Goal: Answer question/provide support: Share knowledge or assist other users

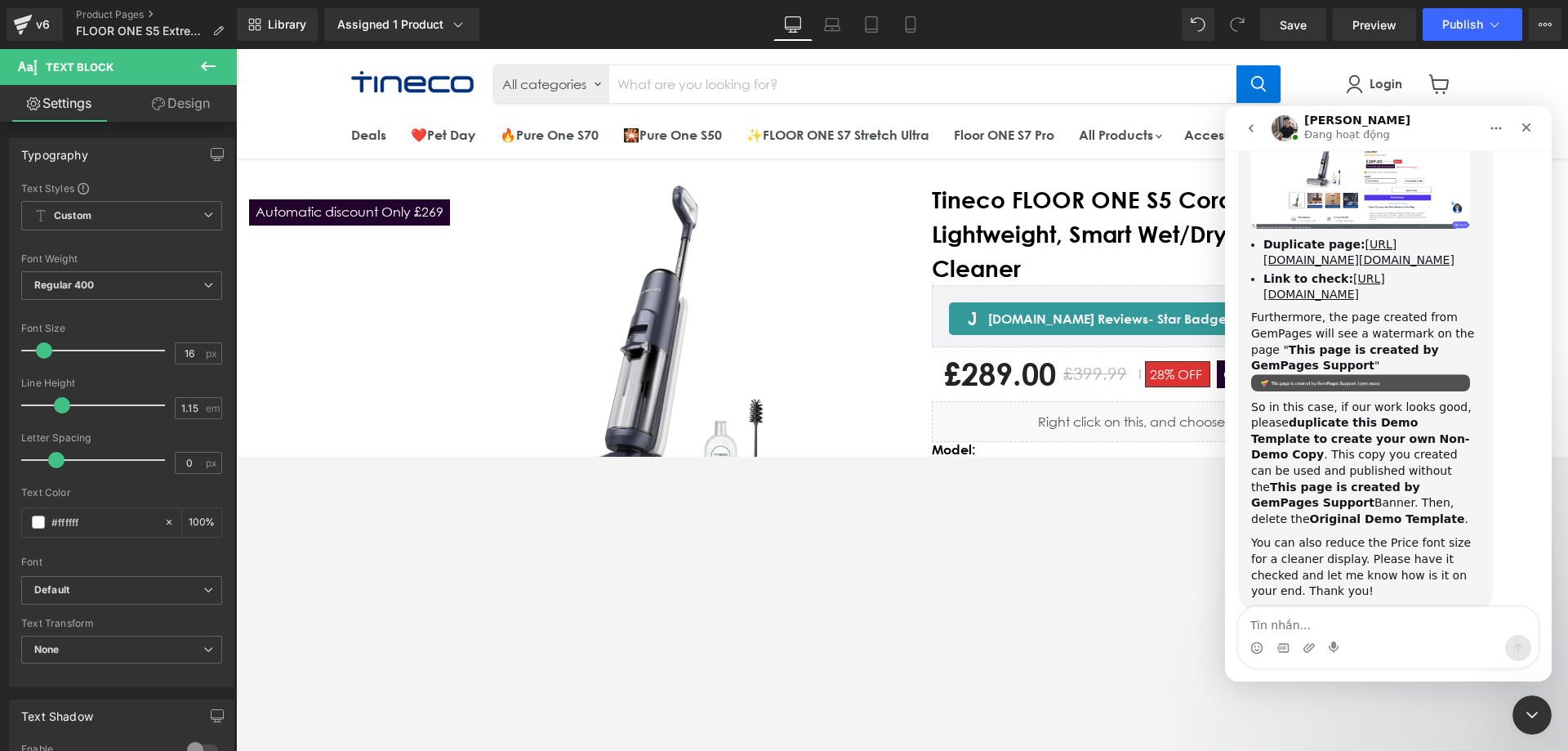
scroll to position [3439, 0]
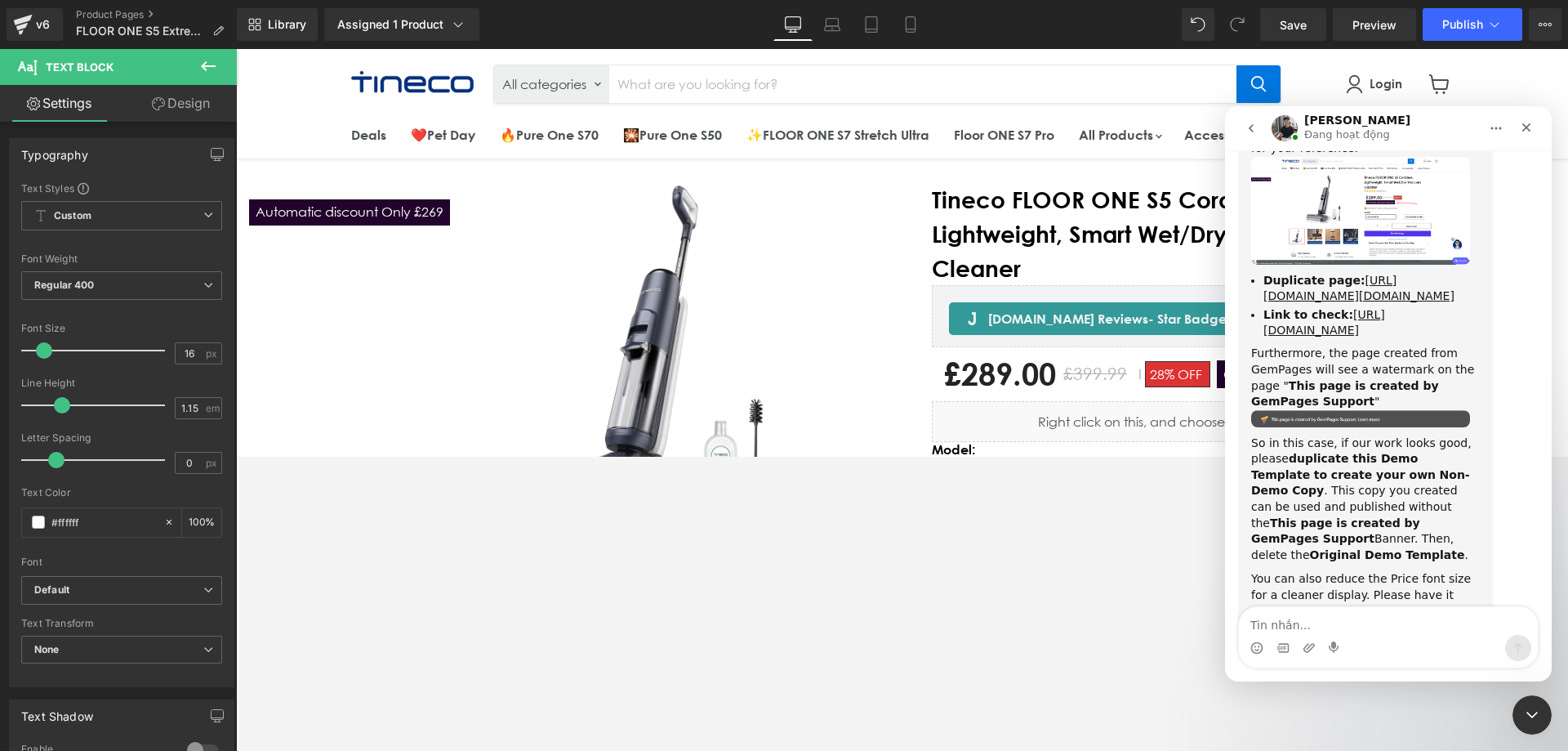
click at [35, 19] on div at bounding box center [784, 351] width 1568 height 702
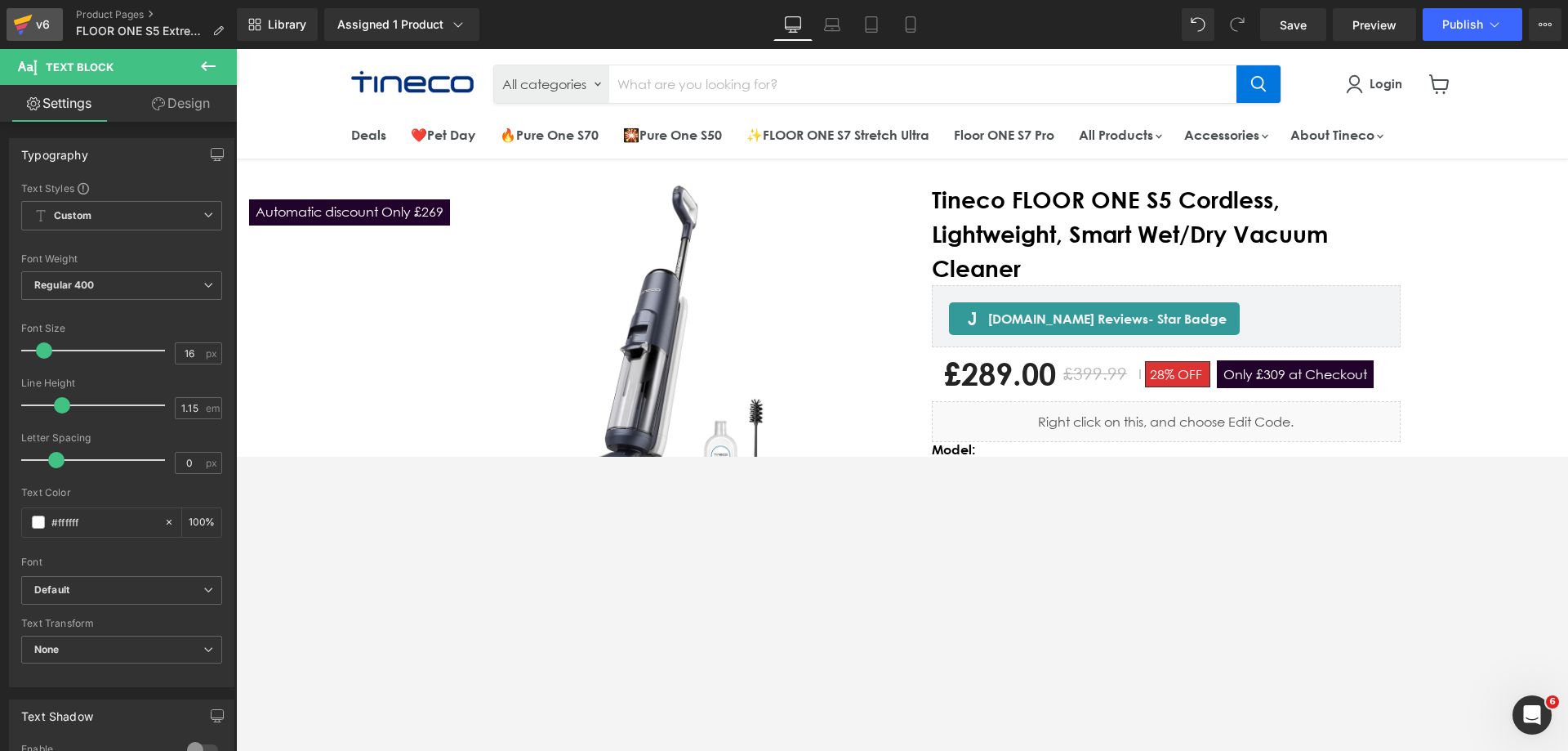
click at [36, 22] on div "v6" at bounding box center [42, 25] width 20 height 21
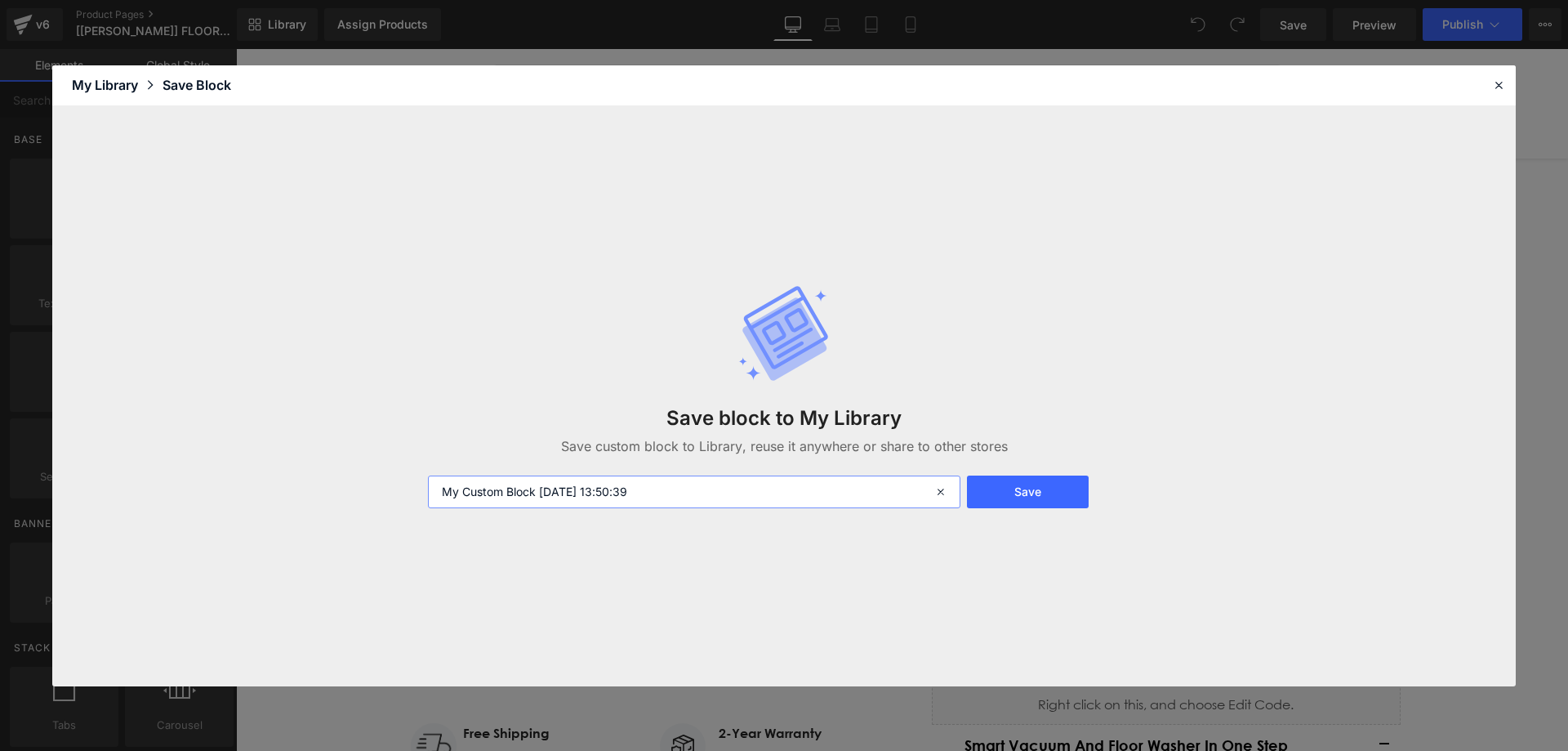
drag, startPoint x: 538, startPoint y: 491, endPoint x: 381, endPoint y: 481, distance: 157.3
click at [381, 481] on div "Save block to My Library Save custom block to Library, reuse it anywhere or sha…" at bounding box center [784, 396] width 1463 height 580
type input "AUTOMATIC SALECODE [DATE] 13:50:39"
click at [992, 481] on button "Save" at bounding box center [1028, 491] width 122 height 33
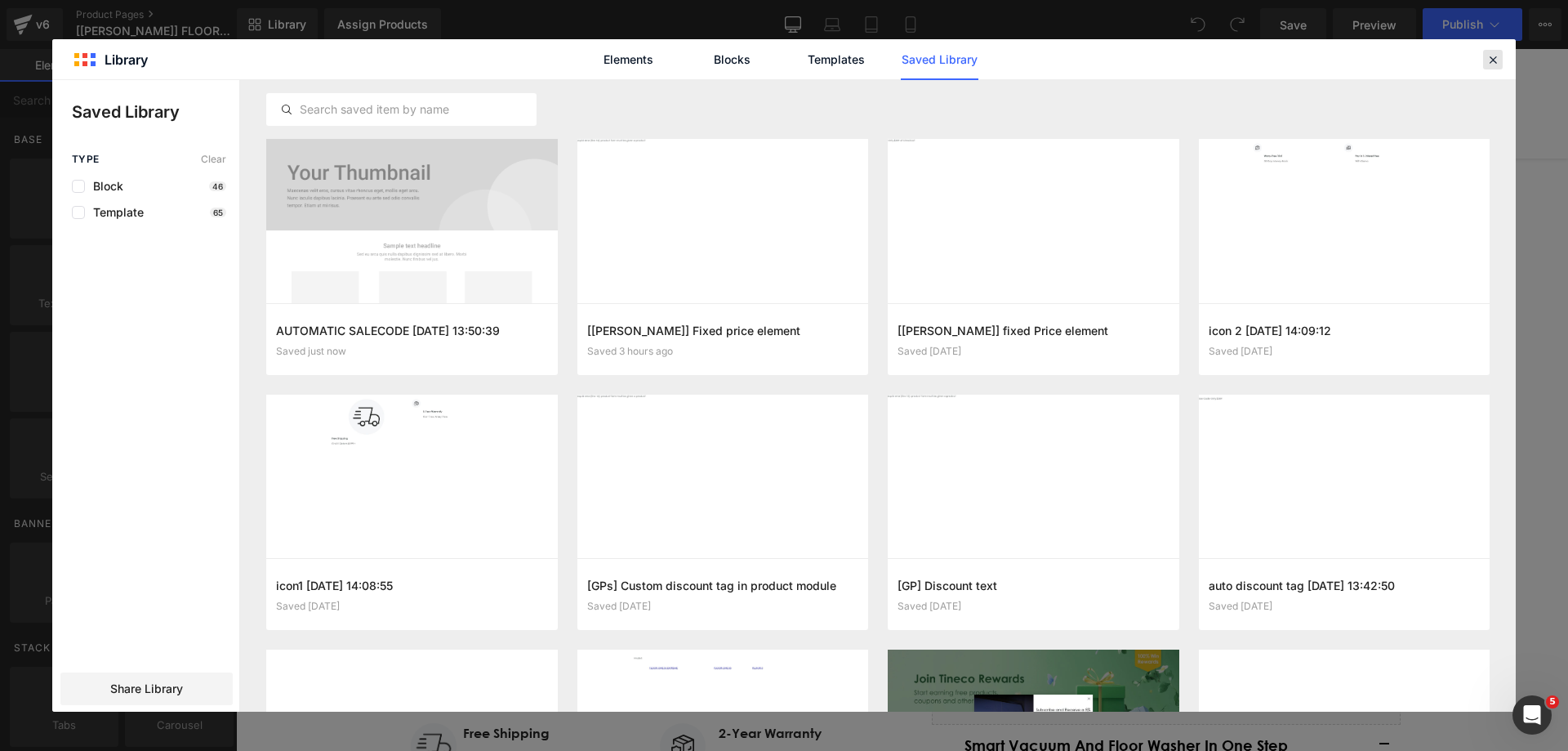
click at [1490, 59] on icon at bounding box center [1492, 59] width 15 height 15
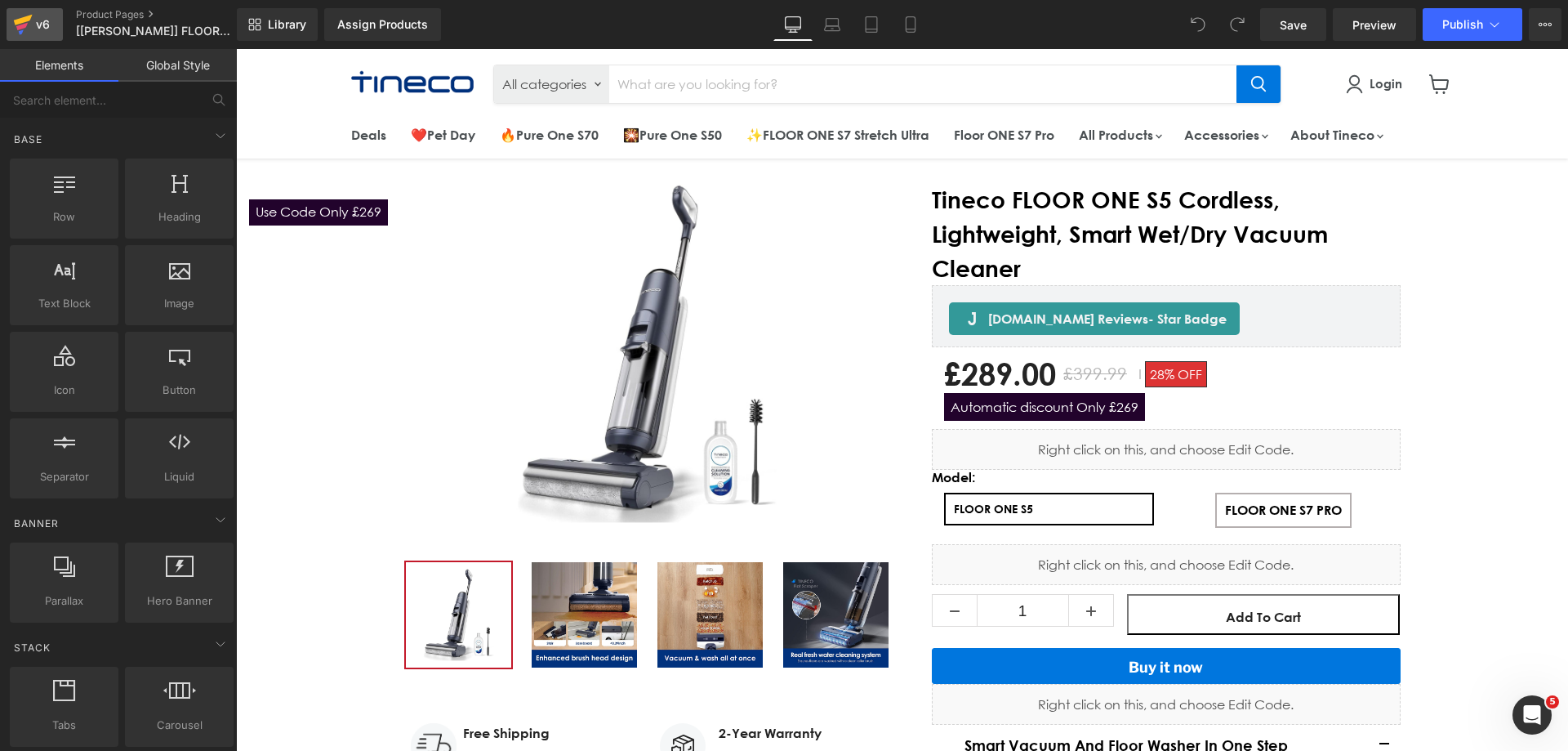
click at [28, 27] on icon at bounding box center [23, 25] width 19 height 41
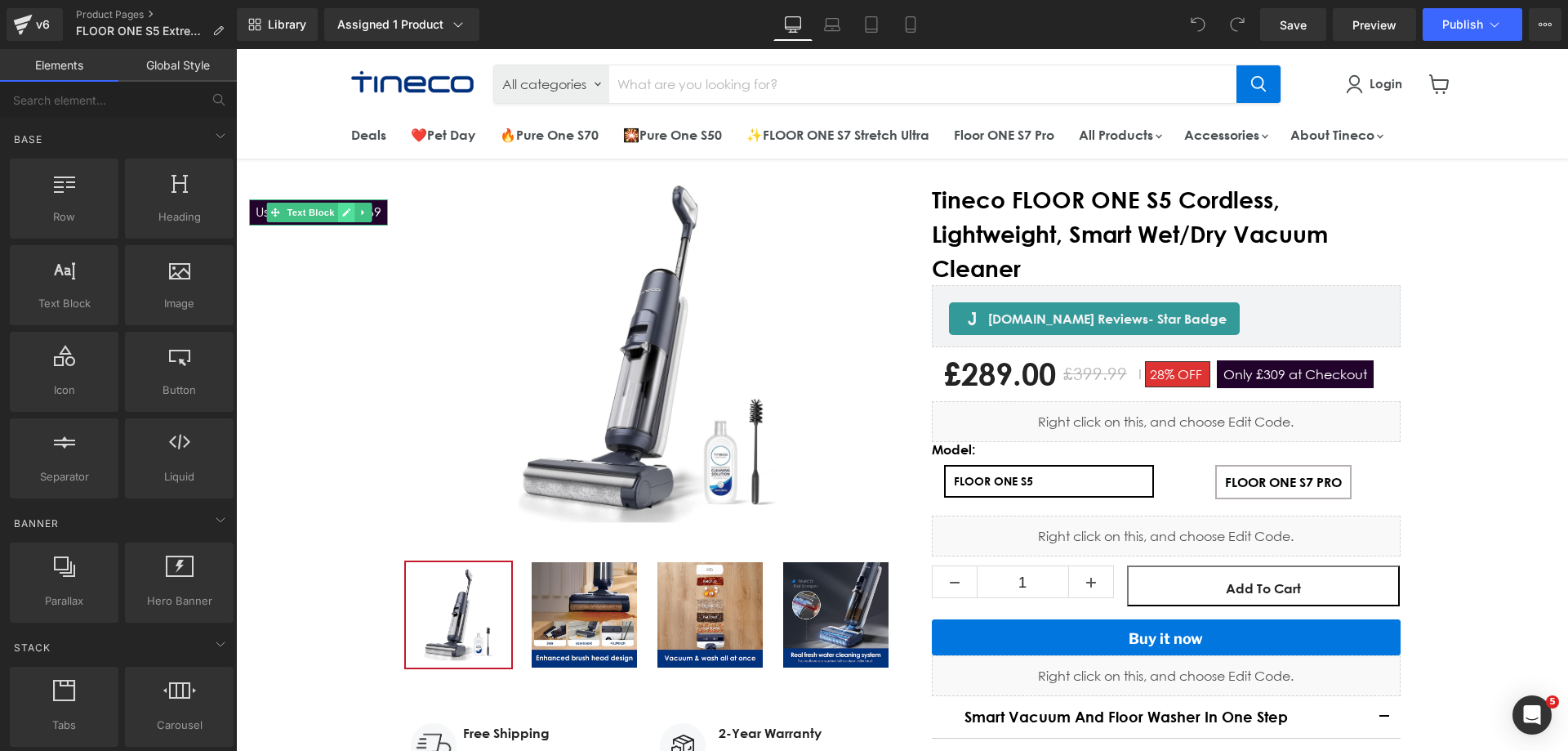
click at [351, 216] on icon "Main content" at bounding box center [346, 212] width 9 height 10
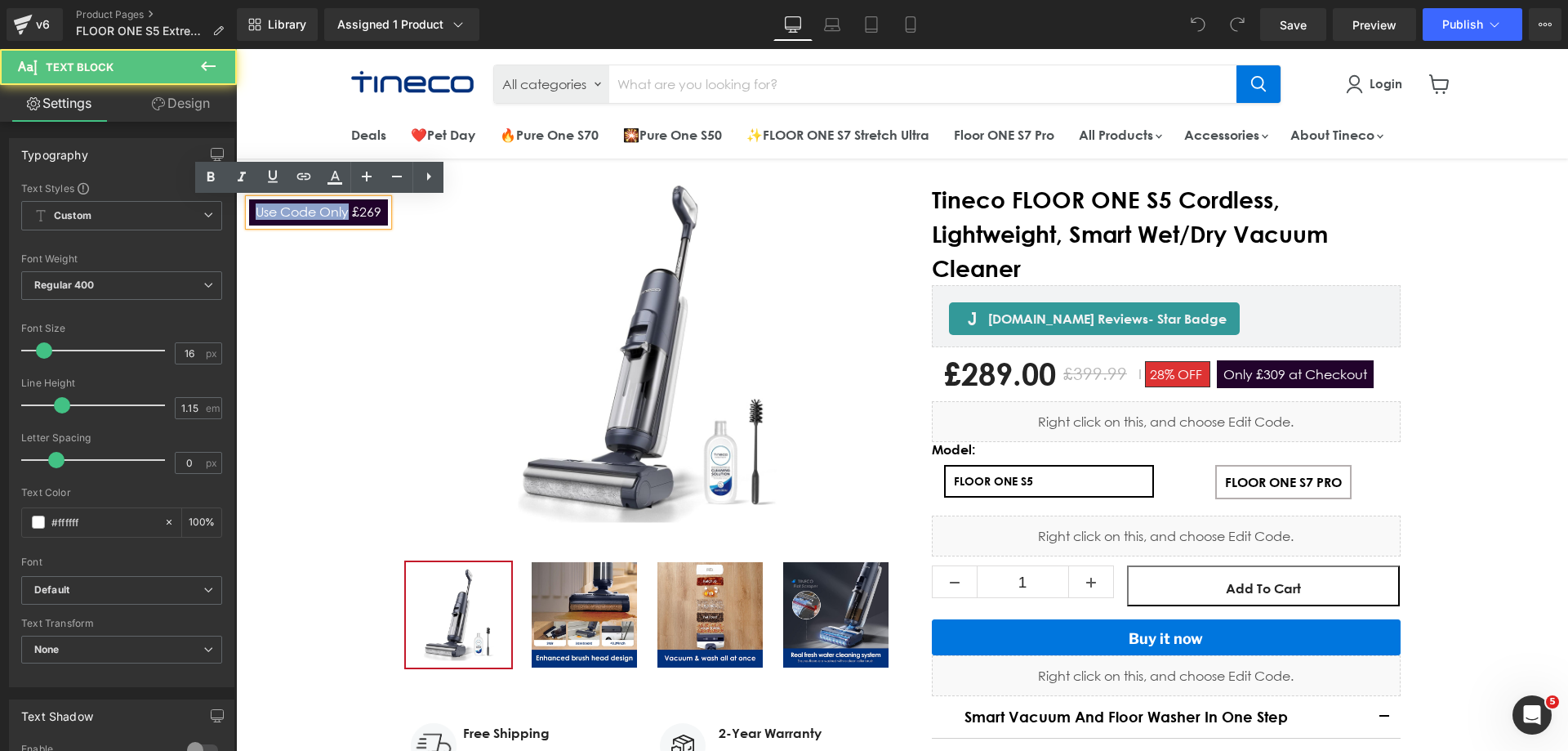
drag, startPoint x: 350, startPoint y: 213, endPoint x: 253, endPoint y: 206, distance: 97.3
click at [253, 206] on div "Use Code Only £269" at bounding box center [319, 212] width 139 height 26
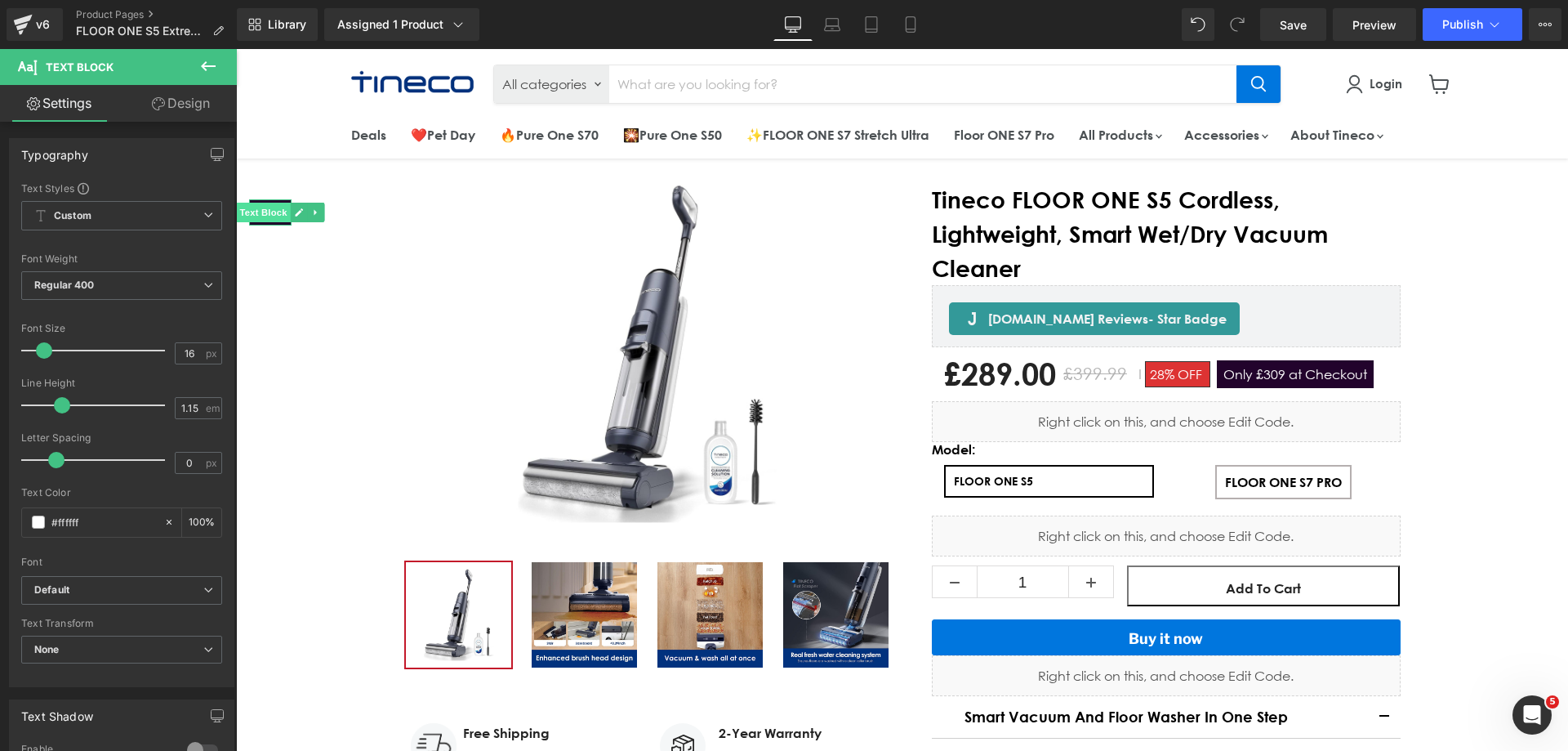
click at [266, 213] on span "Text Block" at bounding box center [263, 212] width 54 height 19
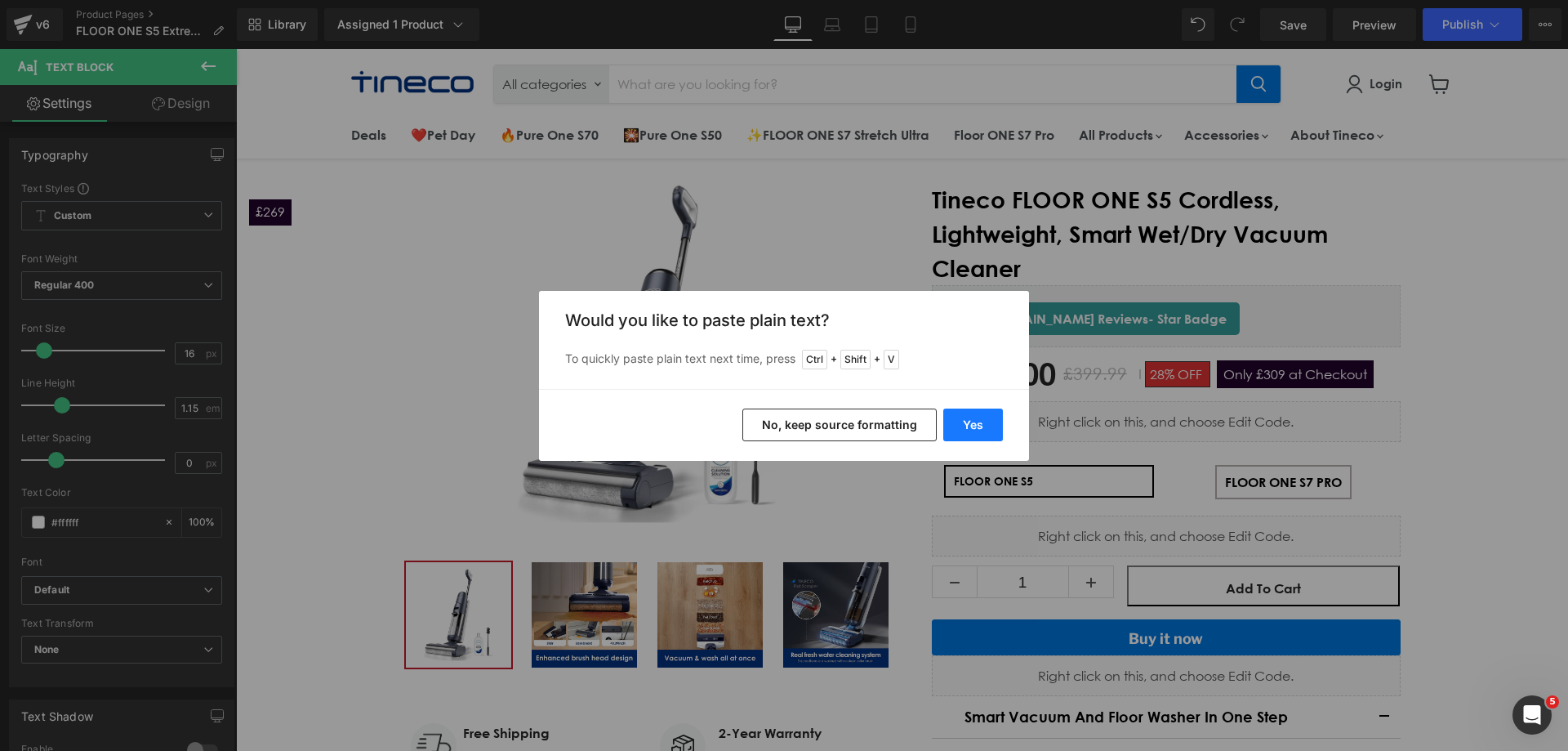
click at [981, 420] on button "Yes" at bounding box center [973, 424] width 60 height 33
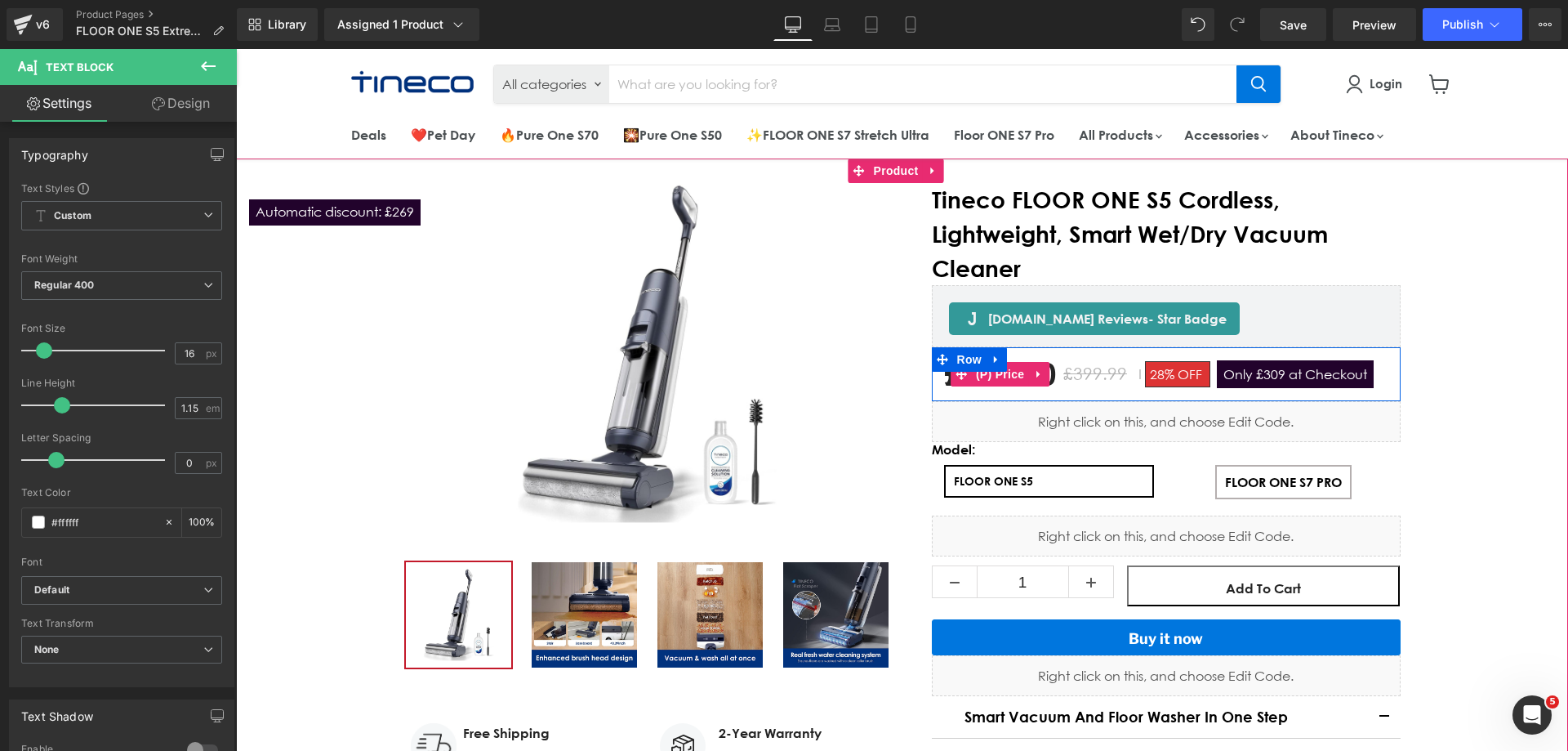
click at [1263, 378] on span "Only £309 at Checkout" at bounding box center [1296, 375] width 157 height 28
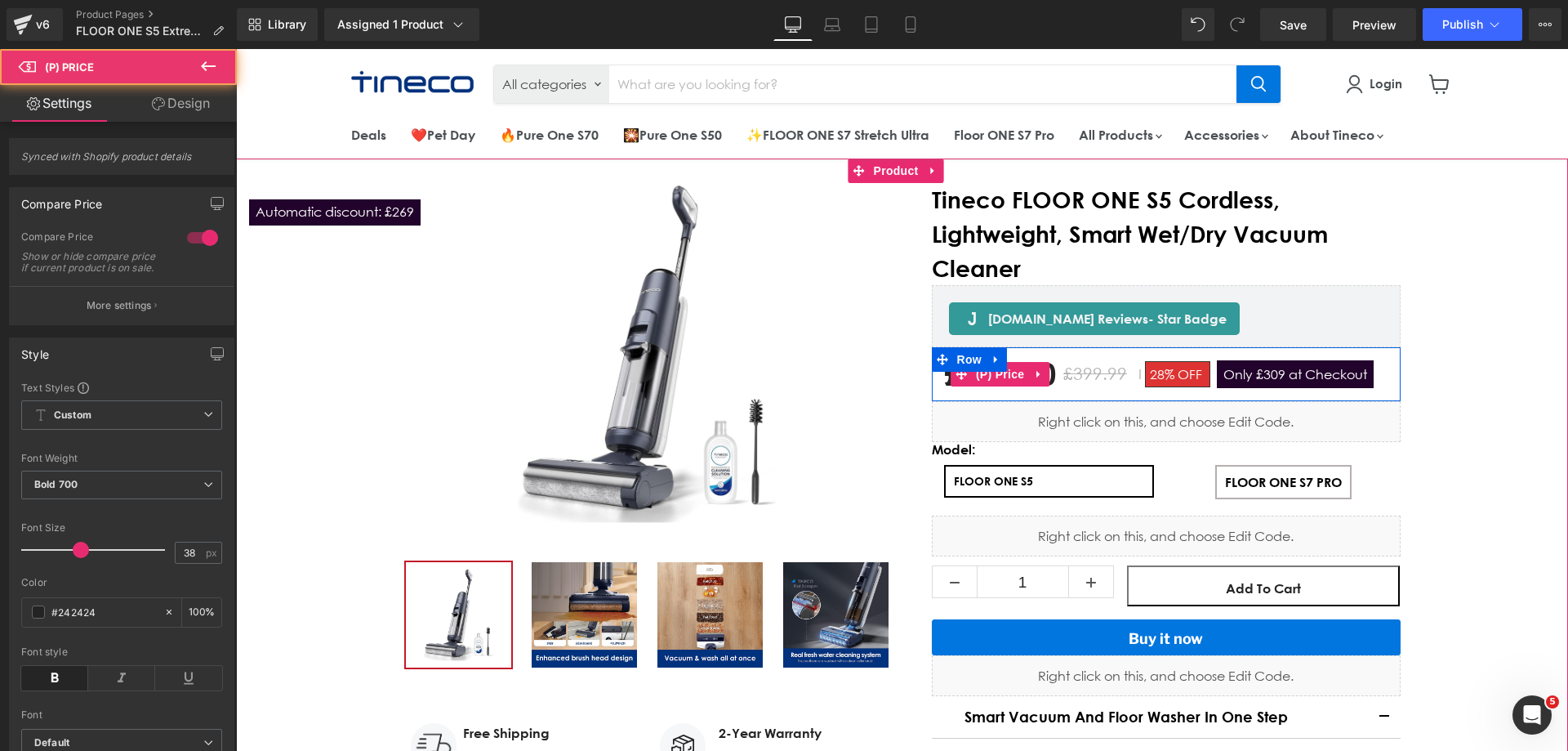
click at [1280, 373] on span "Only £309 at Checkout" at bounding box center [1296, 375] width 157 height 28
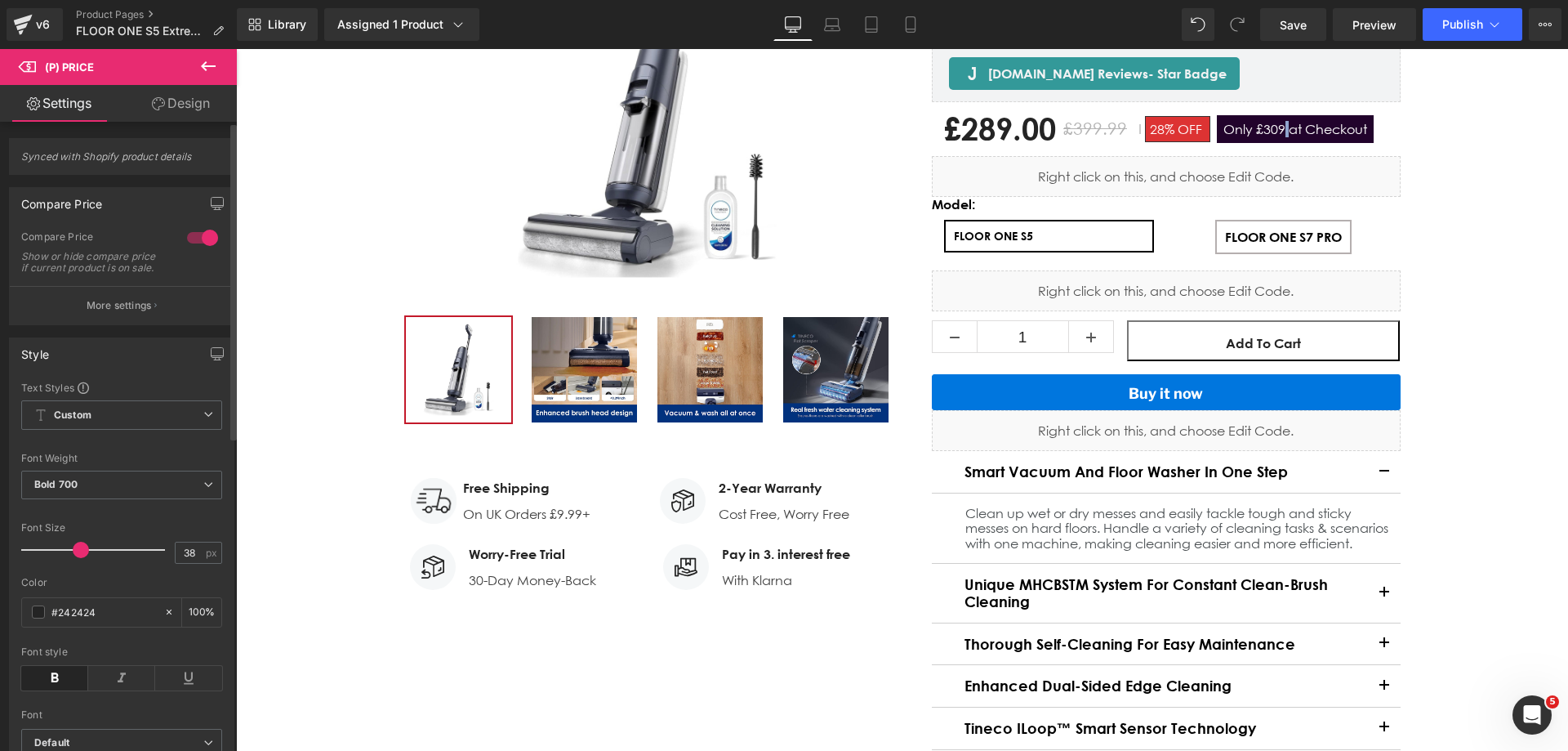
scroll to position [490, 0]
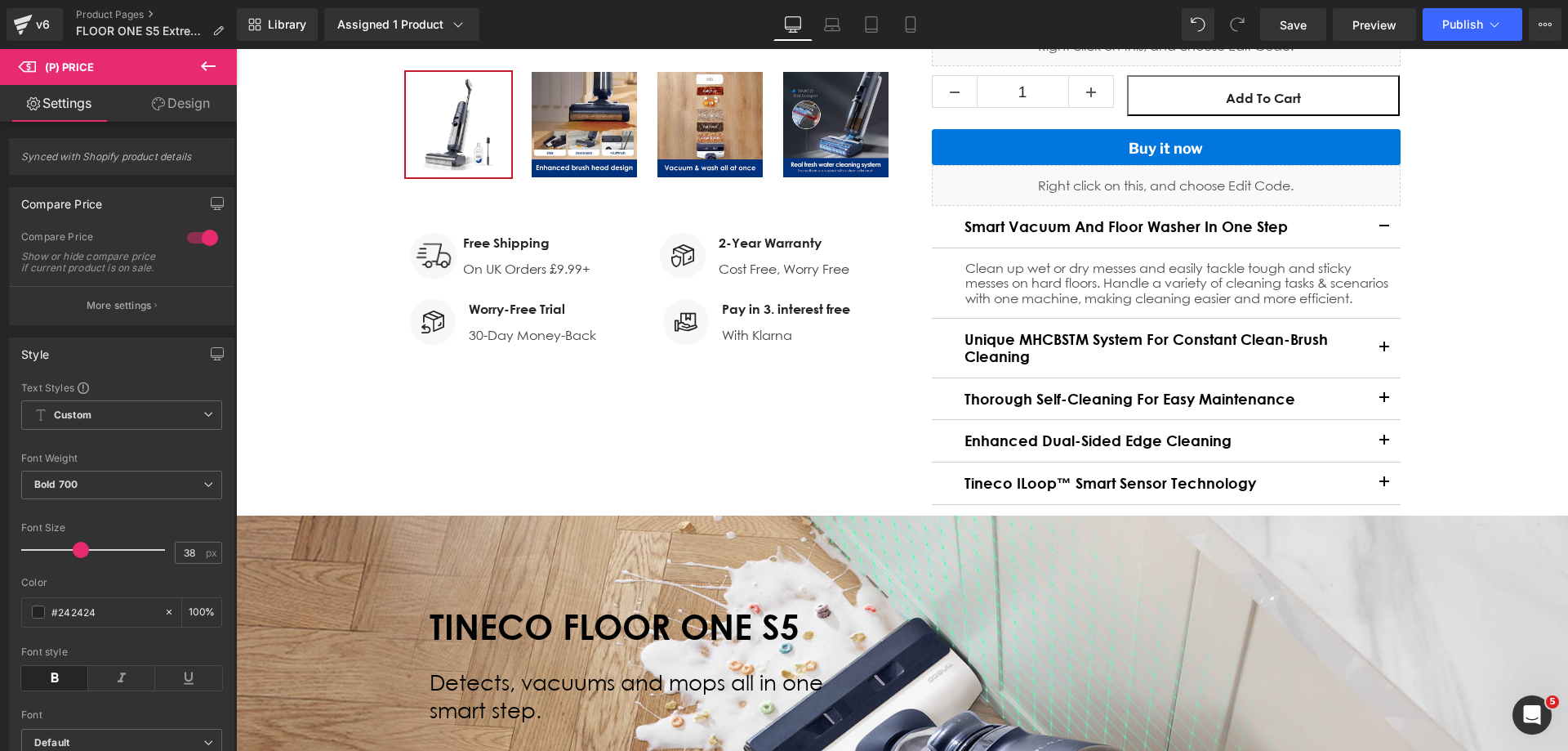
click at [209, 61] on icon at bounding box center [208, 66] width 19 height 19
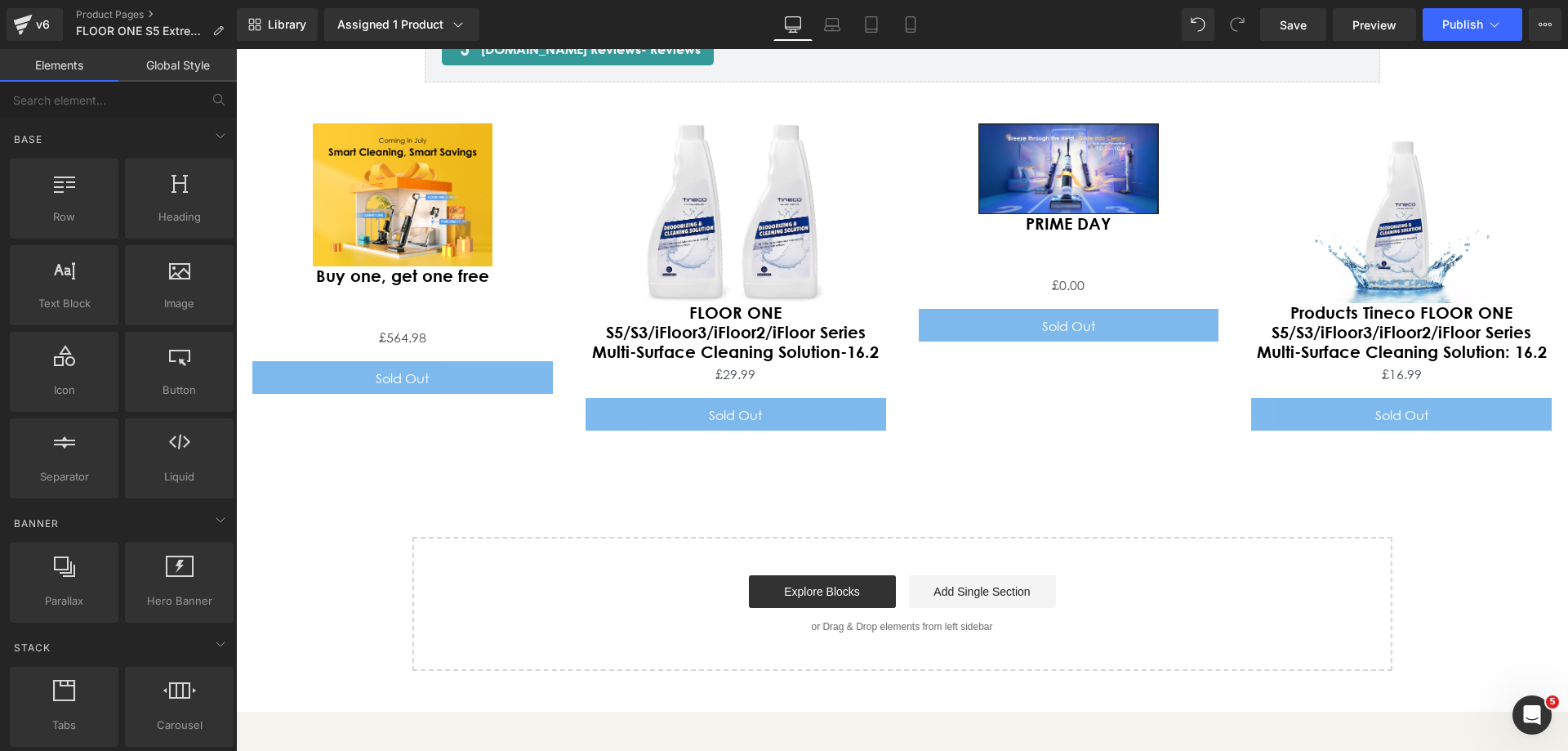
scroll to position [6753, 0]
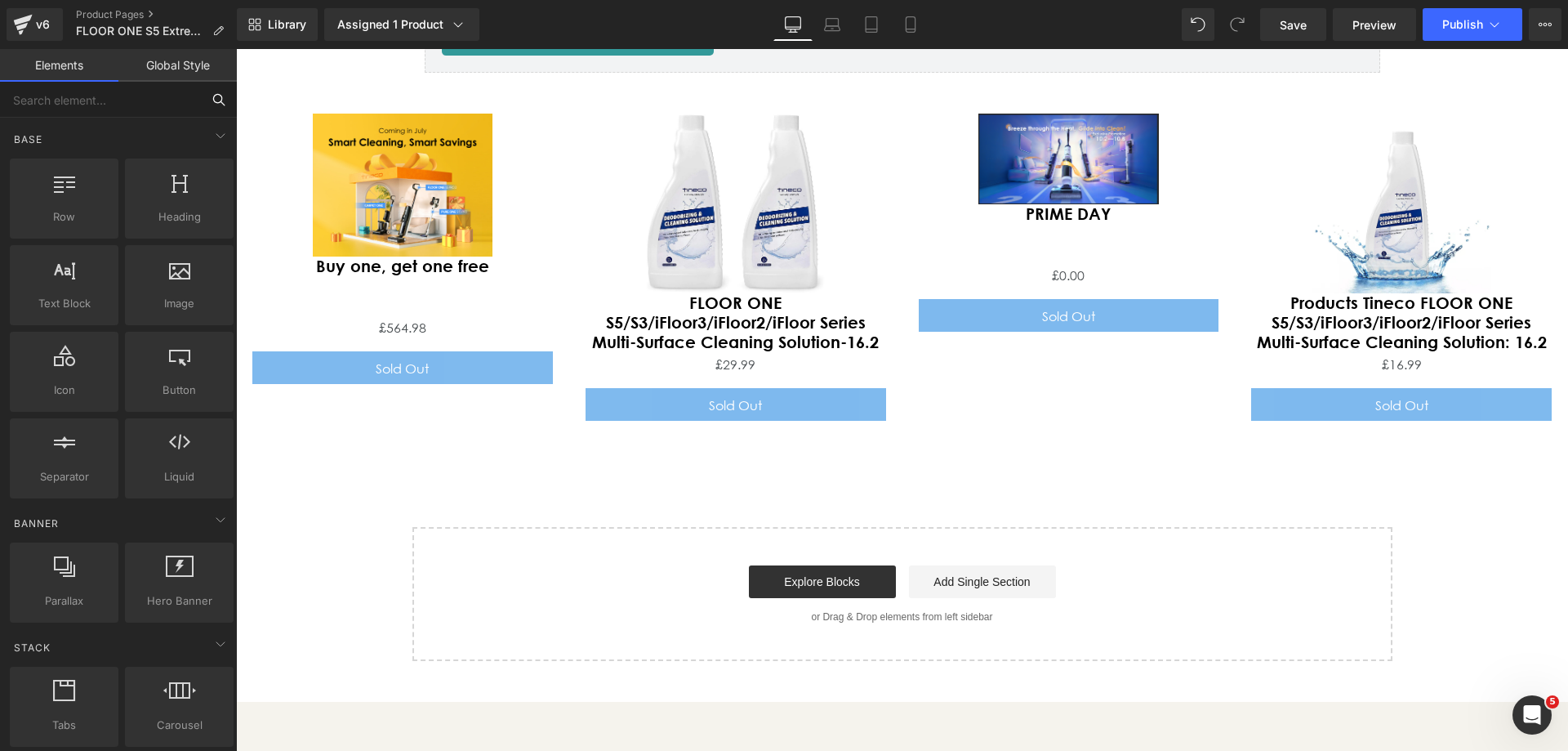
click at [136, 103] on input "text" at bounding box center [100, 100] width 201 height 36
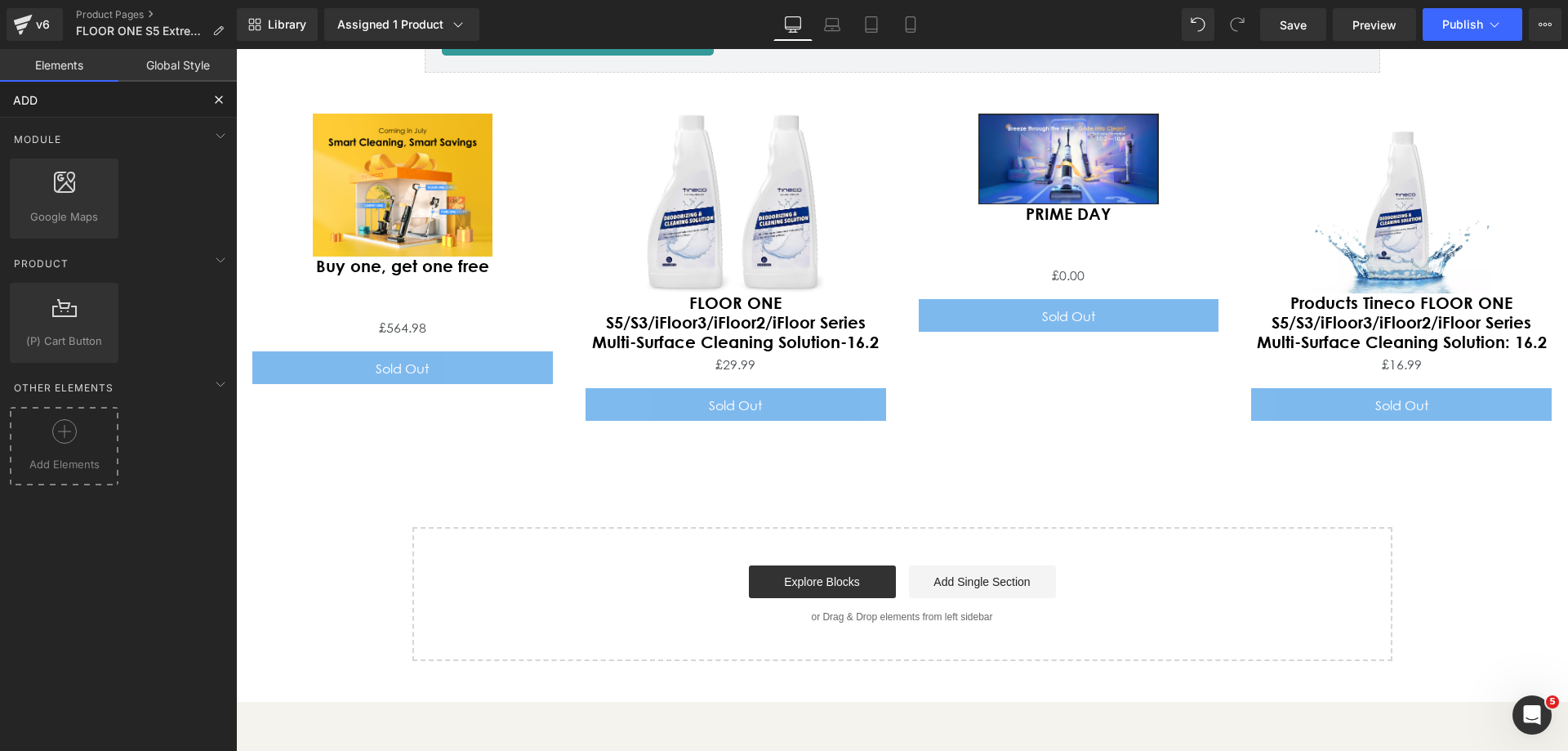
click at [100, 425] on div at bounding box center [64, 437] width 100 height 37
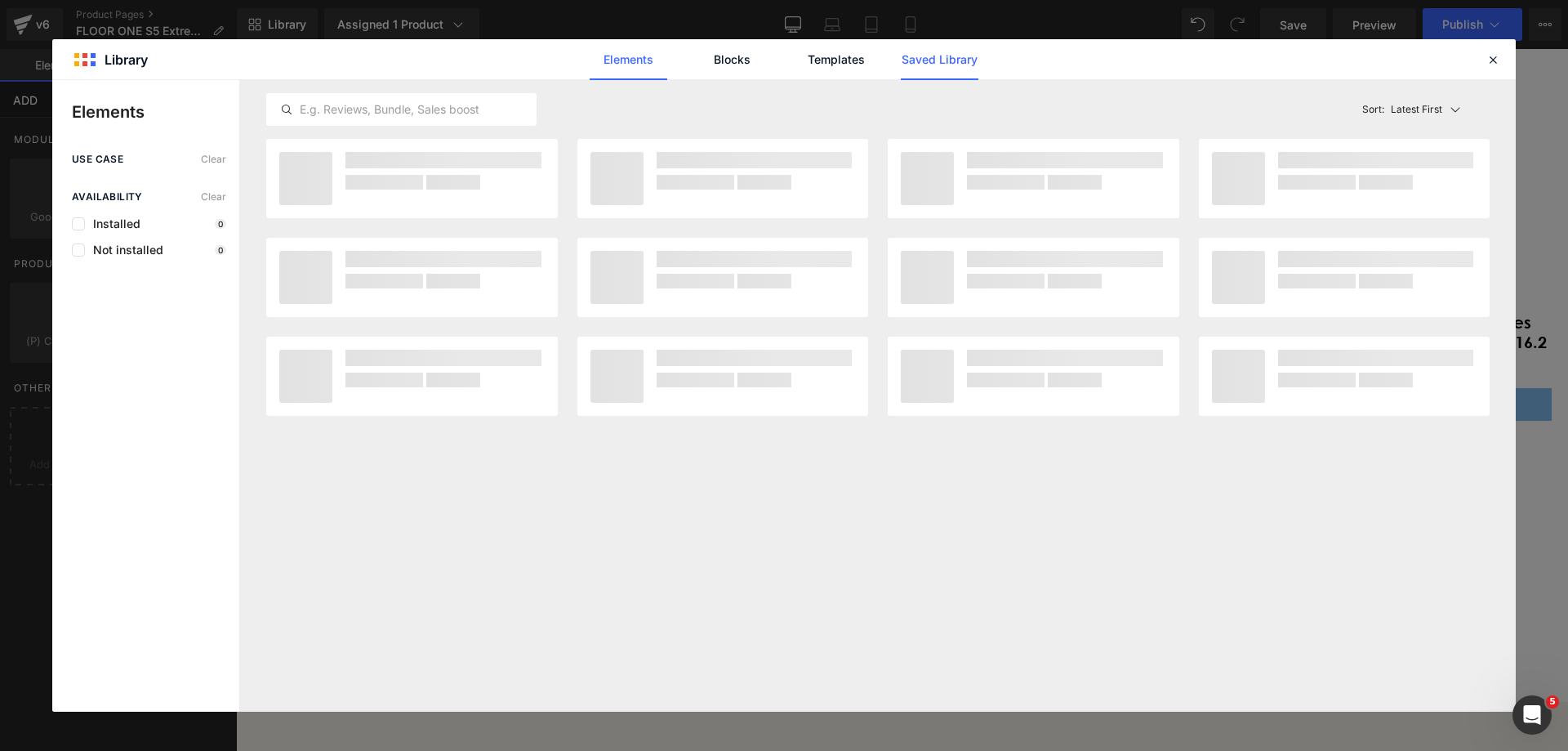
type input "ADD"
click at [933, 60] on link "Saved Library" at bounding box center [940, 59] width 78 height 41
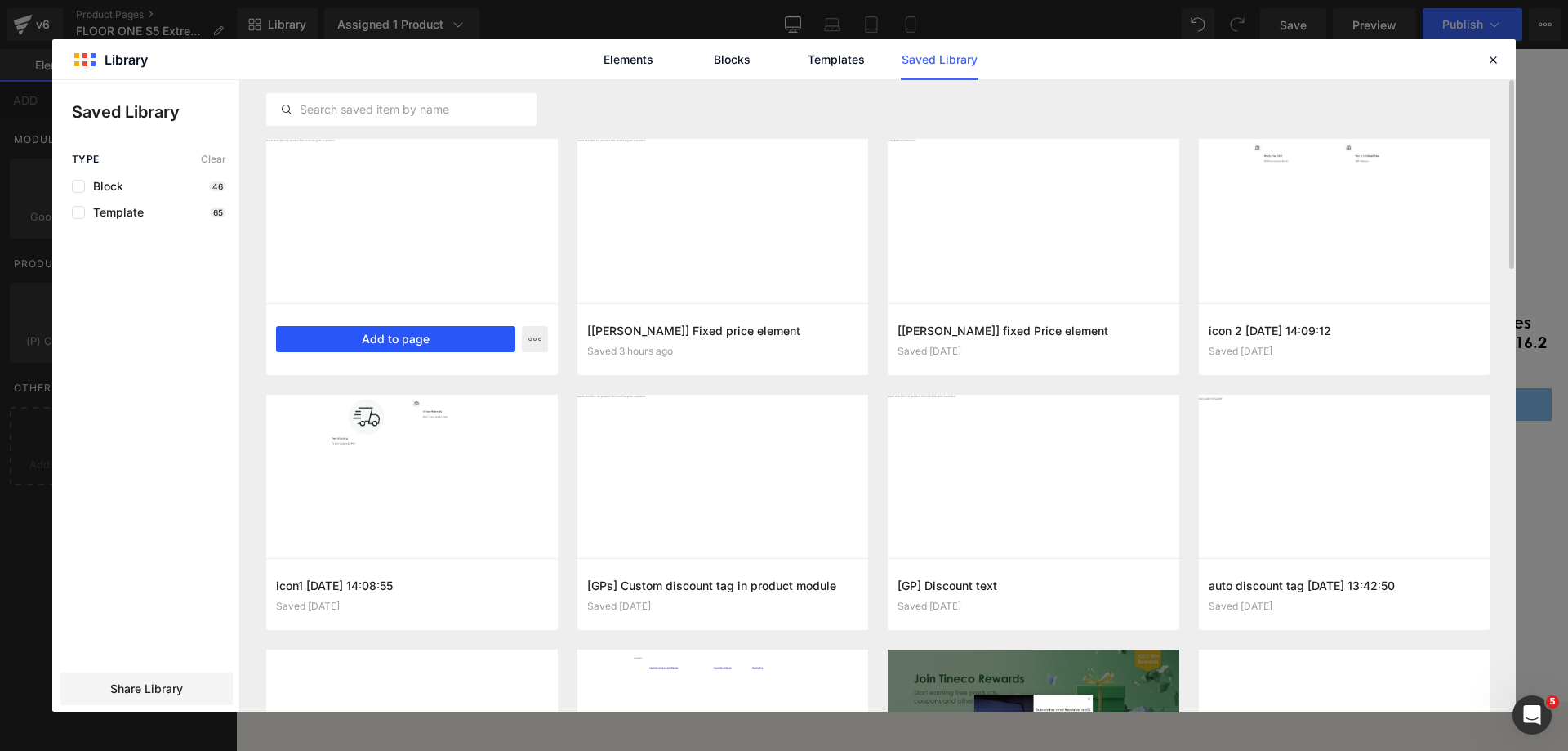
drag, startPoint x: 435, startPoint y: 334, endPoint x: 807, endPoint y: 451, distance: 390.0
click at [435, 334] on button "Add to page" at bounding box center [395, 339] width 239 height 26
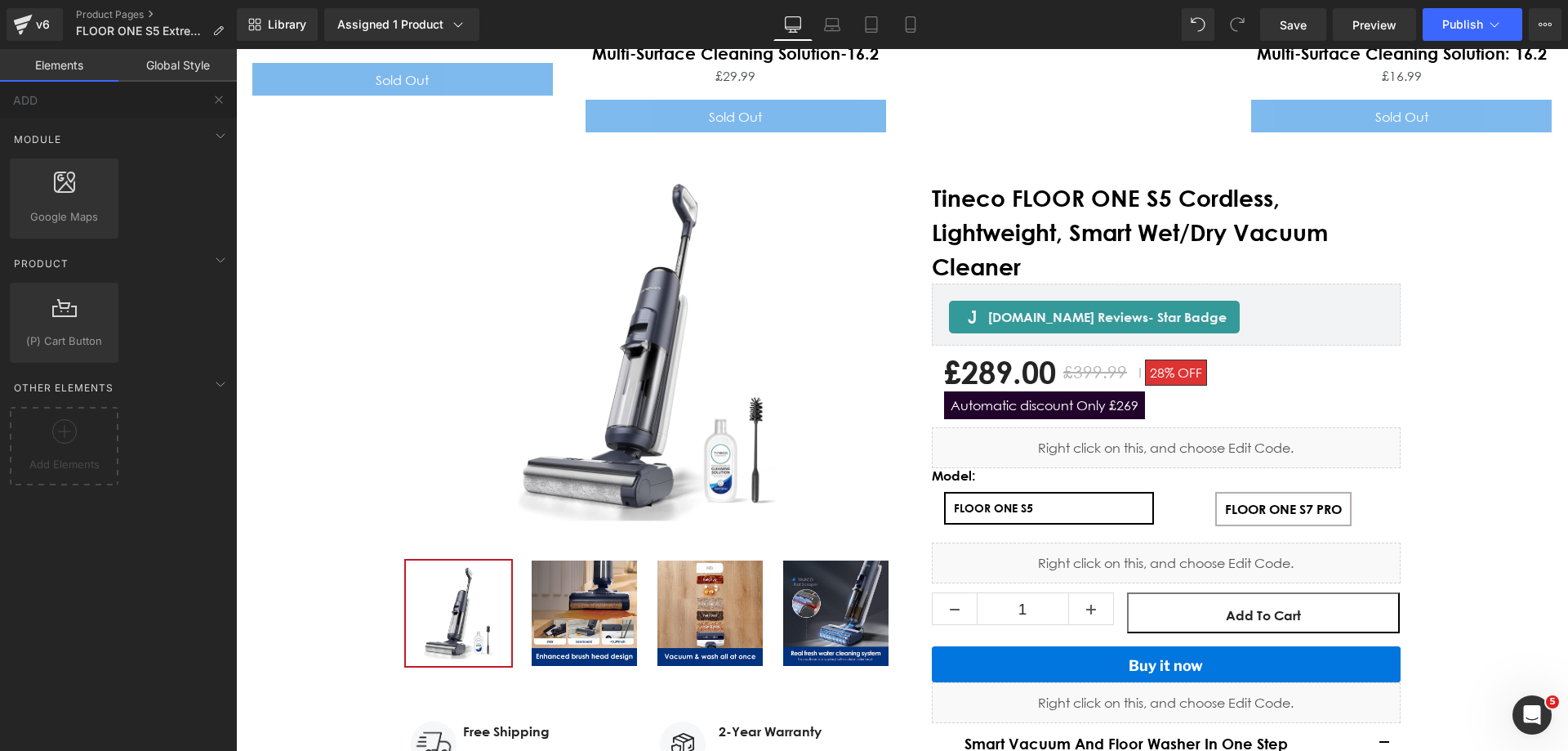
scroll to position [6934, 0]
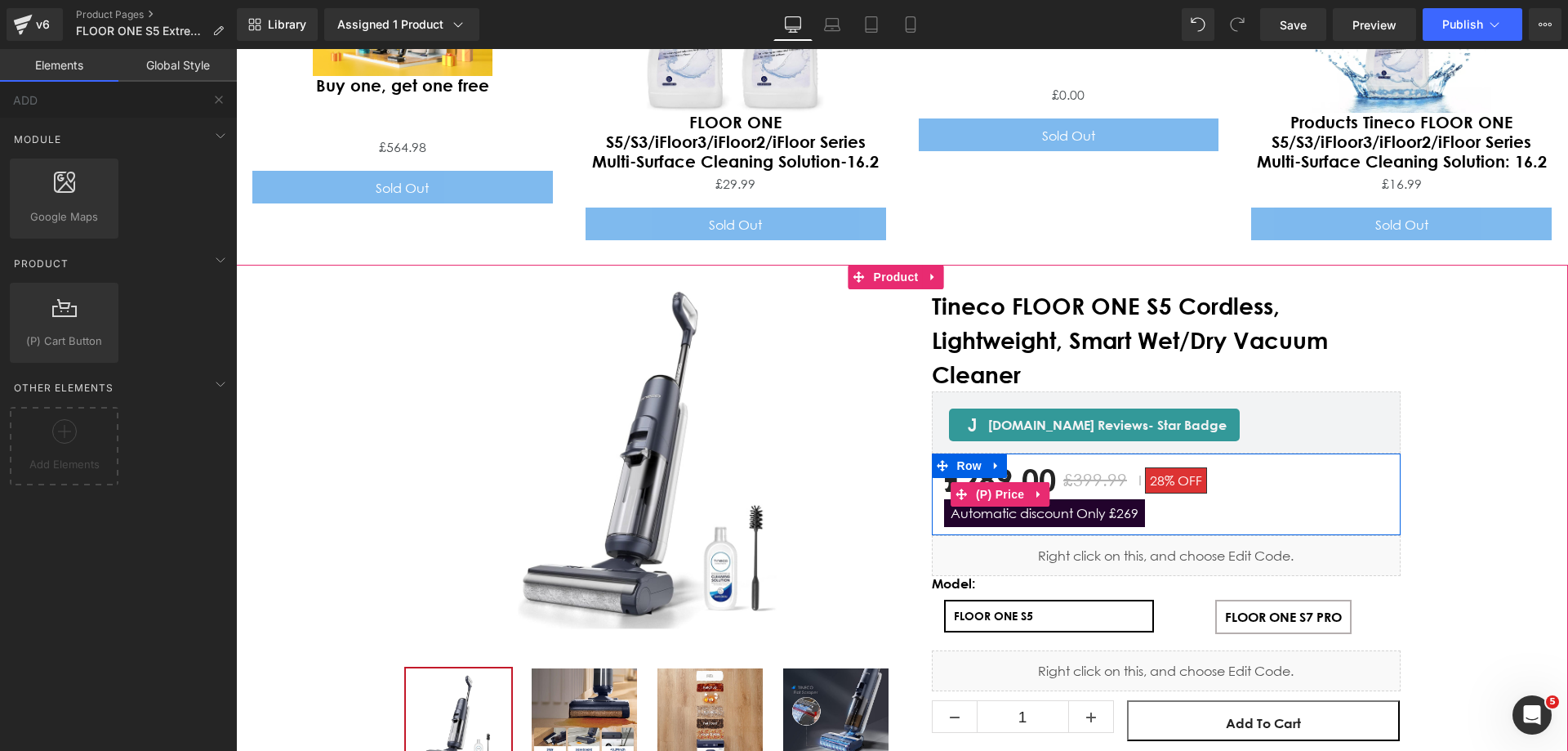
click at [1081, 499] on span "Automatic discount Only £269" at bounding box center [1044, 513] width 201 height 28
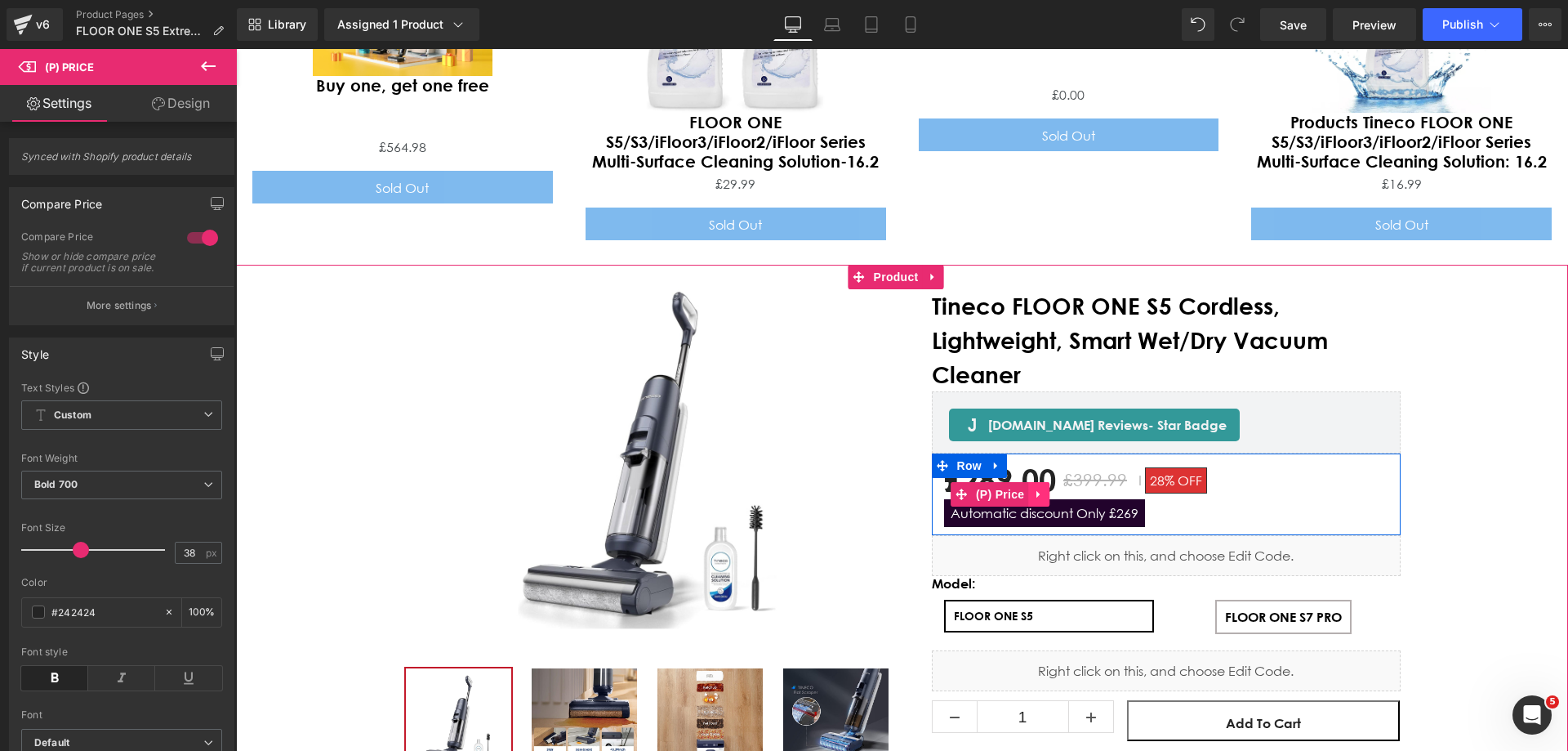
click at [1037, 491] on icon "Main content" at bounding box center [1038, 494] width 4 height 7
click at [972, 499] on span "Automatic discount Only £269" at bounding box center [1044, 513] width 201 height 28
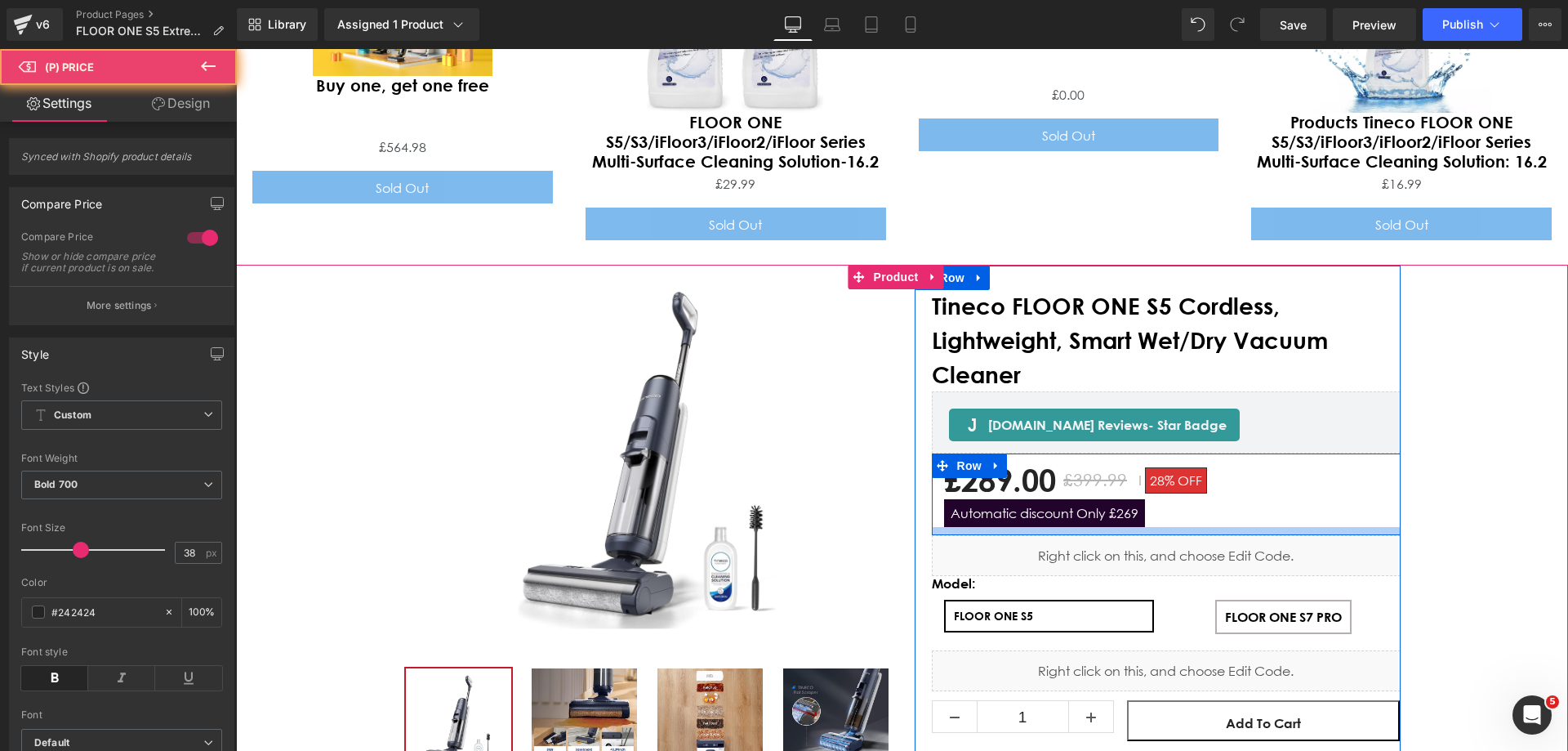
click at [1017, 499] on span "Automatic discount Only £269" at bounding box center [1044, 513] width 201 height 28
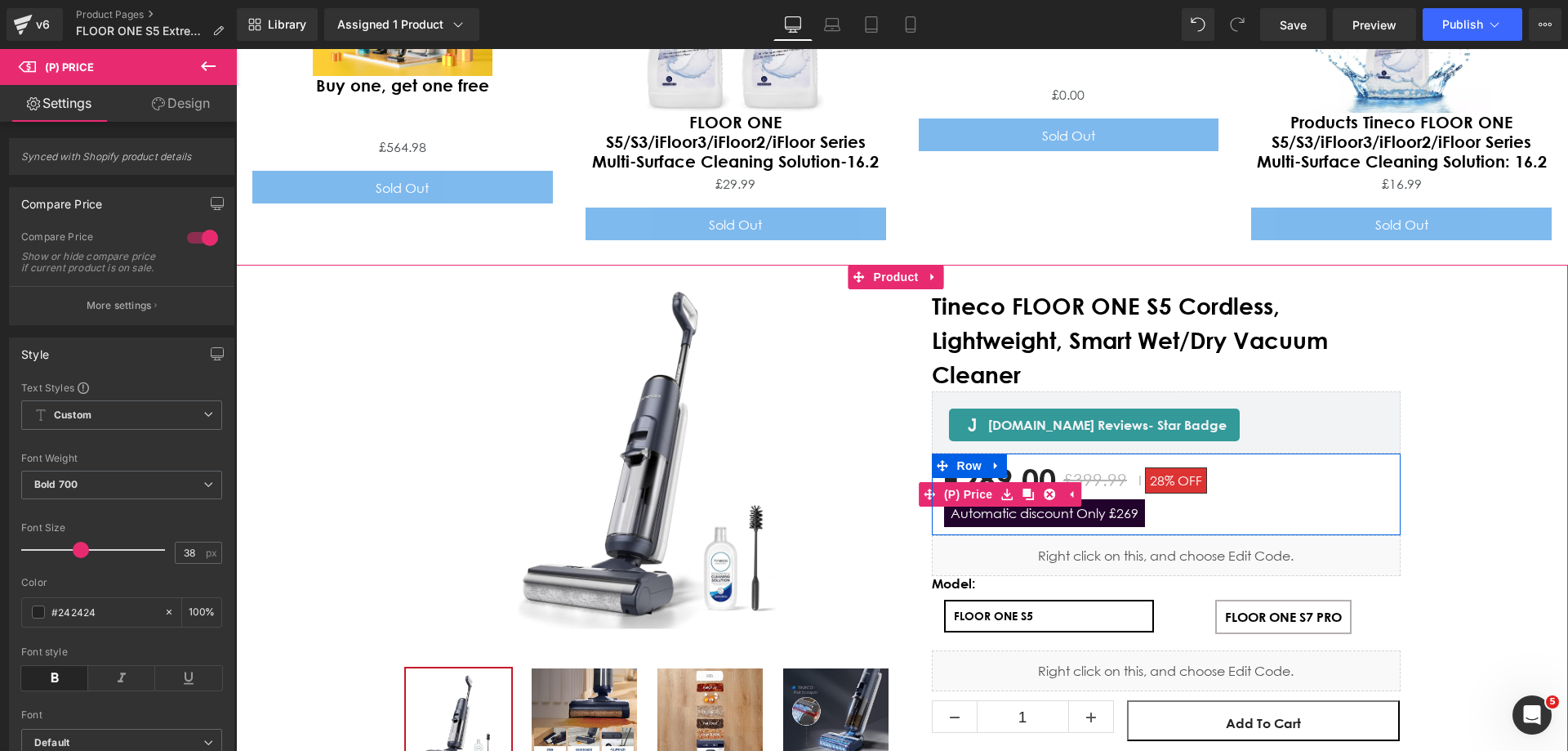
click at [991, 499] on span "Automatic discount Only £269" at bounding box center [1044, 513] width 201 height 28
click at [963, 482] on link "(P) Price" at bounding box center [957, 494] width 78 height 25
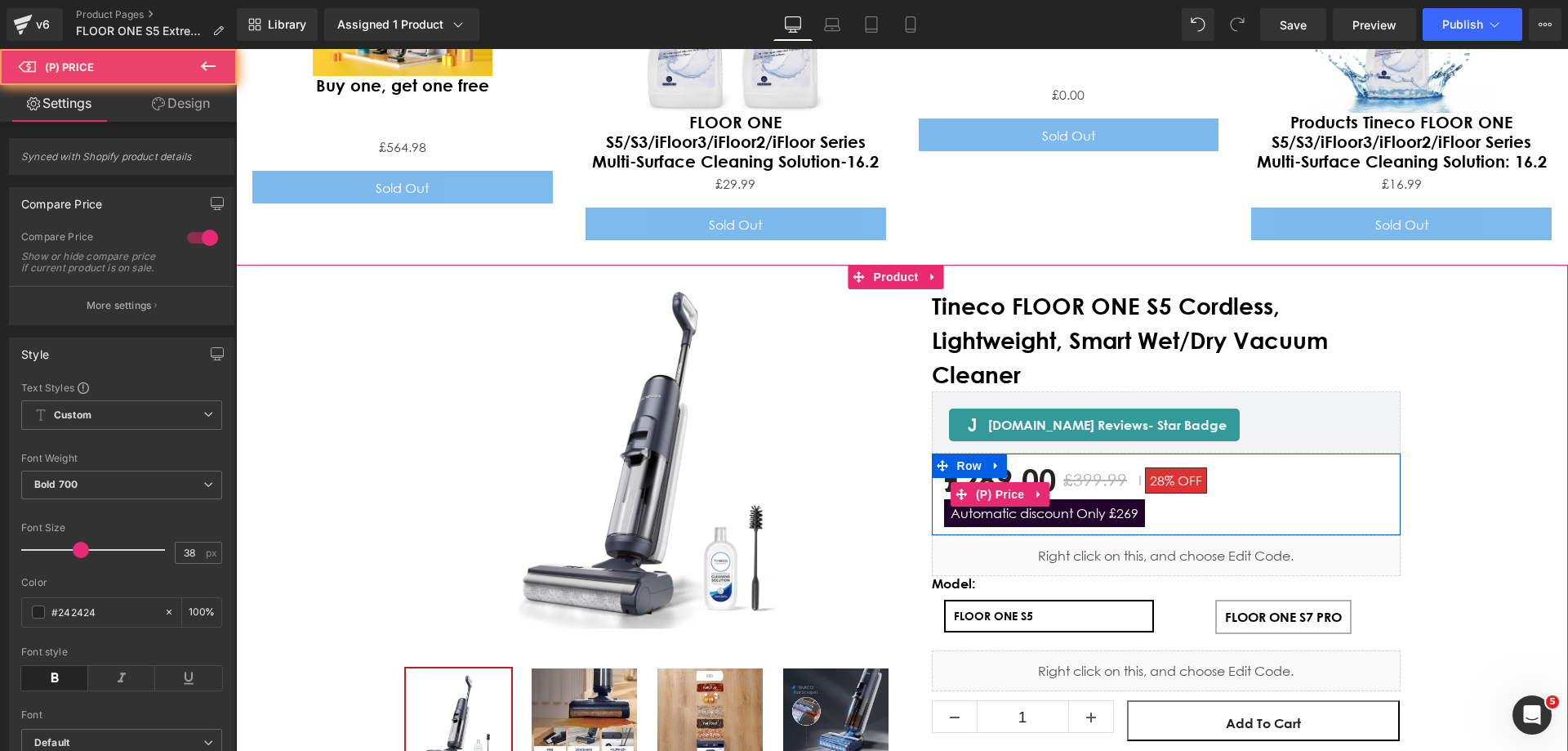
click at [1020, 499] on span "Automatic discount Only £269" at bounding box center [1044, 513] width 201 height 28
click at [957, 488] on icon "Main content" at bounding box center [961, 494] width 11 height 11
click at [996, 482] on span "(P) Price" at bounding box center [1000, 494] width 57 height 25
click at [1035, 488] on icon "Main content" at bounding box center [1038, 494] width 11 height 12
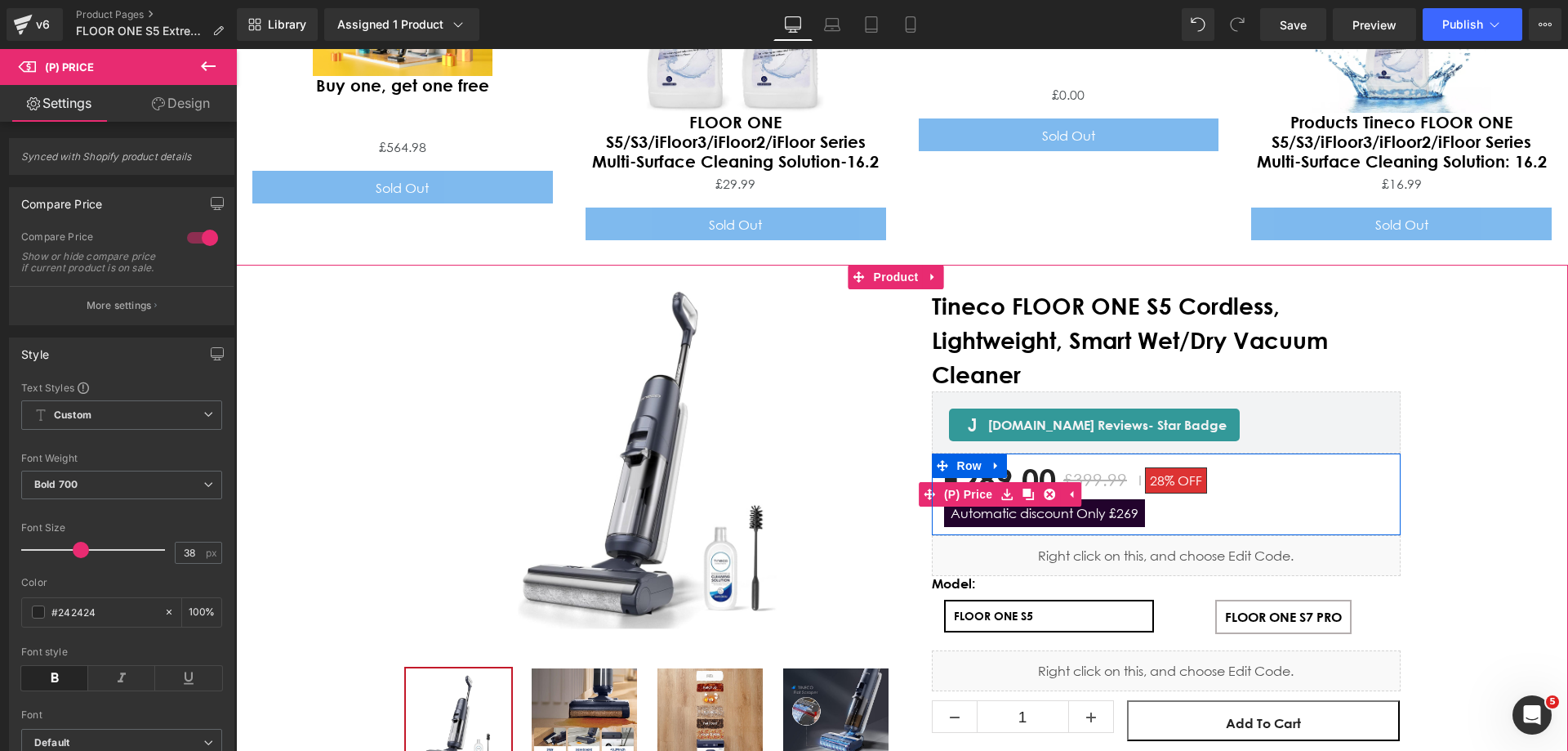
click at [1040, 499] on span "Automatic discount Only £269" at bounding box center [1044, 513] width 201 height 28
click at [1118, 499] on span "Automatic discount Only £269" at bounding box center [1044, 513] width 201 height 28
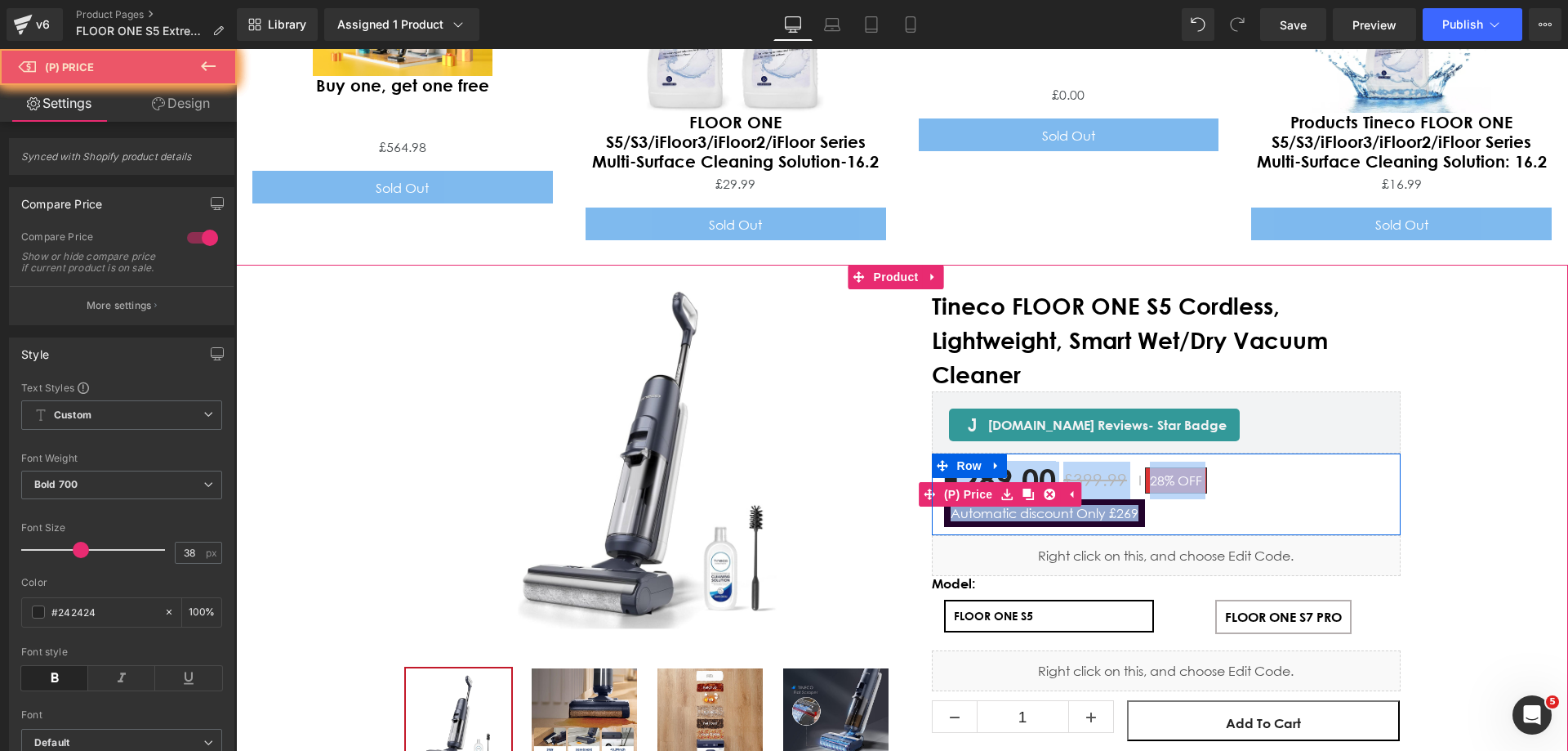
click at [1118, 499] on span "Automatic discount Only £269" at bounding box center [1044, 513] width 201 height 28
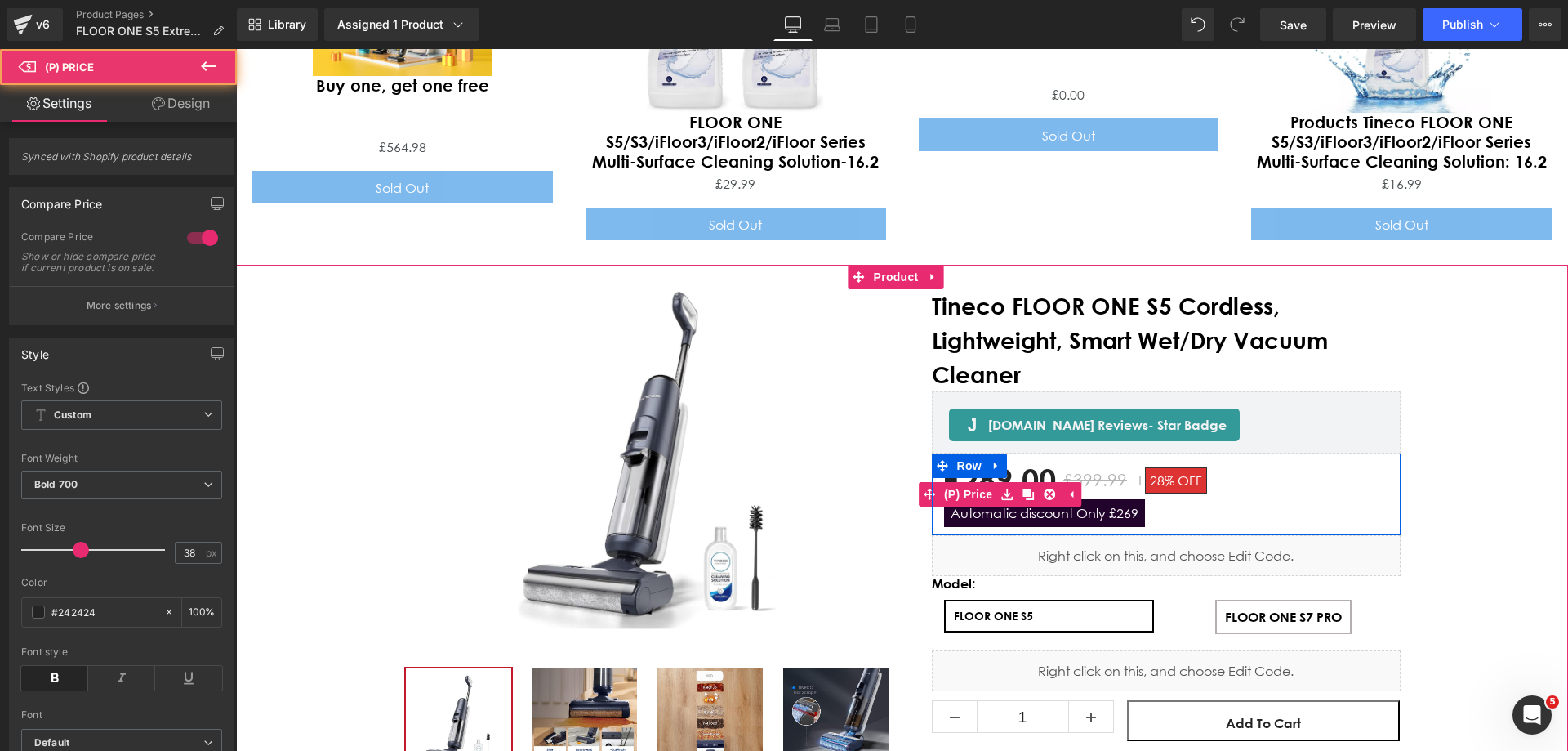
click at [1199, 466] on div "£289.00 £399.99 28% OFF Automatic discount Only £269" at bounding box center [1166, 494] width 444 height 65
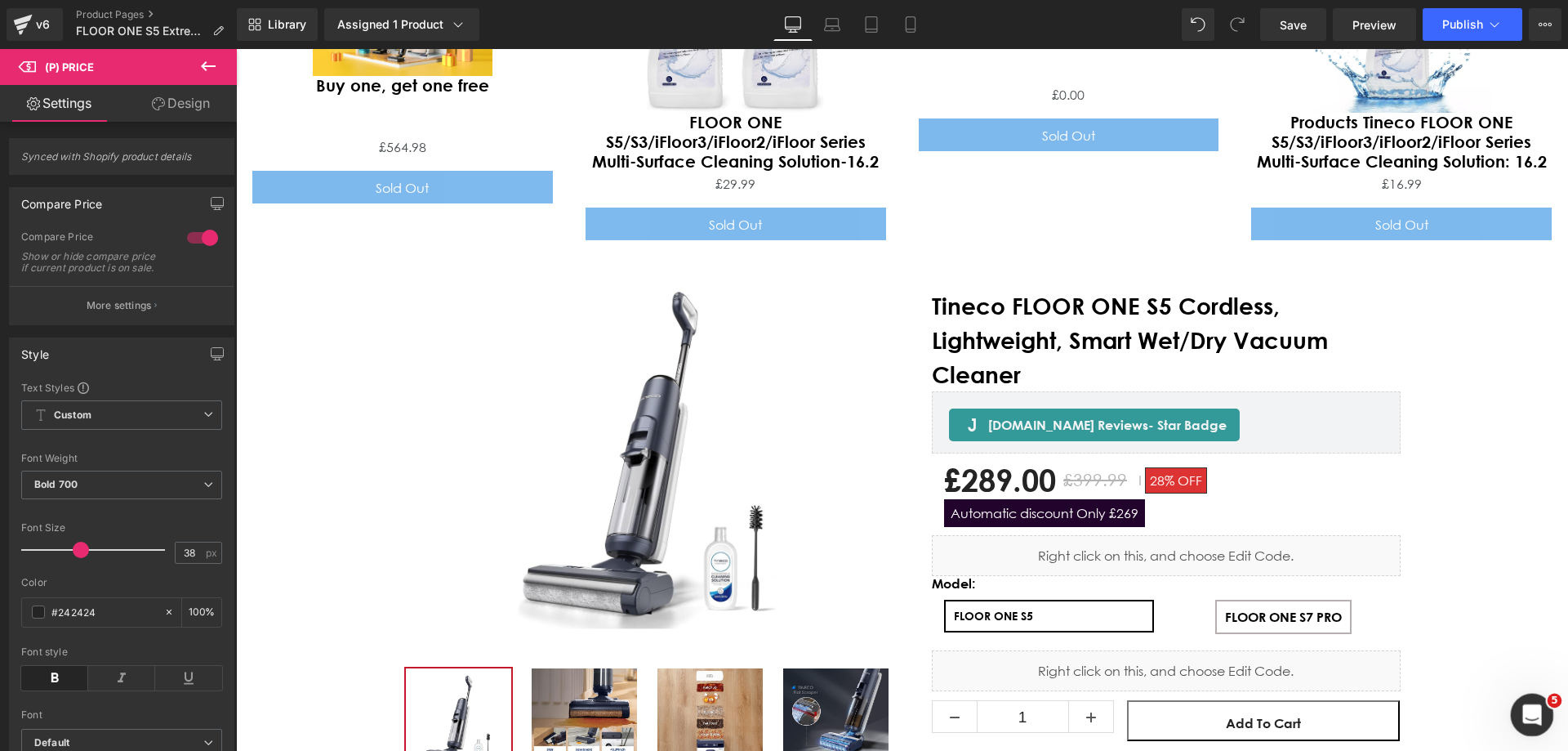
click at [1528, 705] on icon "打开 Intercom Messenger" at bounding box center [1530, 712] width 27 height 27
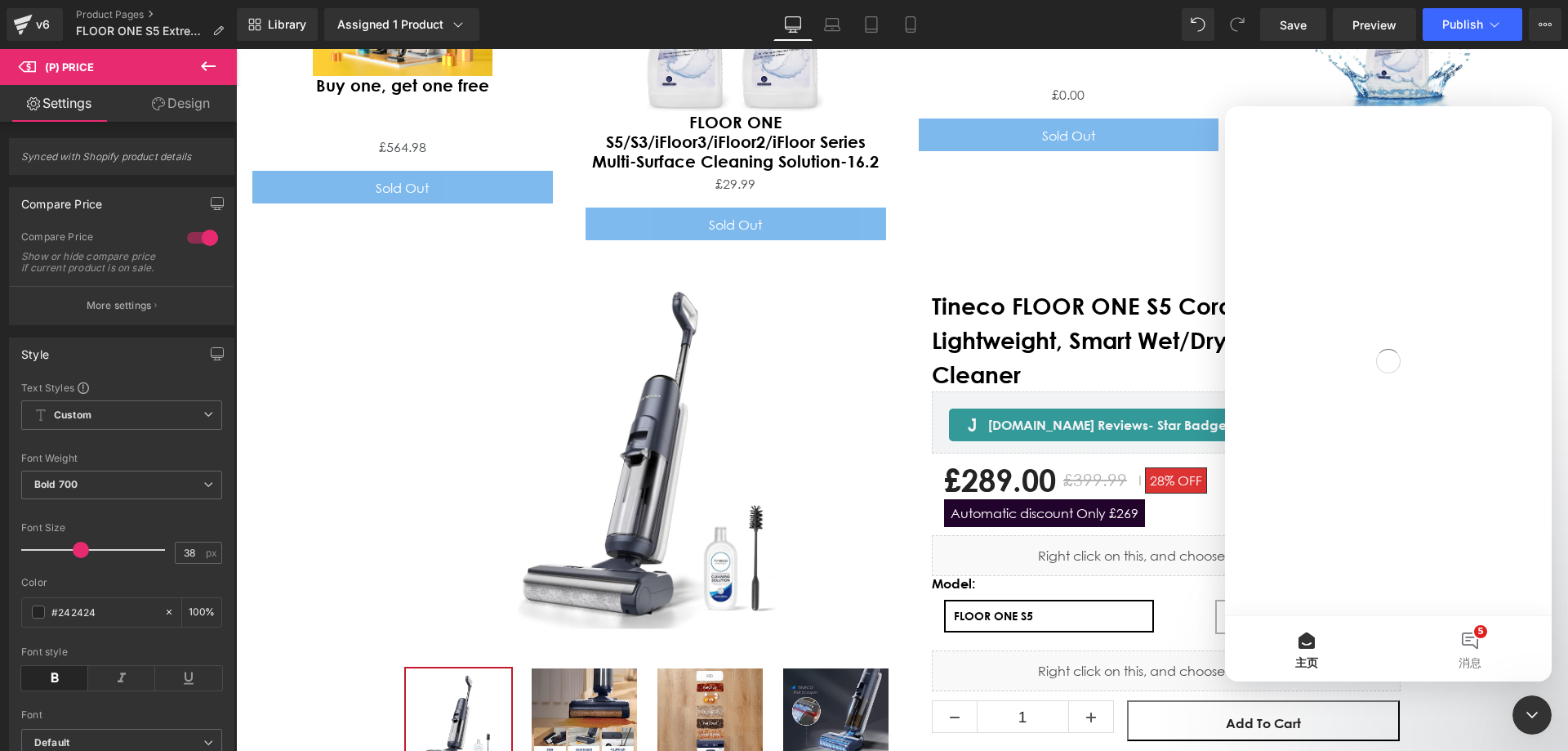
scroll to position [0, 0]
click at [1471, 627] on button "5 消息" at bounding box center [1469, 649] width 163 height 65
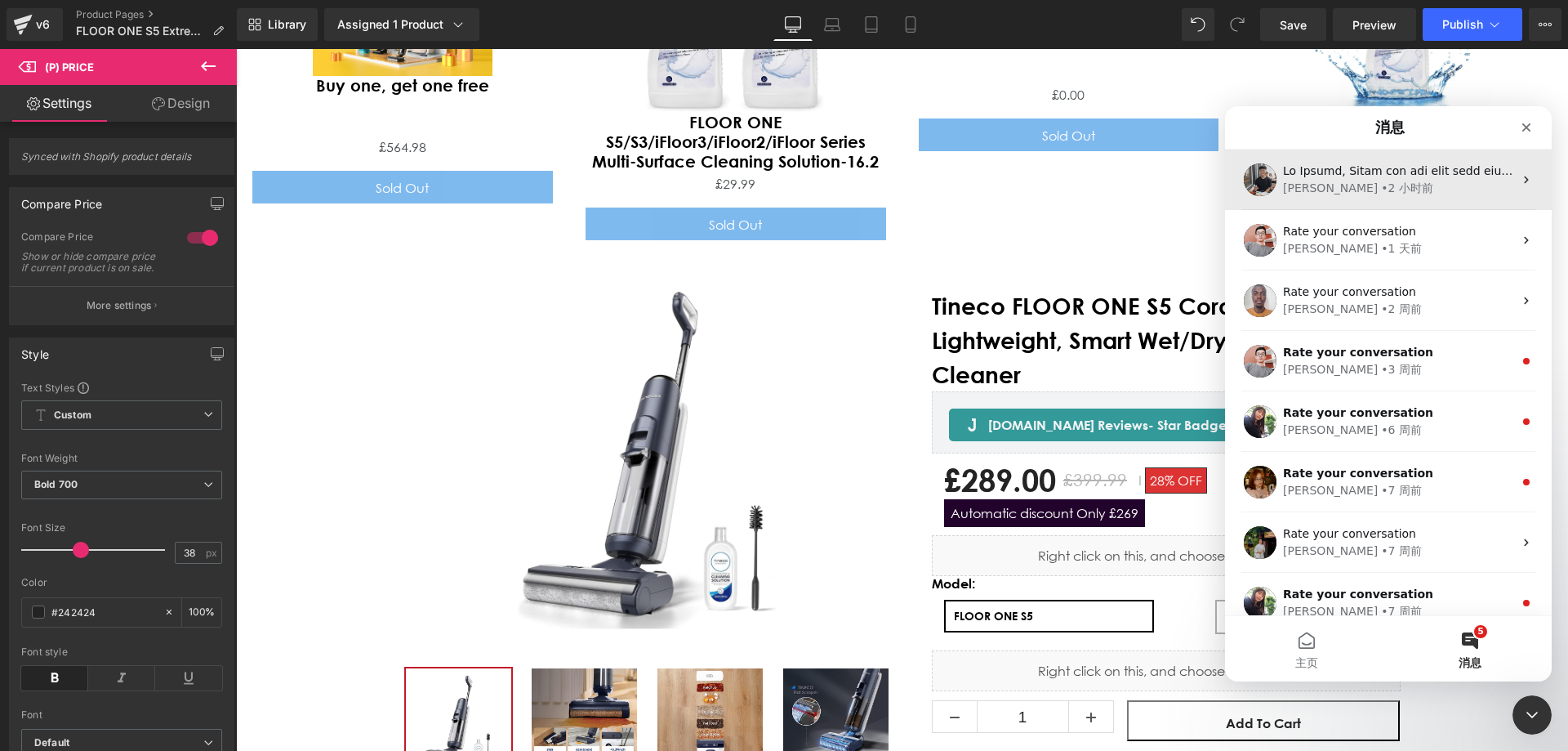
click at [1381, 185] on div "• 2 小时前" at bounding box center [1407, 188] width 52 height 17
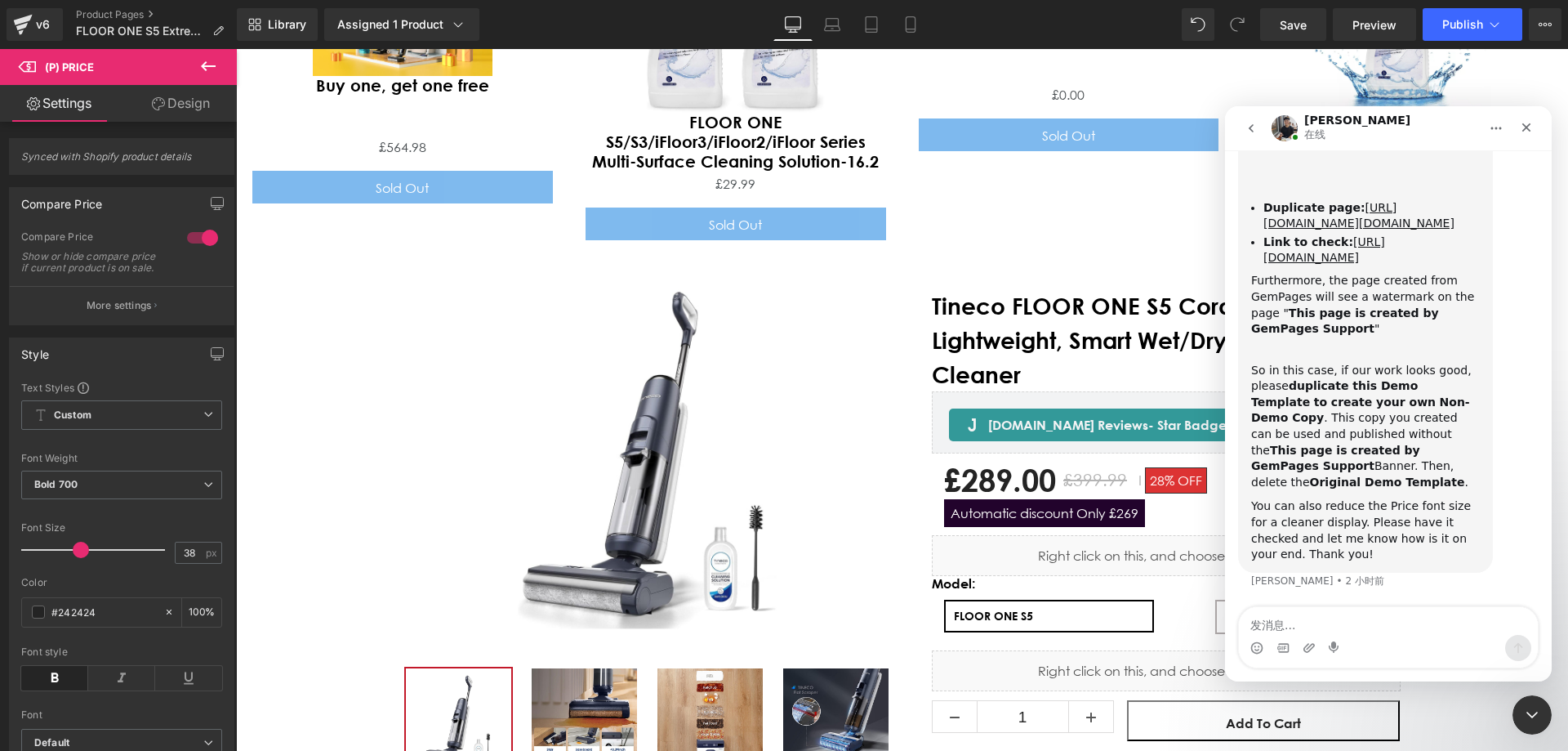
scroll to position [3493, 0]
click at [1021, 477] on div at bounding box center [784, 351] width 1568 height 702
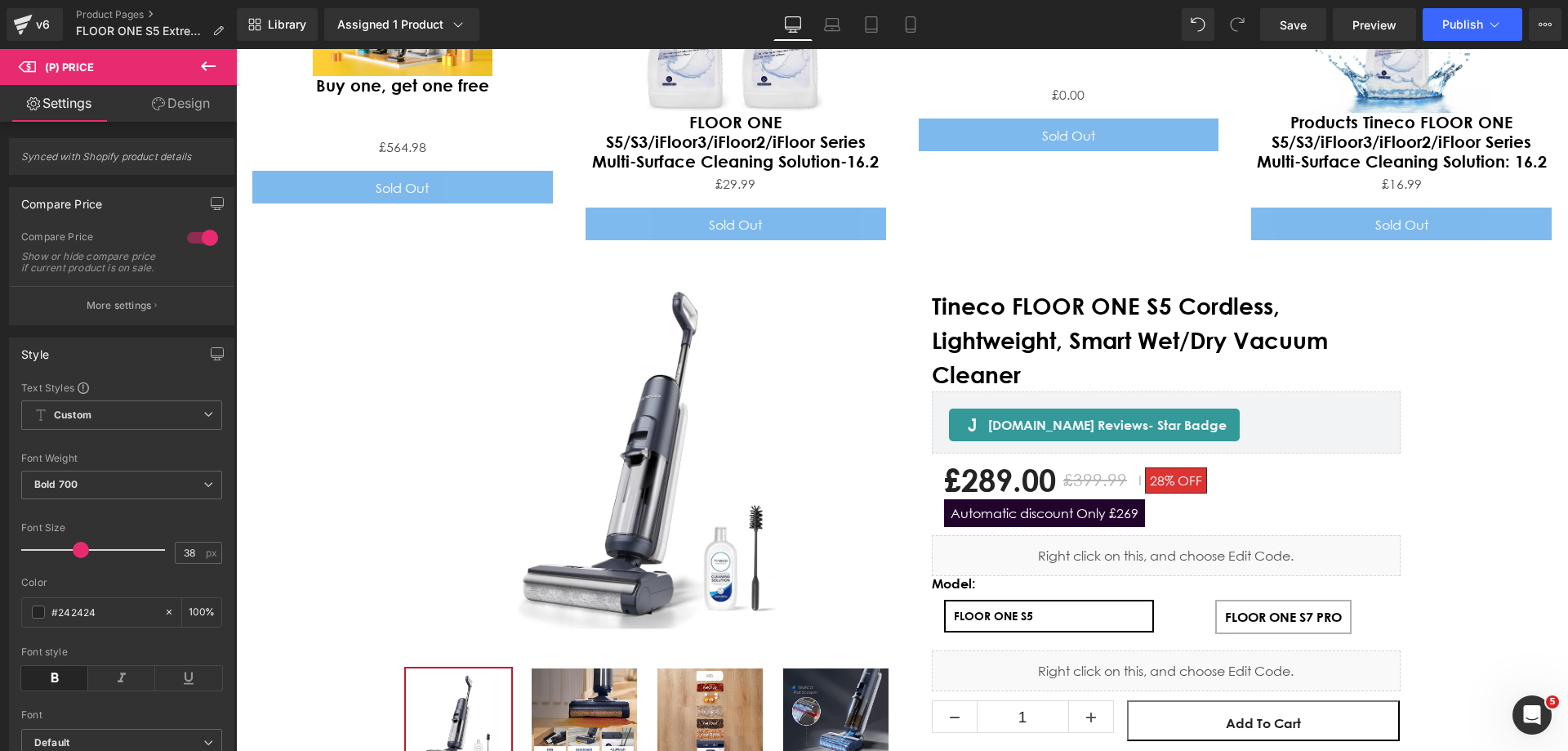
scroll to position [0, 0]
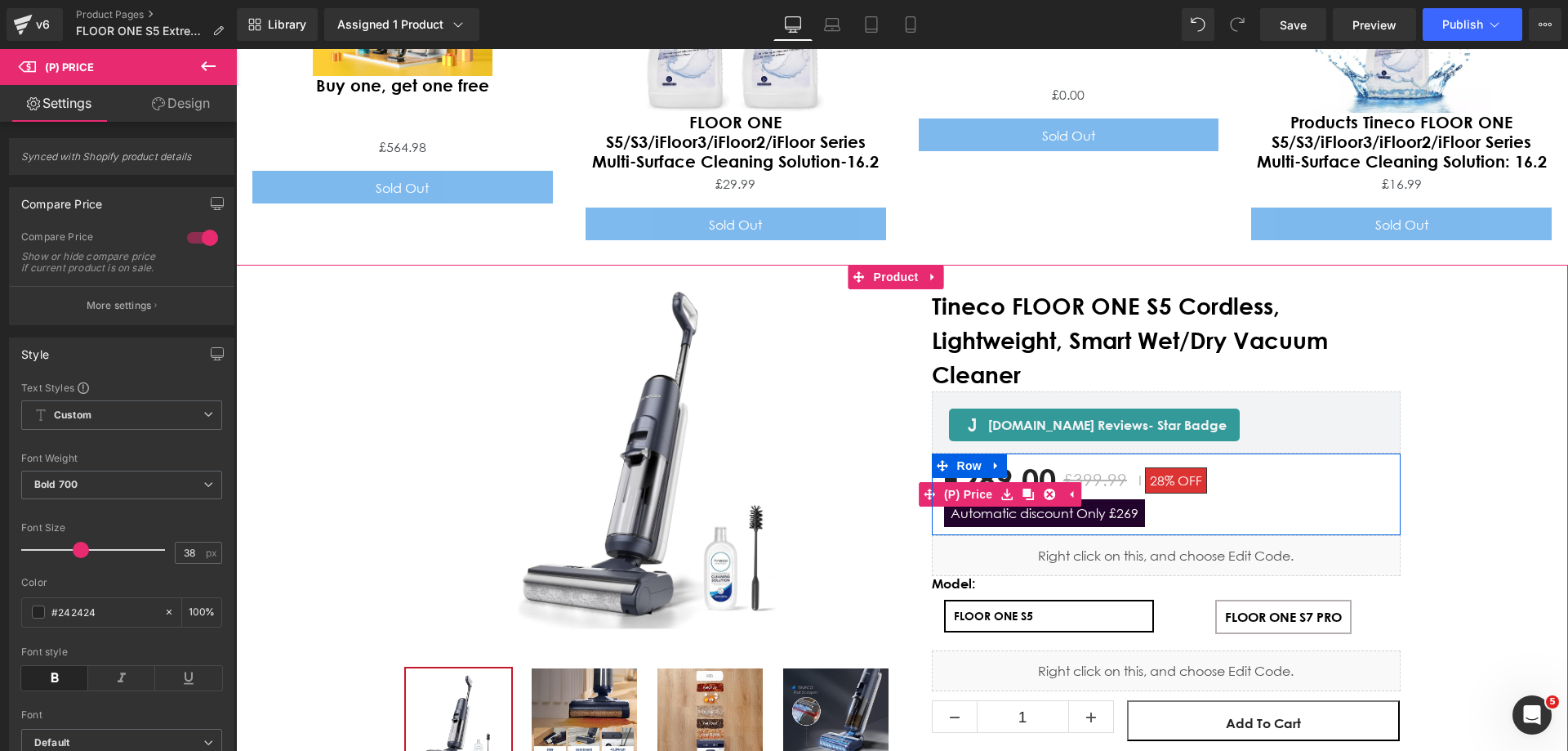
click at [1021, 499] on span "Automatic discount Only £269" at bounding box center [1044, 513] width 201 height 28
click at [1134, 499] on span "Automatic discount Only £269" at bounding box center [1044, 513] width 201 height 28
click at [956, 482] on link "(P) Price" at bounding box center [990, 494] width 78 height 25
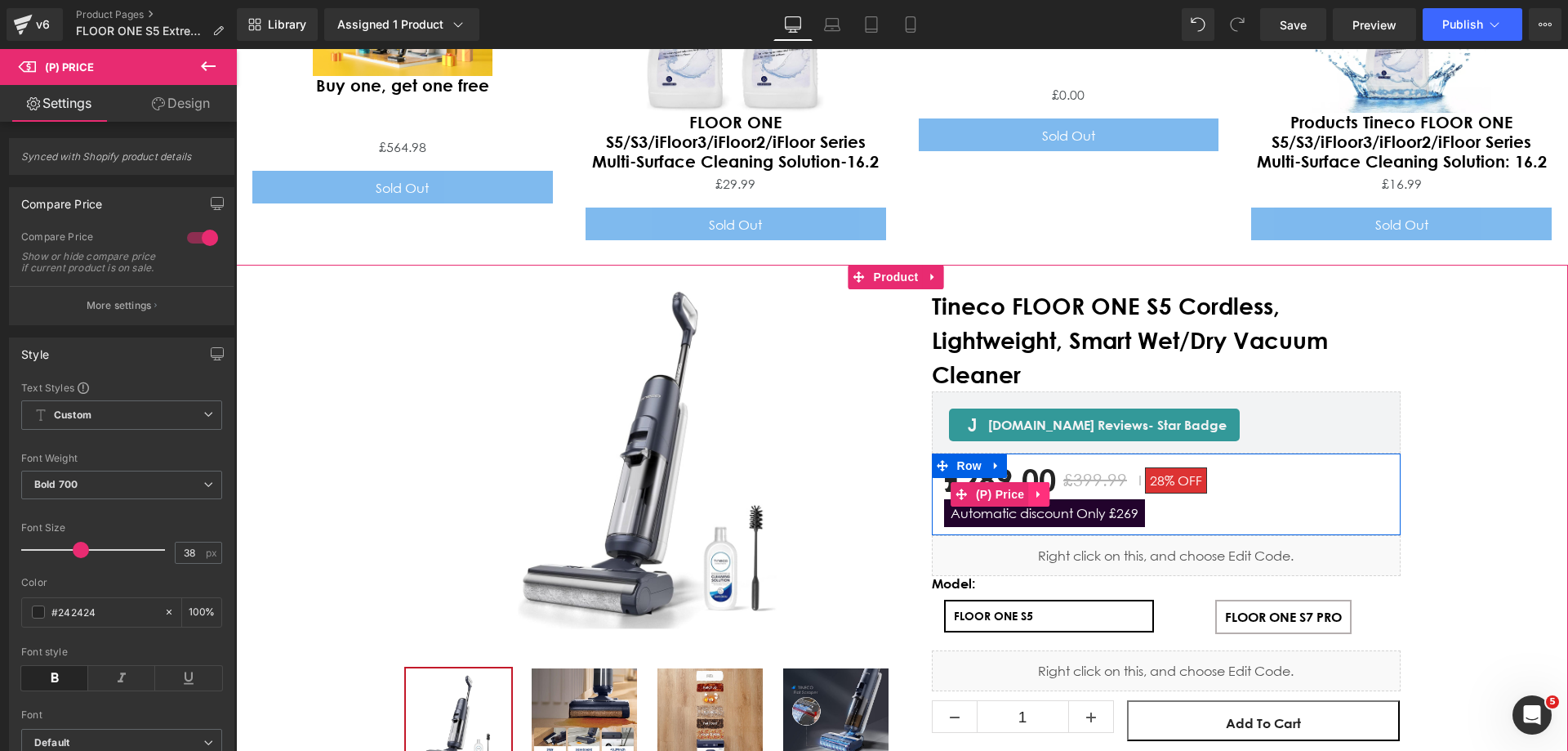
click at [1038, 488] on icon "Main content" at bounding box center [1038, 494] width 11 height 12
click at [1042, 499] on span "Automatic discount Only £269" at bounding box center [1044, 513] width 201 height 28
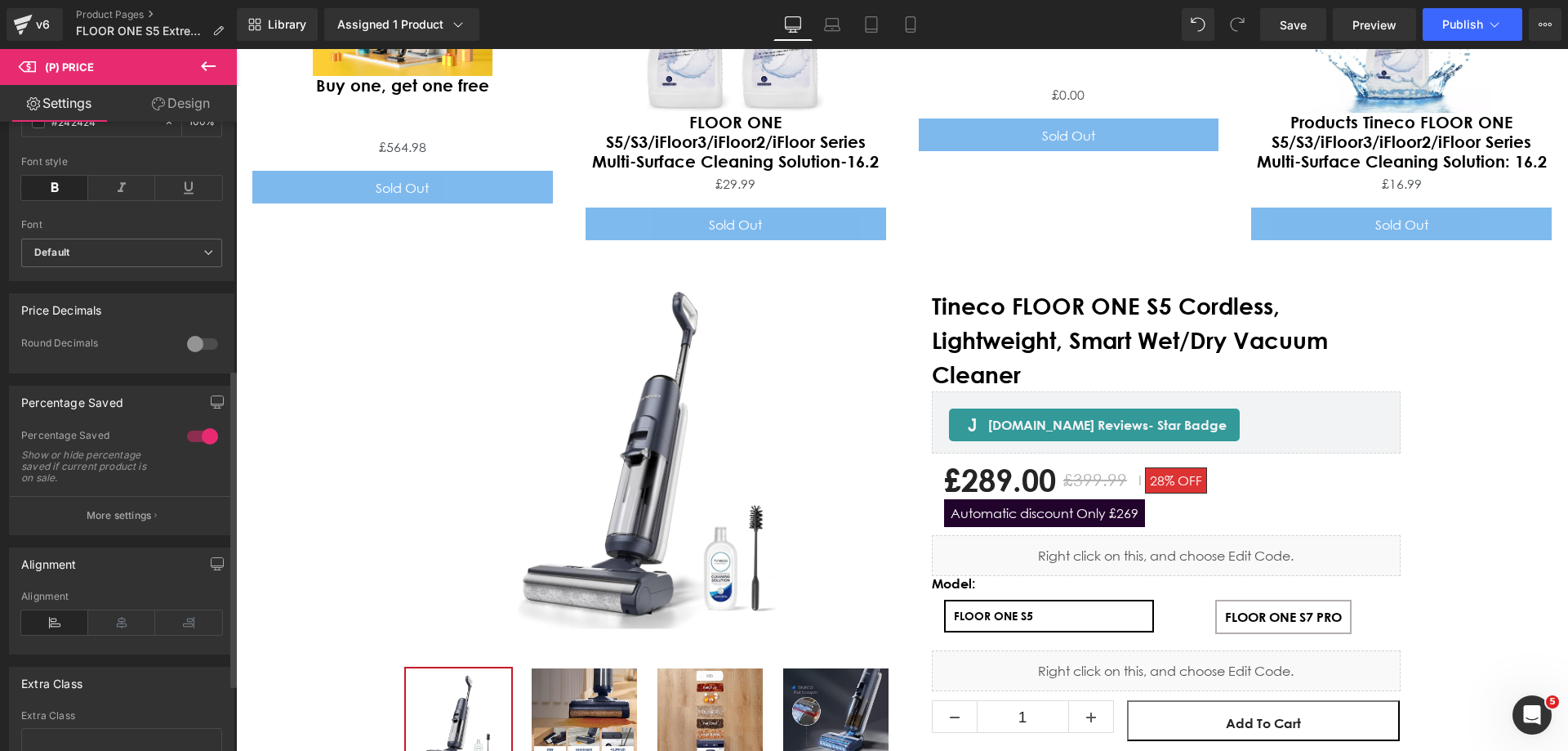
scroll to position [623, 0]
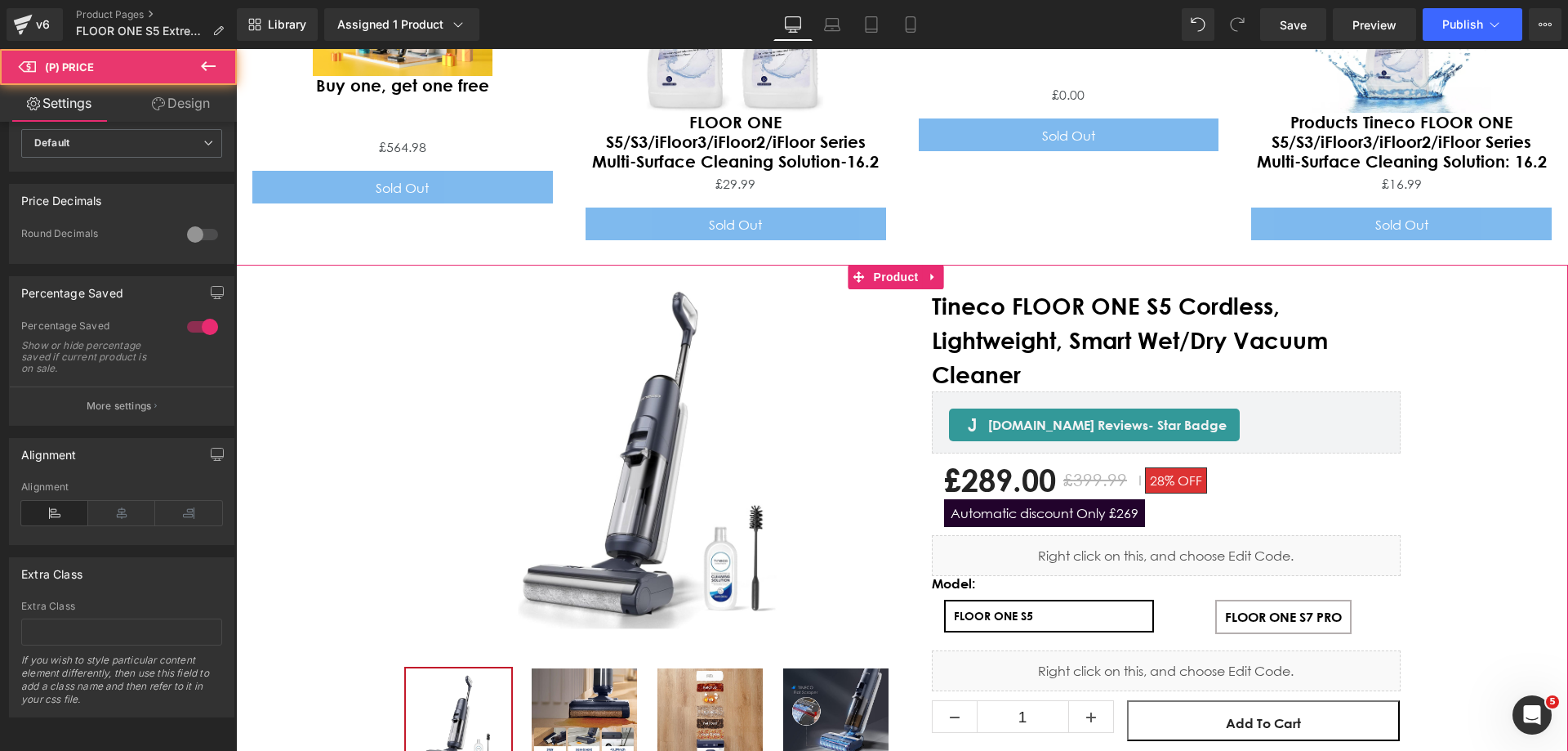
click at [1228, 465] on div "£289.00 £399.99 28% OFF Automatic discount Only £269" at bounding box center [1166, 494] width 444 height 65
click at [1505, 517] on div "New Release (P) Image ‹" at bounding box center [902, 702] width 1332 height 874
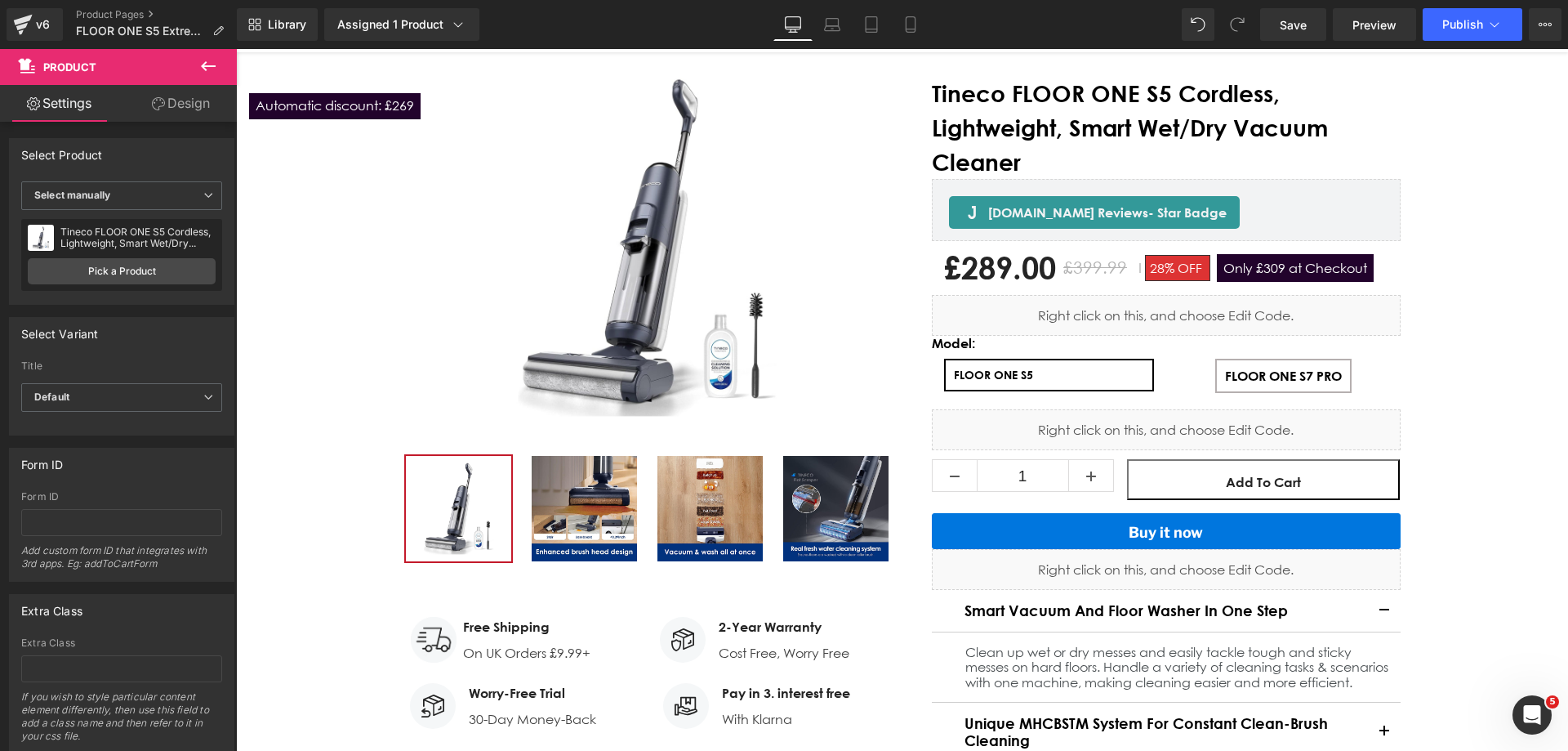
scroll to position [0, 0]
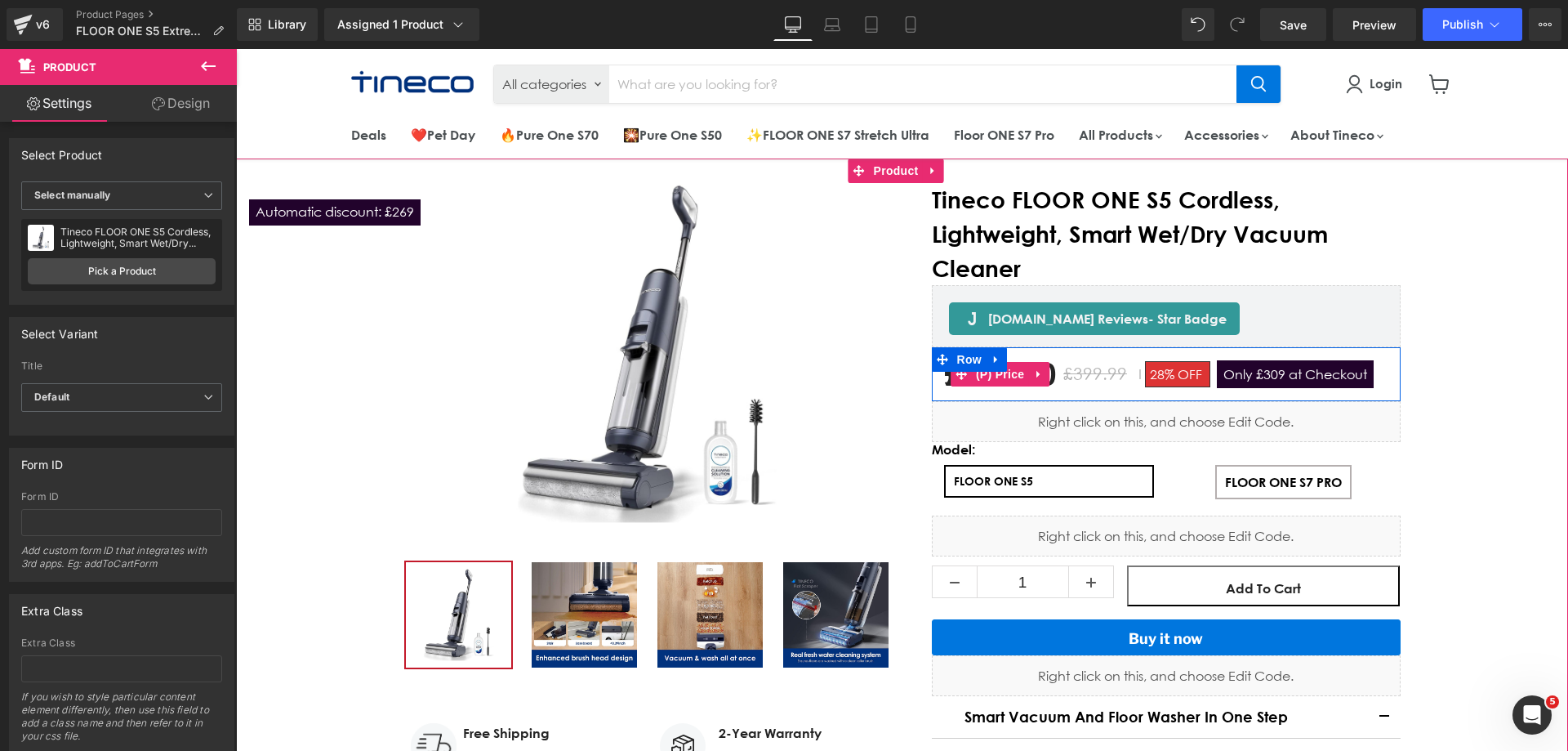
click at [1288, 371] on span "Only £309 at Checkout" at bounding box center [1296, 375] width 157 height 28
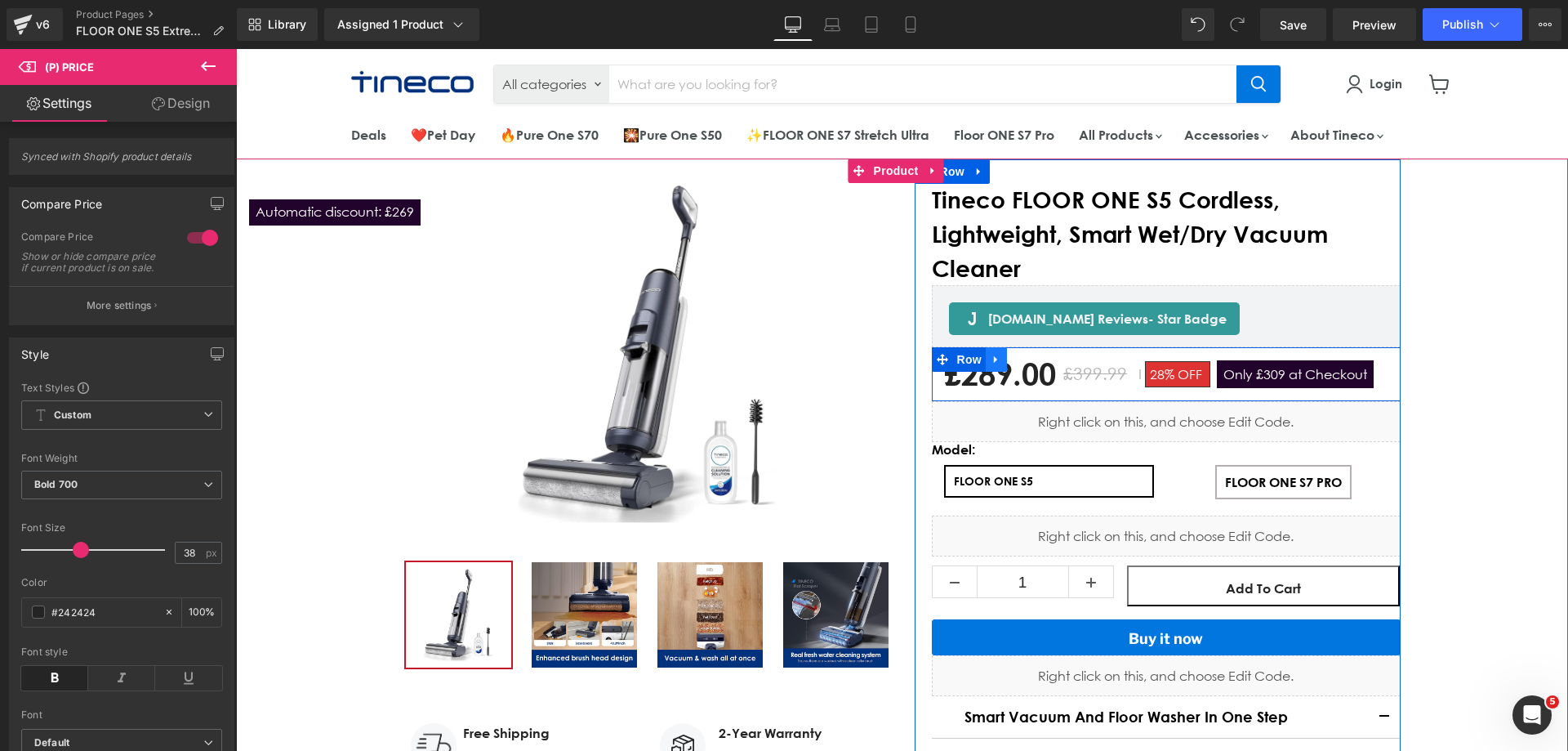
click at [994, 363] on icon "Main content" at bounding box center [996, 360] width 4 height 7
click at [962, 364] on span "Row" at bounding box center [969, 360] width 33 height 25
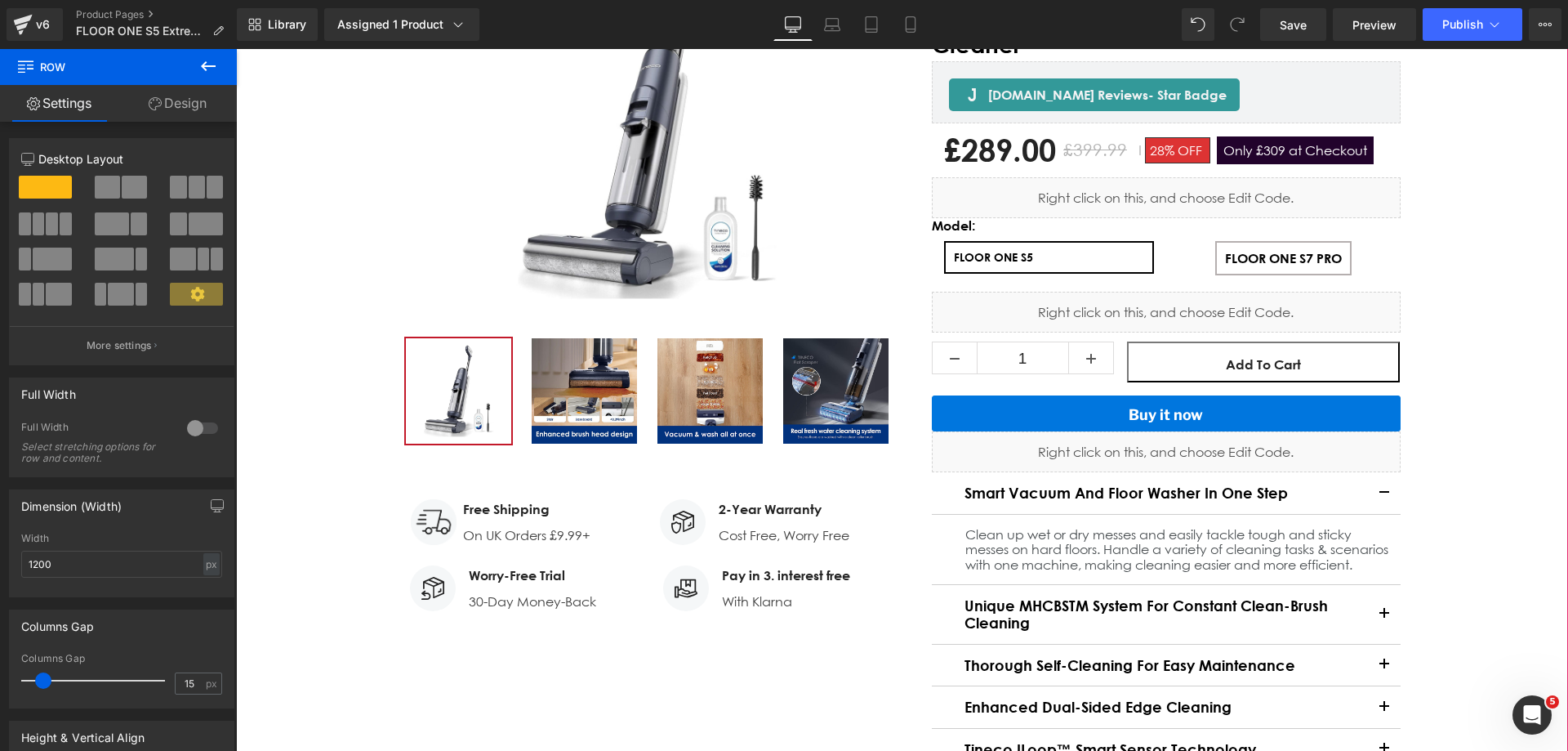
scroll to position [245, 0]
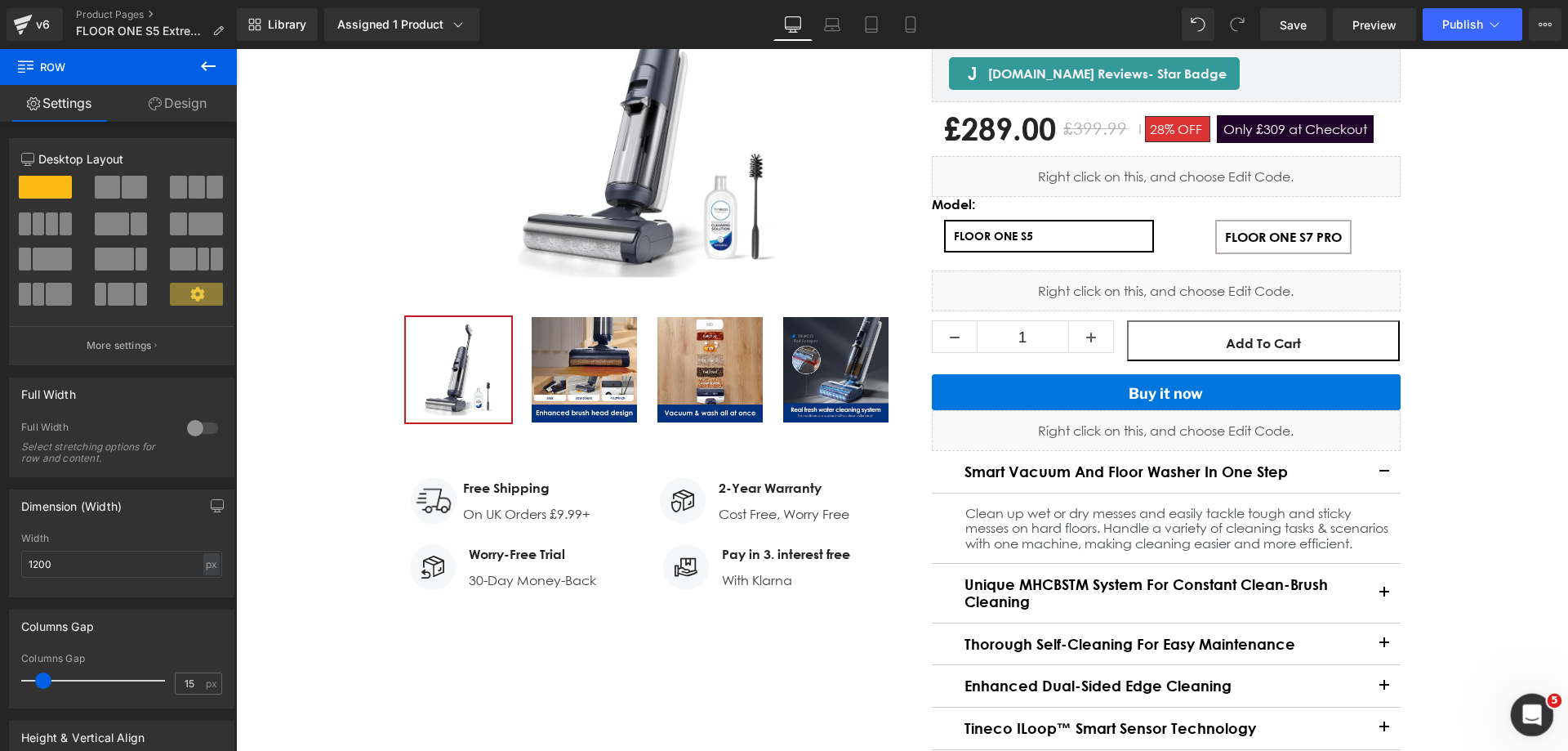
click at [1523, 716] on icon "打开 Intercom Messenger" at bounding box center [1530, 712] width 27 height 27
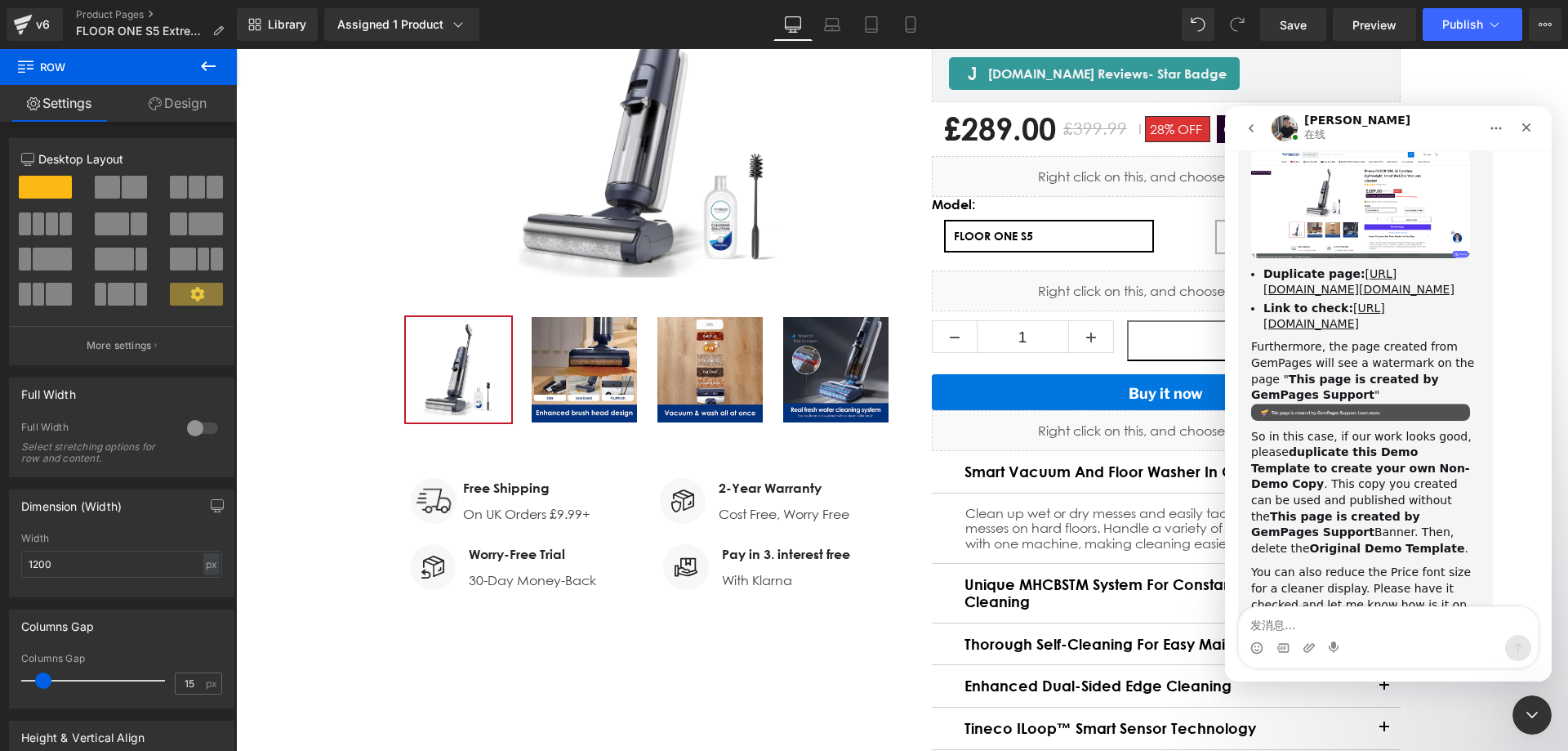
scroll to position [3493, 0]
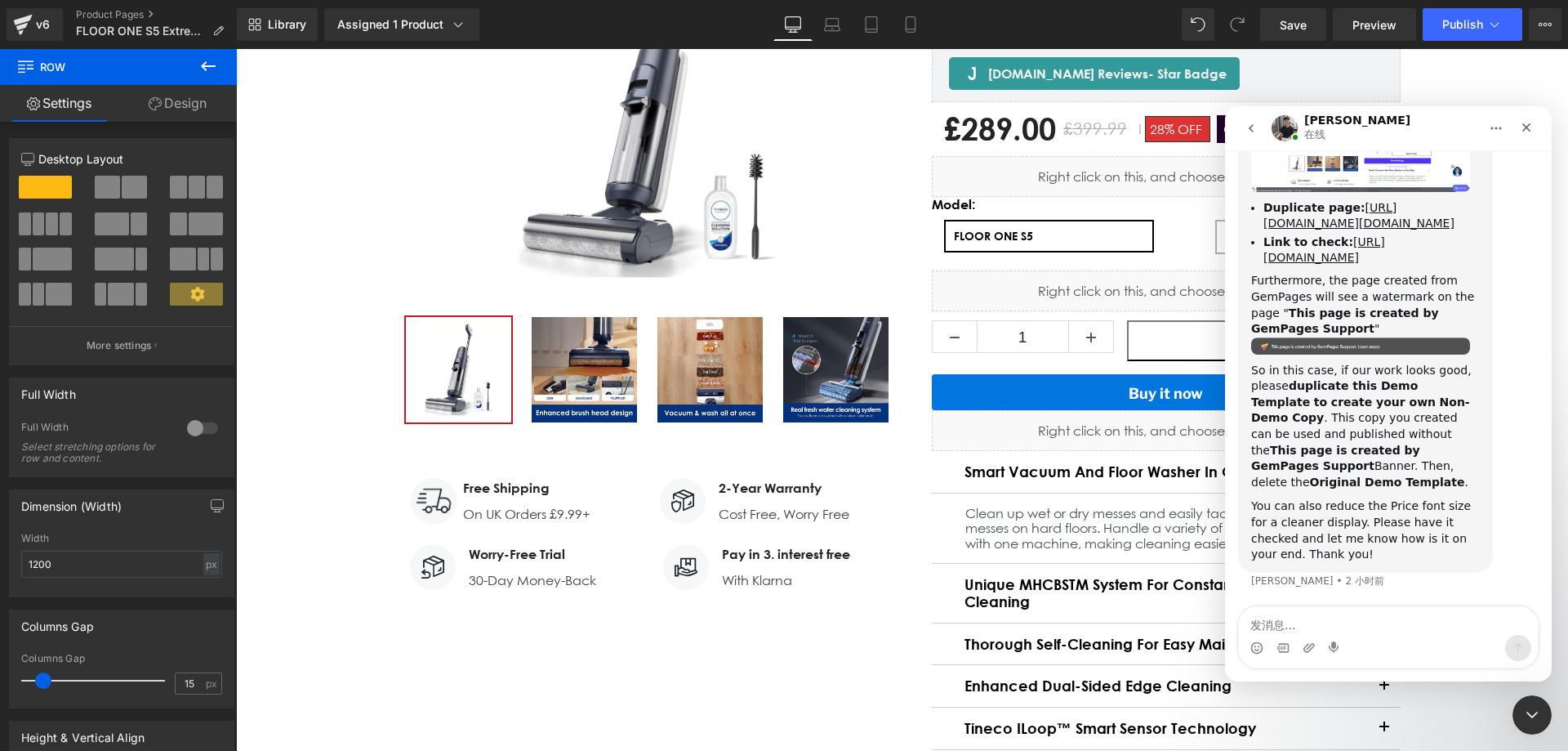
click at [894, 564] on div at bounding box center [784, 351] width 1568 height 702
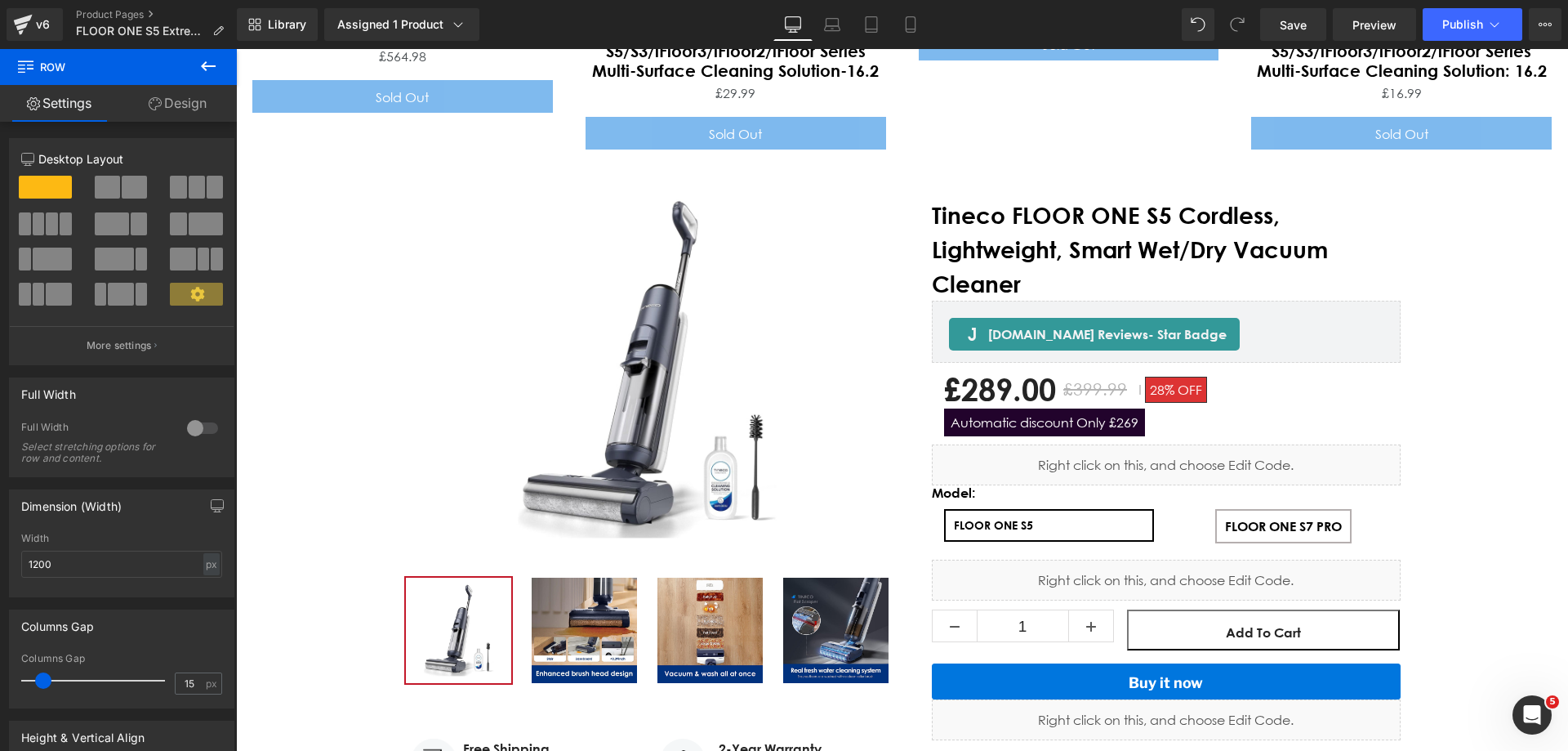
scroll to position [7105, 0]
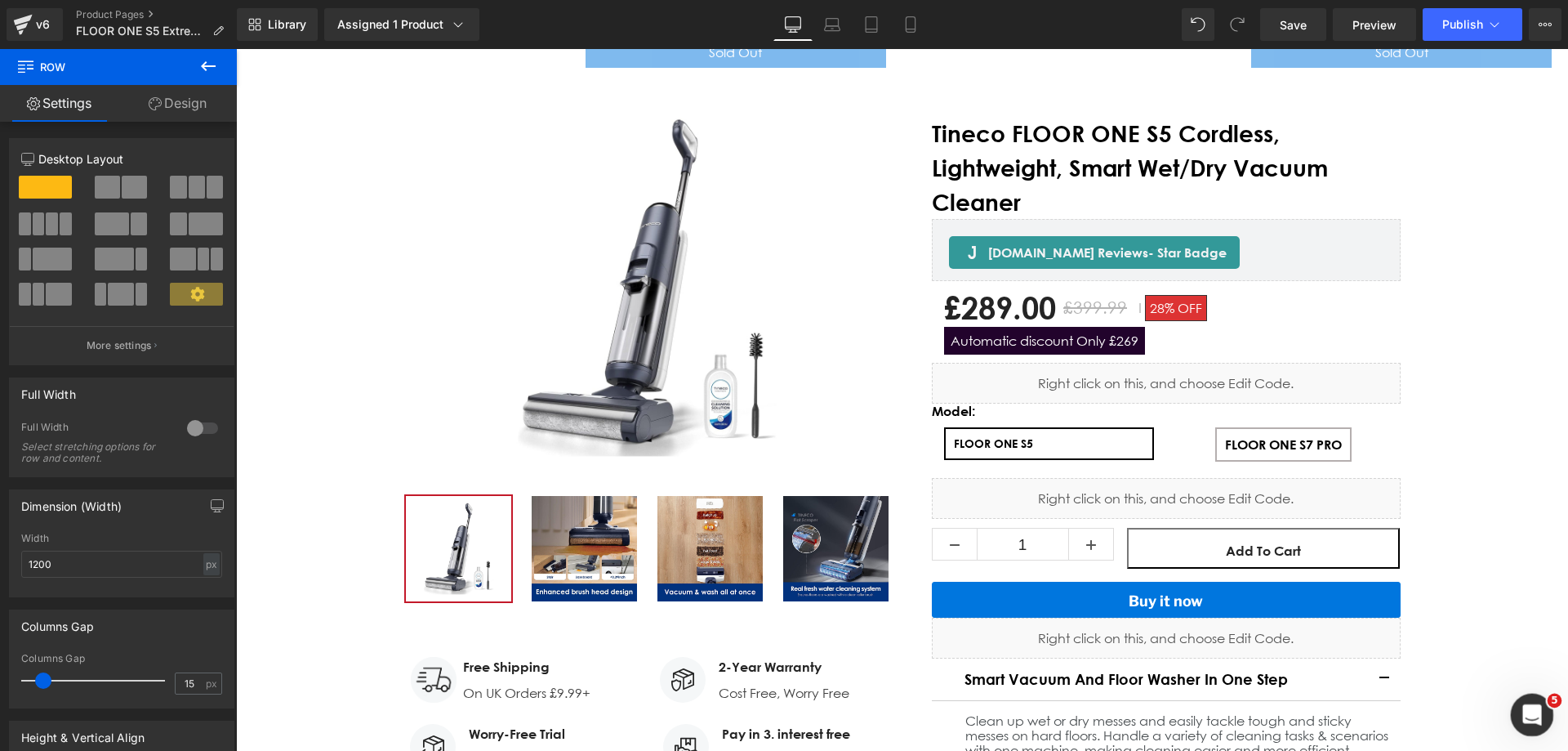
click at [1540, 719] on div "打开 Intercom Messenger" at bounding box center [1529, 711] width 54 height 54
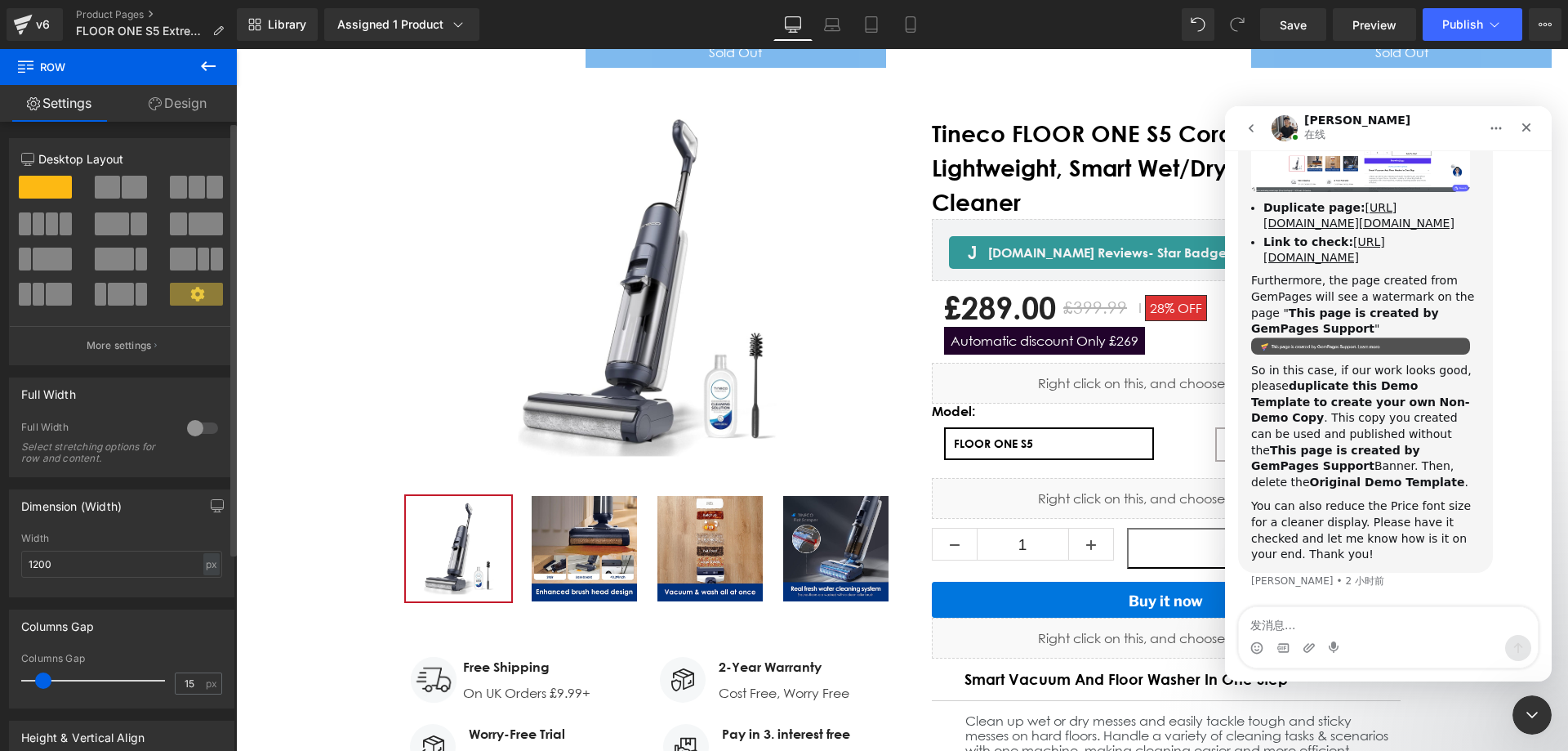
scroll to position [3493, 0]
click at [940, 249] on div at bounding box center [784, 351] width 1568 height 702
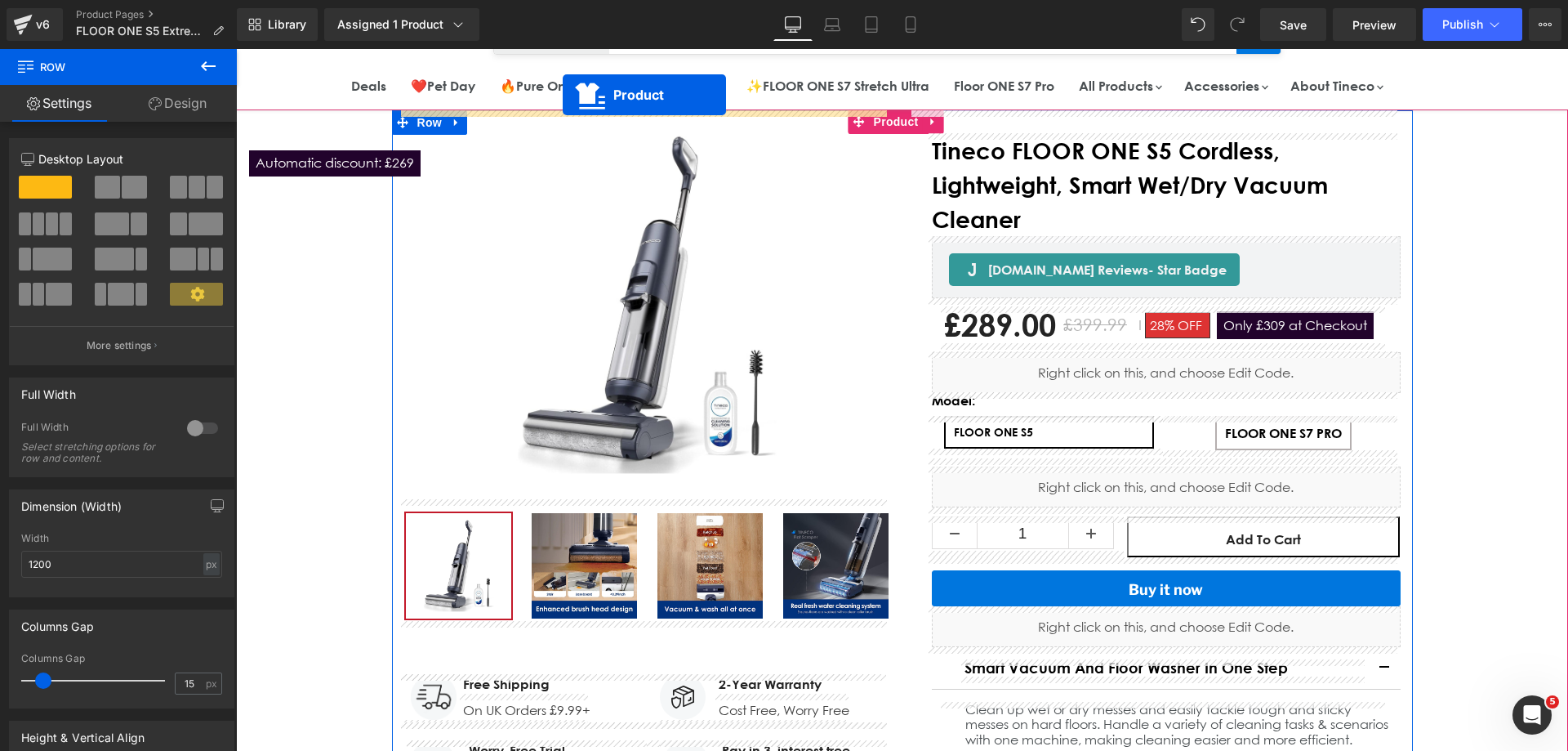
scroll to position [0, 0]
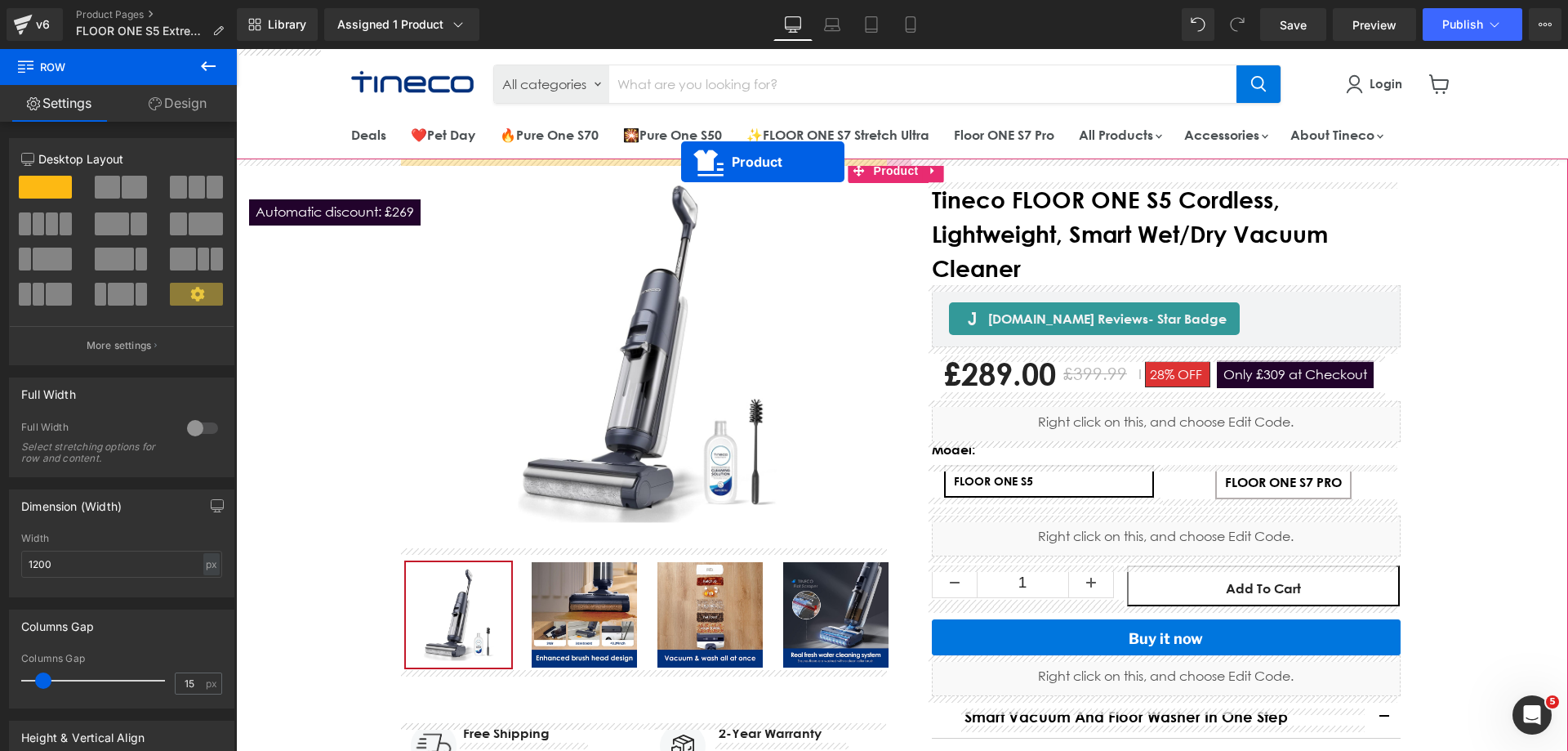
drag, startPoint x: 858, startPoint y: 212, endPoint x: 681, endPoint y: 161, distance: 184.2
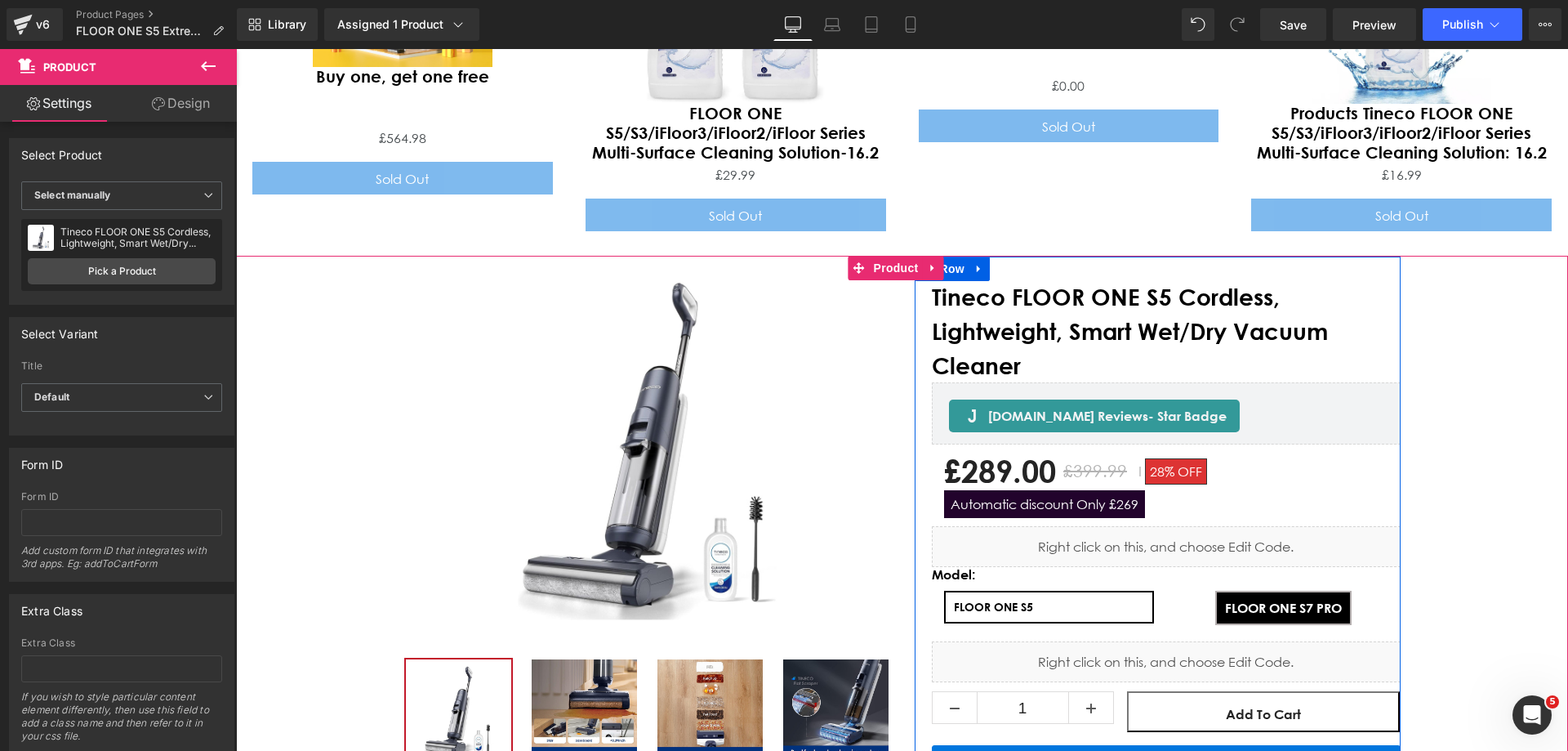
scroll to position [7105, 0]
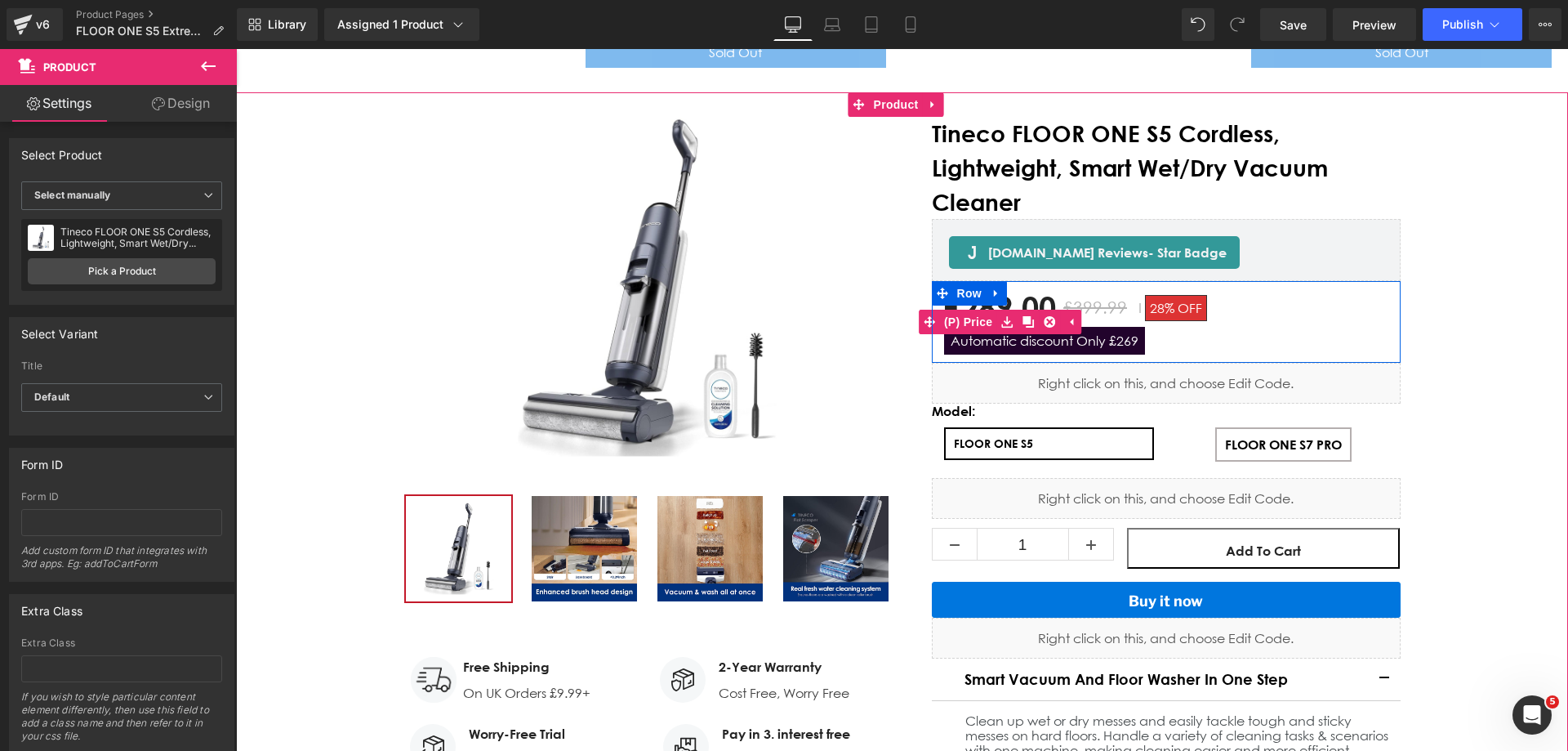
click at [1070, 327] on span "Automatic discount Only £269" at bounding box center [1044, 341] width 201 height 28
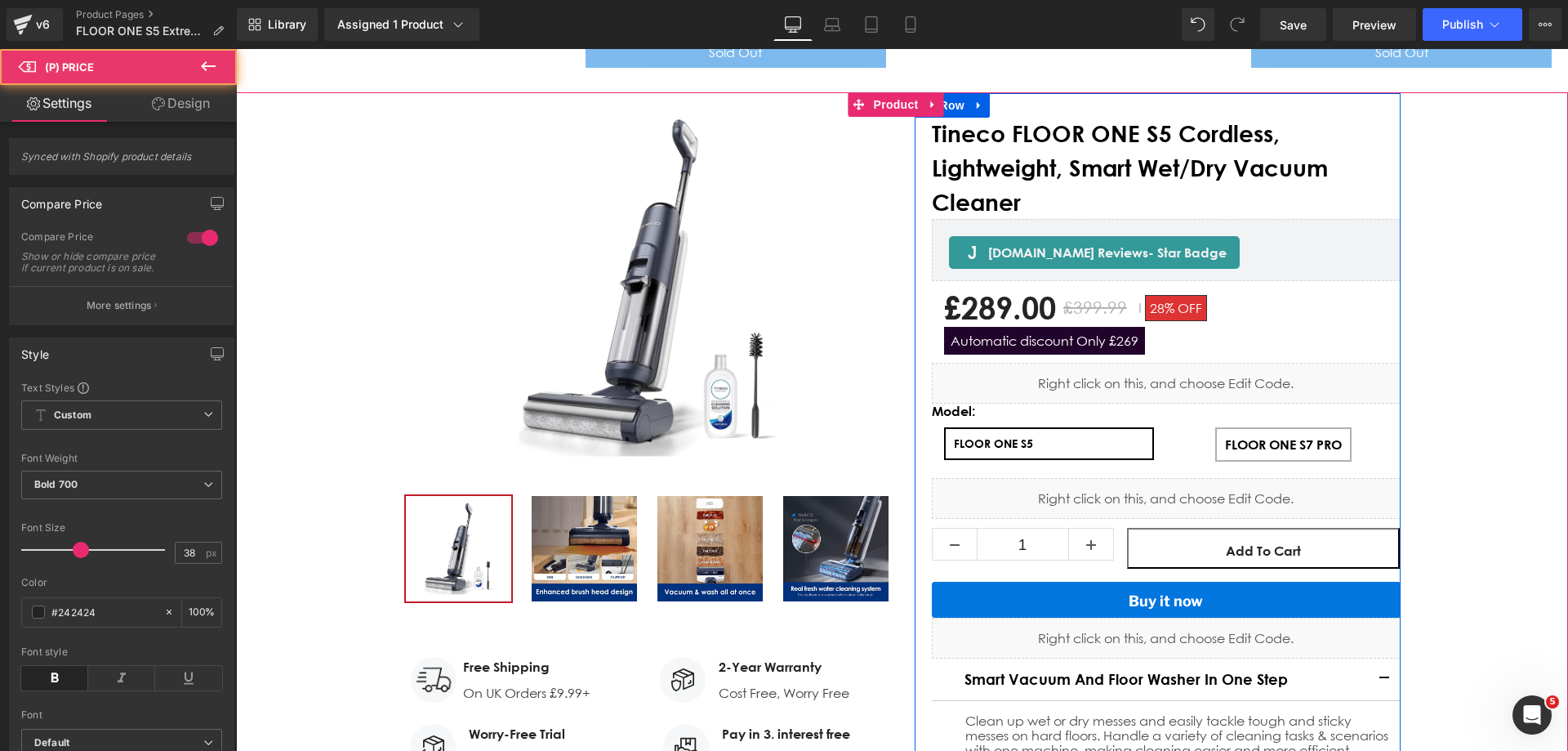
click at [1064, 327] on span "Automatic discount Only £269" at bounding box center [1044, 341] width 201 height 28
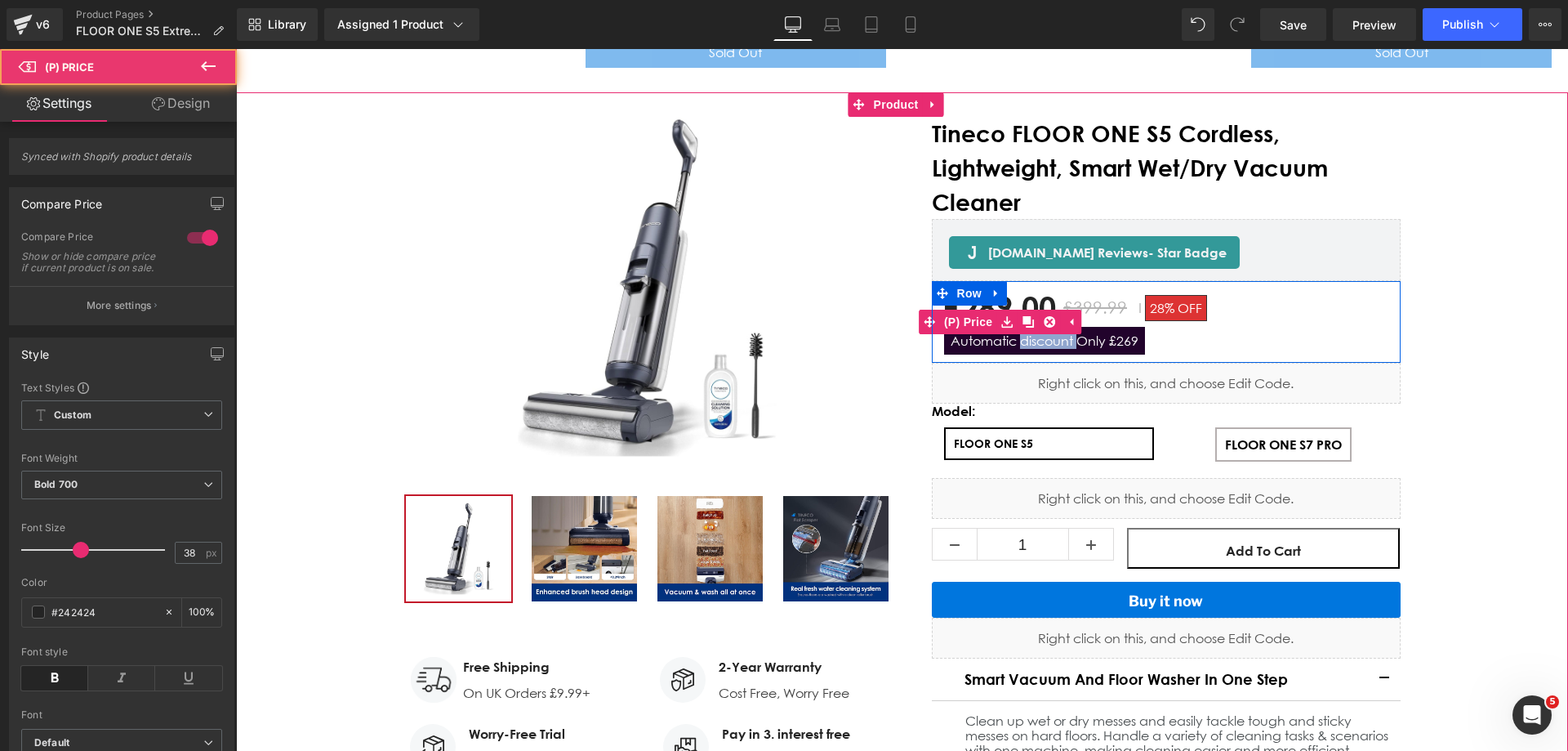
click at [1064, 327] on span "Automatic discount Only £269" at bounding box center [1044, 341] width 201 height 28
click at [1132, 327] on span "Automatic discount Only £269" at bounding box center [1044, 341] width 201 height 28
click at [1100, 327] on span "Automatic discount Only £269" at bounding box center [1044, 341] width 201 height 28
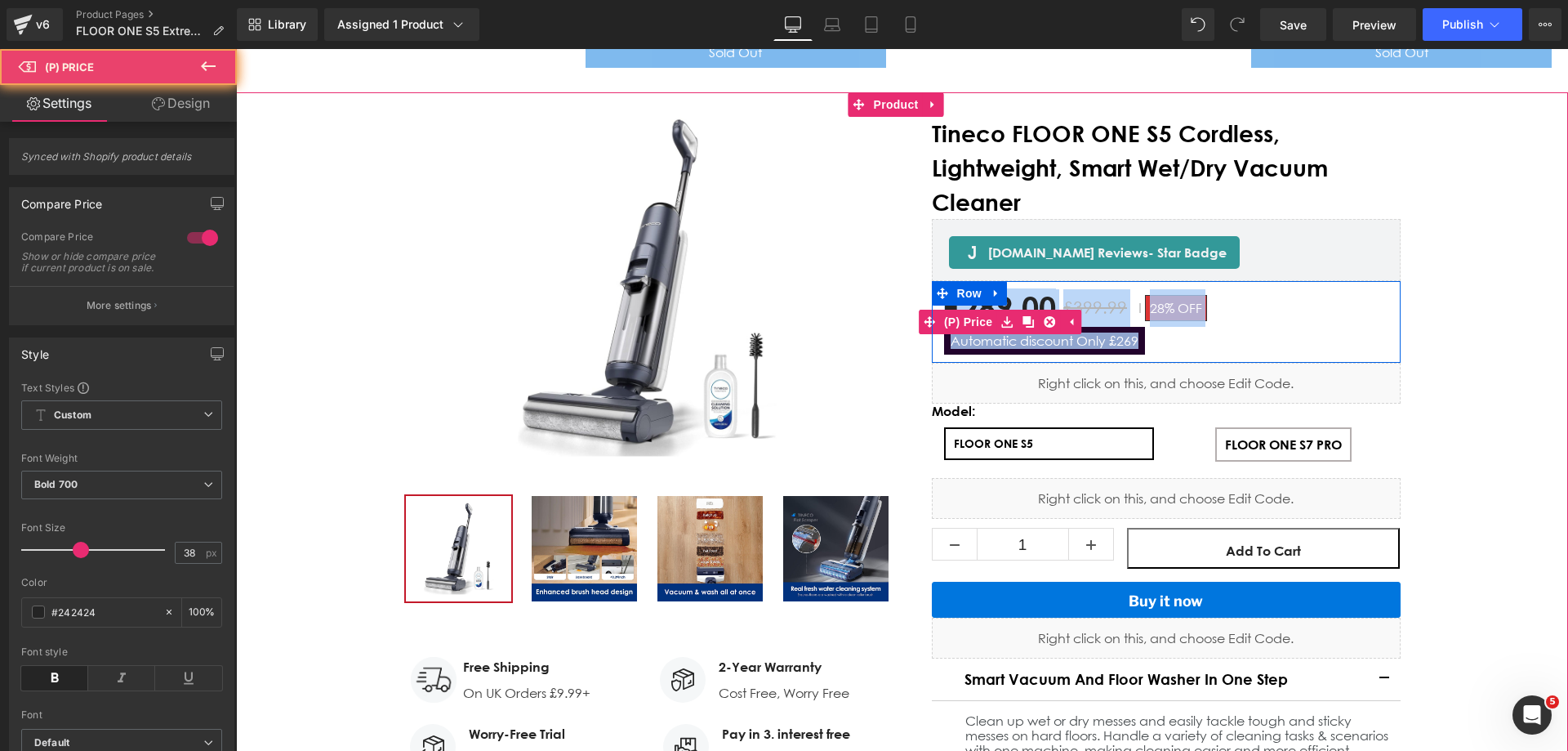
click at [1100, 327] on span "Automatic discount Only £269" at bounding box center [1044, 341] width 201 height 28
click at [1149, 289] on div "£289.00 £399.99 28% OFF Automatic discount Only £269" at bounding box center [1166, 322] width 444 height 65
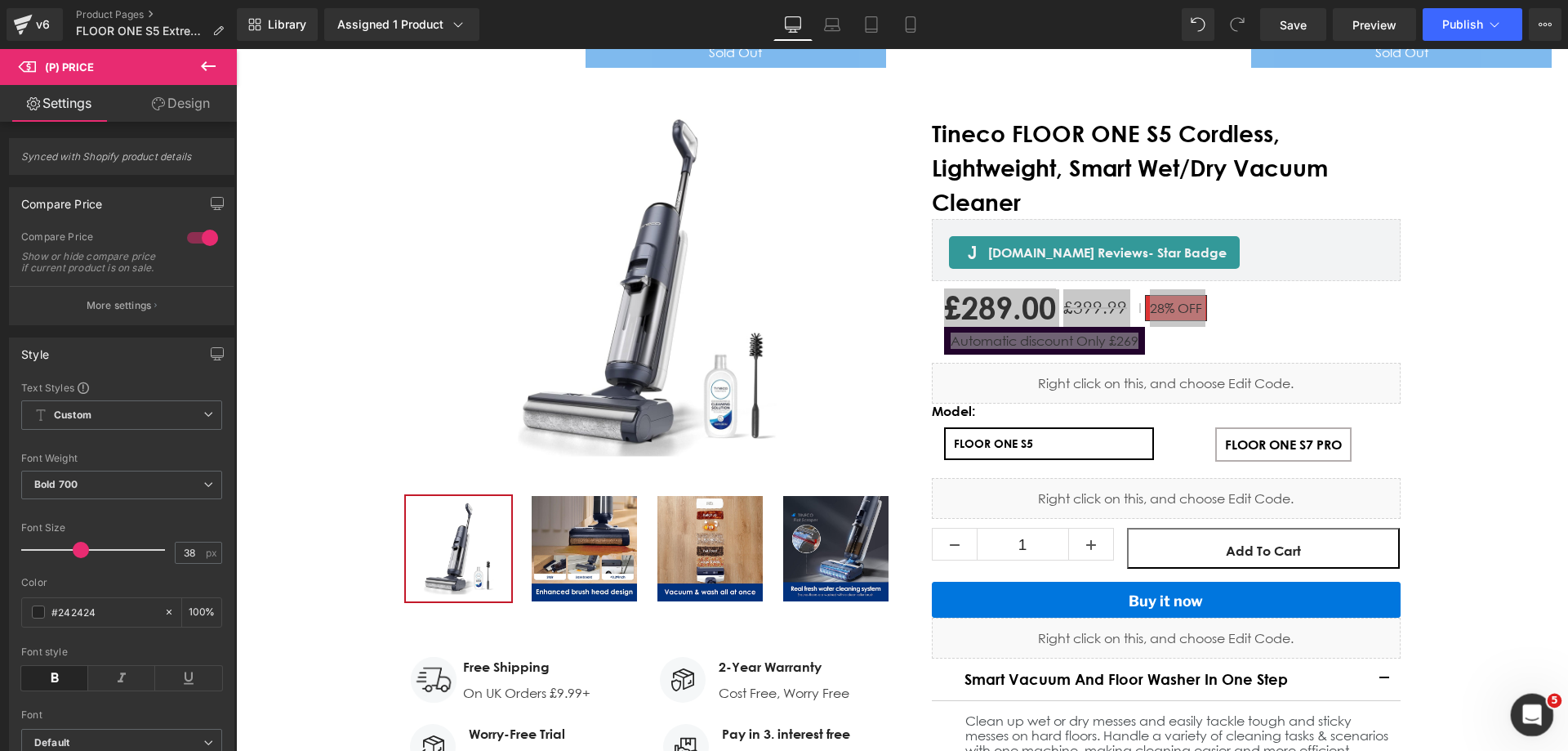
click at [1546, 704] on div "打开 Intercom Messenger" at bounding box center [1529, 711] width 54 height 54
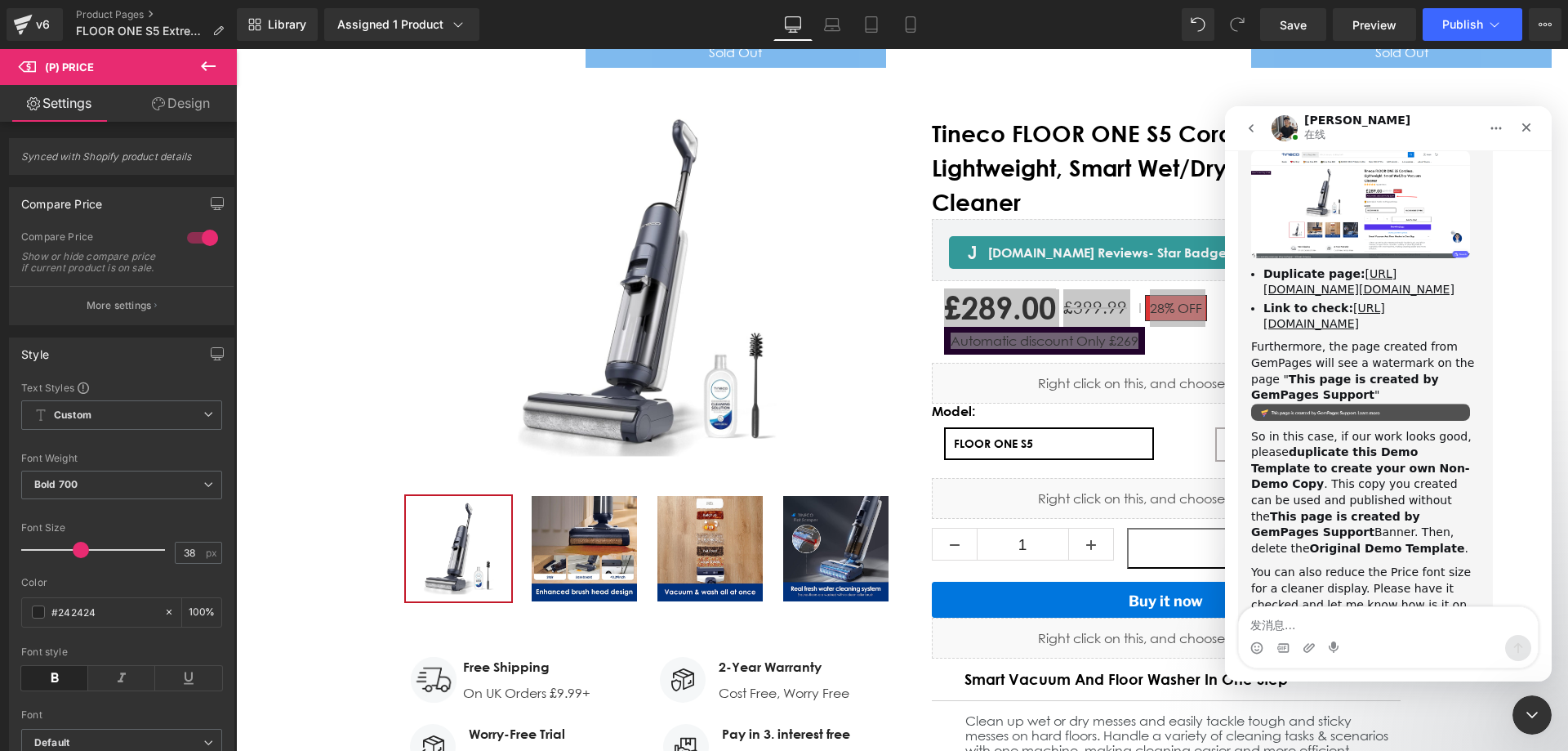
scroll to position [3493, 0]
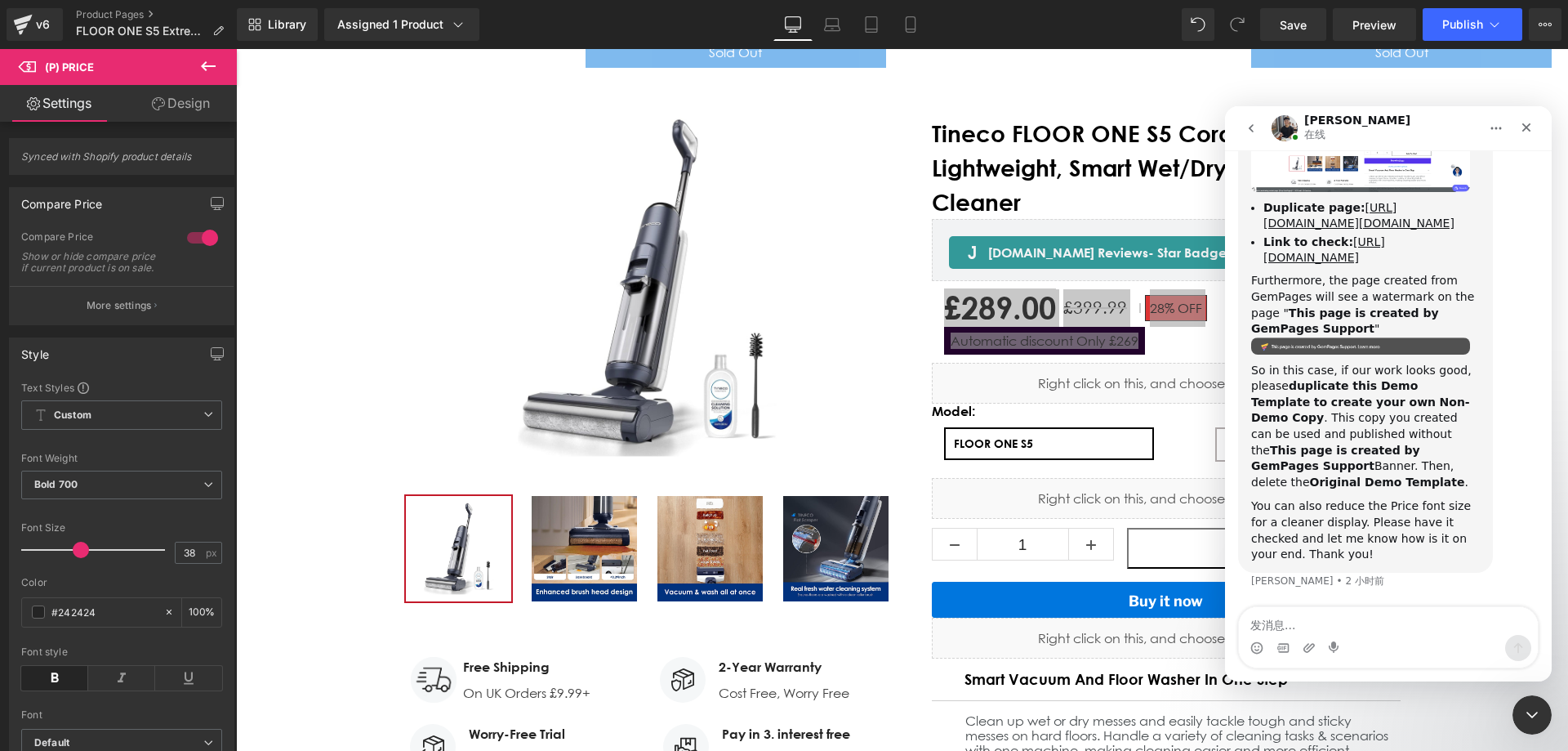
click at [1343, 621] on textarea "发消息..." at bounding box center [1388, 621] width 299 height 28
type textarea "Hi，Tony"
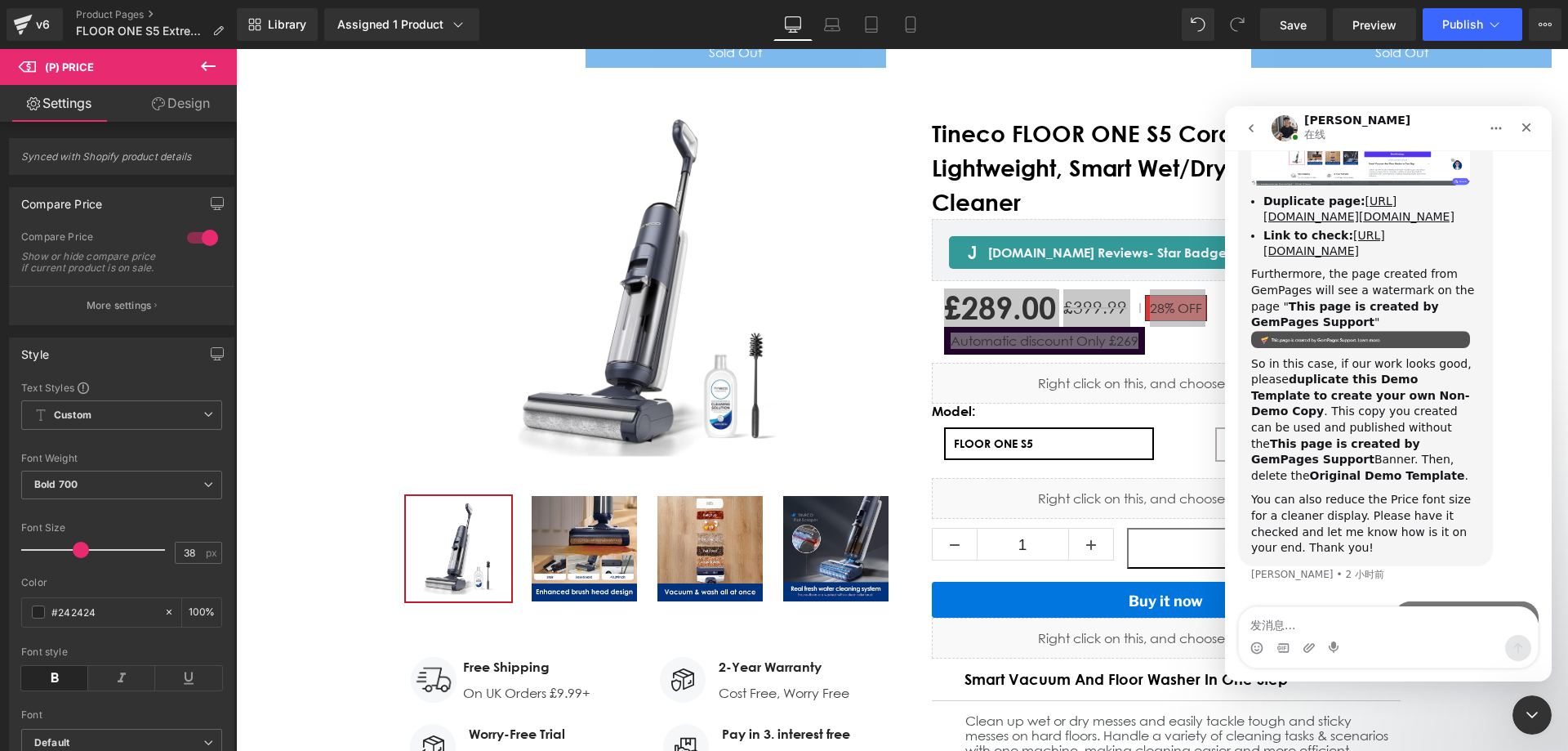
scroll to position [3543, 0]
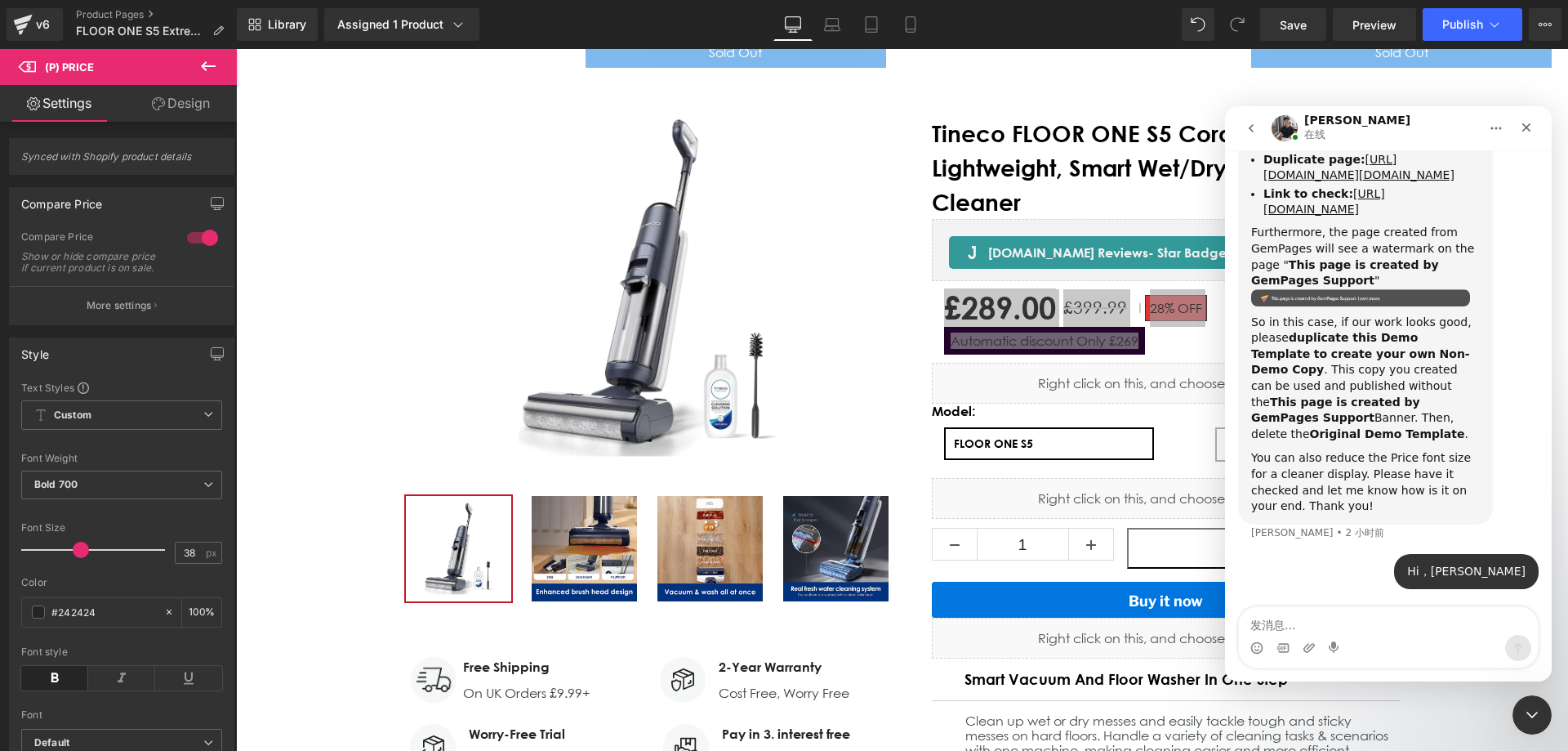
type textarea "I have now saved the first row of the product in the demo page, but I still can…"
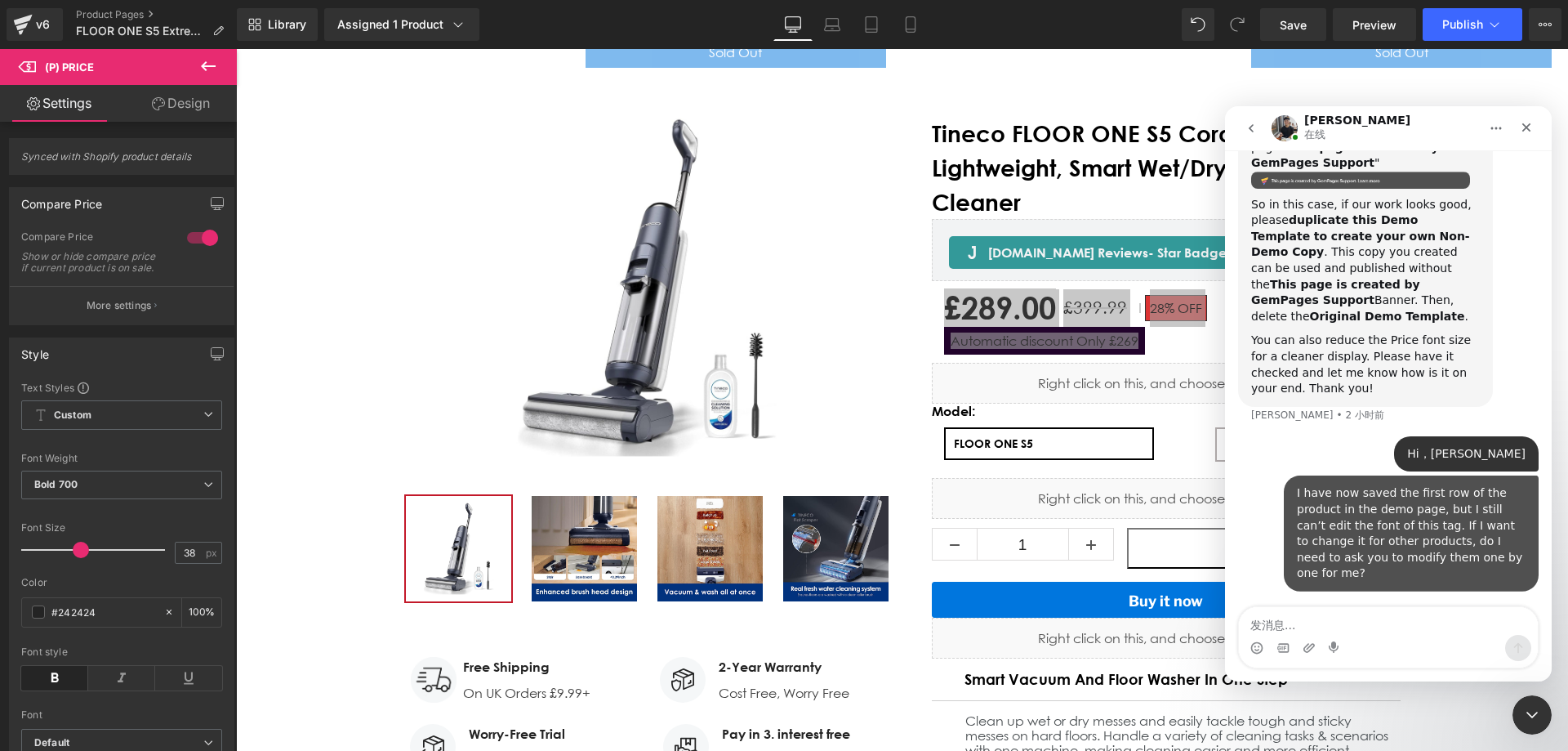
scroll to position [3660, 0]
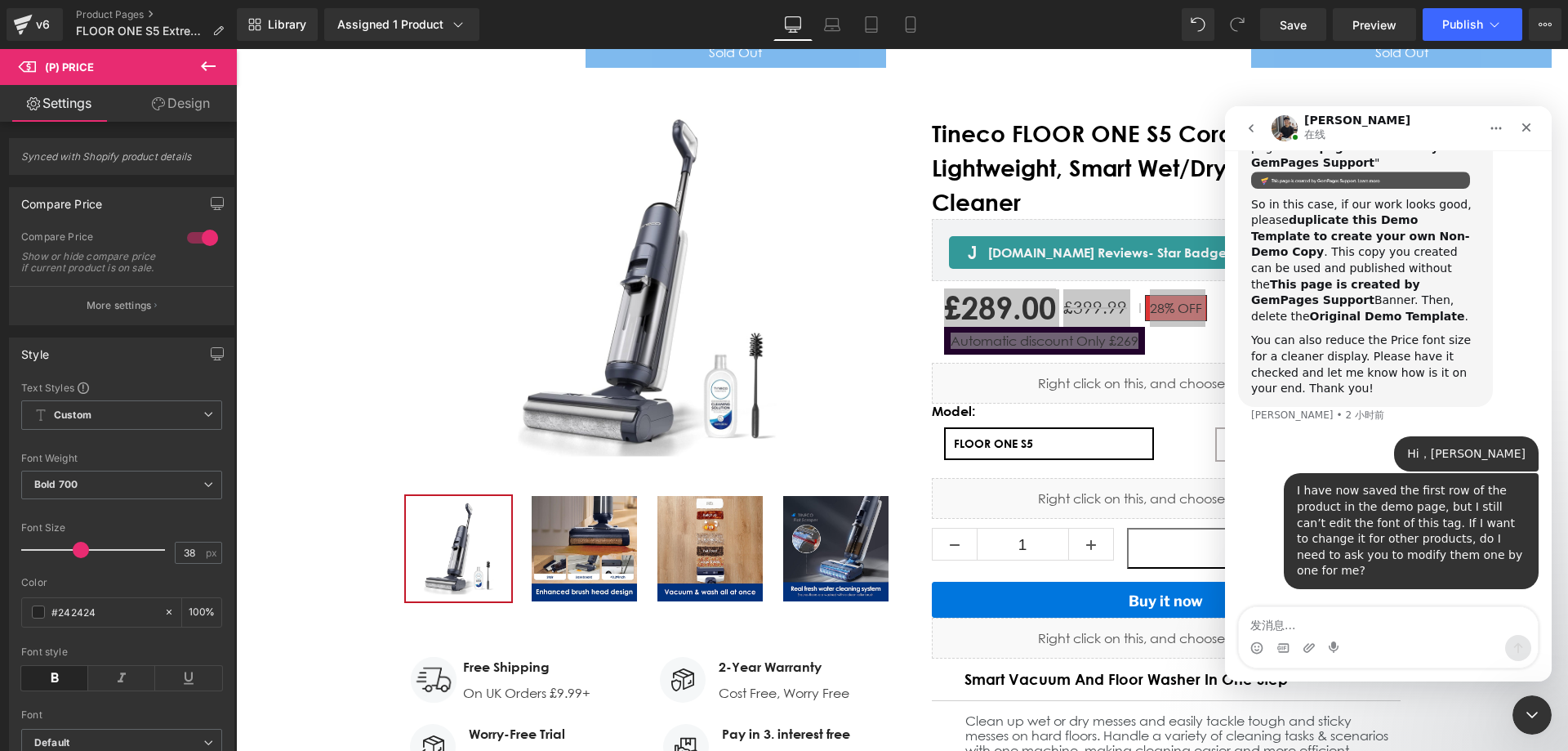
click at [892, 428] on div at bounding box center [784, 351] width 1568 height 702
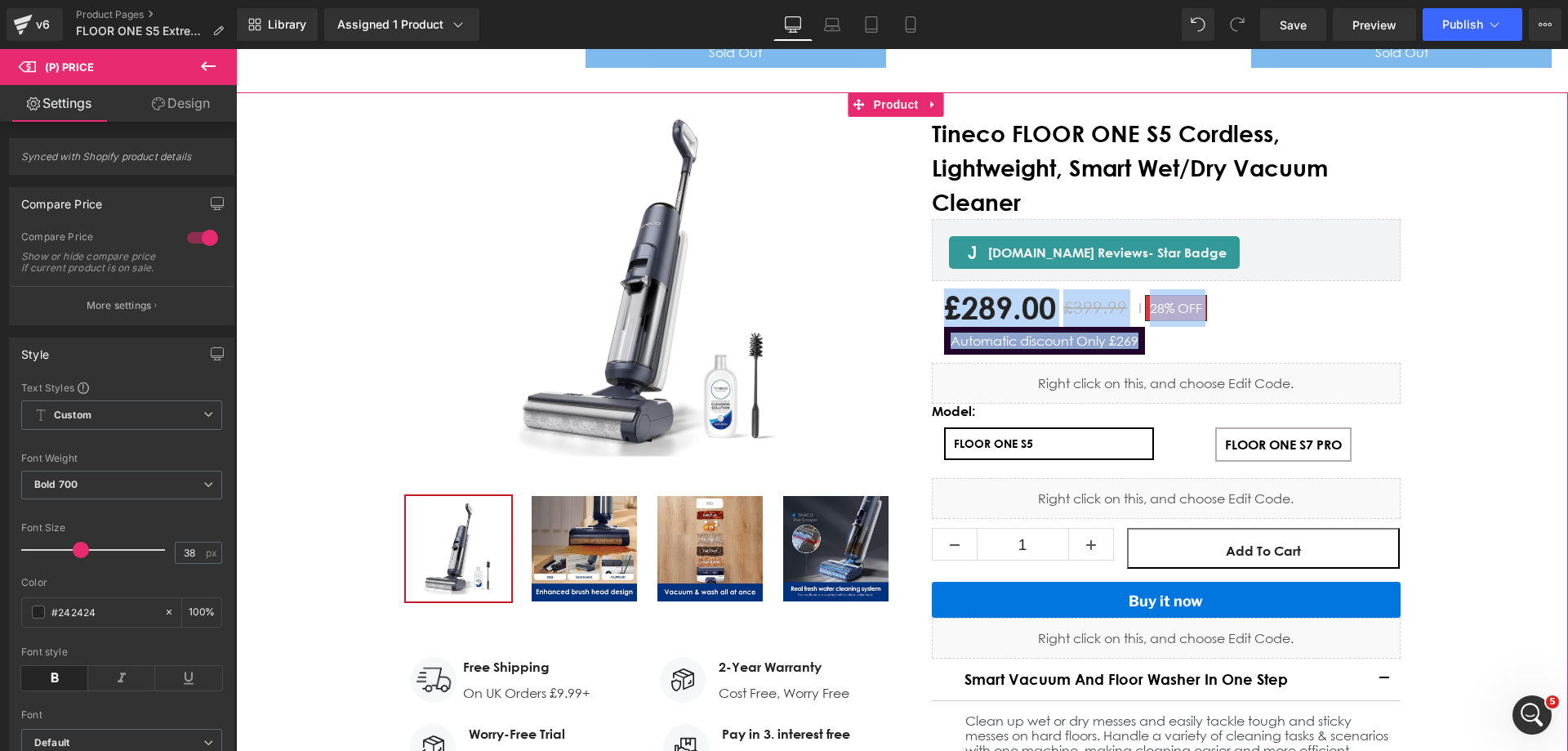
drag, startPoint x: 1425, startPoint y: 357, endPoint x: 1463, endPoint y: 368, distance: 39.6
click at [1428, 357] on div "New Release (P) Image ‹" at bounding box center [902, 530] width 1332 height 874
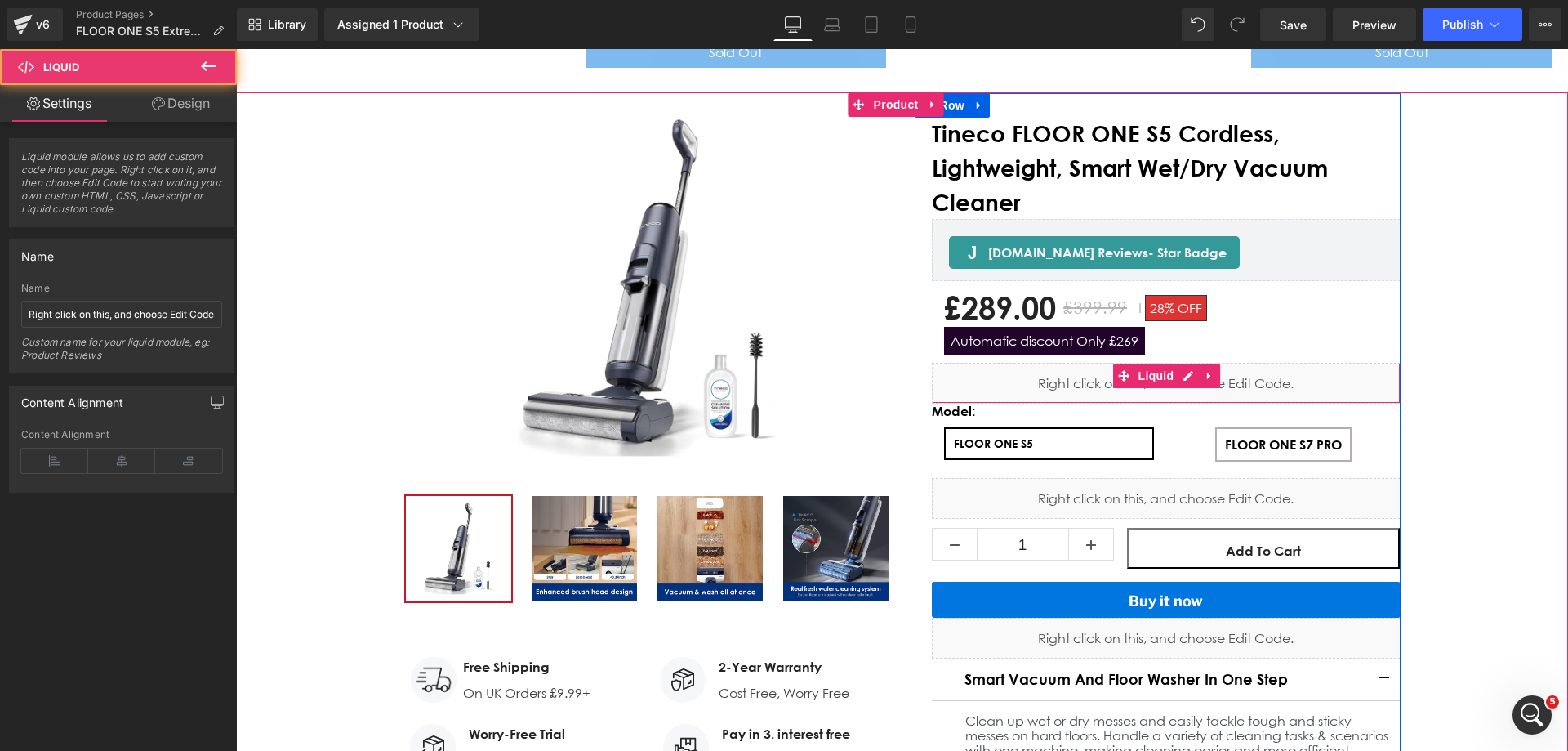
click at [1257, 362] on div "Liquid" at bounding box center [1166, 383] width 469 height 41
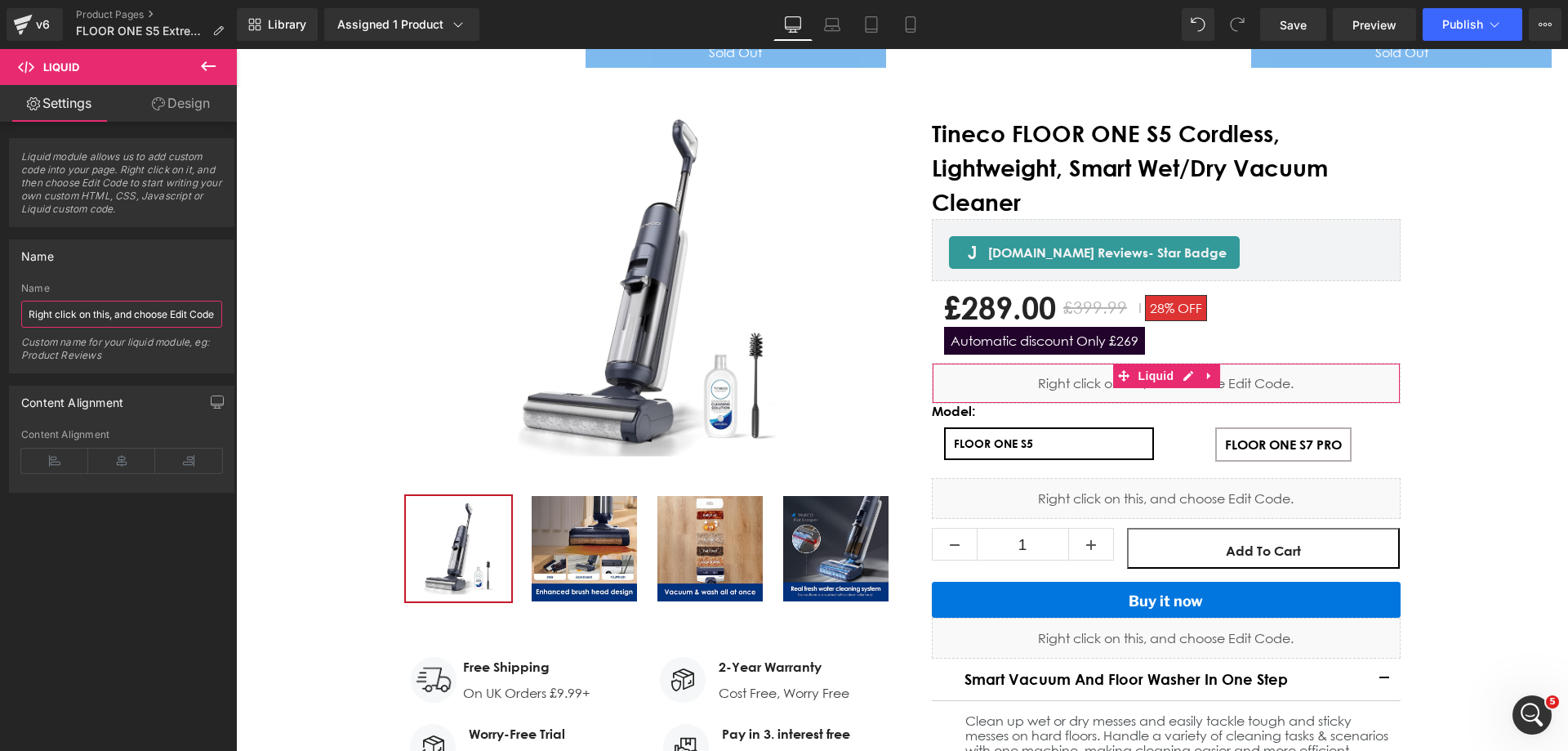
click at [123, 323] on input "Right click on this, and choose Edit Code." at bounding box center [122, 314] width 201 height 27
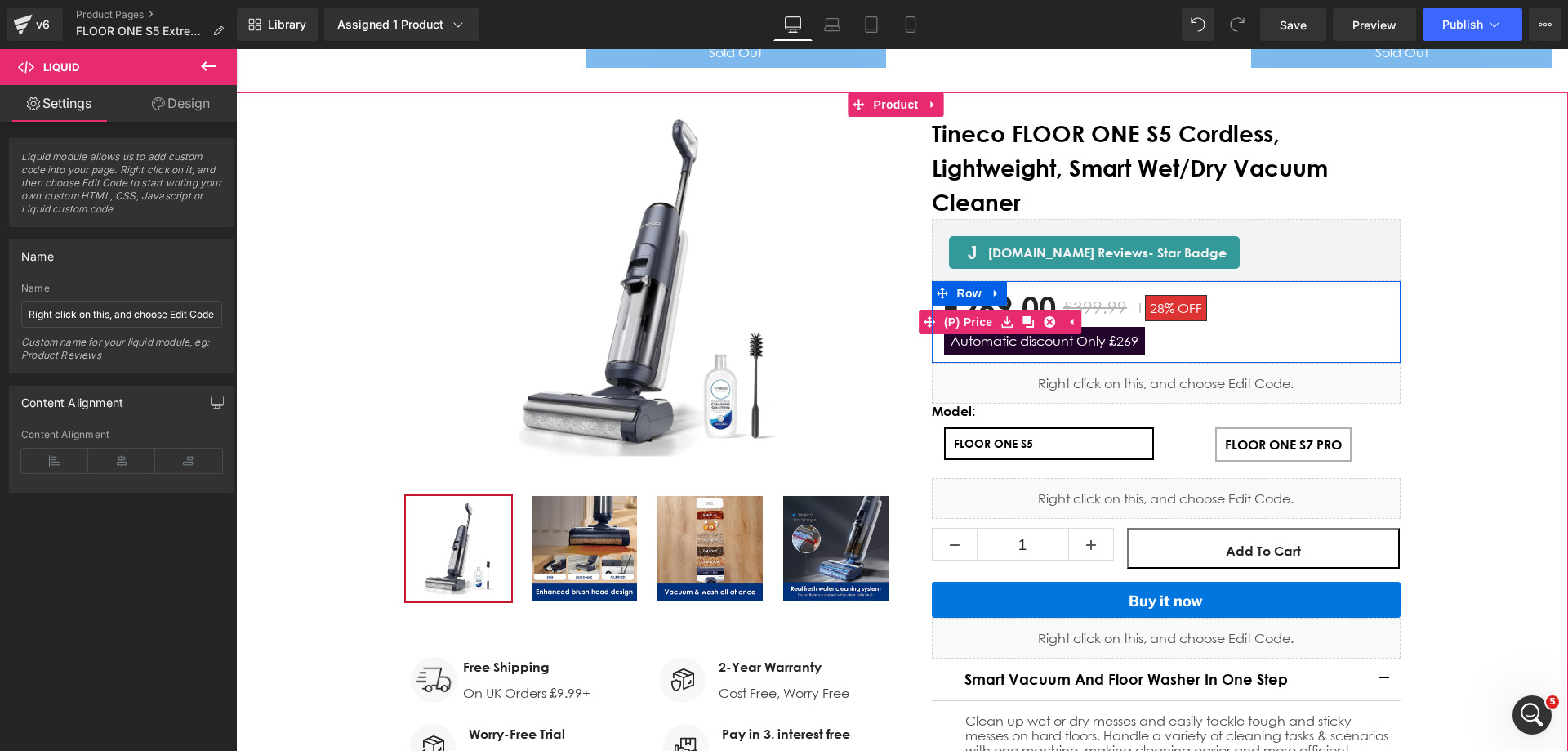
click at [1270, 289] on div "£289.00 £399.99 28% OFF Automatic discount Only £269" at bounding box center [1166, 322] width 444 height 65
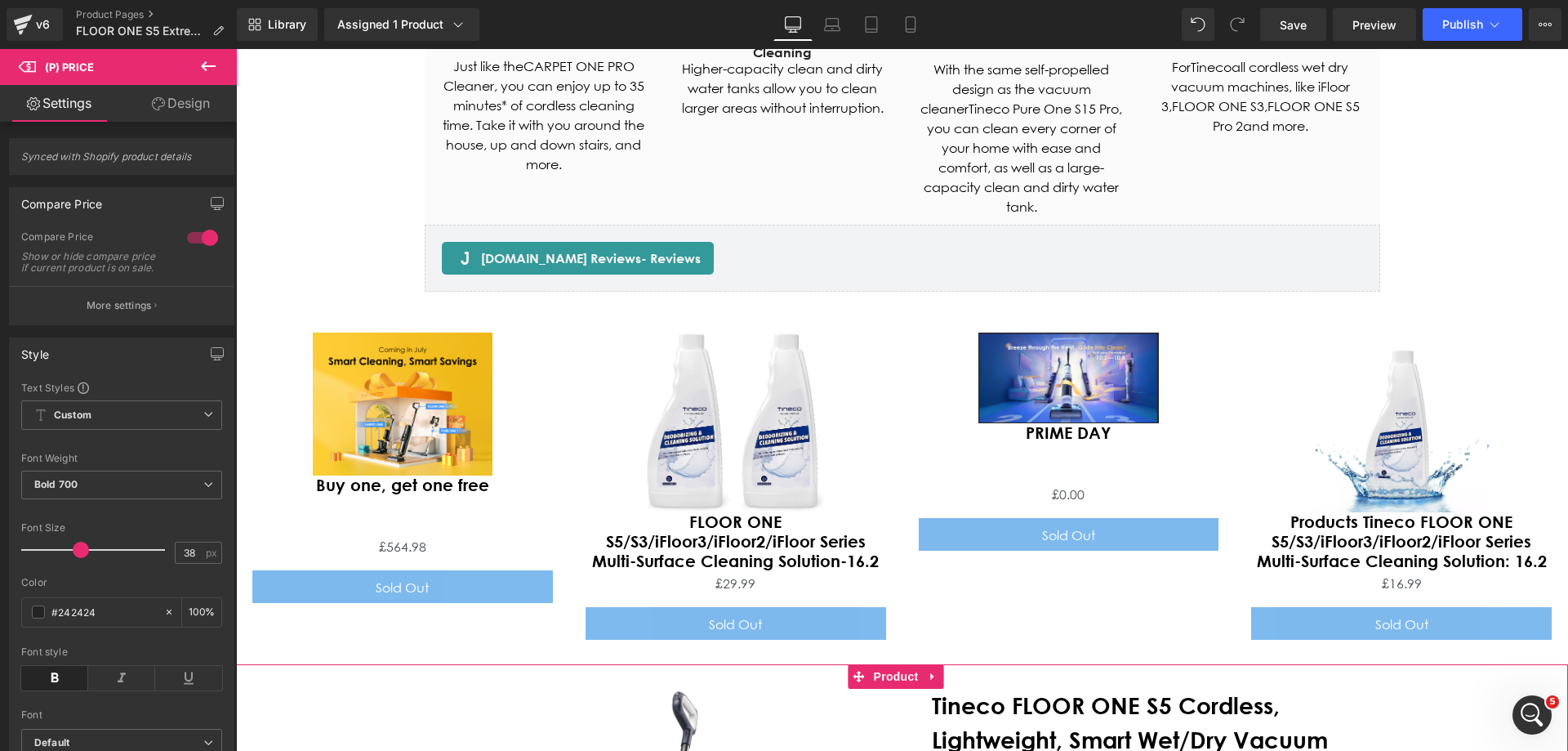
scroll to position [6942, 0]
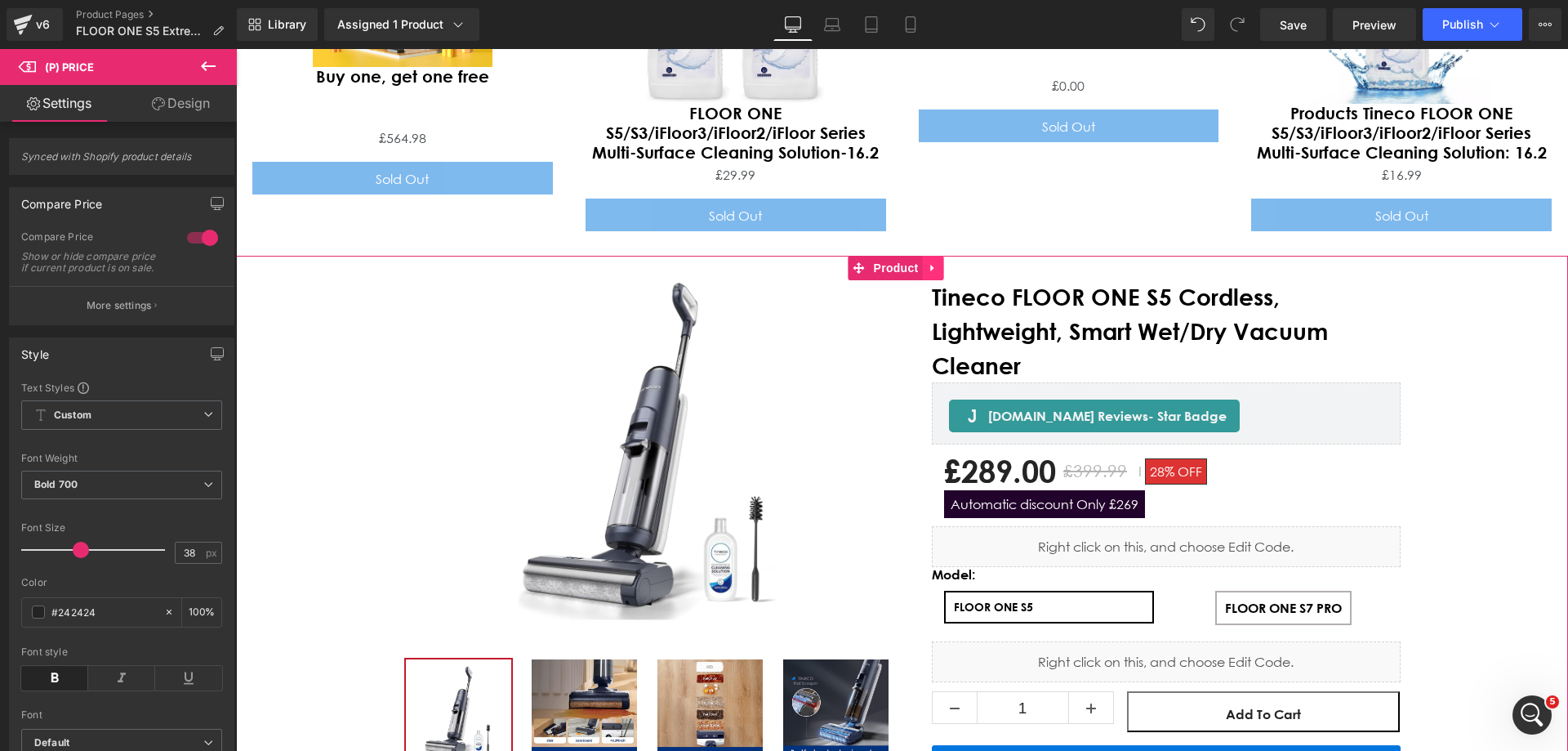
click at [933, 264] on icon "Main content" at bounding box center [932, 268] width 4 height 7
click at [940, 256] on link "Main content" at bounding box center [944, 268] width 21 height 25
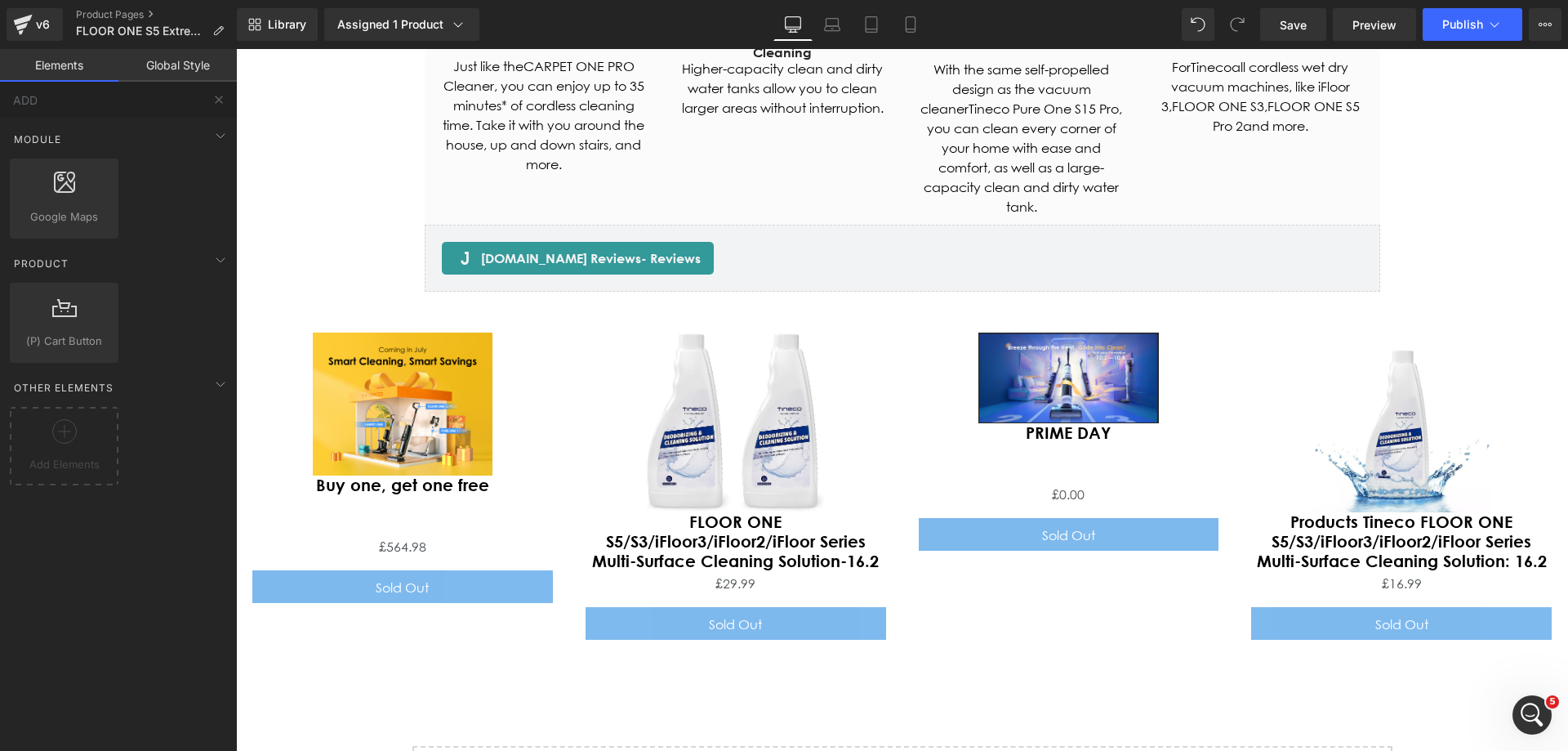
scroll to position [7024, 0]
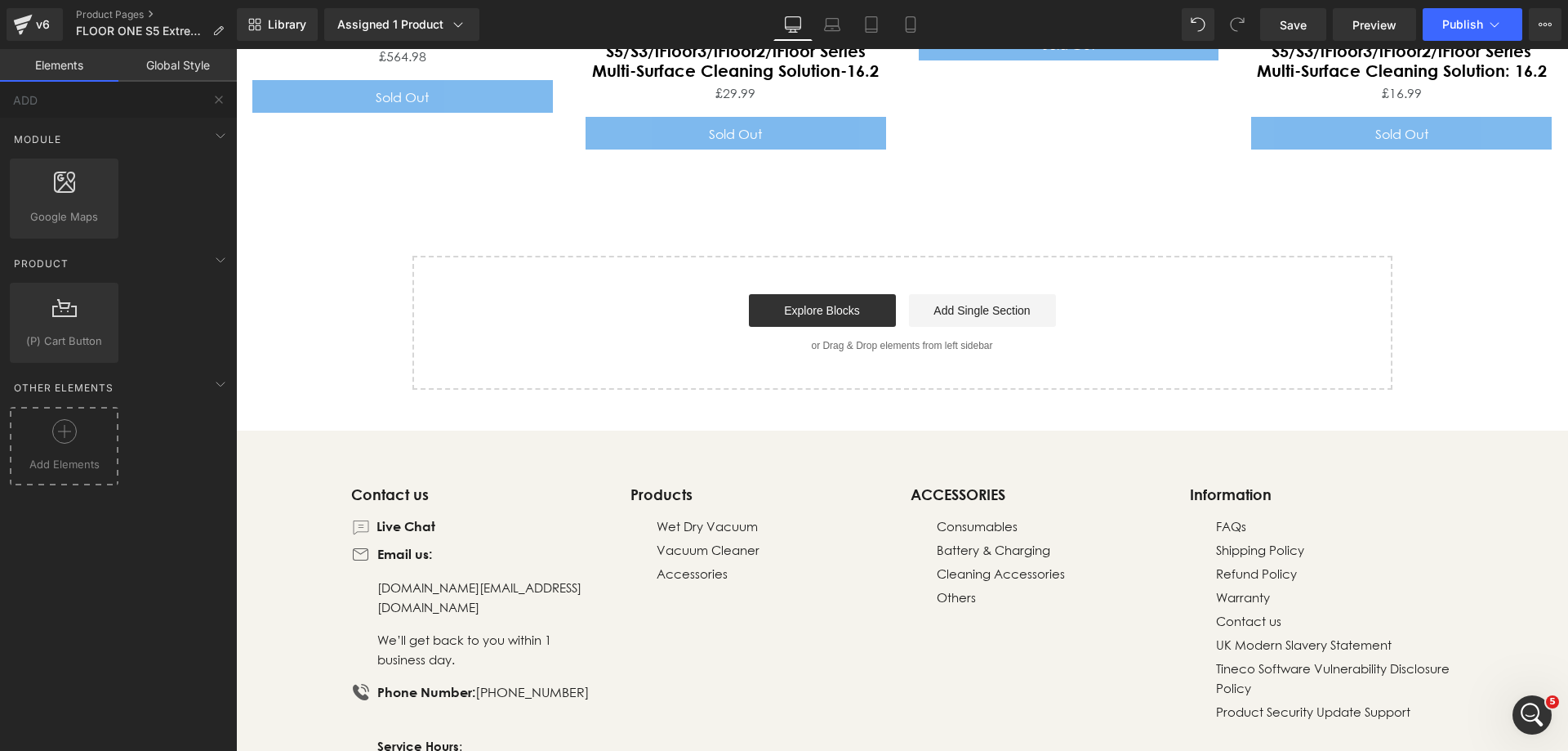
click at [54, 428] on icon at bounding box center [64, 431] width 25 height 25
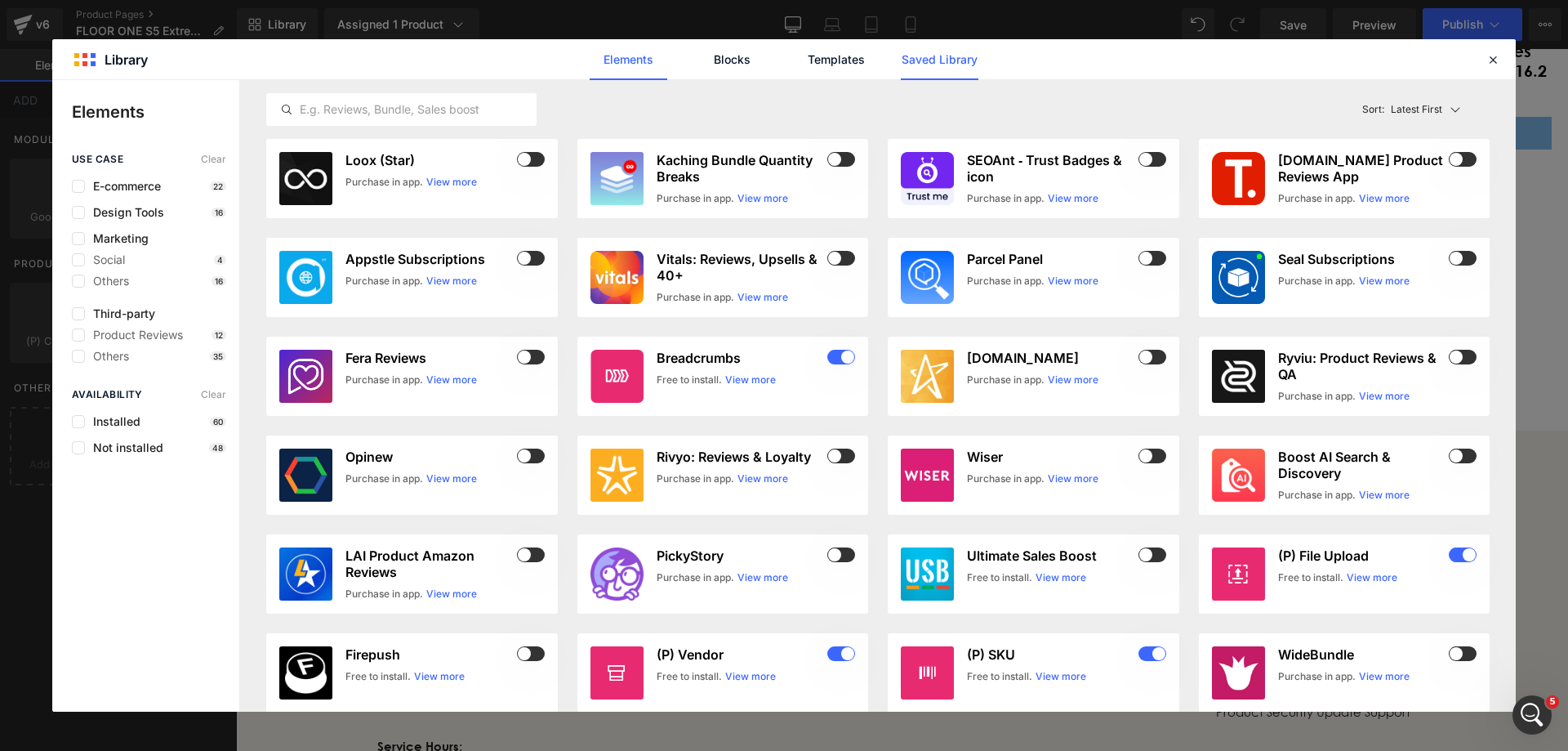
click at [929, 58] on link "Saved Library" at bounding box center [940, 59] width 78 height 41
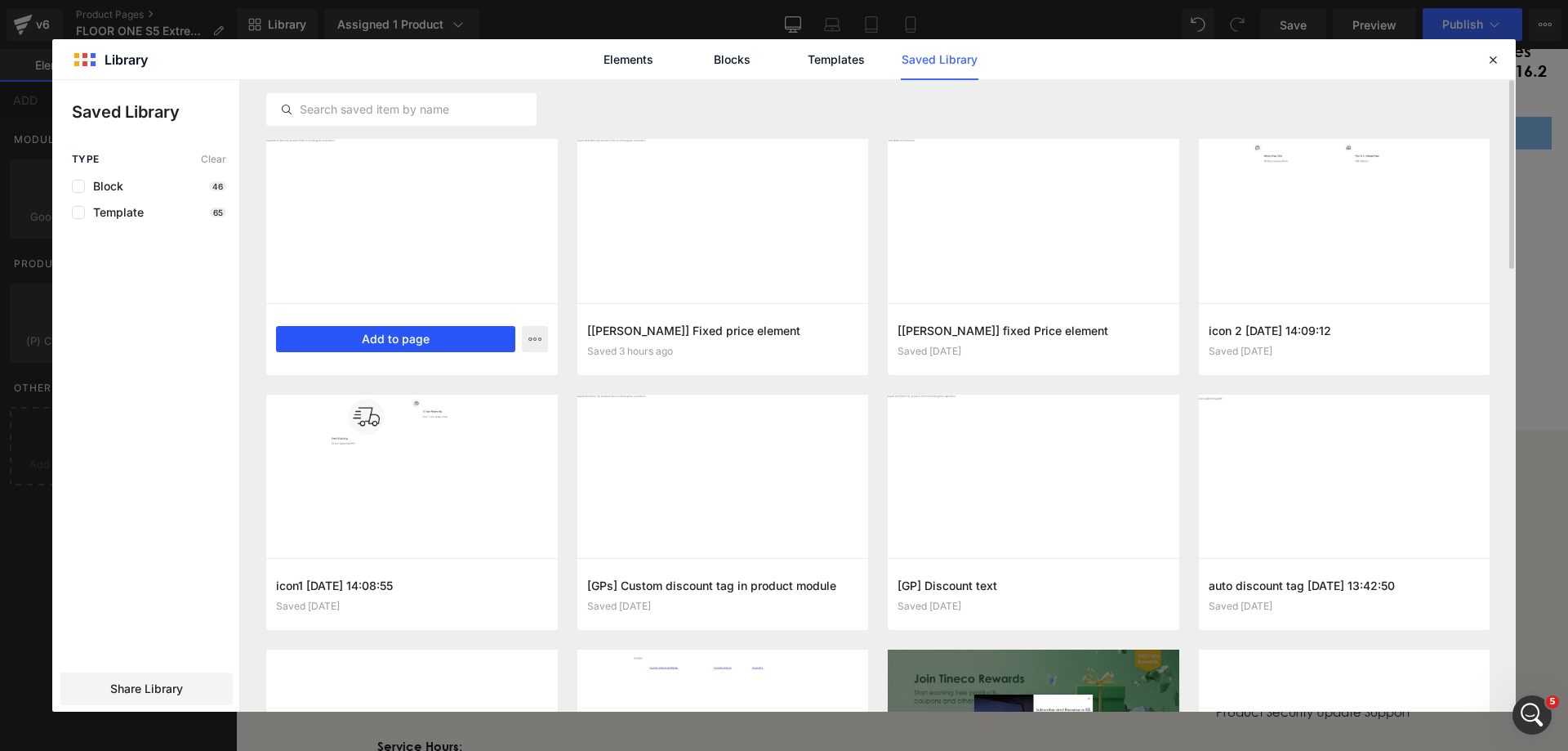
click at [383, 343] on button "Add to page" at bounding box center [395, 339] width 239 height 26
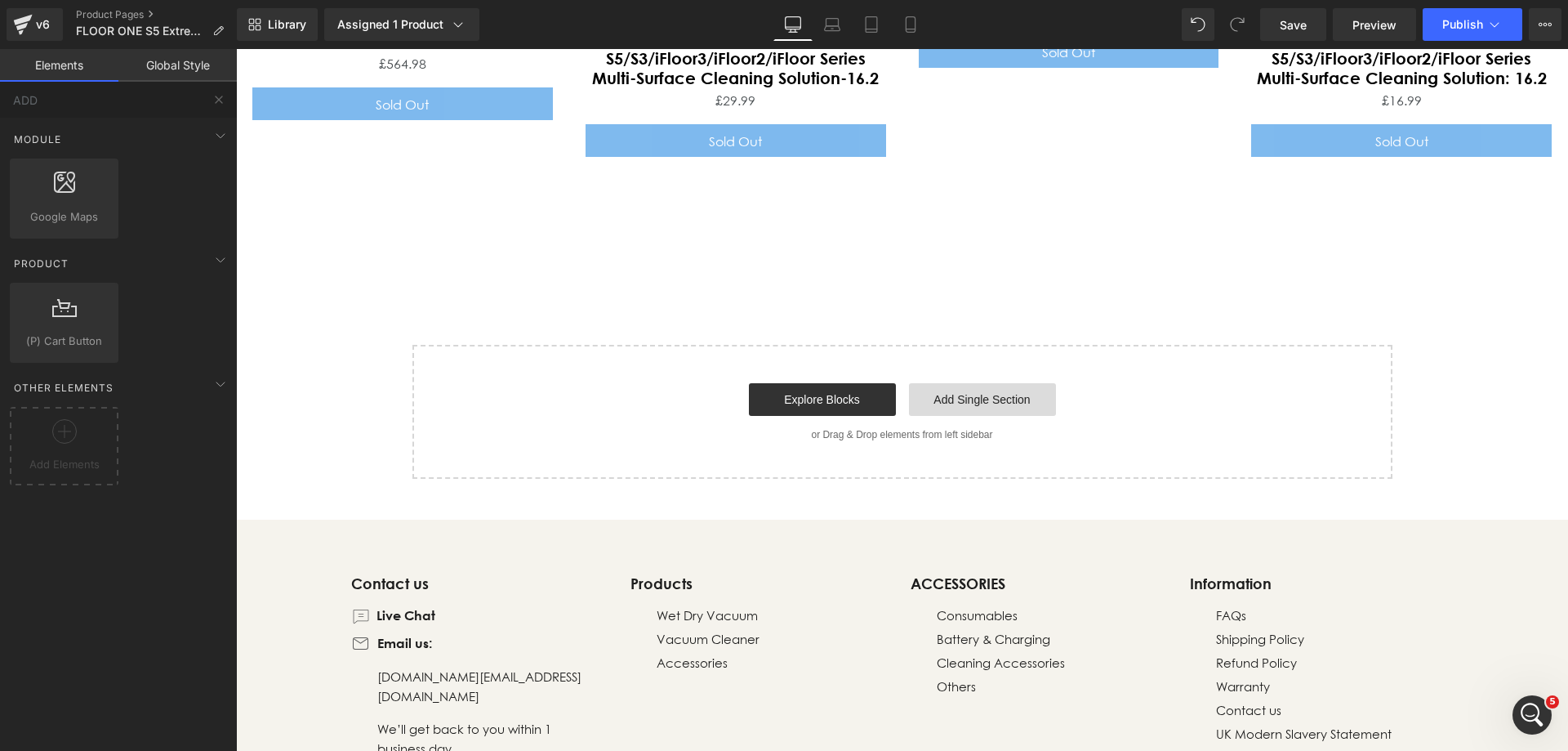
scroll to position [7016, 0]
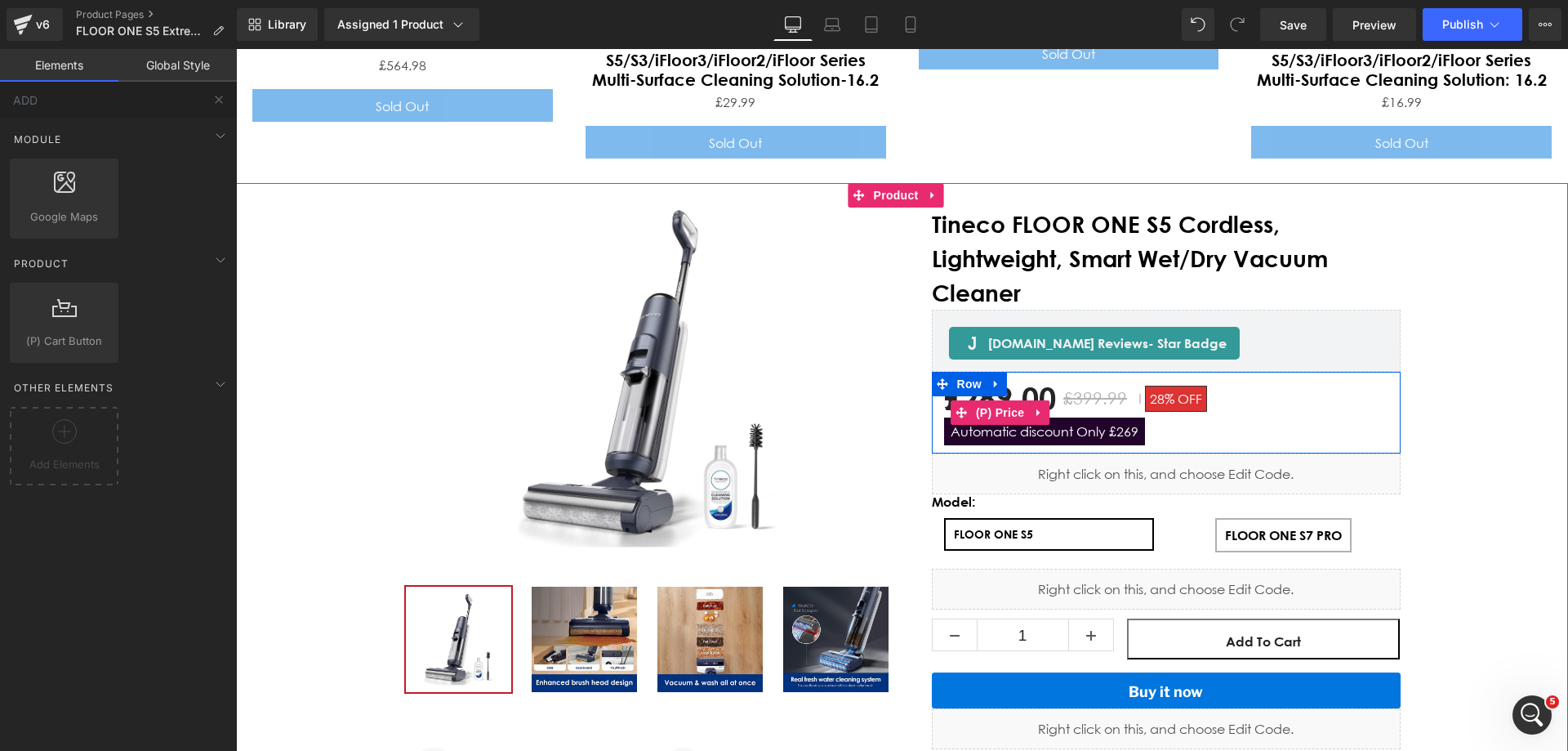
click at [1117, 417] on span "Automatic discount Only £269" at bounding box center [1044, 431] width 201 height 28
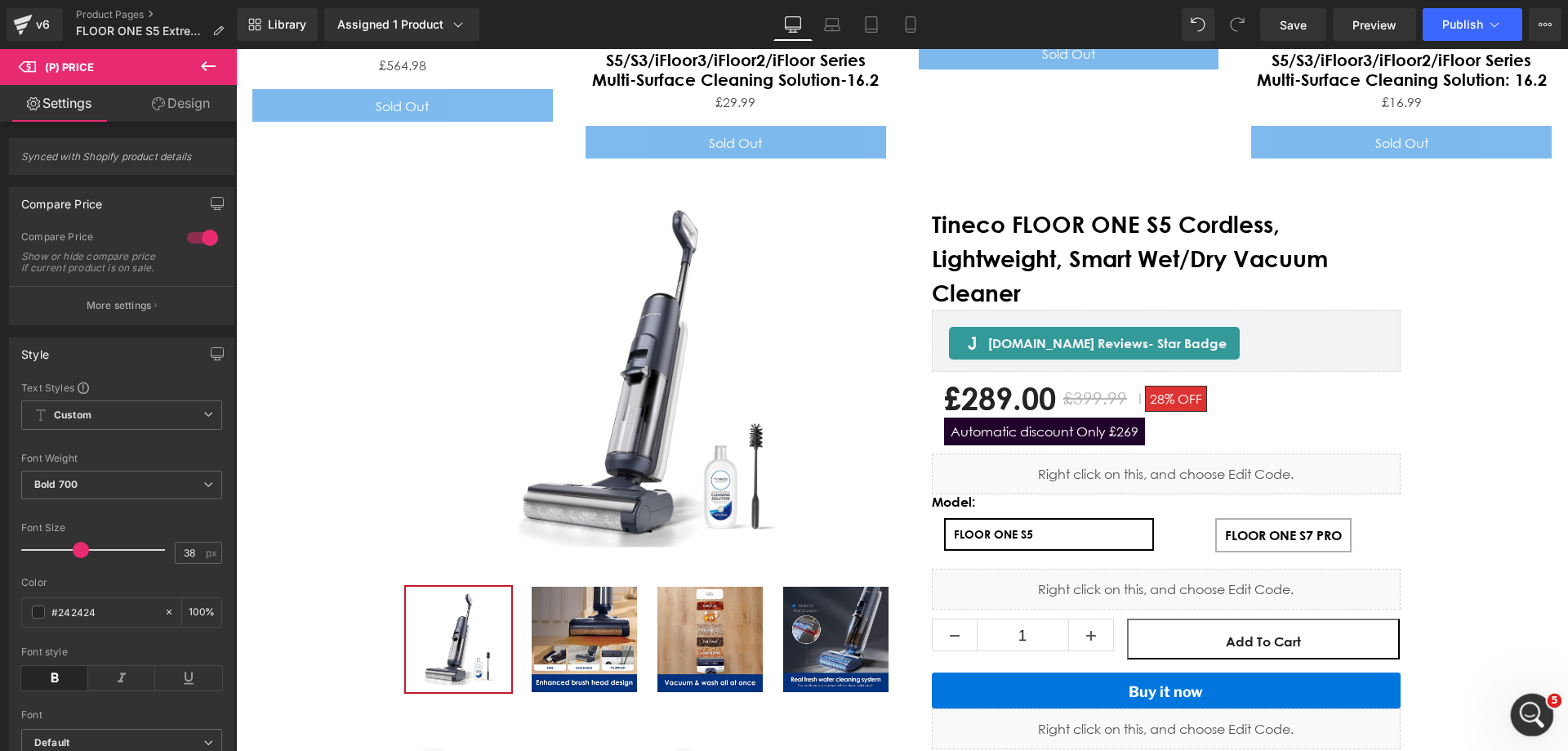
click at [1539, 717] on div "打开 Intercom Messenger" at bounding box center [1529, 711] width 54 height 54
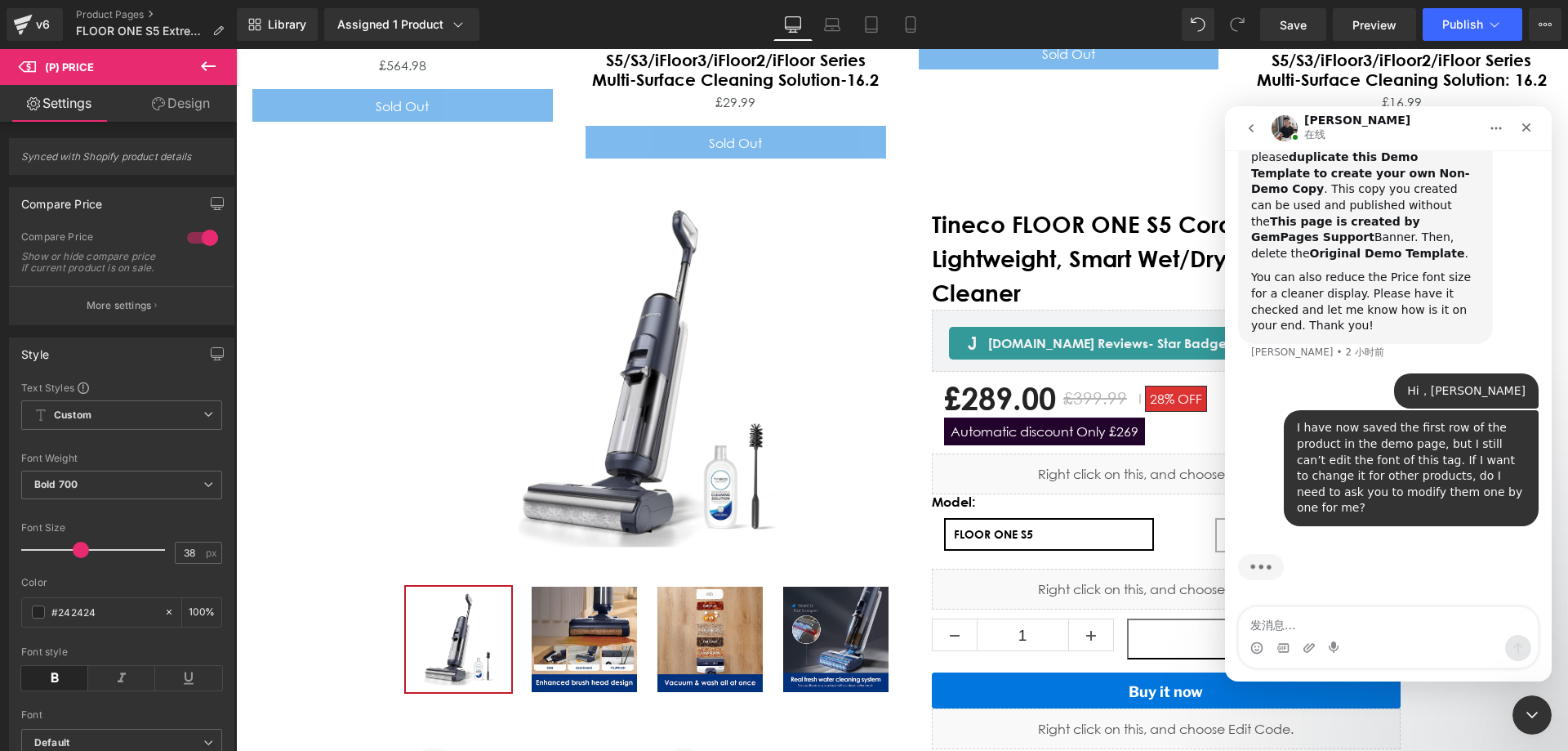
click at [1332, 621] on textarea "发消息..." at bounding box center [1388, 621] width 299 height 28
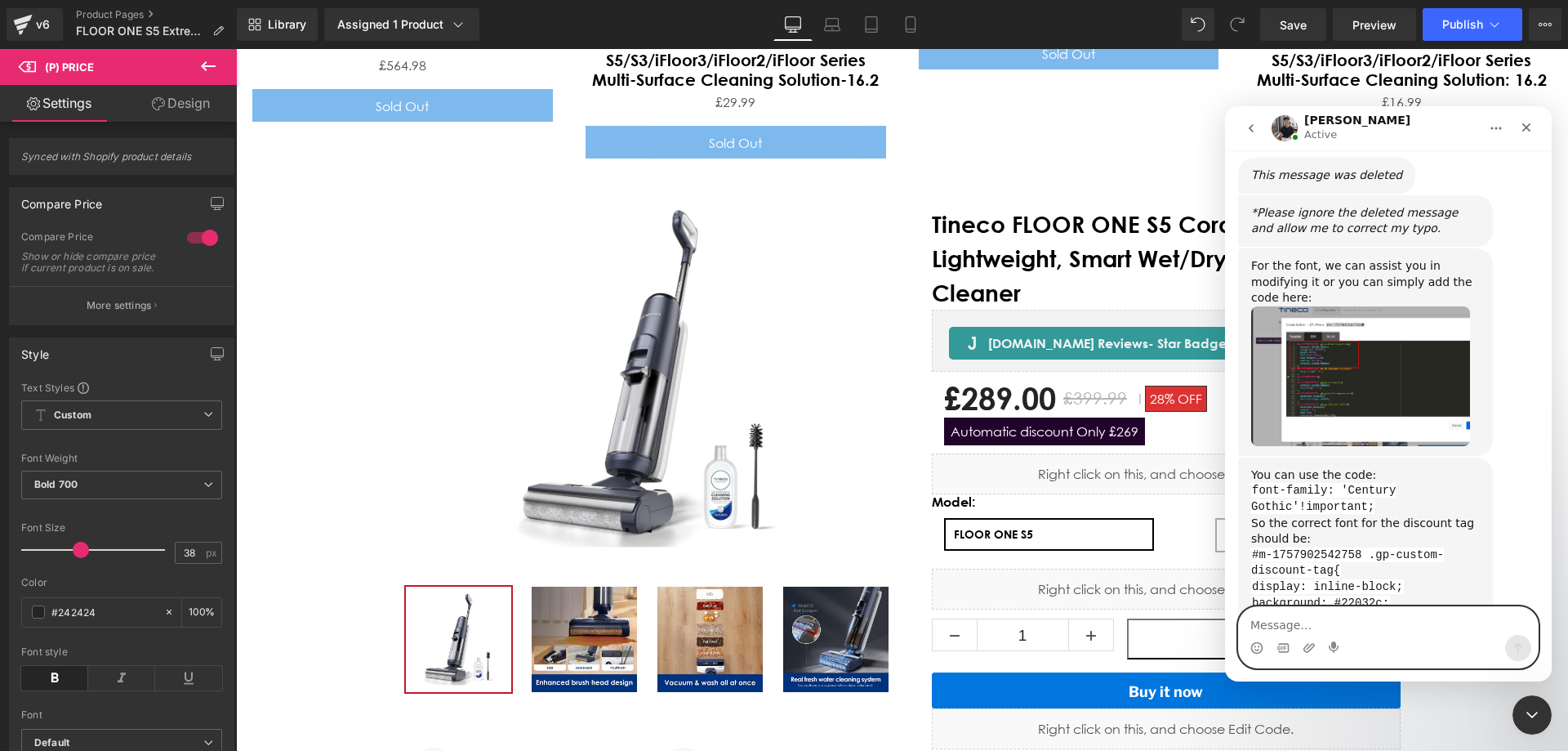
scroll to position [4227, 0]
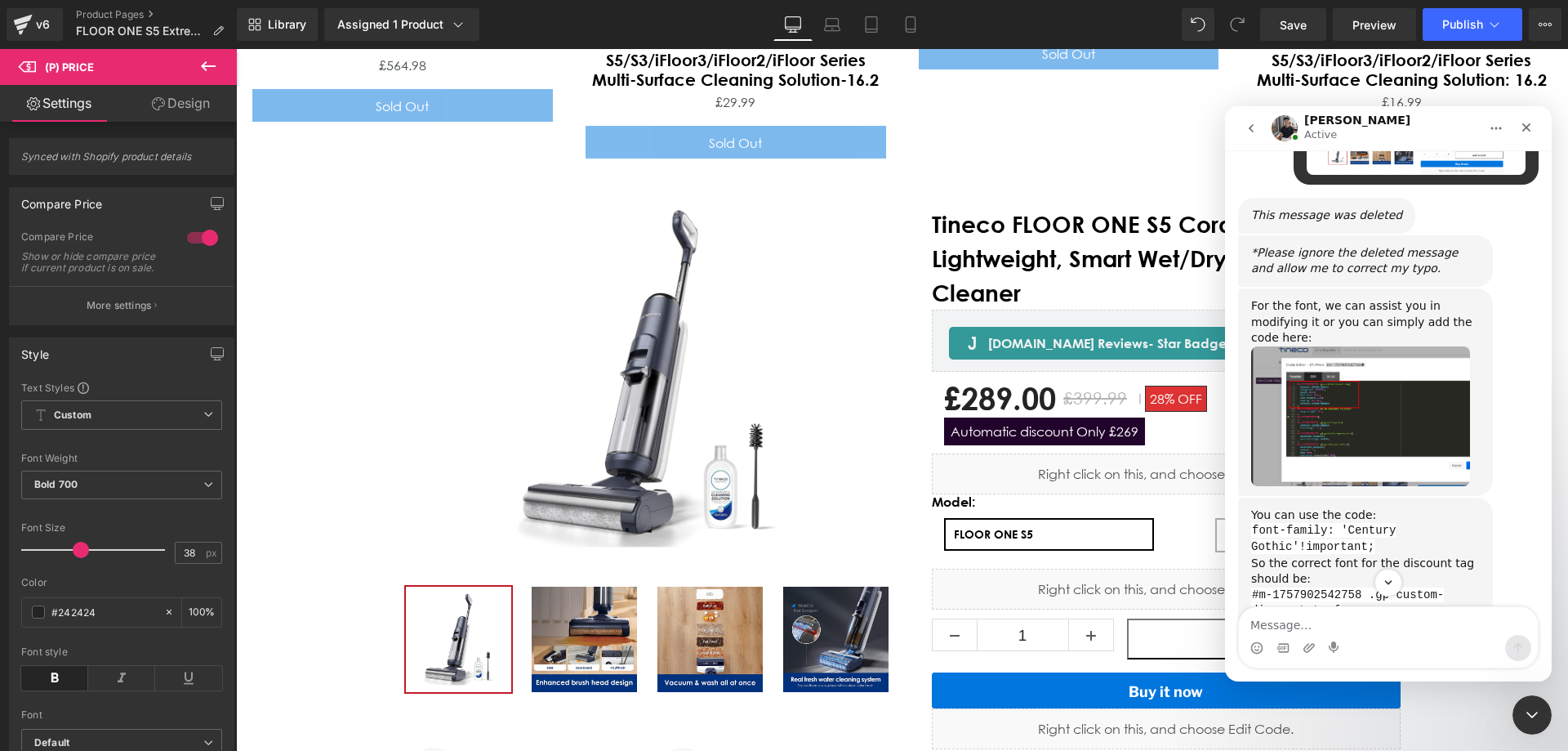
click at [1064, 381] on div at bounding box center [784, 351] width 1568 height 702
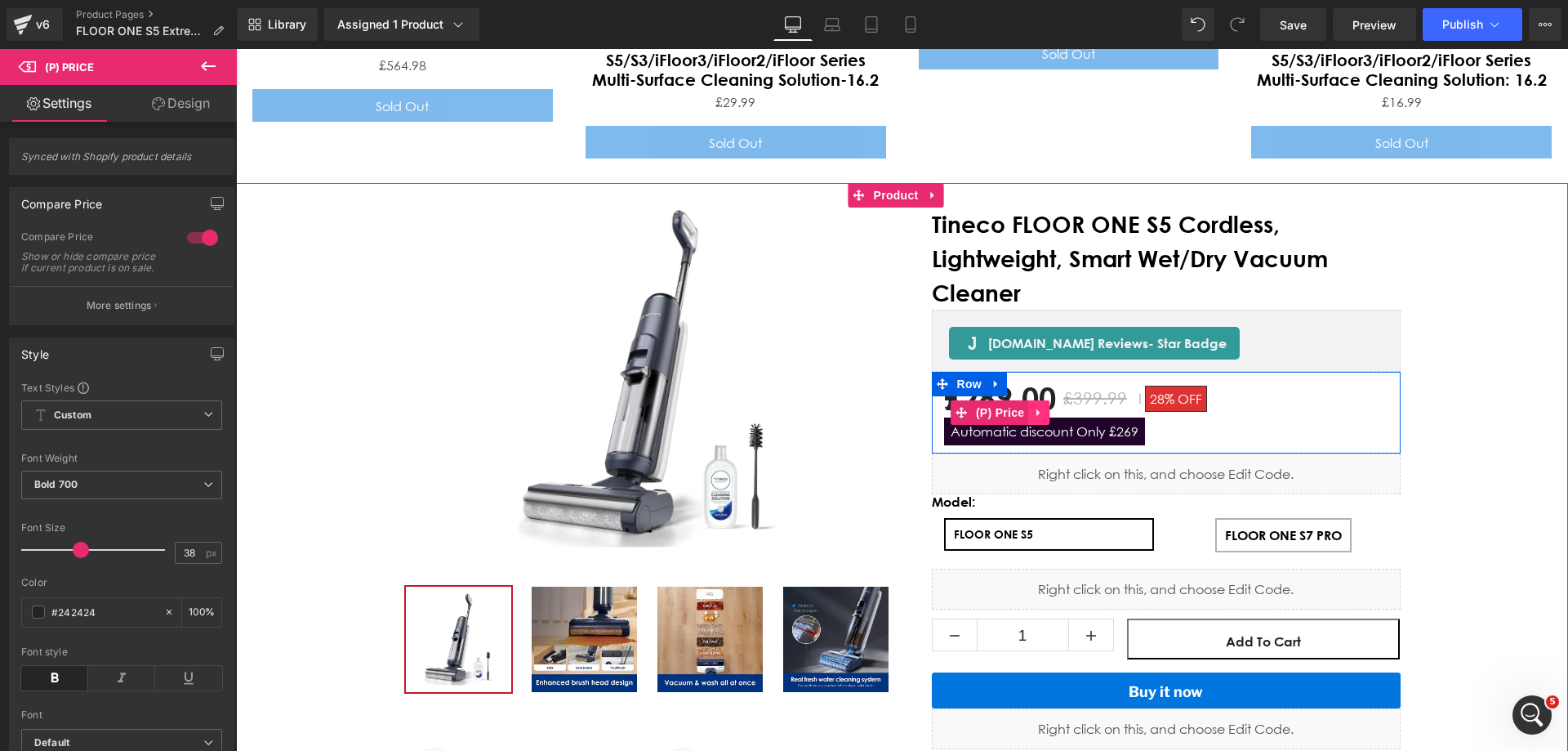
click at [1033, 406] on icon "Main content" at bounding box center [1038, 413] width 11 height 12
click at [954, 400] on link "(P) Price" at bounding box center [957, 413] width 78 height 25
click at [1036, 417] on span "Automatic discount Only £269" at bounding box center [1044, 431] width 201 height 28
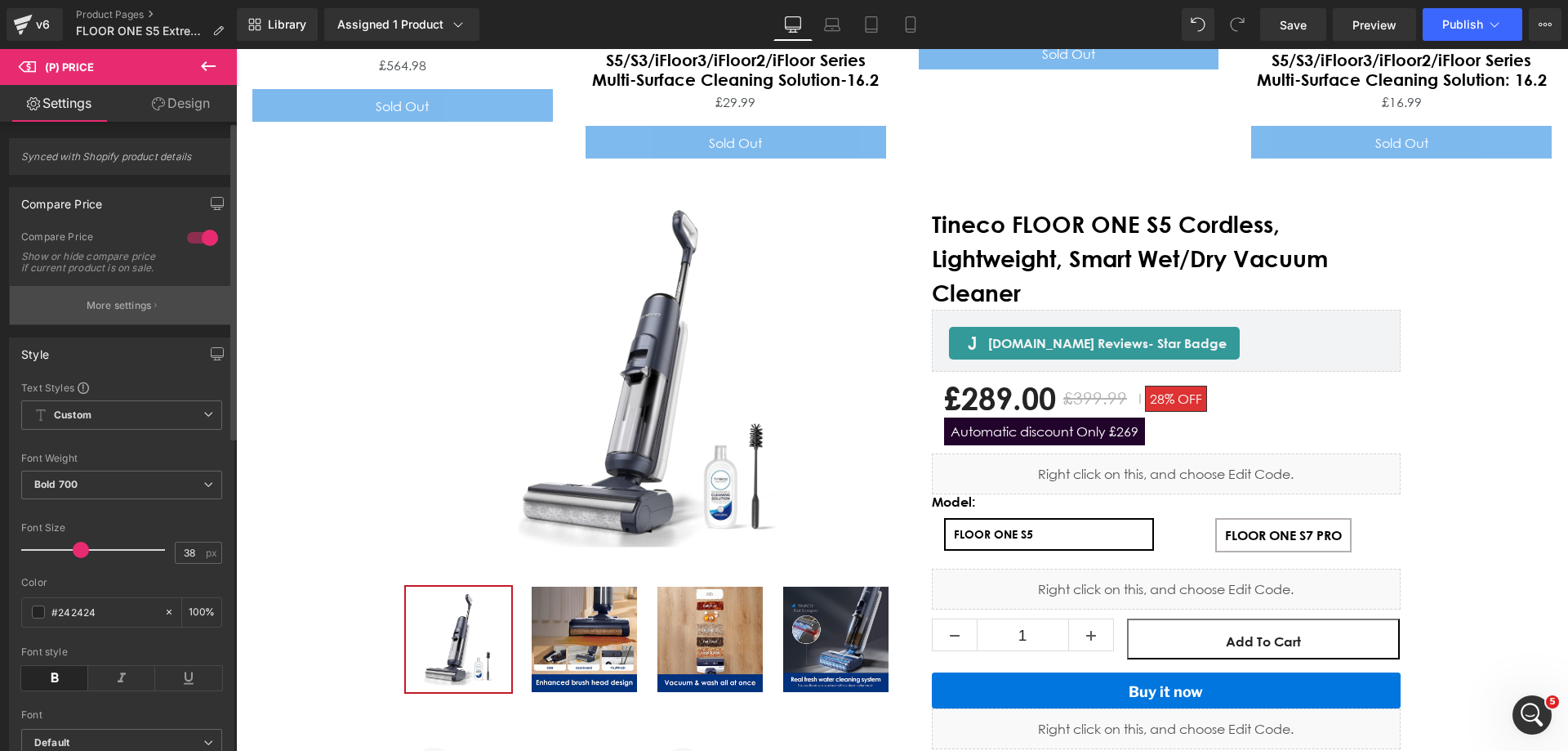
click at [150, 308] on button "More settings" at bounding box center [122, 305] width 224 height 39
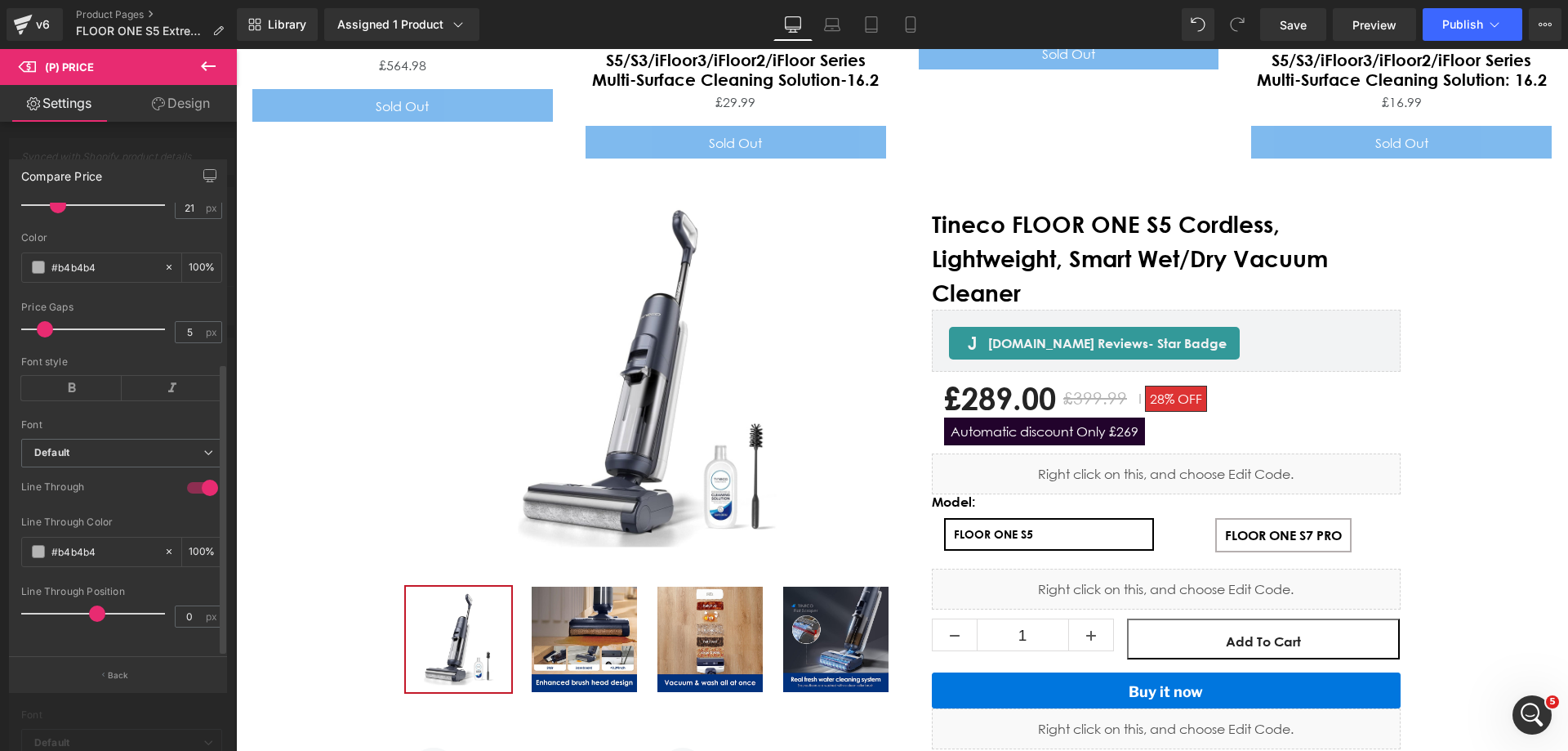
scroll to position [0, 0]
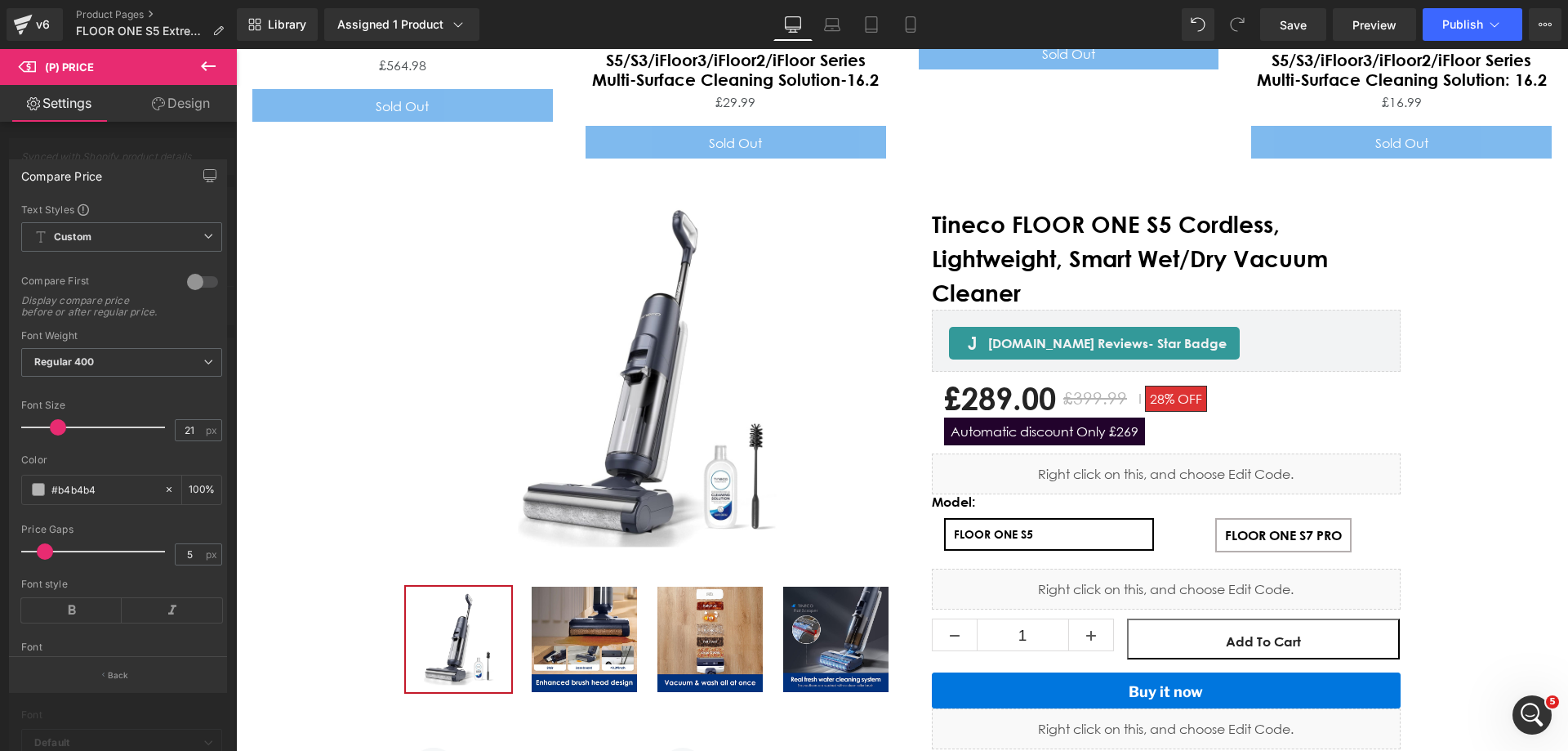
click at [173, 131] on div at bounding box center [118, 404] width 237 height 710
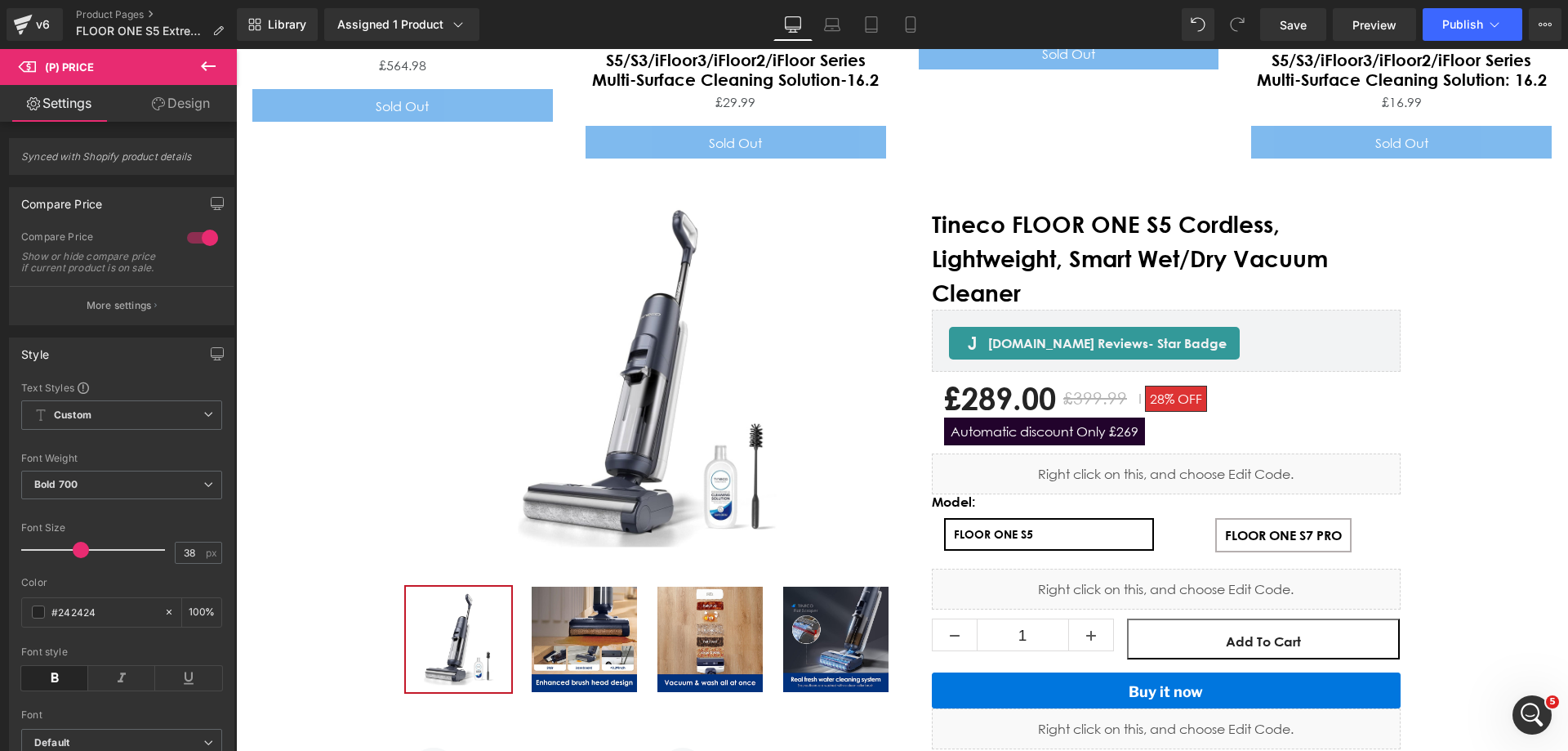
click at [187, 114] on link "Design" at bounding box center [181, 103] width 118 height 37
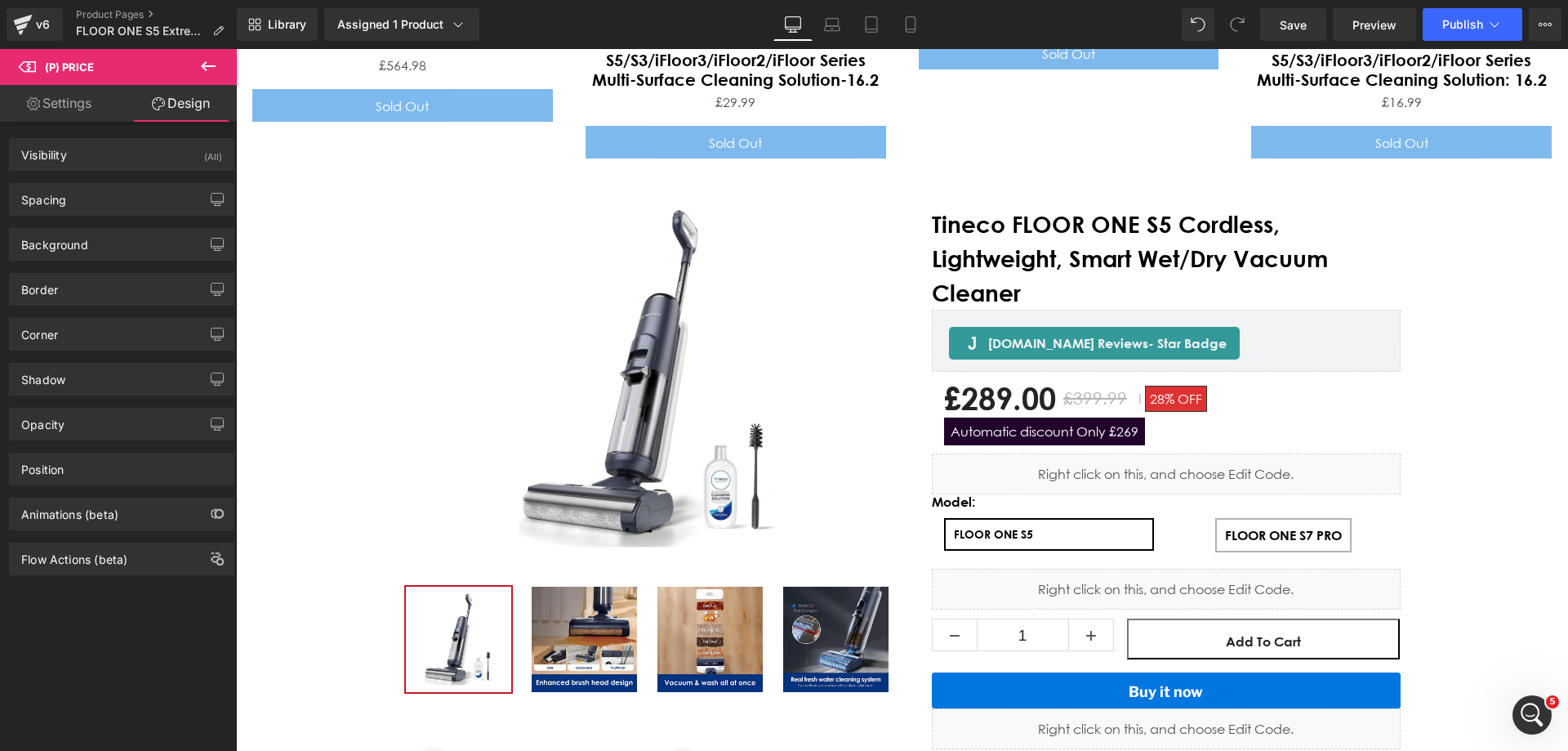
click at [74, 112] on link "Settings" at bounding box center [59, 103] width 118 height 37
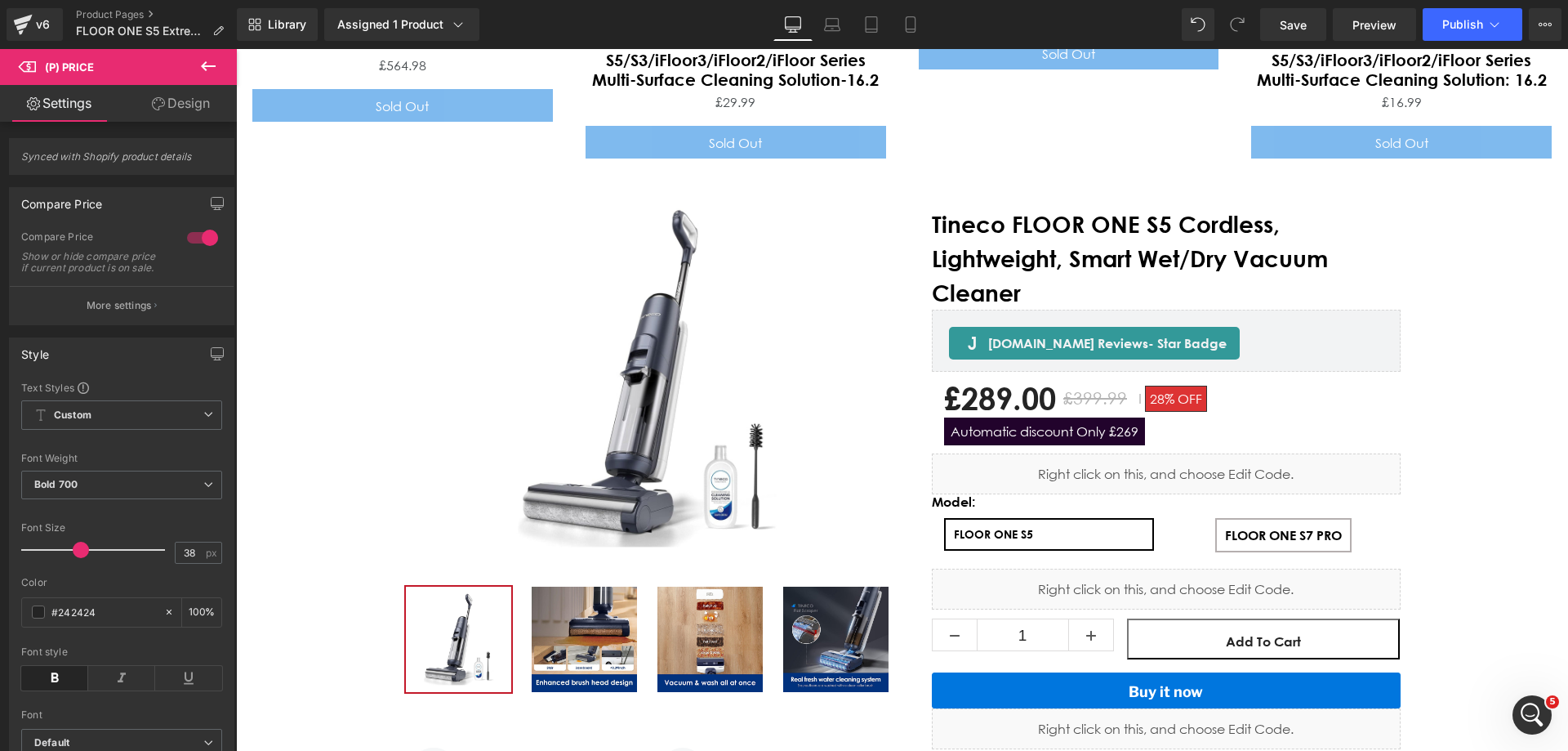
click at [205, 66] on icon at bounding box center [208, 65] width 15 height 10
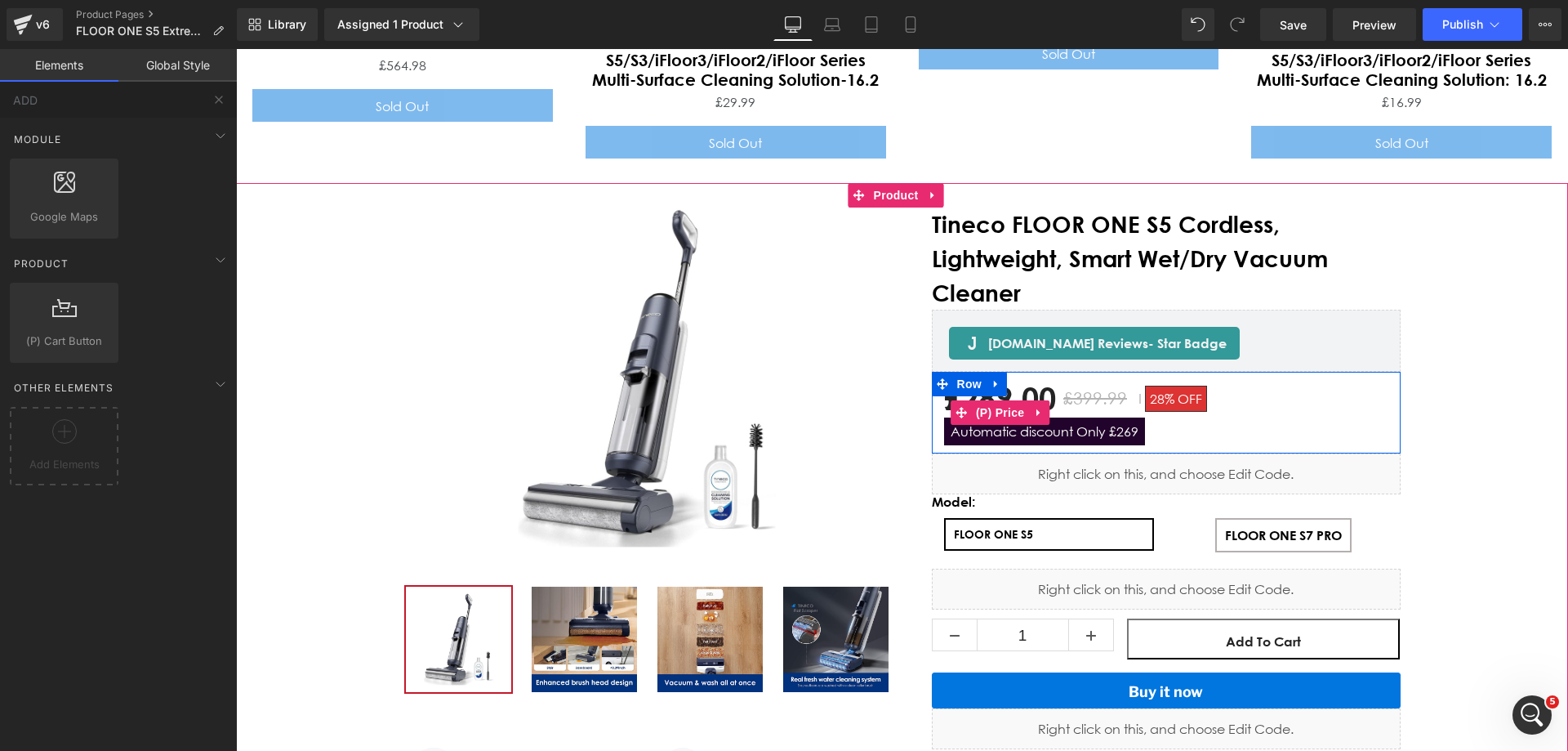
click at [977, 417] on span "Automatic discount Only £269" at bounding box center [1044, 431] width 201 height 28
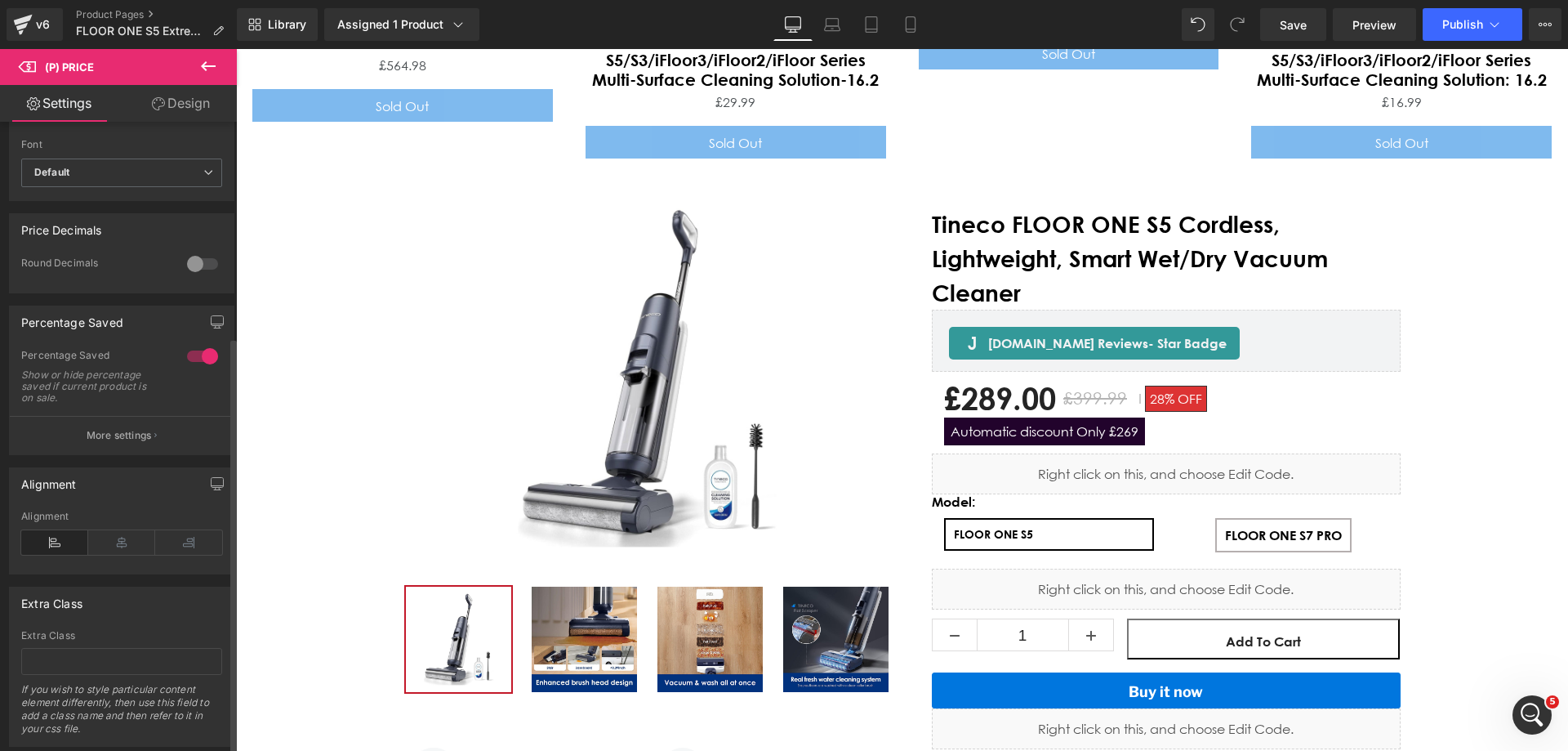
scroll to position [541, 0]
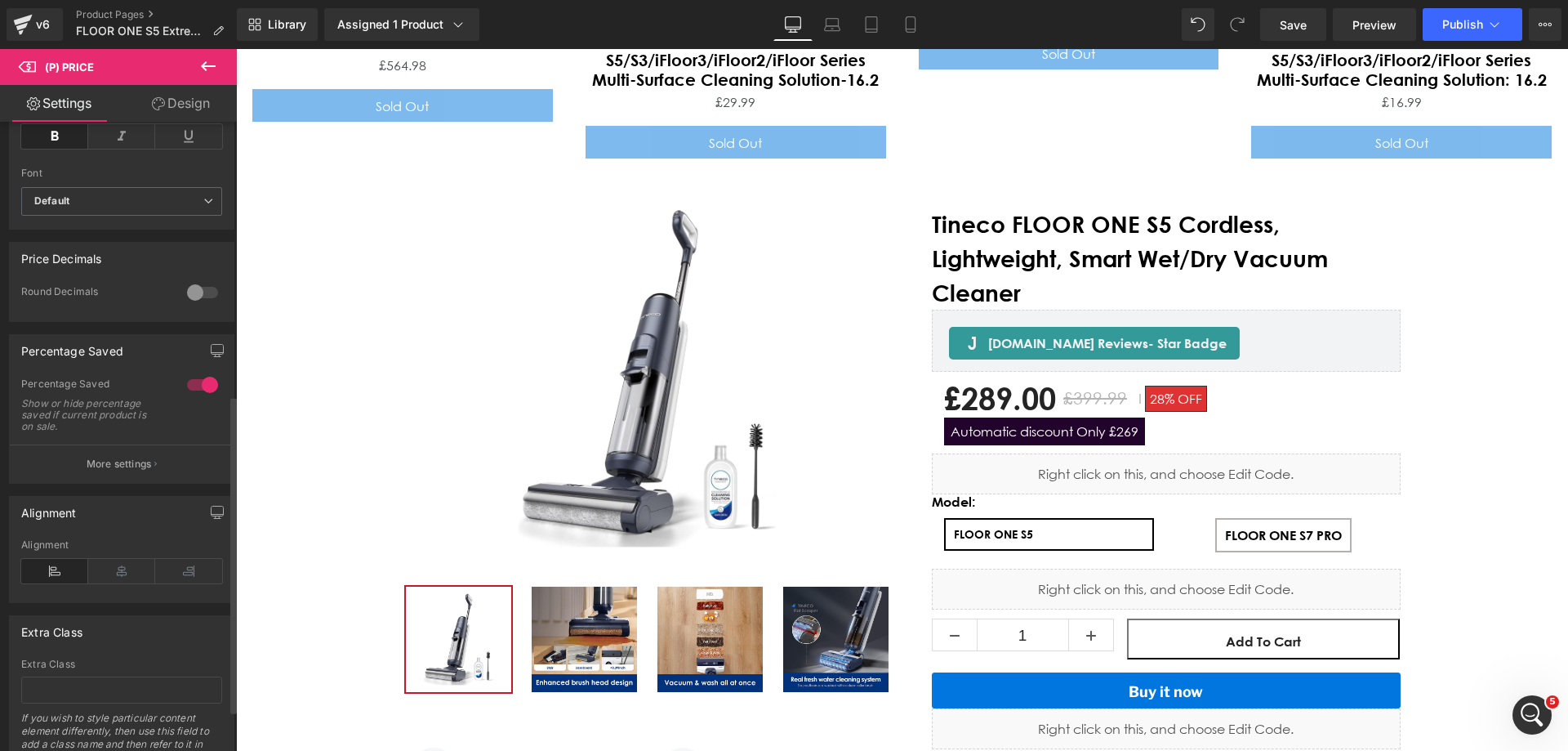
click at [110, 472] on p "More settings" at bounding box center [119, 464] width 65 height 15
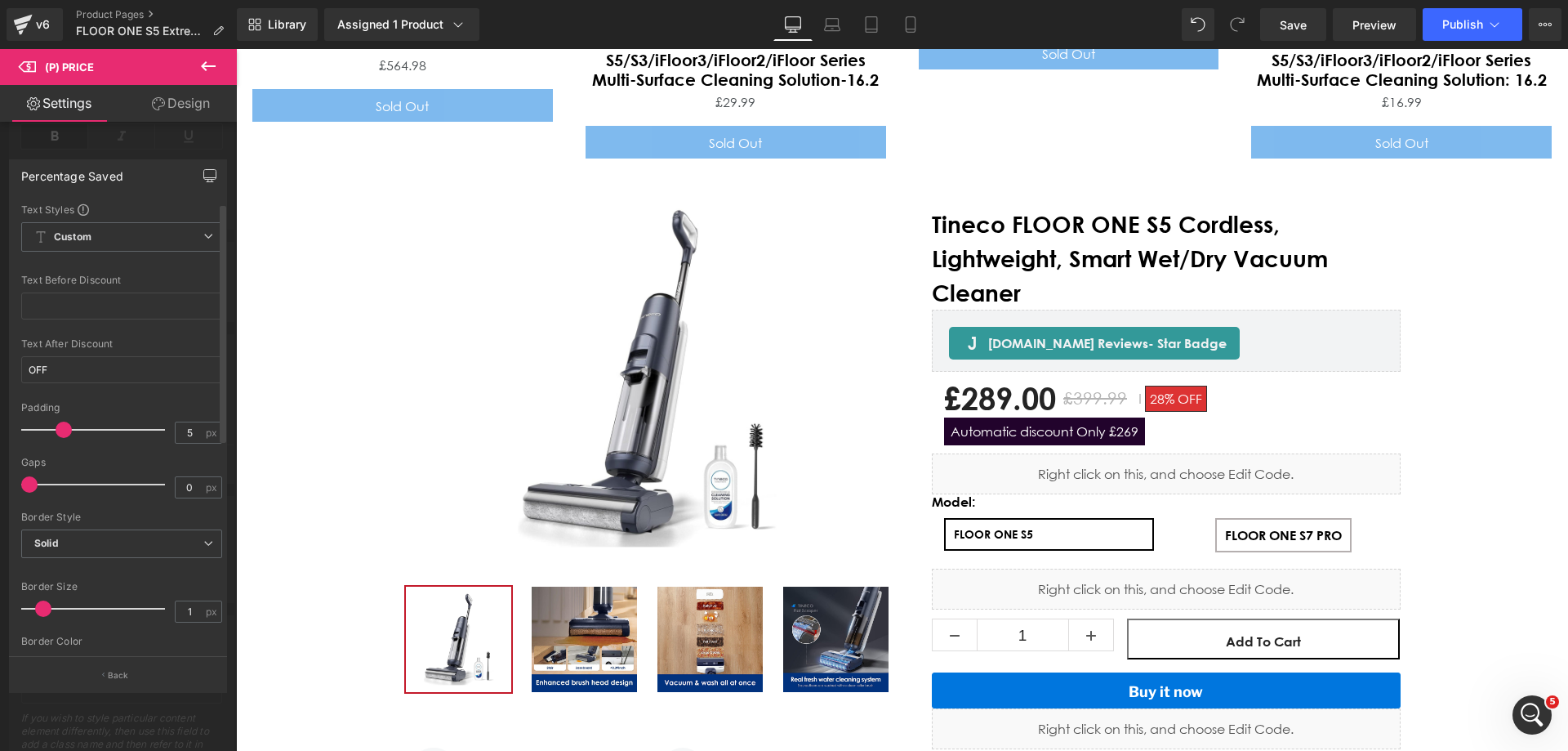
click at [206, 174] on icon "button" at bounding box center [210, 175] width 13 height 13
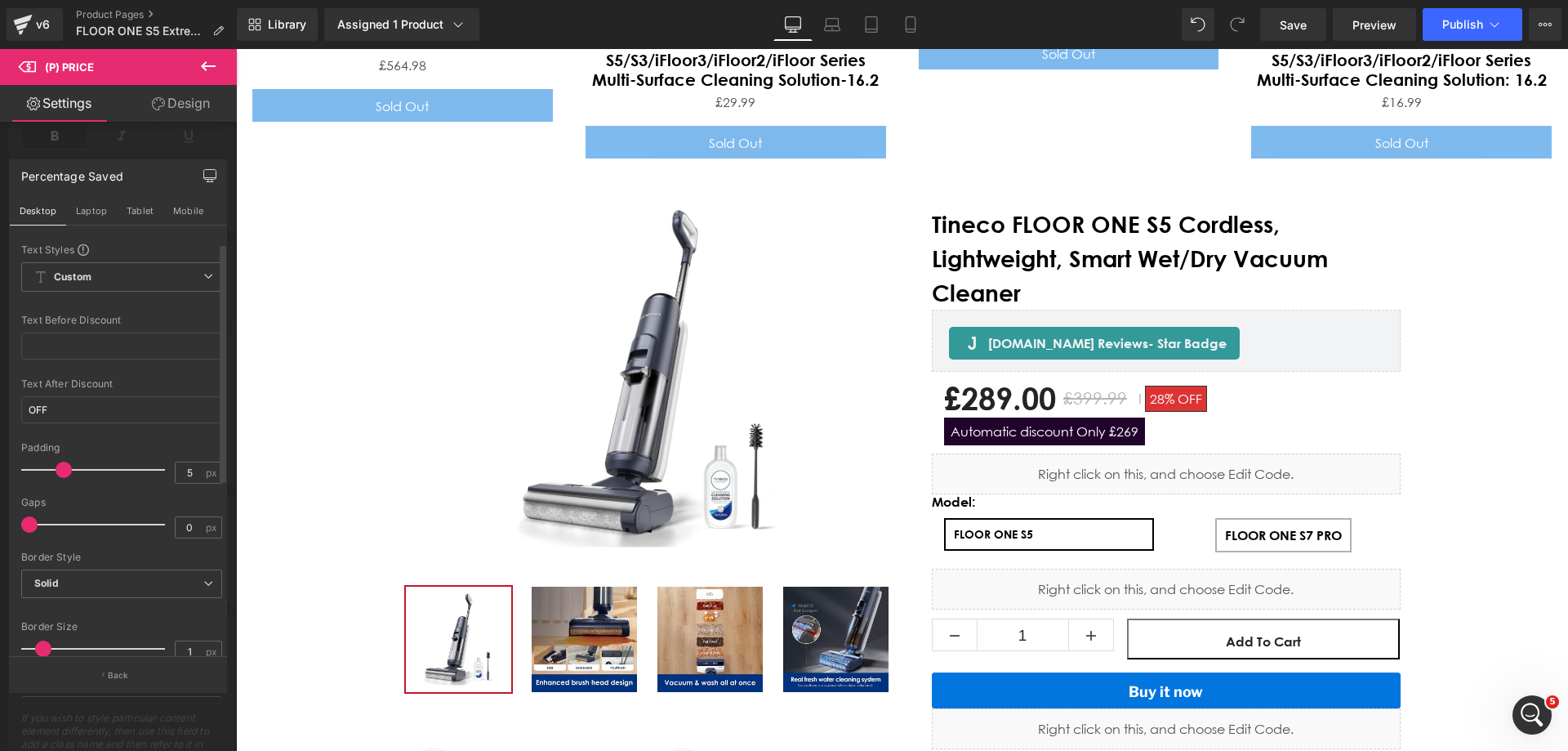
click at [202, 65] on icon at bounding box center [208, 65] width 15 height 10
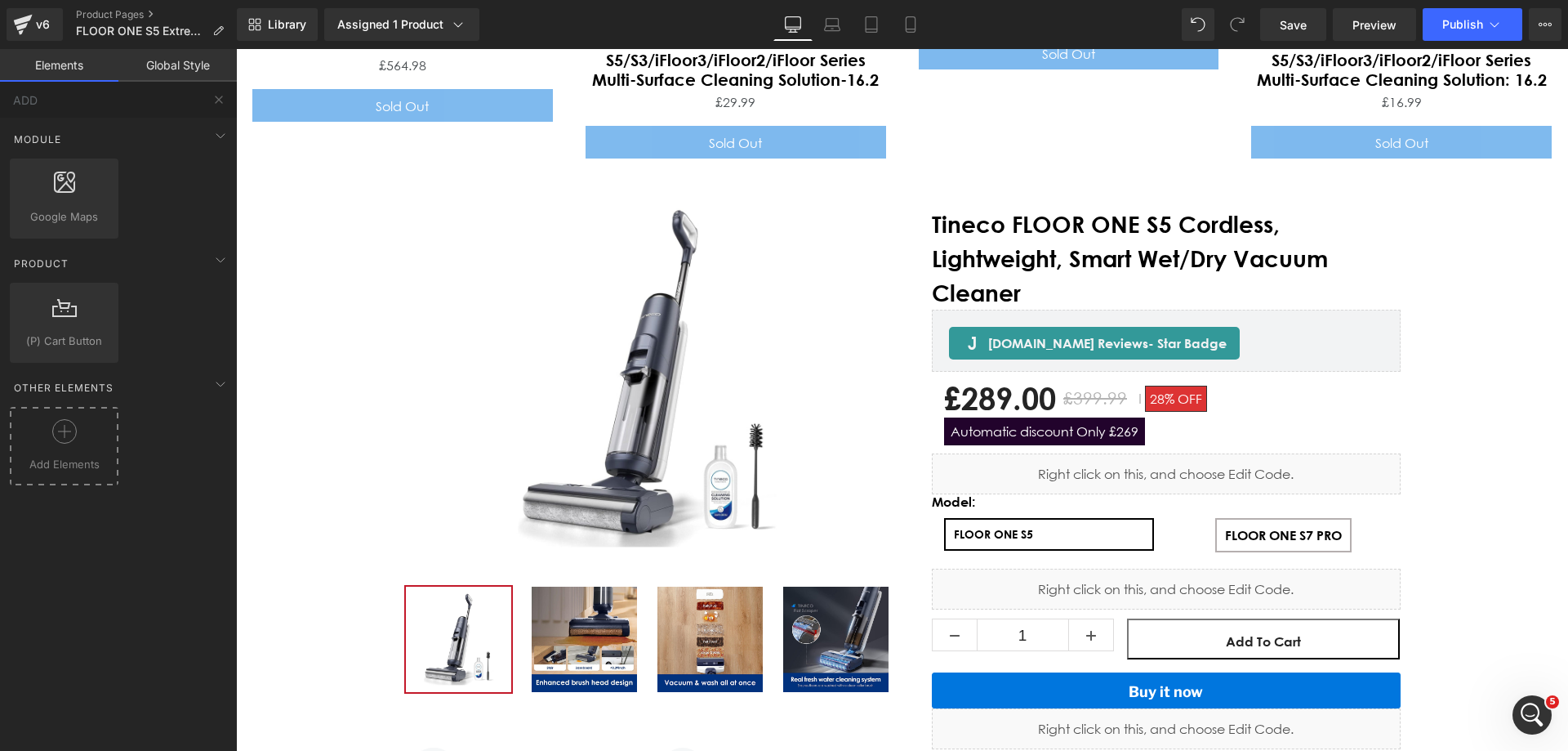
click at [63, 444] on div at bounding box center [64, 437] width 100 height 37
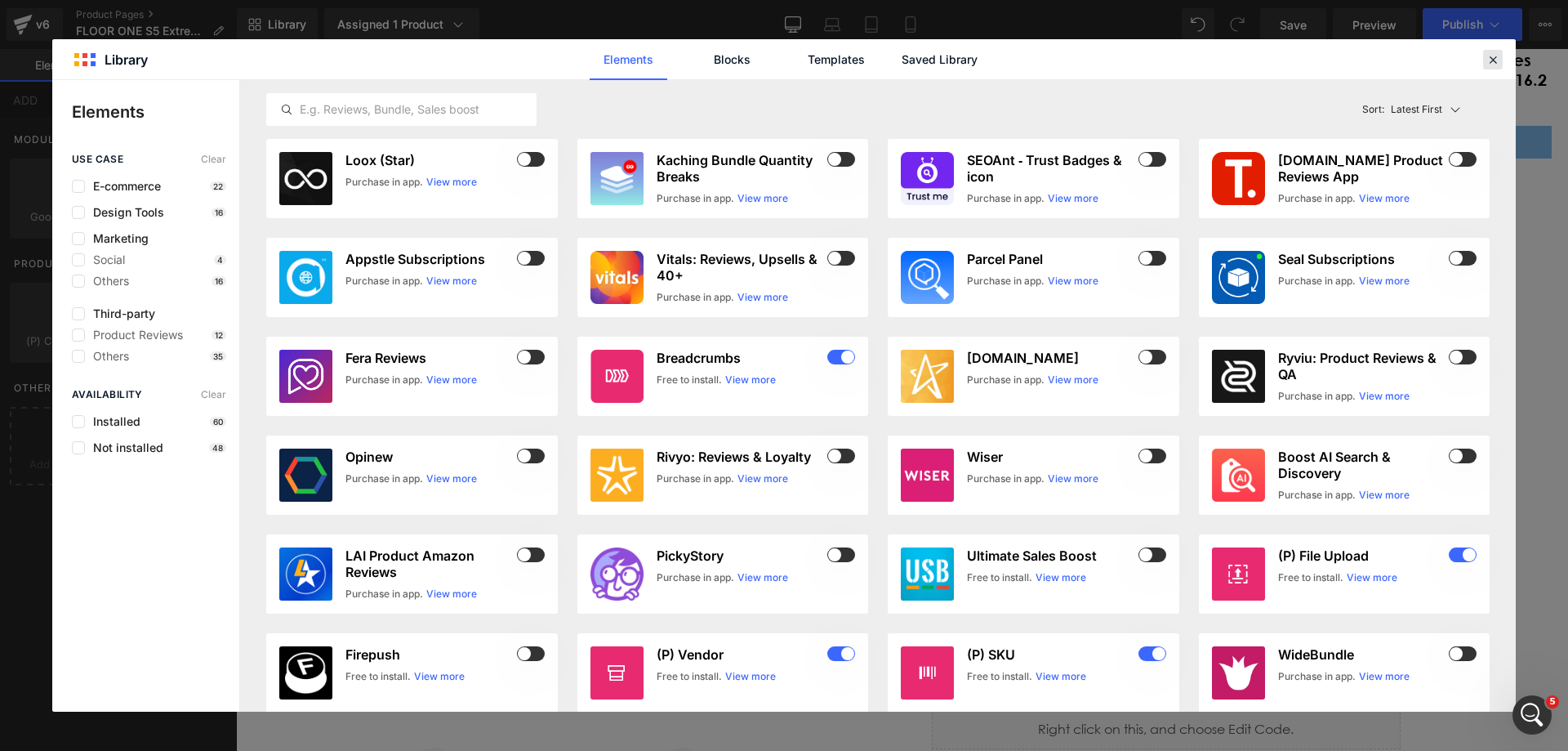
click at [1490, 58] on icon at bounding box center [1492, 59] width 15 height 15
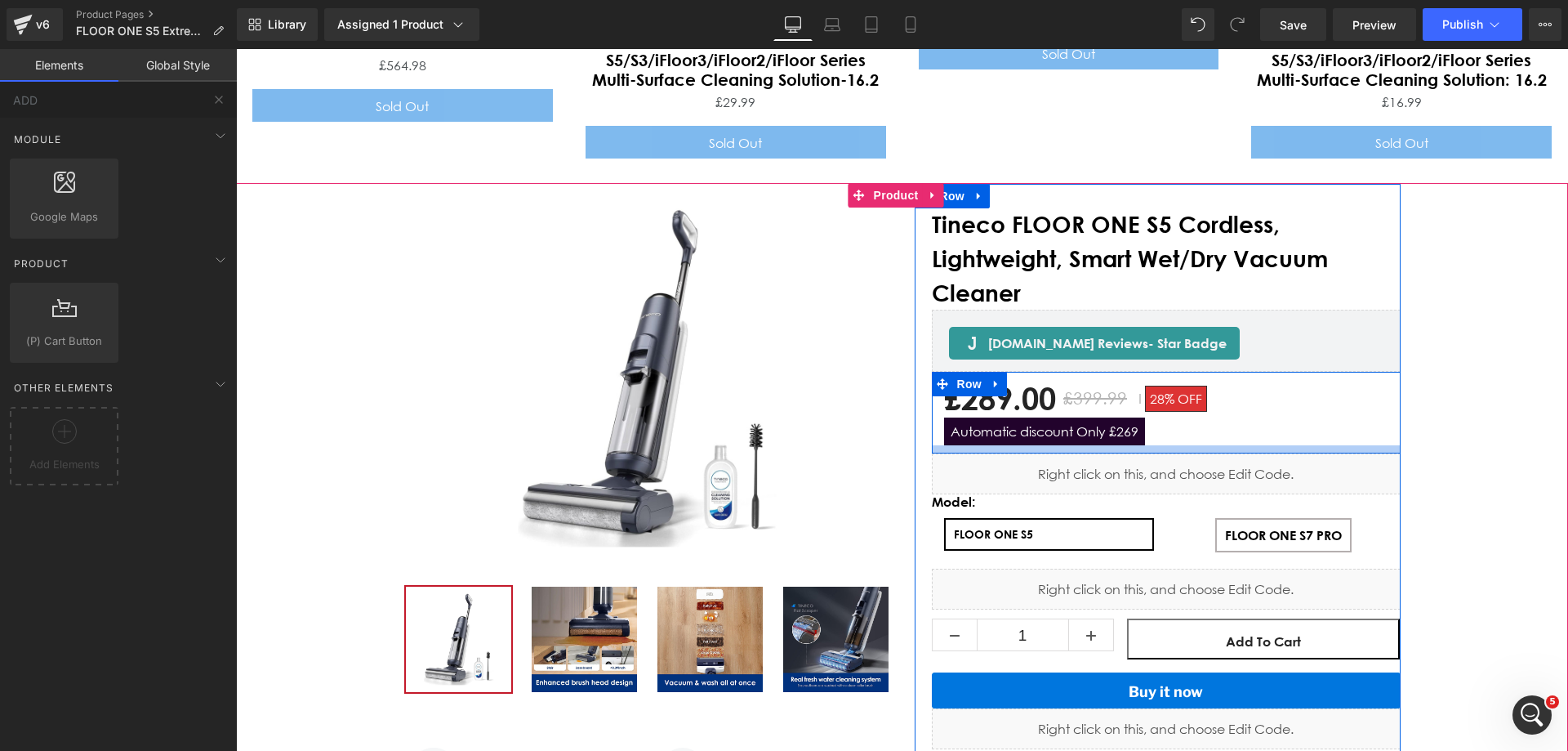
click at [1045, 445] on div "Main content" at bounding box center [1166, 449] width 469 height 8
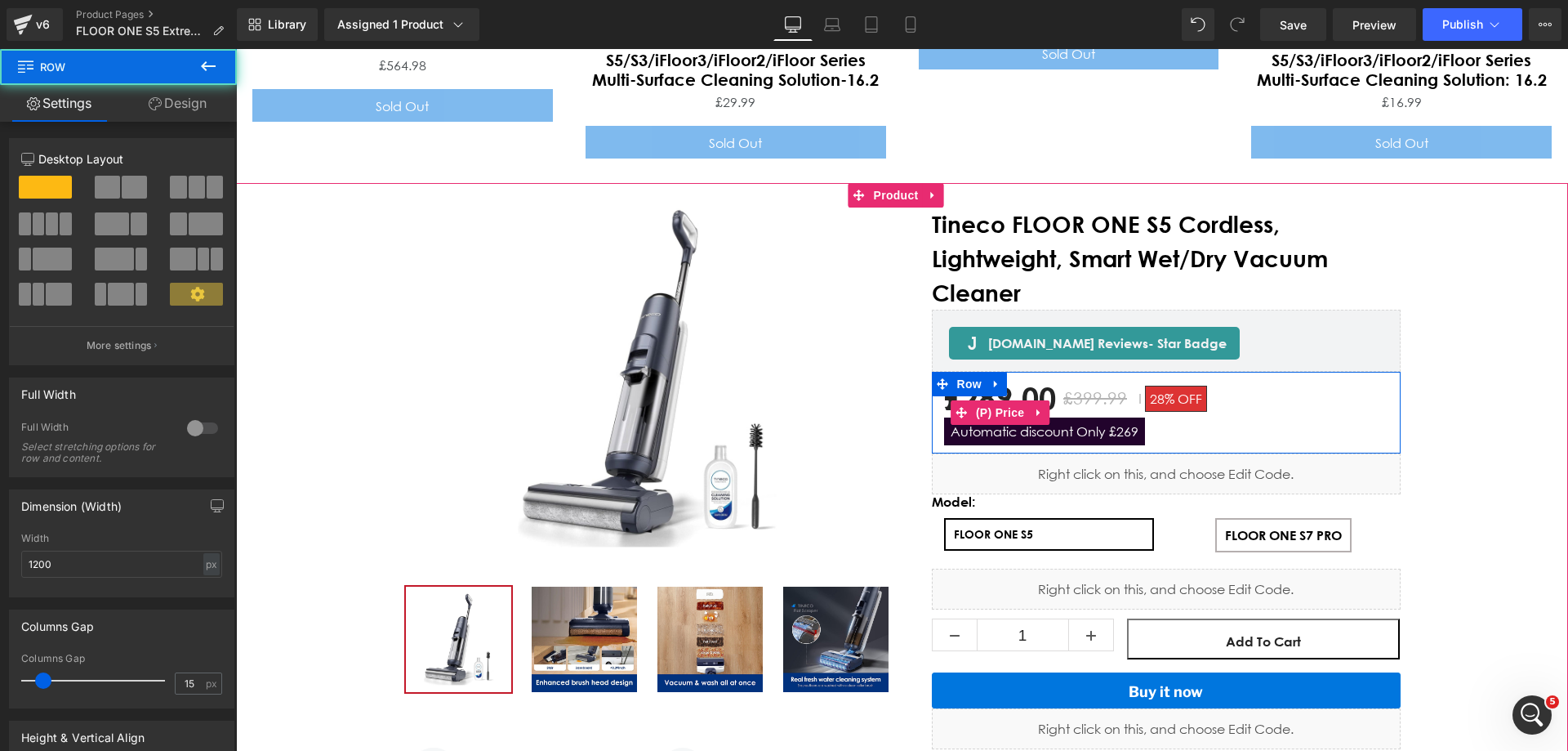
click at [1044, 417] on span "Automatic discount Only £269" at bounding box center [1044, 431] width 201 height 28
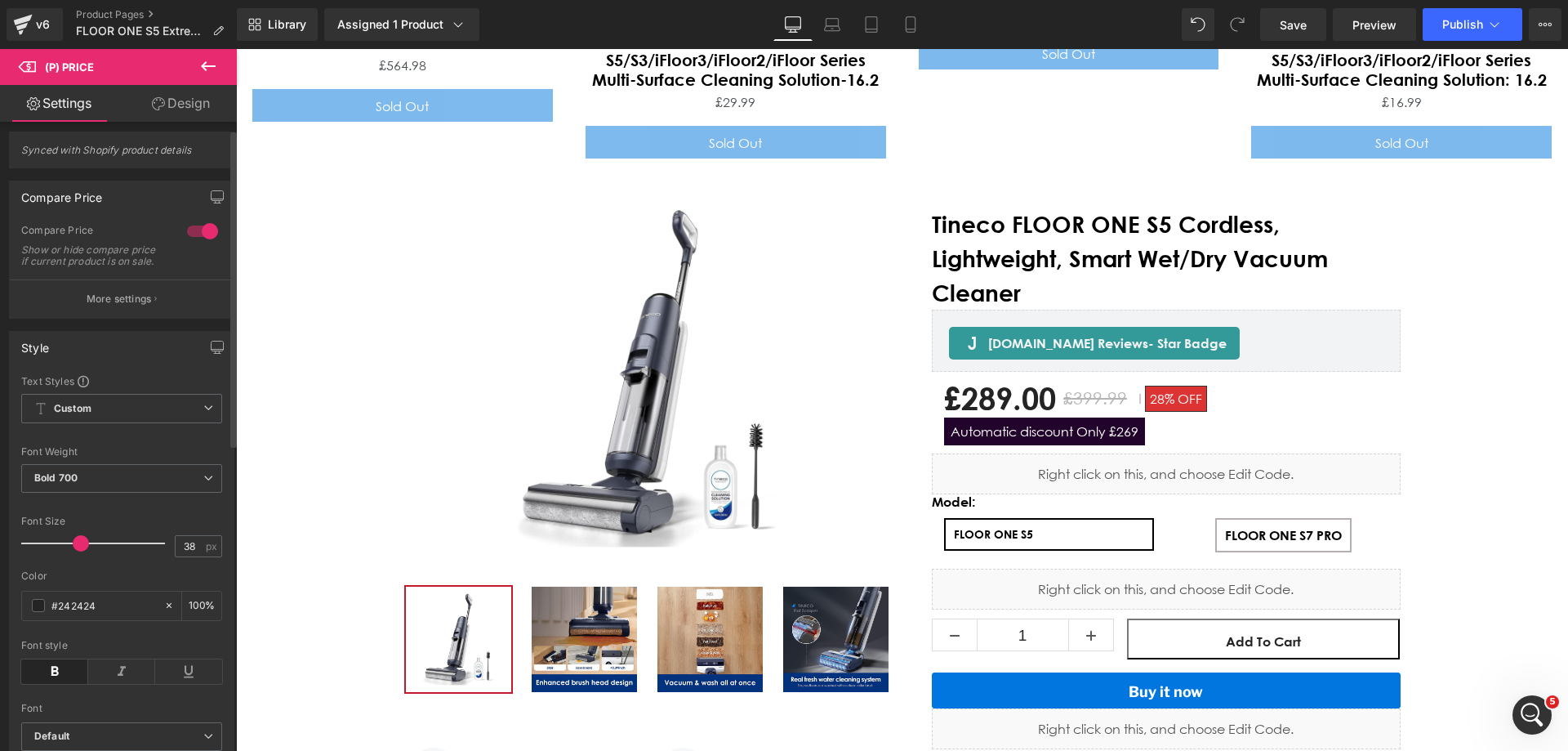
scroll to position [0, 0]
click at [112, 313] on p "More settings" at bounding box center [119, 305] width 65 height 15
drag, startPoint x: 1111, startPoint y: 390, endPoint x: 1098, endPoint y: 385, distance: 13.9
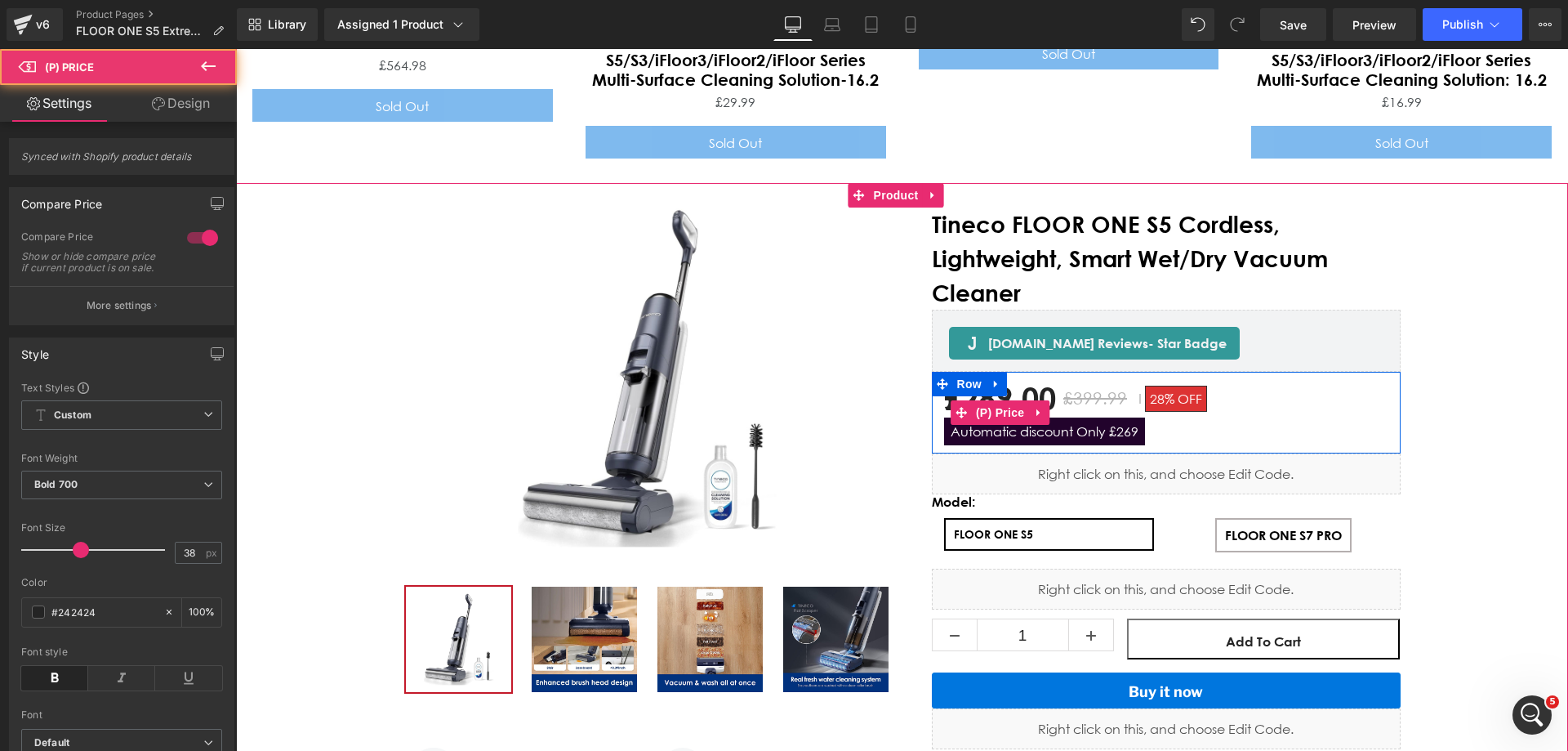
click at [1096, 417] on span "Automatic discount Only £269" at bounding box center [1044, 431] width 201 height 28
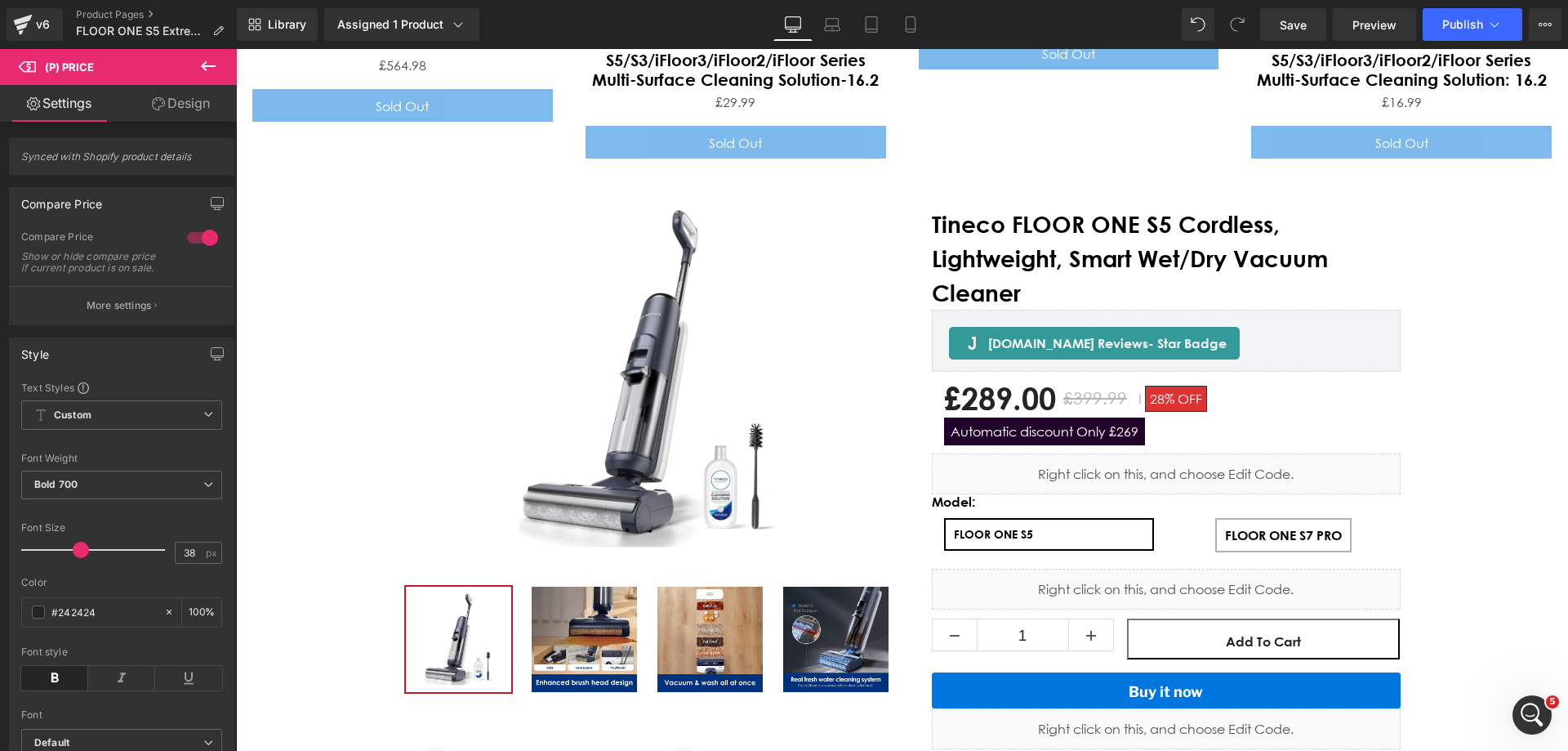
click at [183, 105] on link "Design" at bounding box center [181, 103] width 118 height 37
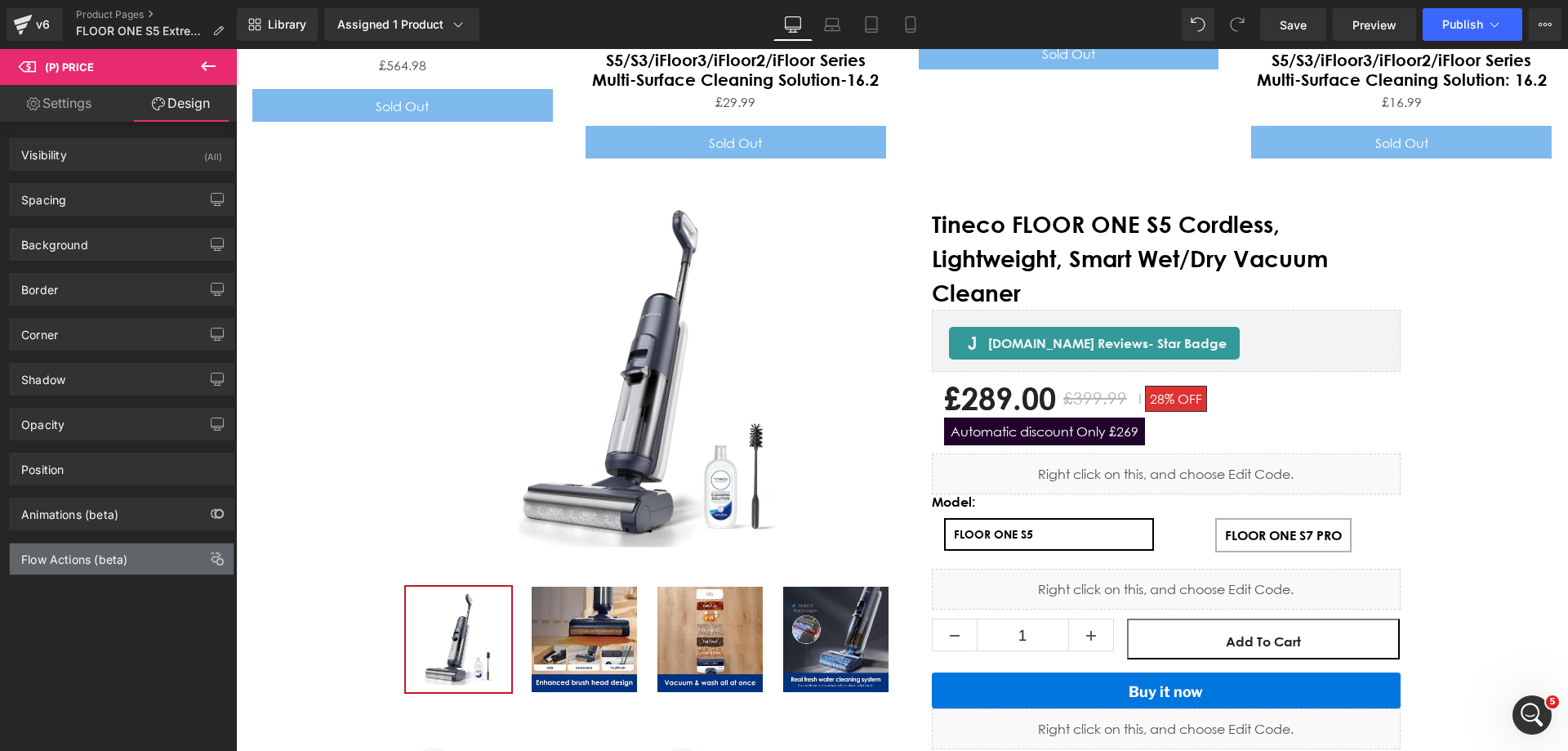
click at [78, 550] on div "Flow Actions (beta)" at bounding box center [74, 554] width 106 height 23
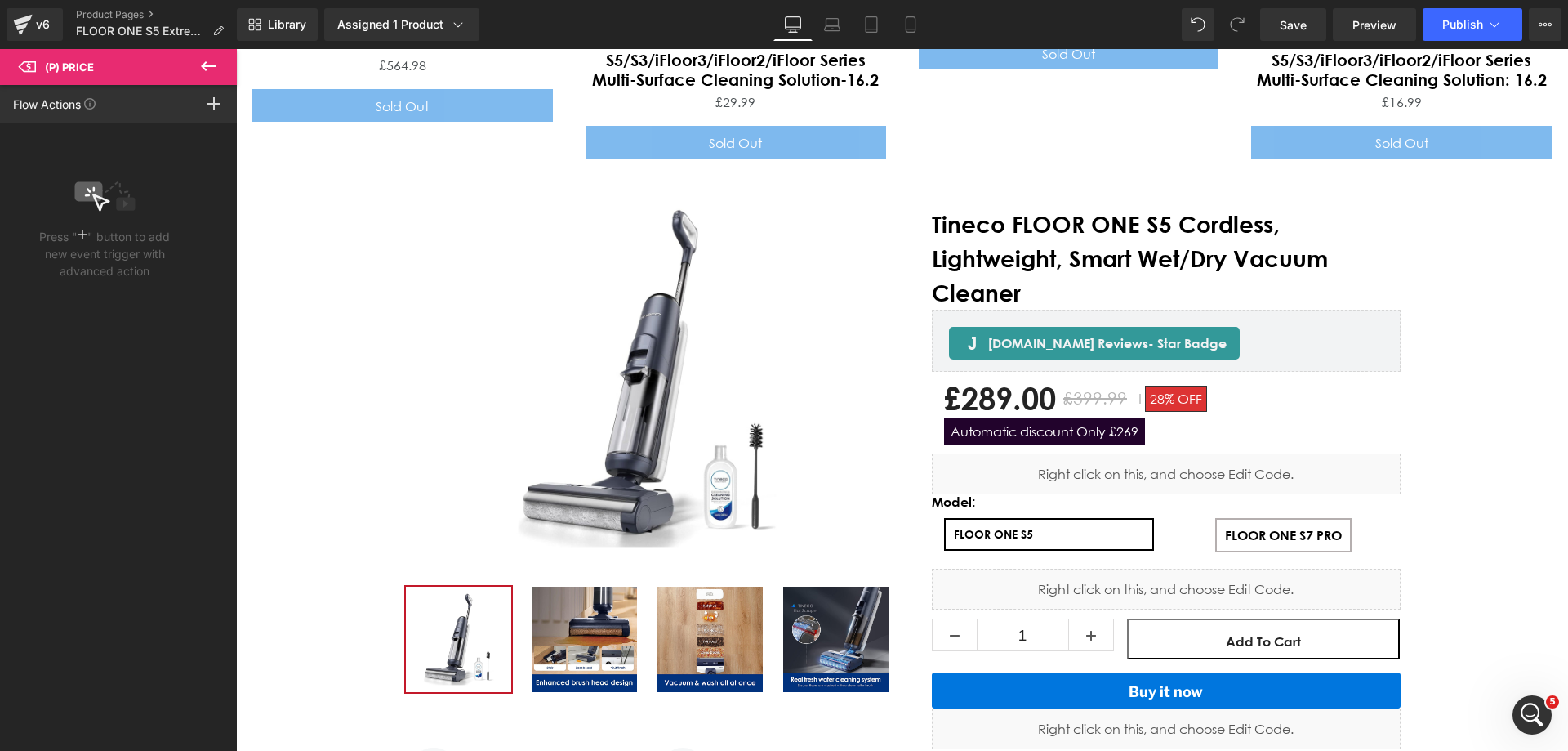
click at [93, 197] on icon at bounding box center [101, 203] width 18 height 18
click at [207, 72] on icon at bounding box center [208, 66] width 19 height 19
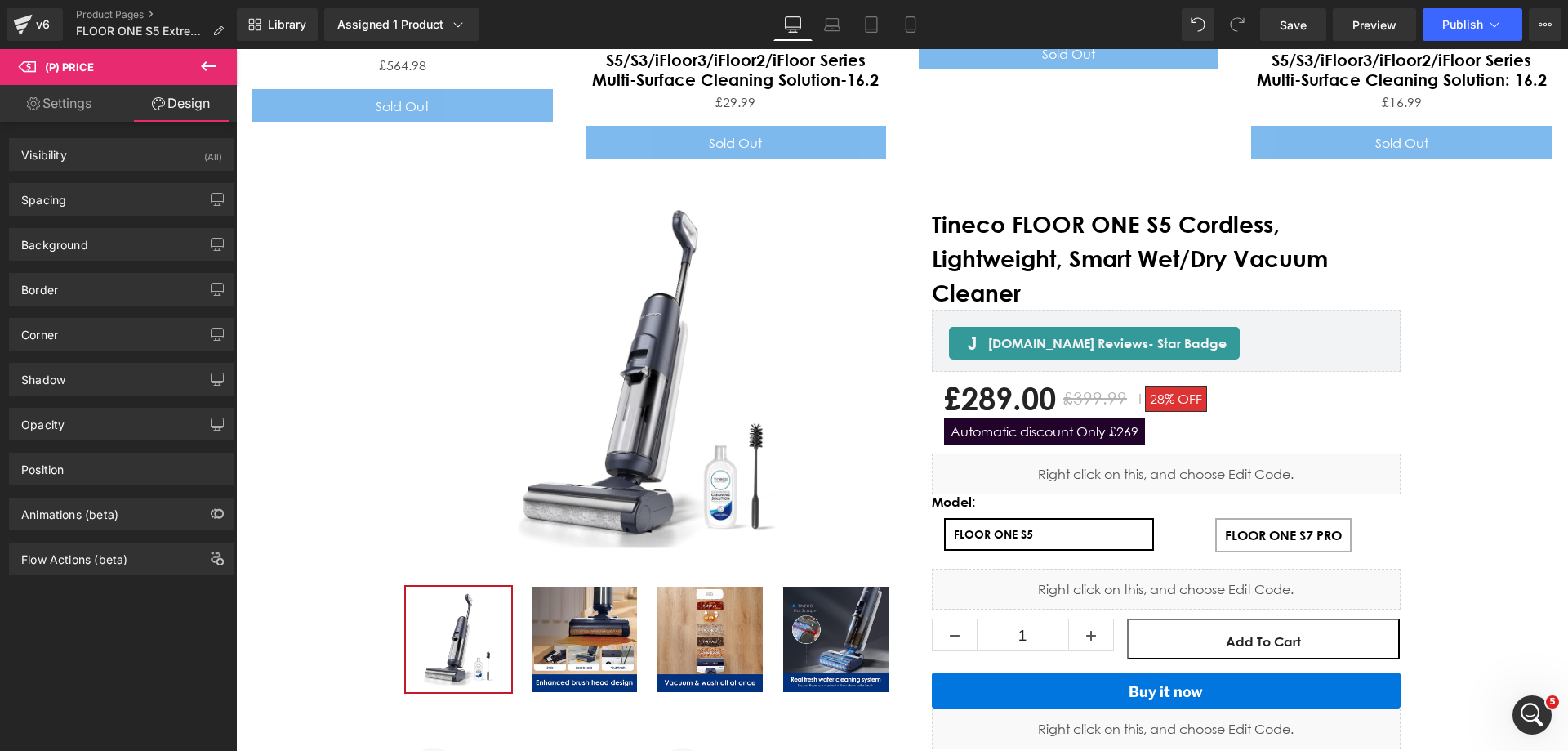
click at [71, 88] on link "Settings" at bounding box center [59, 103] width 118 height 37
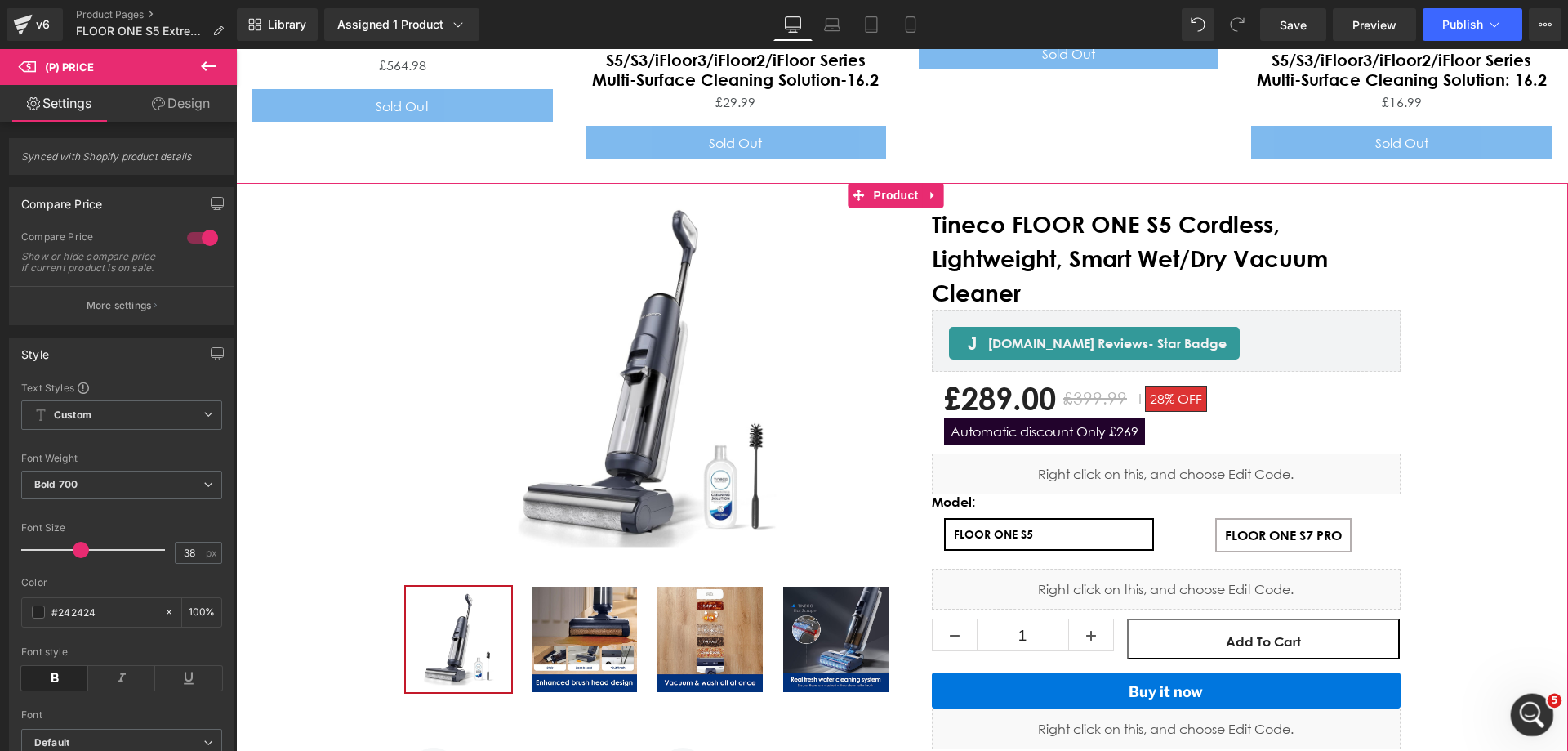
click at [1510, 716] on html at bounding box center [1529, 712] width 39 height 39
click at [1523, 713] on icon "打开 Intercom Messenger" at bounding box center [1530, 712] width 27 height 27
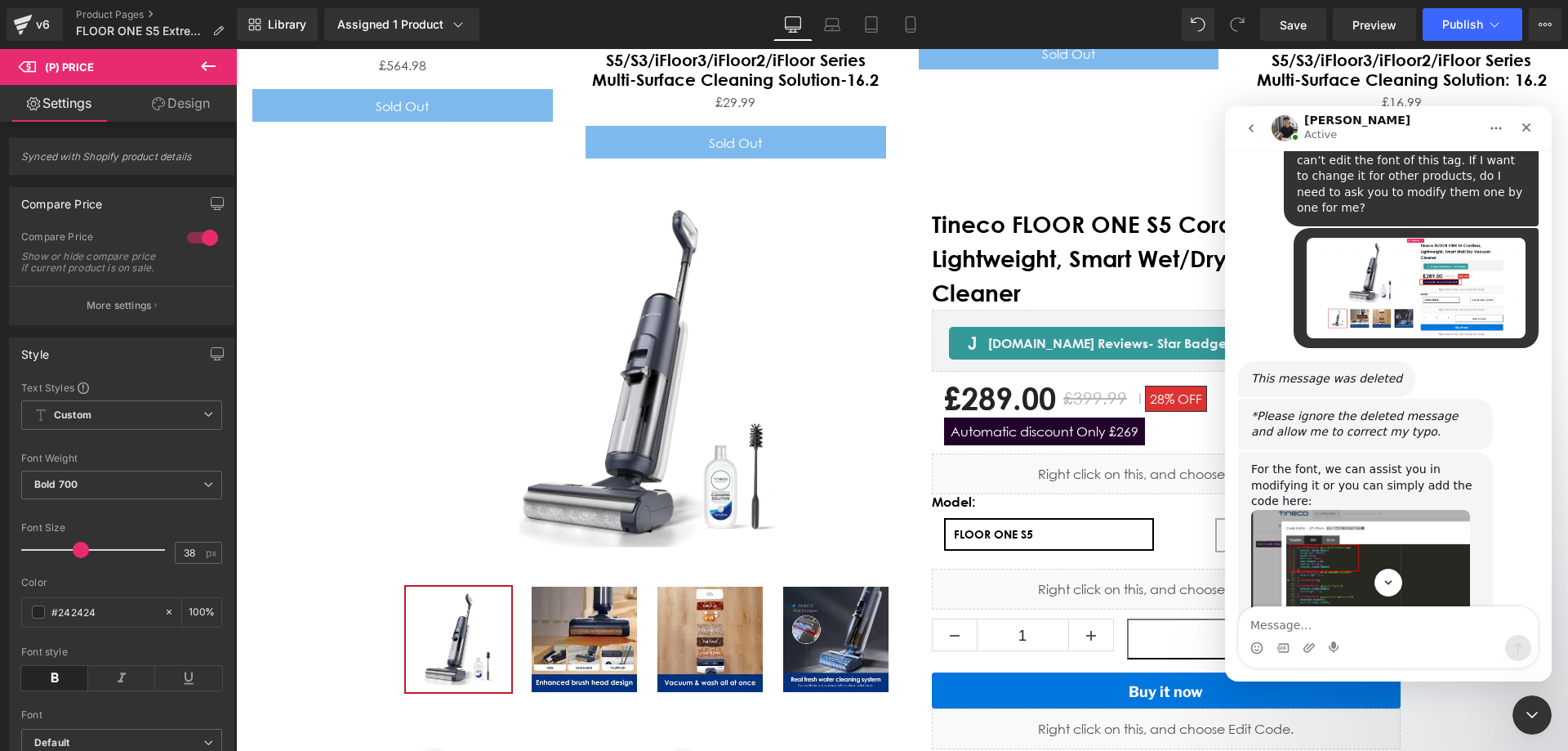
scroll to position [4145, 0]
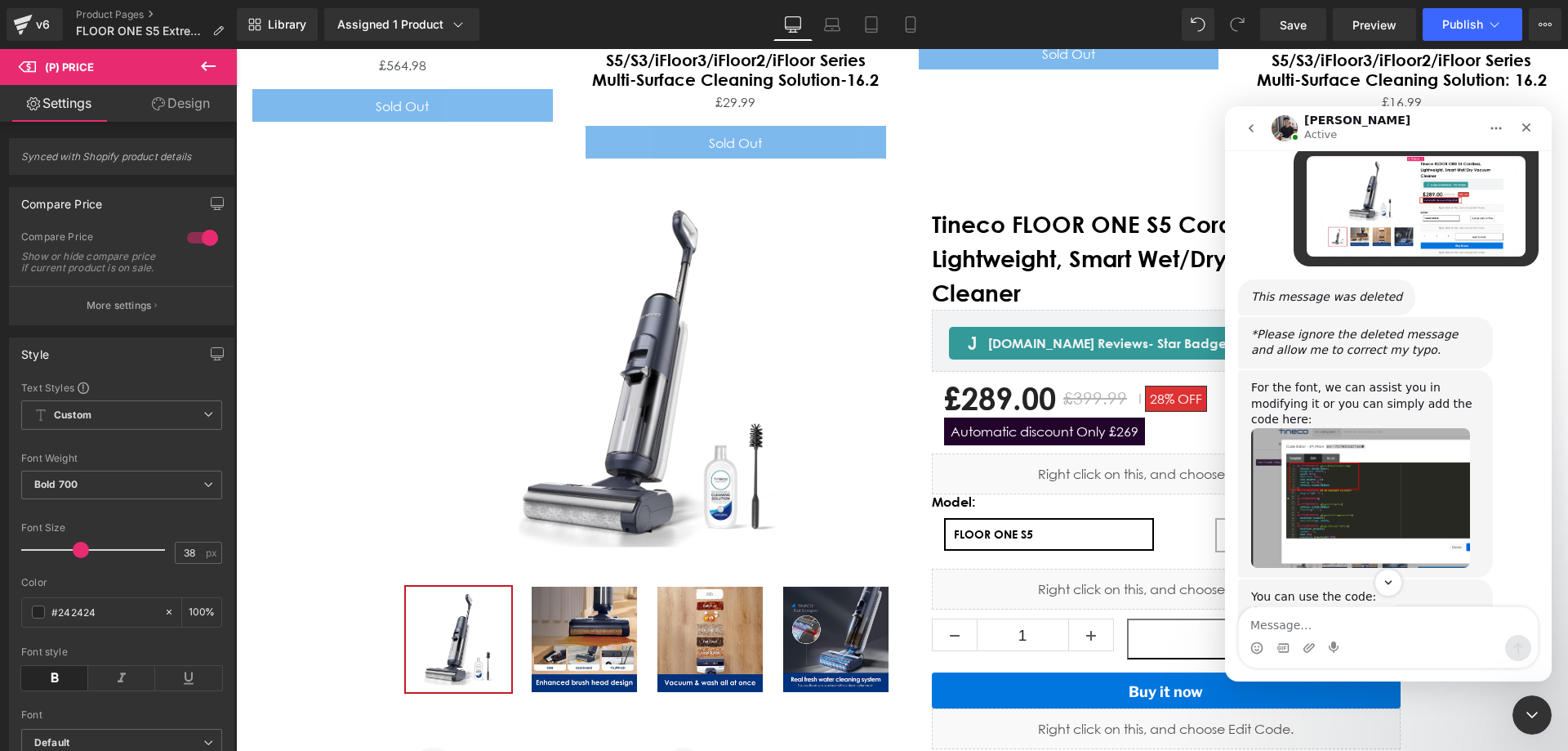
click at [1048, 377] on div at bounding box center [784, 351] width 1568 height 702
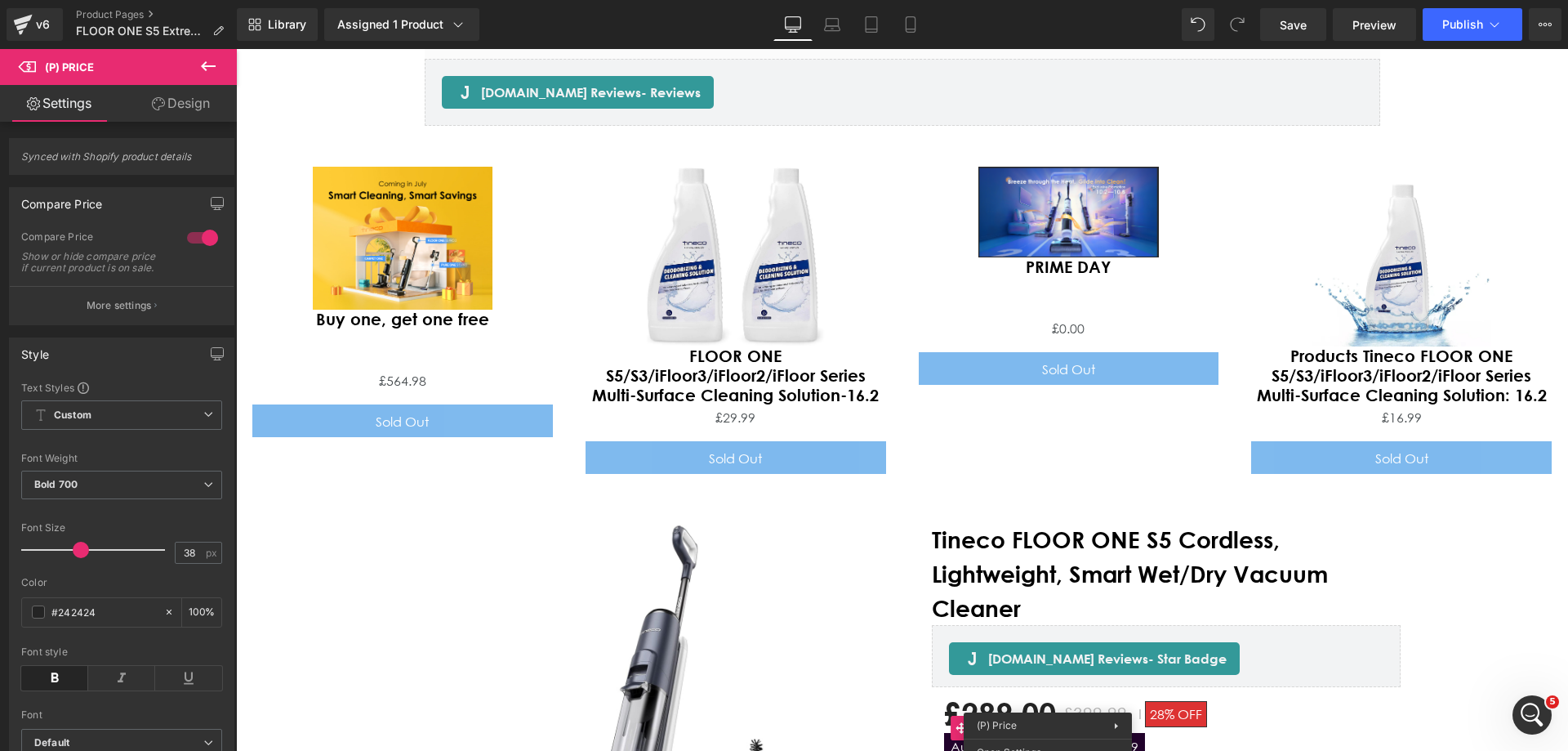
scroll to position [6688, 0]
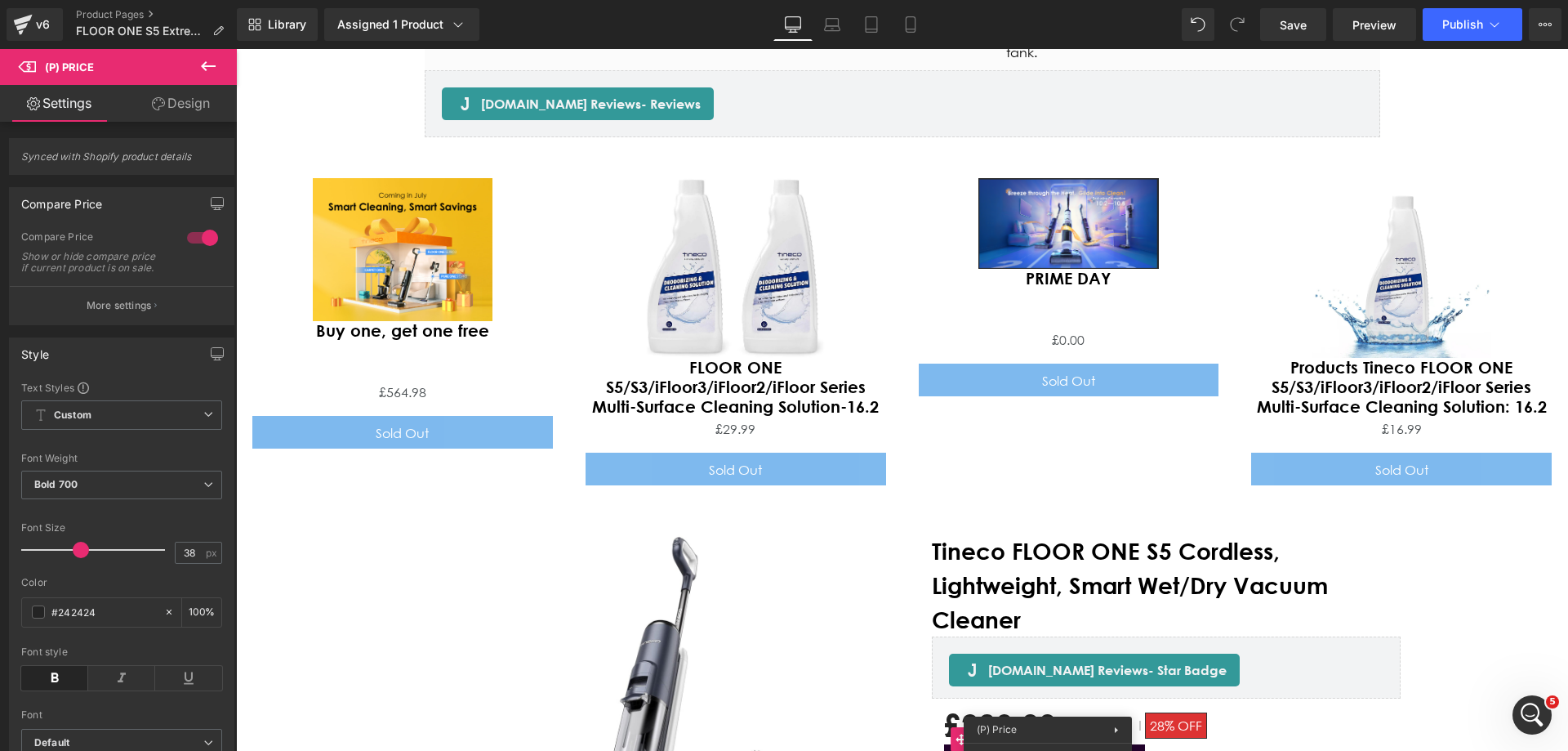
click at [959, 450] on div "Main content" at bounding box center [902, 323] width 1332 height 373
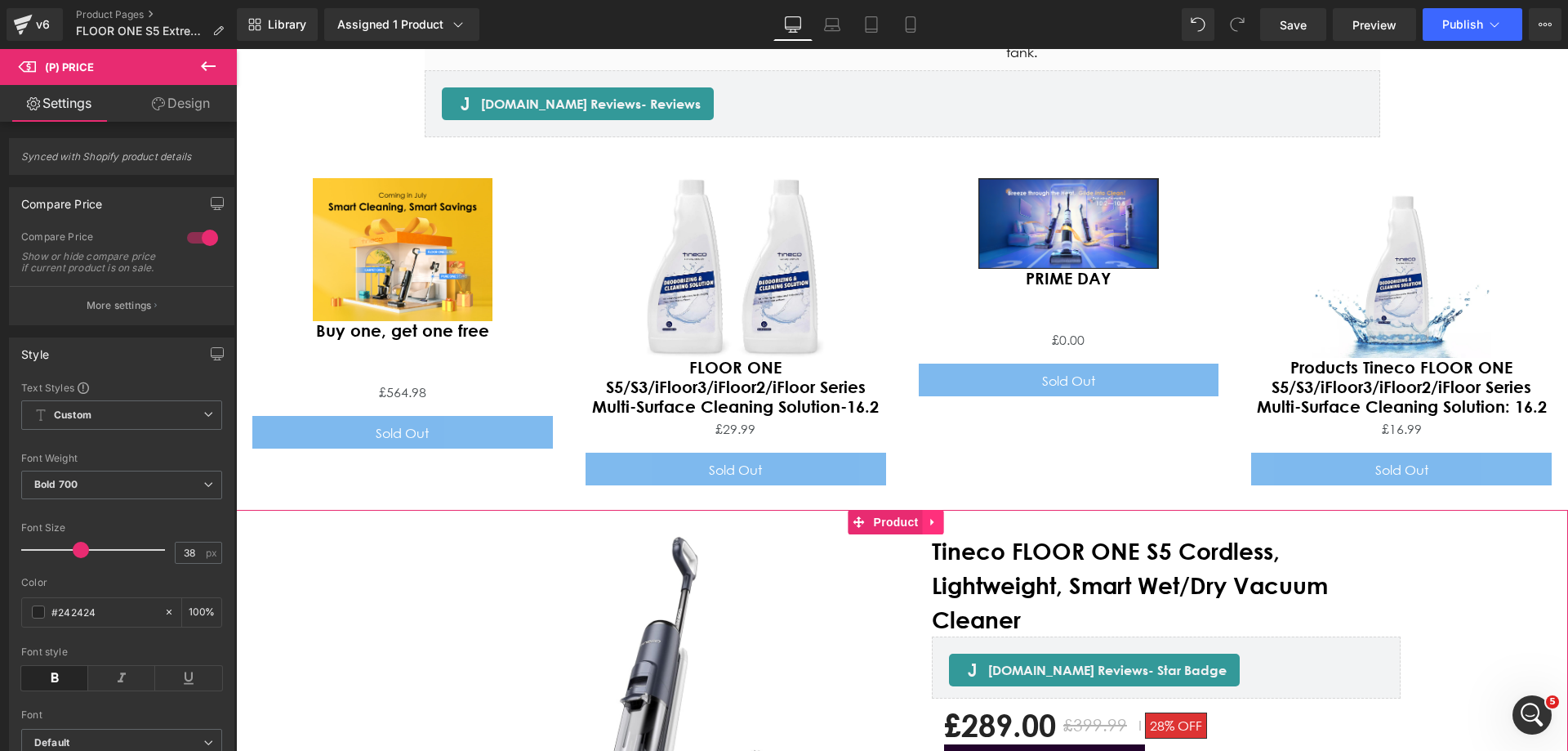
click at [937, 517] on icon "Main content" at bounding box center [933, 523] width 11 height 12
click at [951, 509] on link "Main content" at bounding box center [944, 522] width 21 height 25
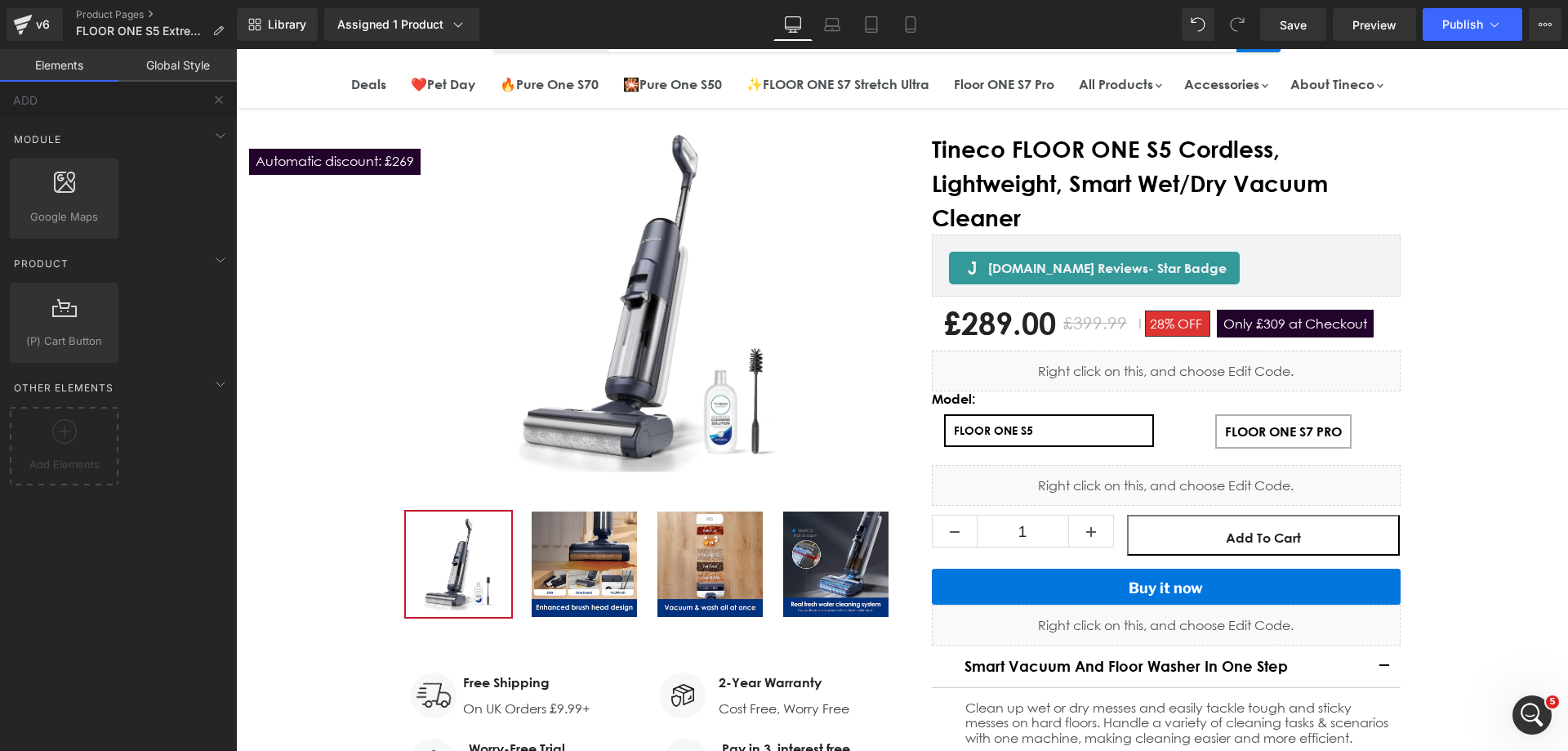
scroll to position [0, 0]
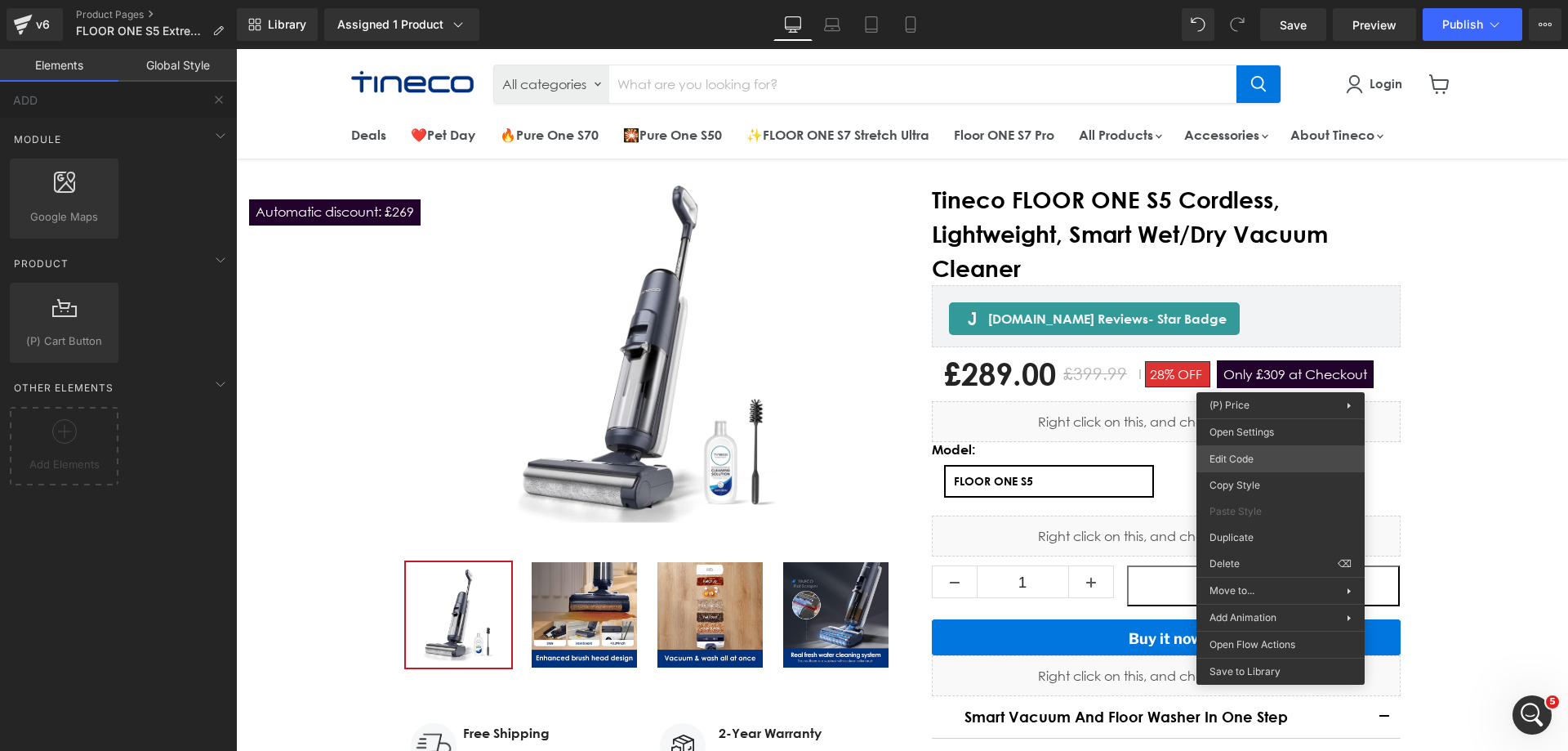
click at [1262, 455] on body "(P) Price You are previewing how the will restyle your page. You can not edit E…" at bounding box center [784, 376] width 1568 height 751
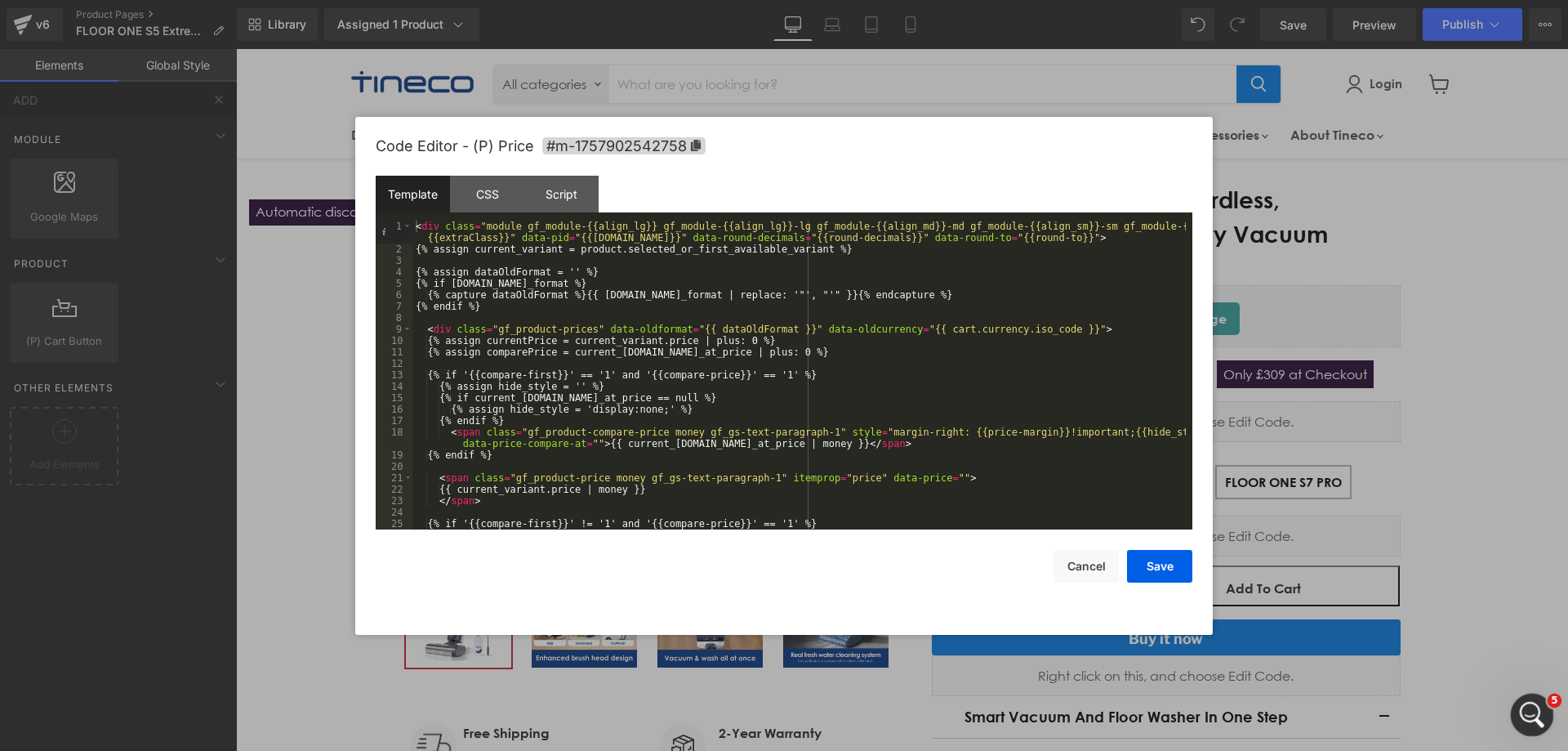
click at [1538, 707] on icon "打开 Intercom Messenger" at bounding box center [1530, 712] width 27 height 27
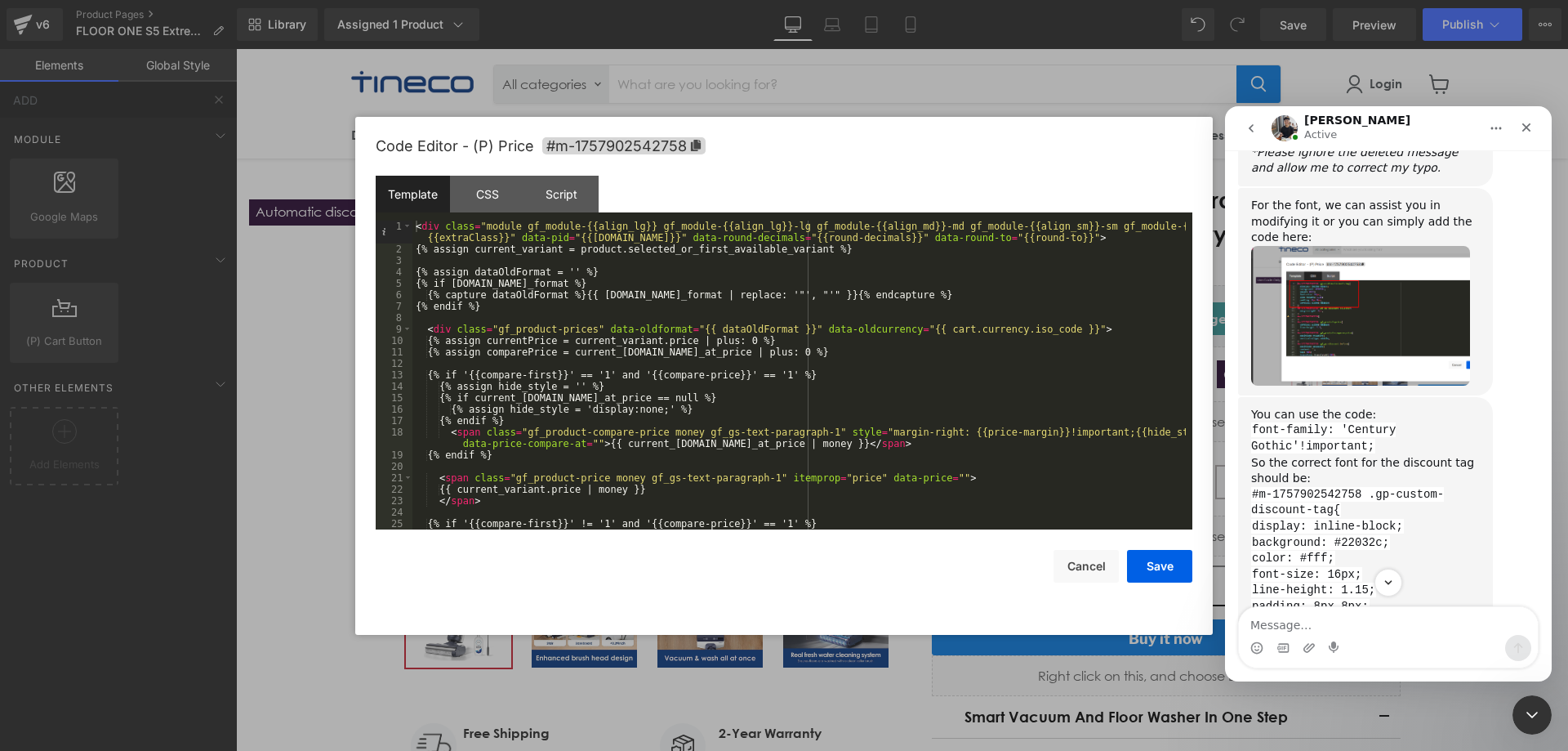
scroll to position [4309, 0]
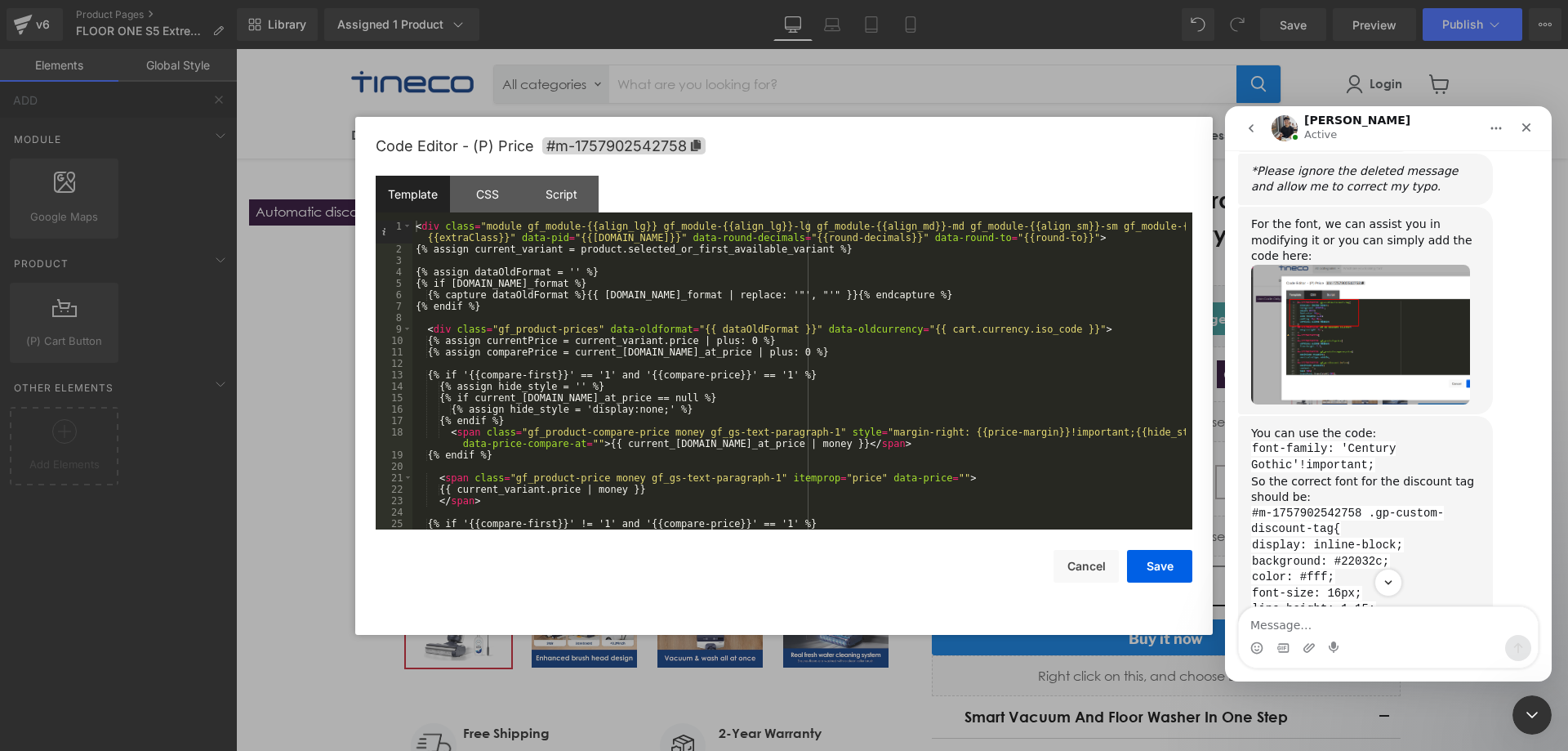
click at [1352, 343] on img "Tony说…" at bounding box center [1361, 334] width 219 height 139
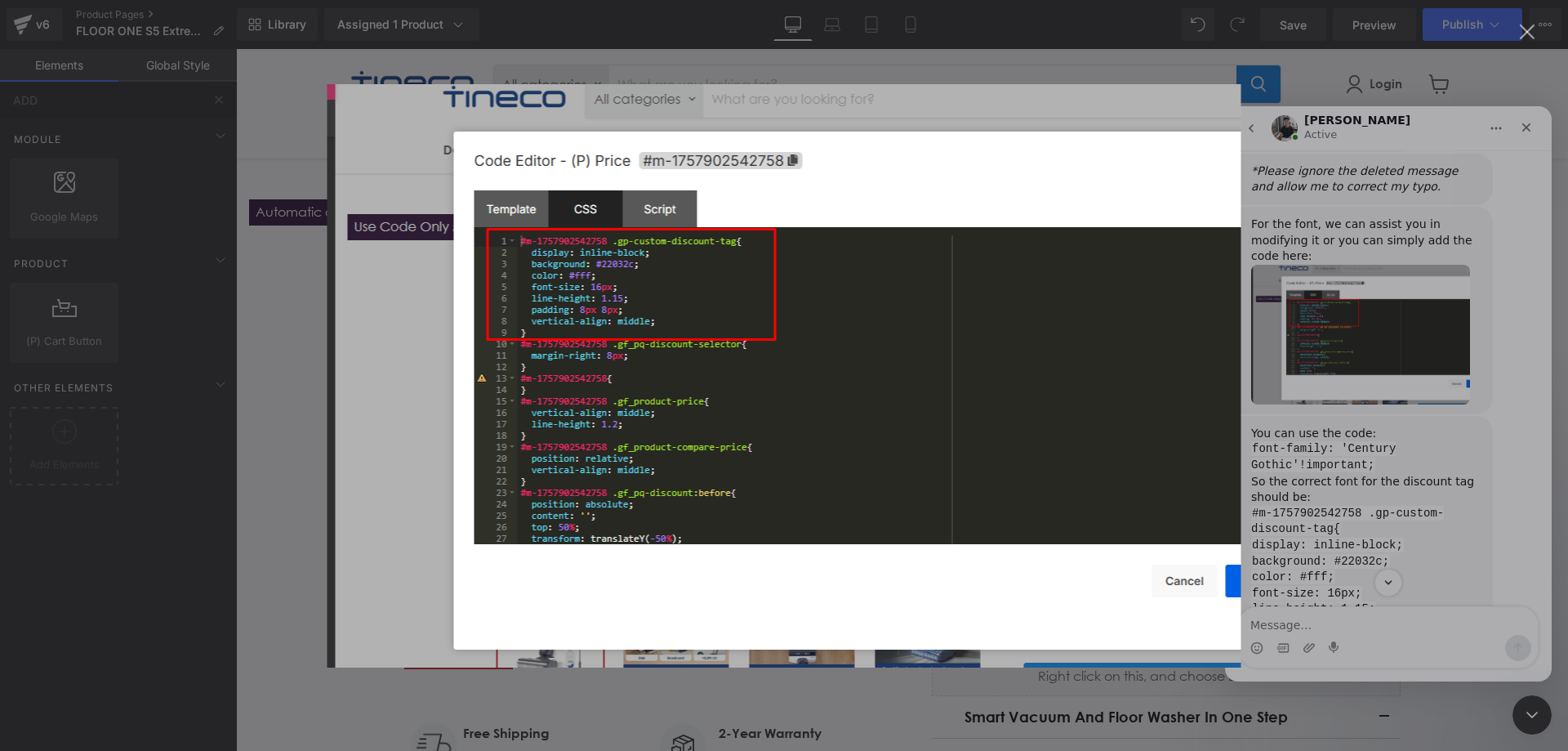
click at [1332, 179] on div "Intercom Messenger" at bounding box center [784, 376] width 1568 height 751
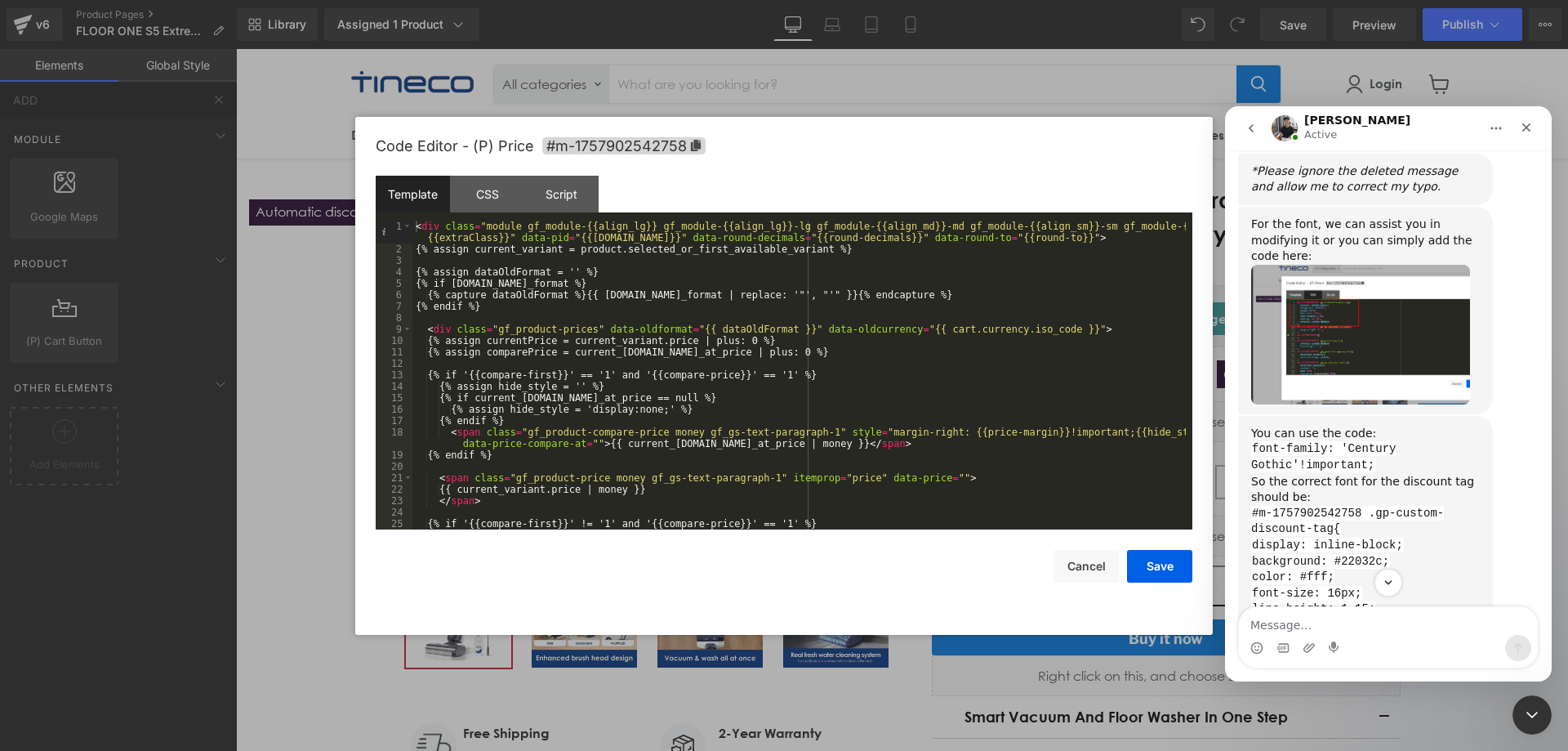
click at [486, 201] on div at bounding box center [784, 351] width 1568 height 702
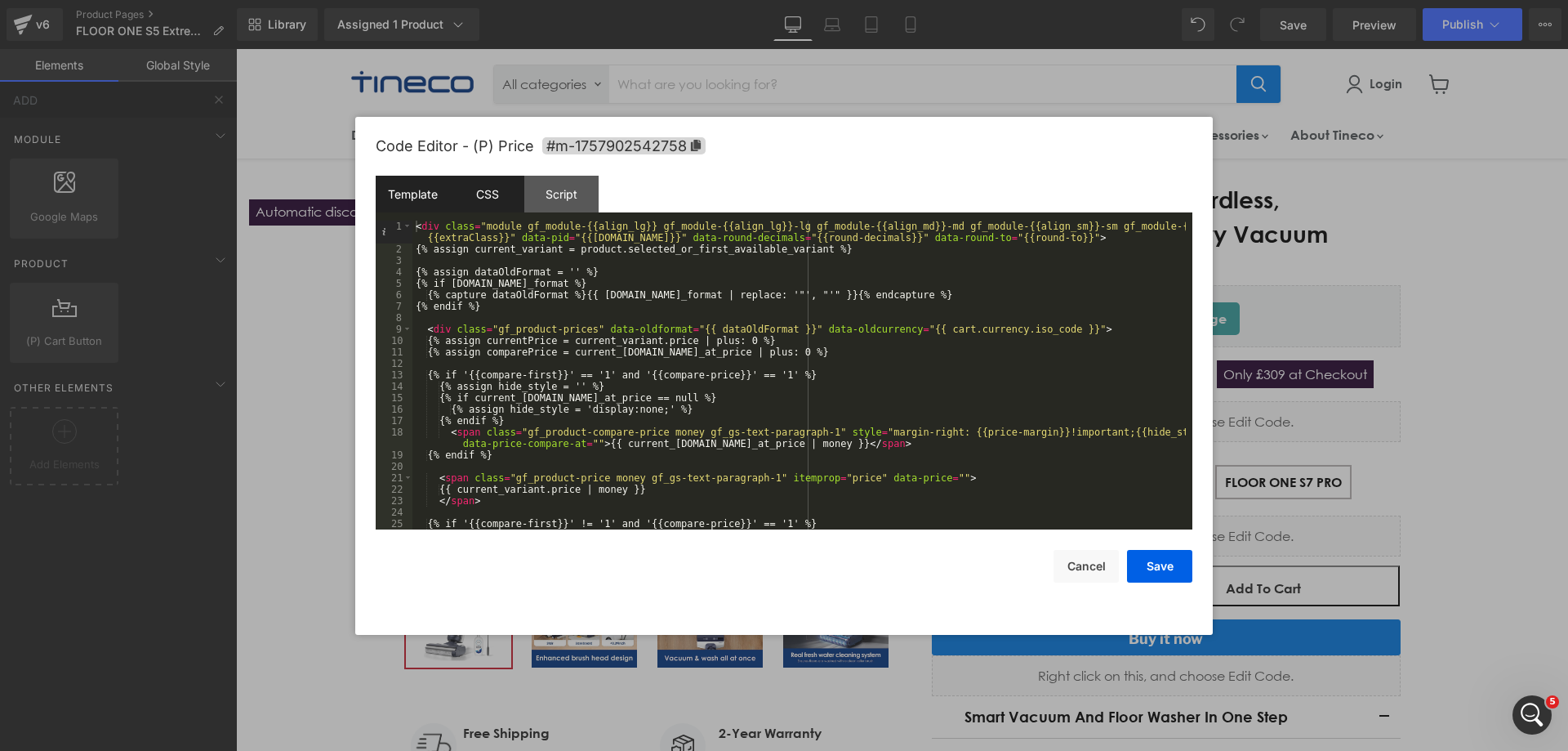
click at [482, 190] on div "CSS" at bounding box center [487, 194] width 74 height 37
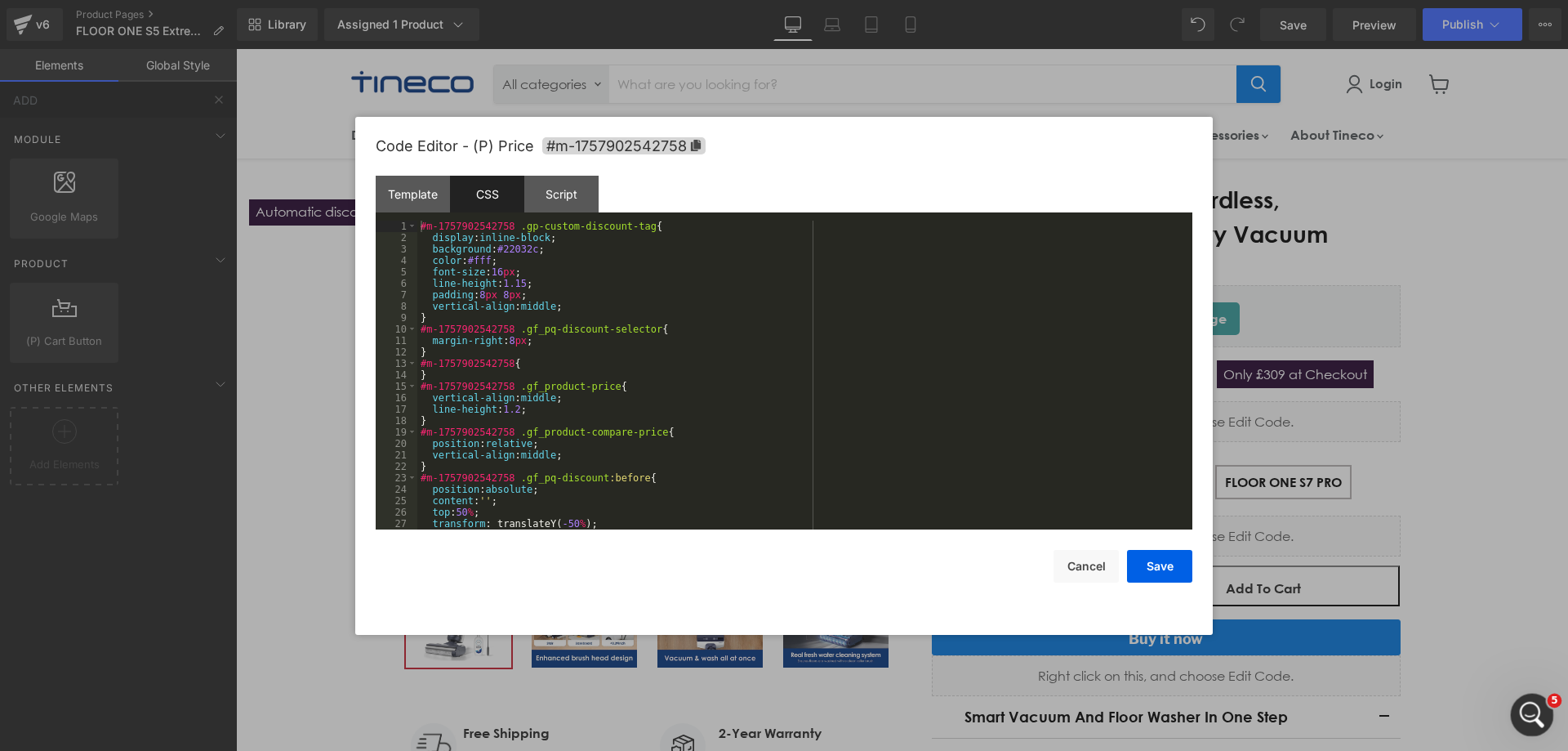
click at [1533, 704] on icon "打开 Intercom Messenger" at bounding box center [1530, 712] width 27 height 27
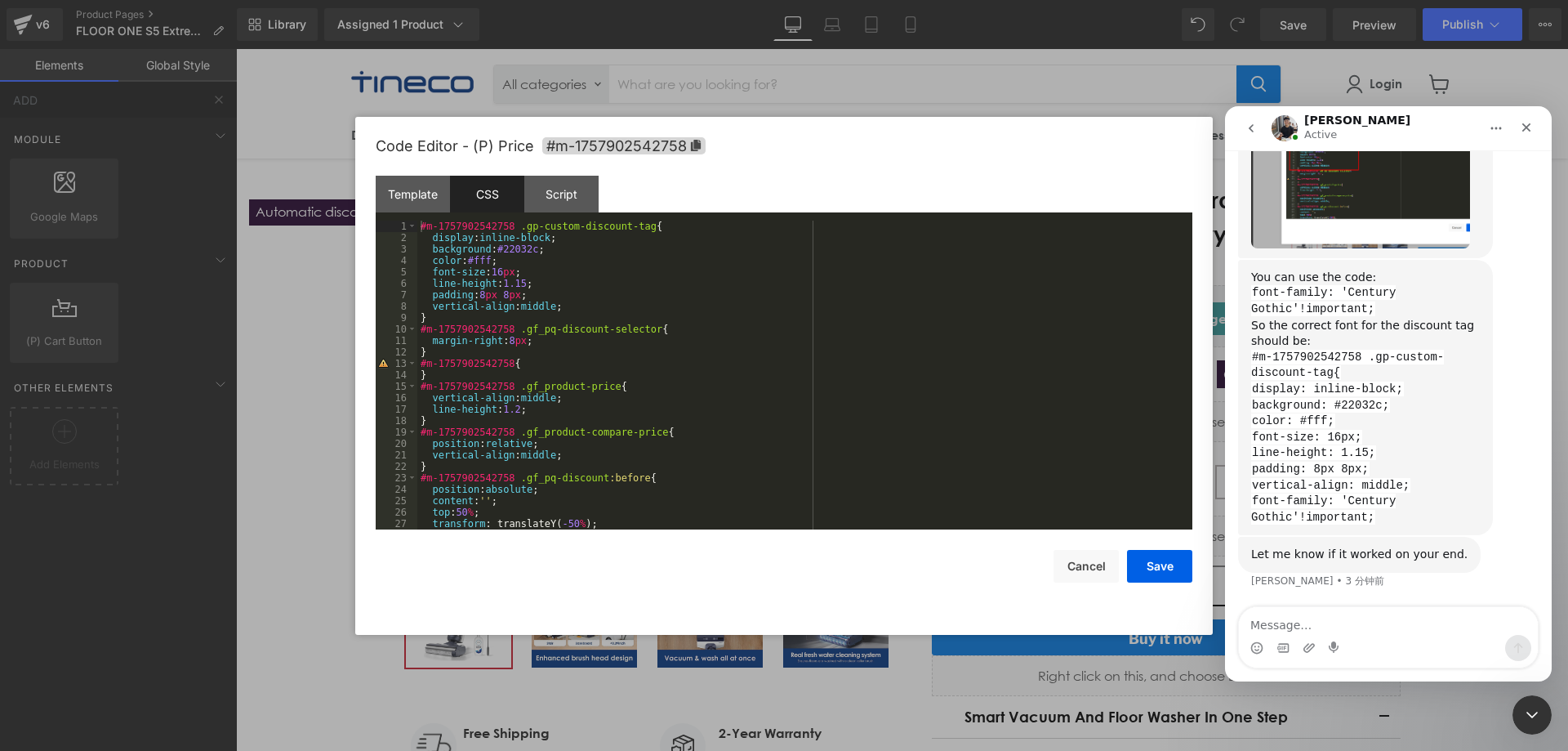
scroll to position [4472, 0]
click at [510, 395] on div at bounding box center [784, 351] width 1568 height 702
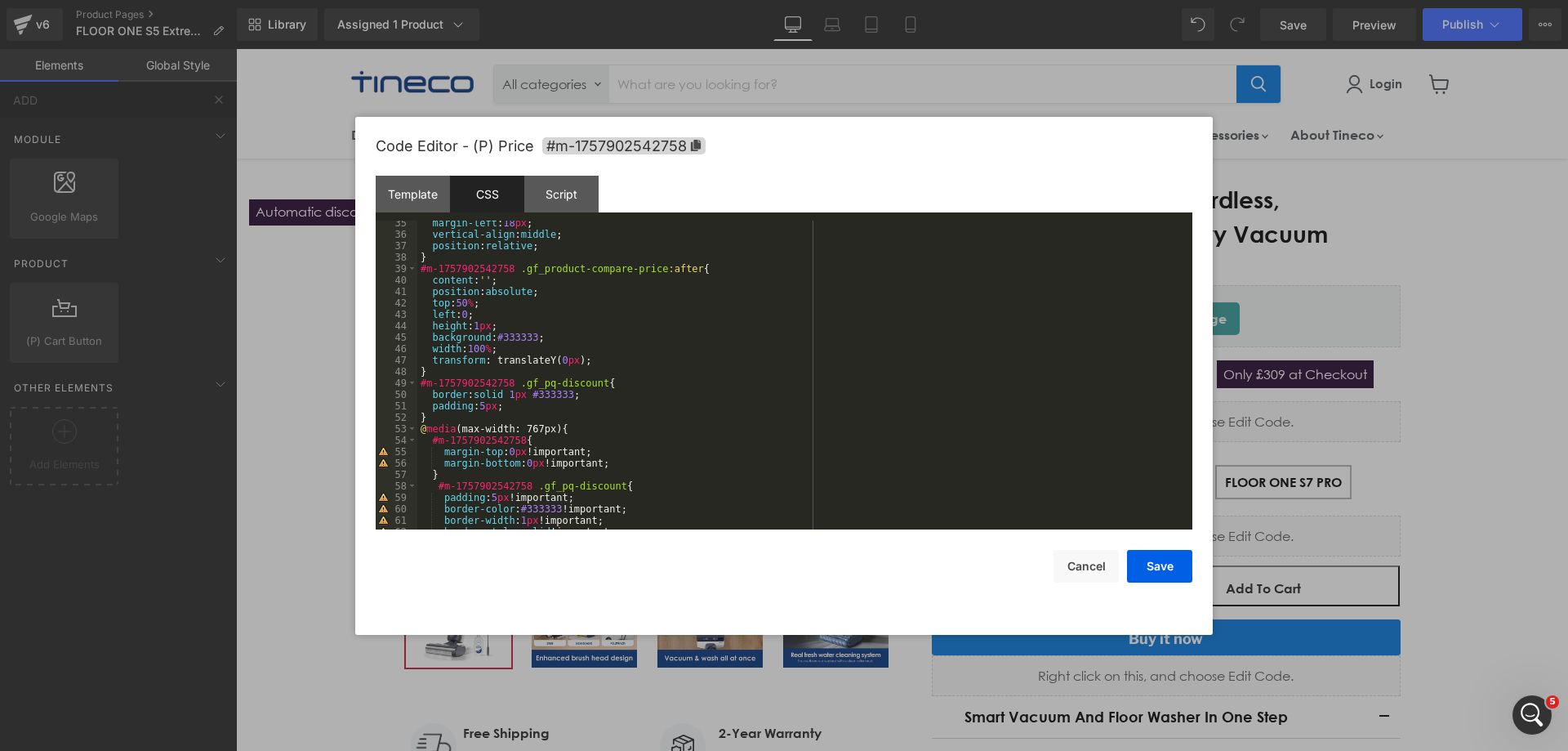
scroll to position [392, 0]
click at [682, 345] on div "margin-left : 18 px ; vertical-align : middle ; position : relative ; } #m-1757…" at bounding box center [801, 383] width 769 height 331
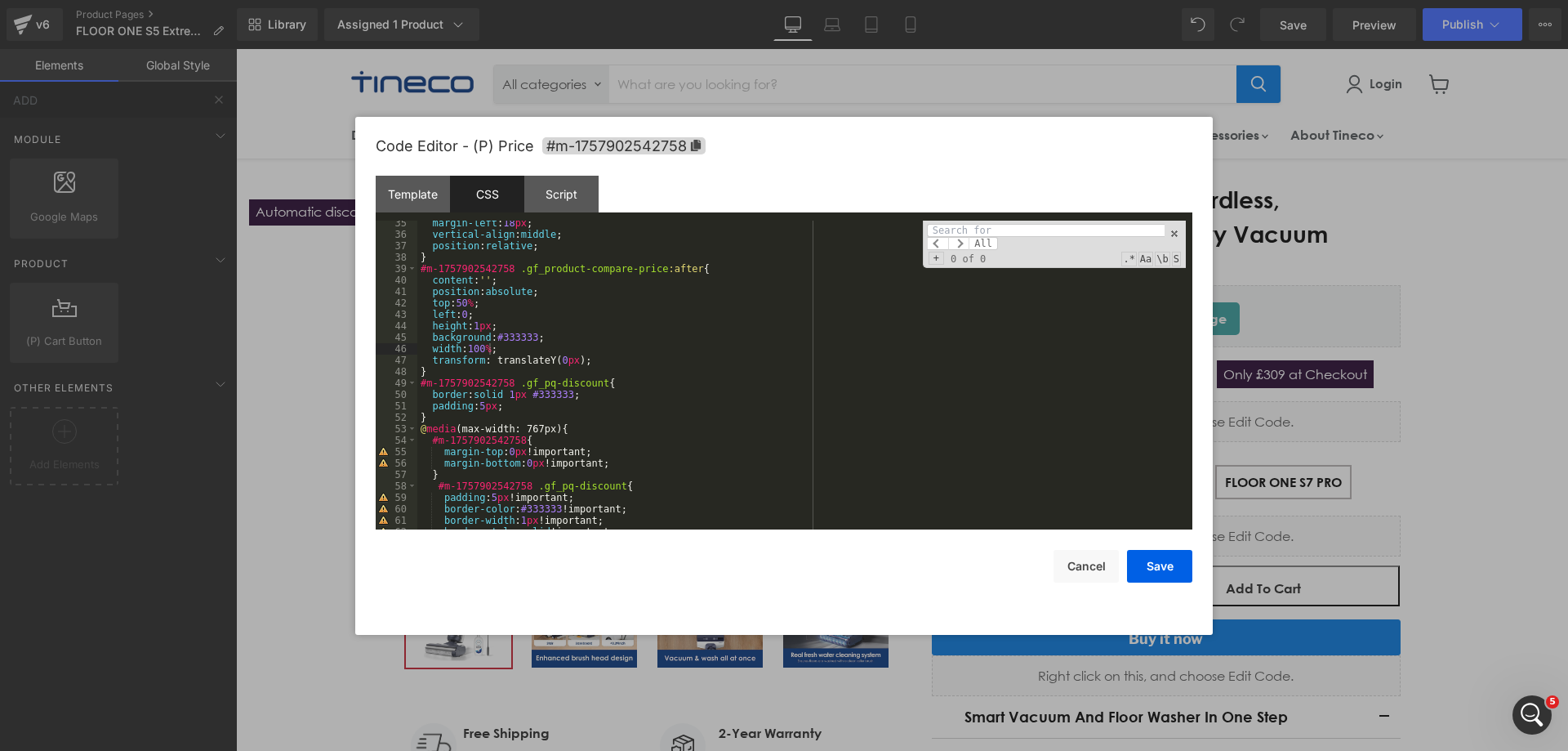
click at [996, 230] on input at bounding box center [1046, 230] width 238 height 13
type input "font-family:'centuryGothic"!important;"
click at [969, 243] on span at bounding box center [959, 243] width 21 height 13
click at [984, 243] on span "All" at bounding box center [983, 243] width 29 height 13
click at [960, 244] on span at bounding box center [959, 243] width 21 height 13
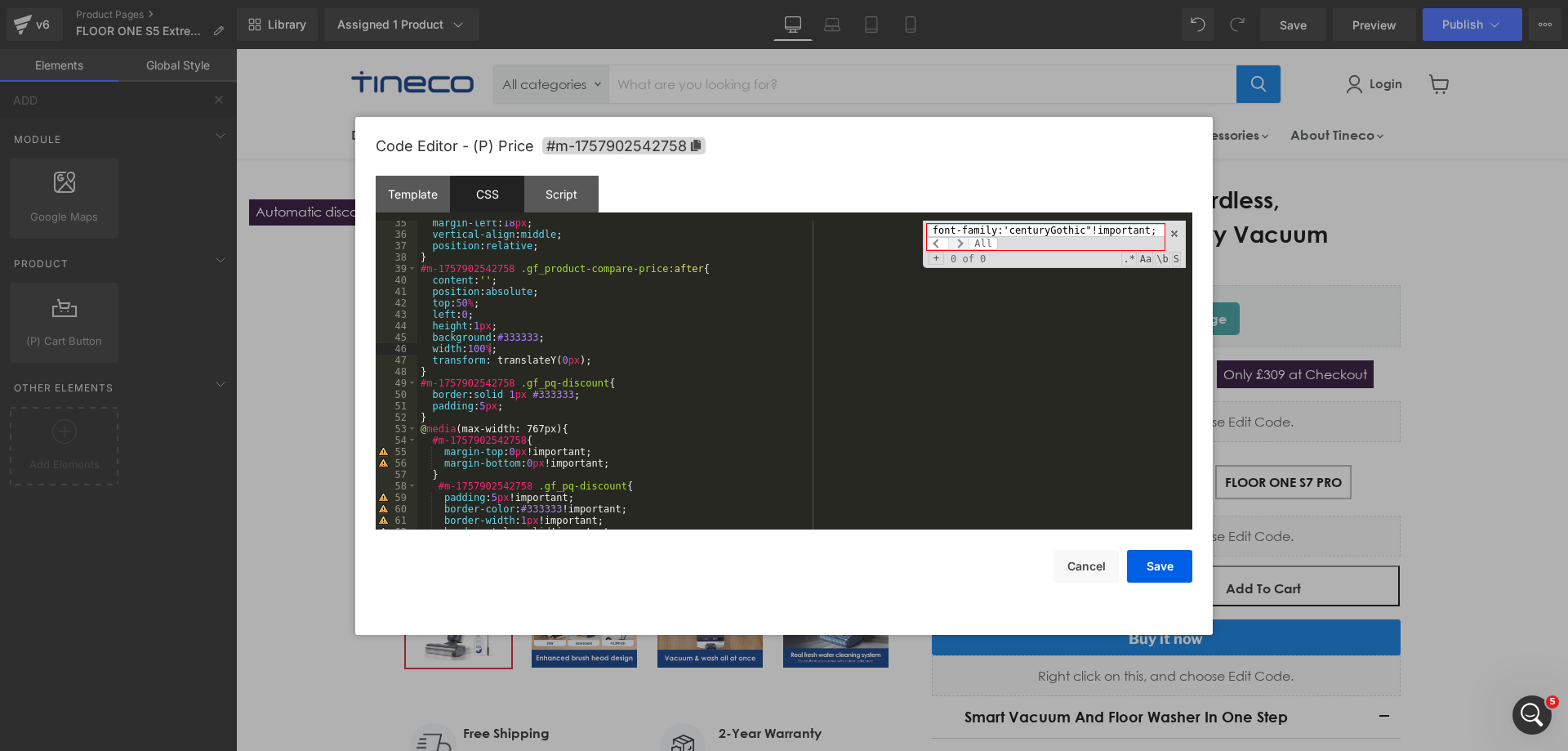
click at [960, 244] on span at bounding box center [959, 243] width 21 height 13
click at [947, 242] on span at bounding box center [938, 243] width 21 height 13
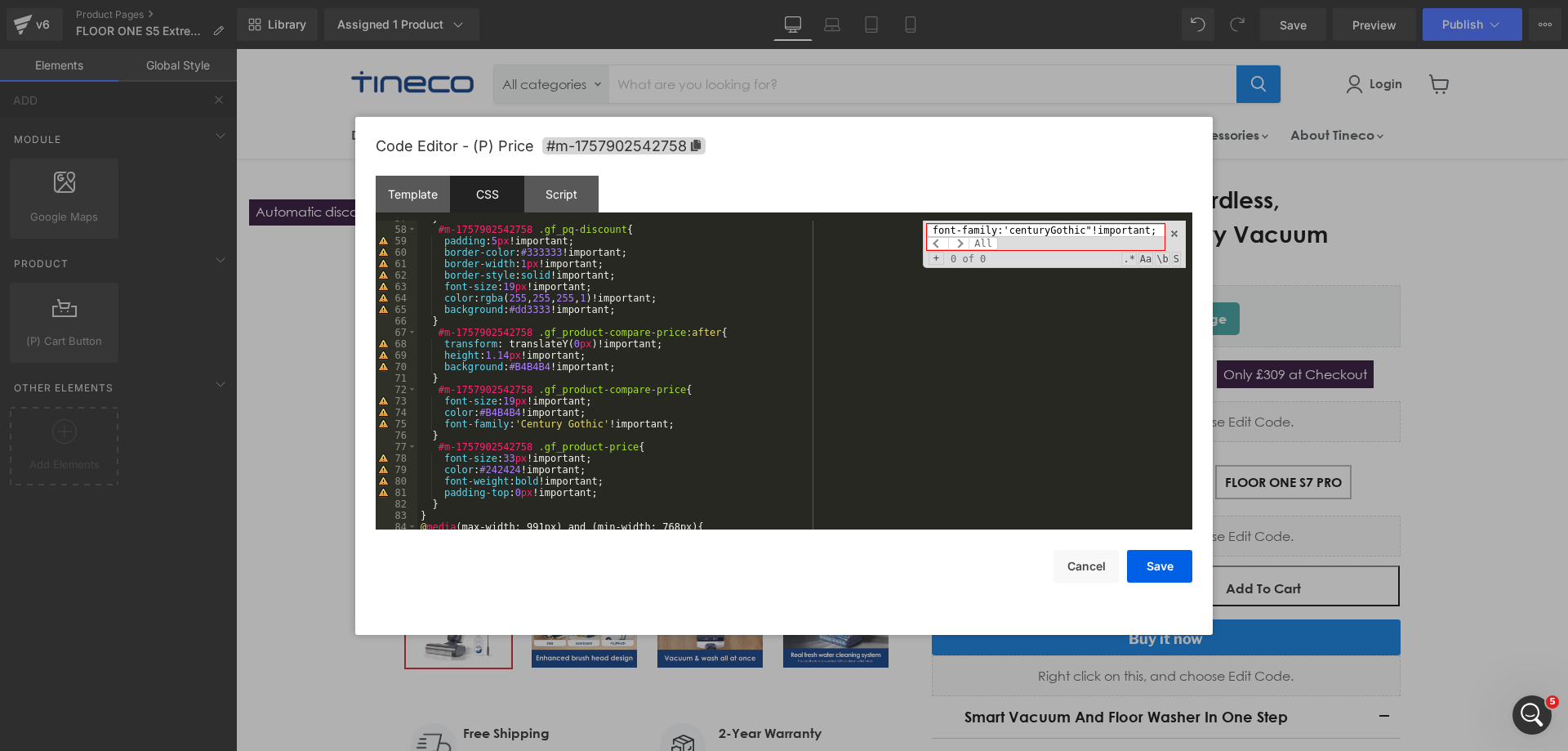
scroll to position [649, 0]
click at [518, 423] on div "} #m-1757902542758 .gf_pq-discount { padding : 5 px !important; border-color : …" at bounding box center [801, 378] width 769 height 331
drag, startPoint x: 569, startPoint y: 494, endPoint x: 495, endPoint y: 480, distance: 75.3
click at [495, 480] on div "} #m-1757902542758 .gf_pq-discount { padding : 5 px !important; border-color : …" at bounding box center [801, 378] width 769 height 331
click at [684, 440] on div "} #m-1757902542758 .gf_pq-discount { padding : 5 px !important; border-color : …" at bounding box center [801, 378] width 769 height 331
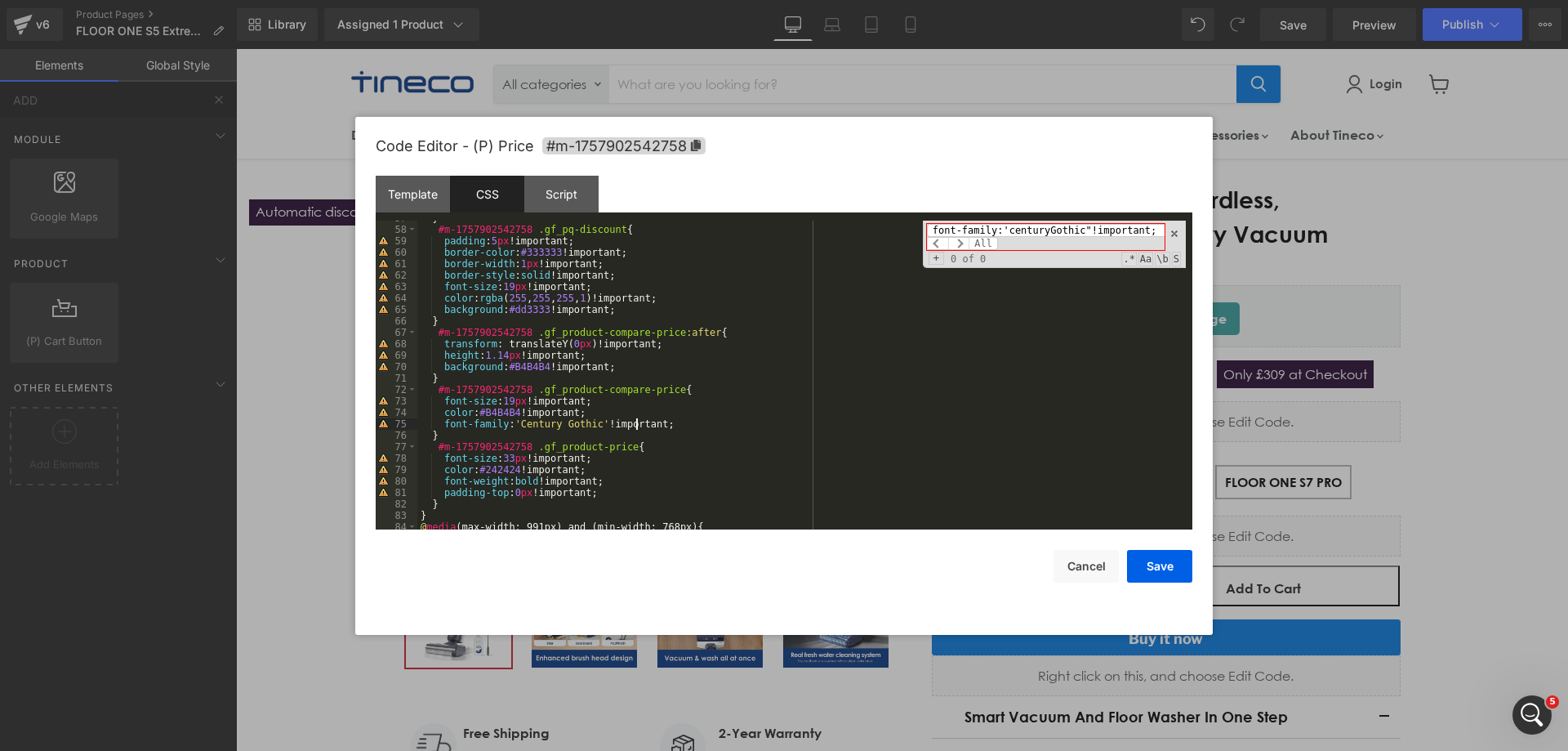
click at [635, 425] on div "} #m-1757902542758 .gf_pq-discount { padding : 5 px !important; border-color : …" at bounding box center [801, 378] width 769 height 331
drag, startPoint x: 638, startPoint y: 424, endPoint x: 492, endPoint y: 422, distance: 146.0
click at [492, 422] on div "} #m-1757902542758 .gf_pq-discount { padding : 5 px !important; border-color : …" at bounding box center [801, 378] width 769 height 331
drag, startPoint x: 630, startPoint y: 419, endPoint x: 609, endPoint y: 427, distance: 22.5
click at [630, 419] on div "} #m-1757902542758 .gf_pq-discount { padding : 5 px !important; border-color : …" at bounding box center [801, 375] width 769 height 309
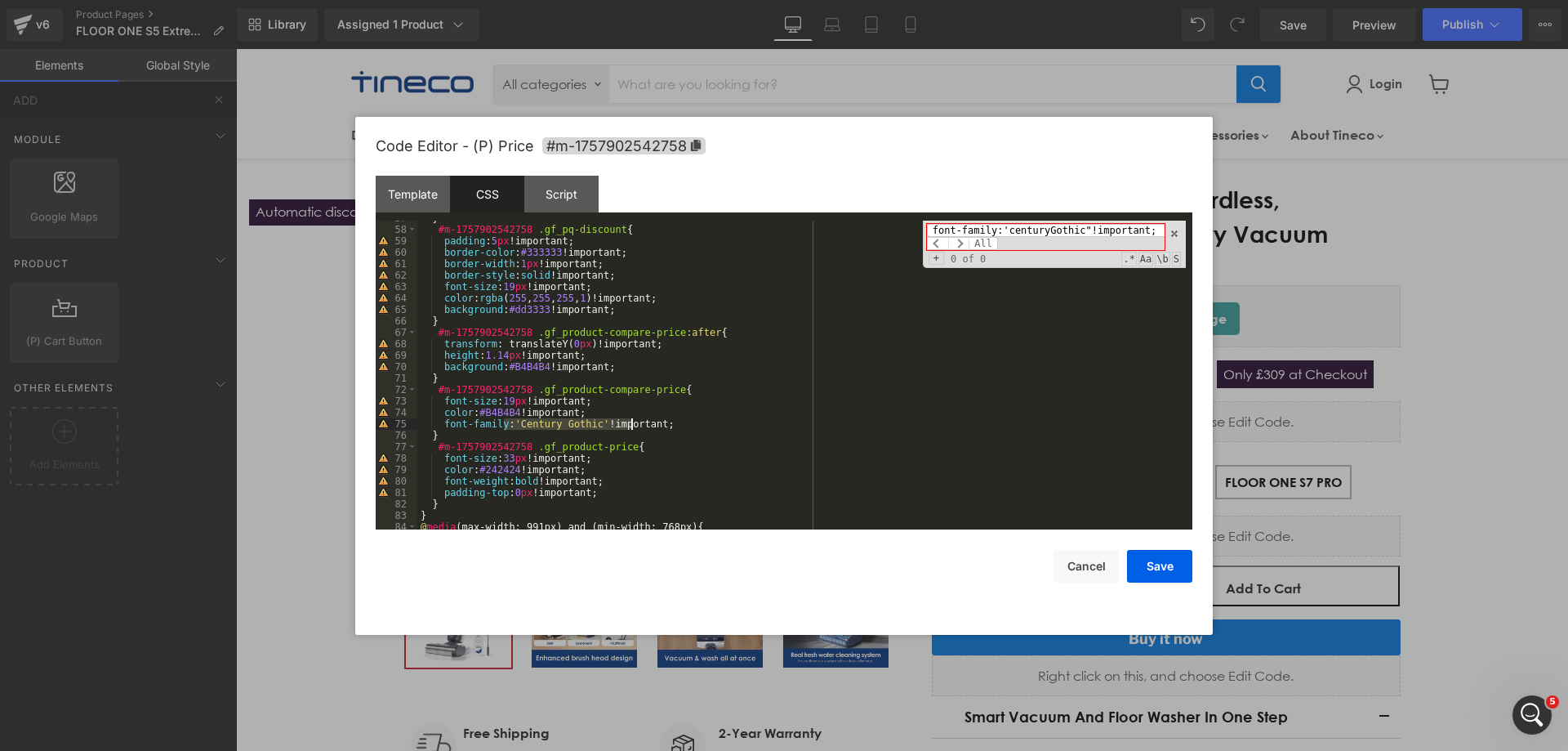
drag, startPoint x: 504, startPoint y: 424, endPoint x: 631, endPoint y: 421, distance: 127.0
click at [631, 421] on div "} #m-1757902542758 .gf_pq-discount { padding : 5 px !important; border-color : …" at bounding box center [801, 378] width 769 height 331
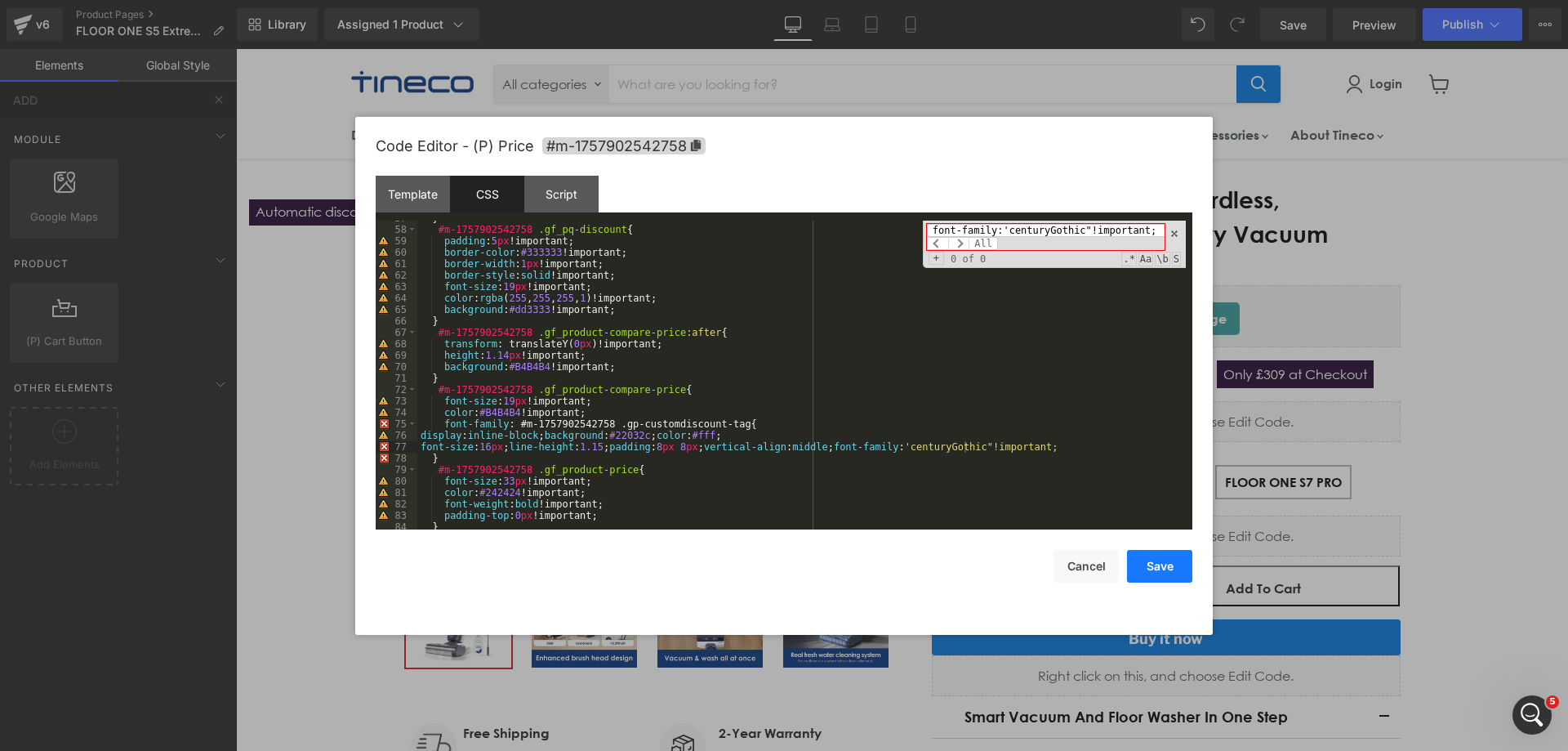
click at [1156, 565] on button "Save" at bounding box center [1160, 566] width 65 height 33
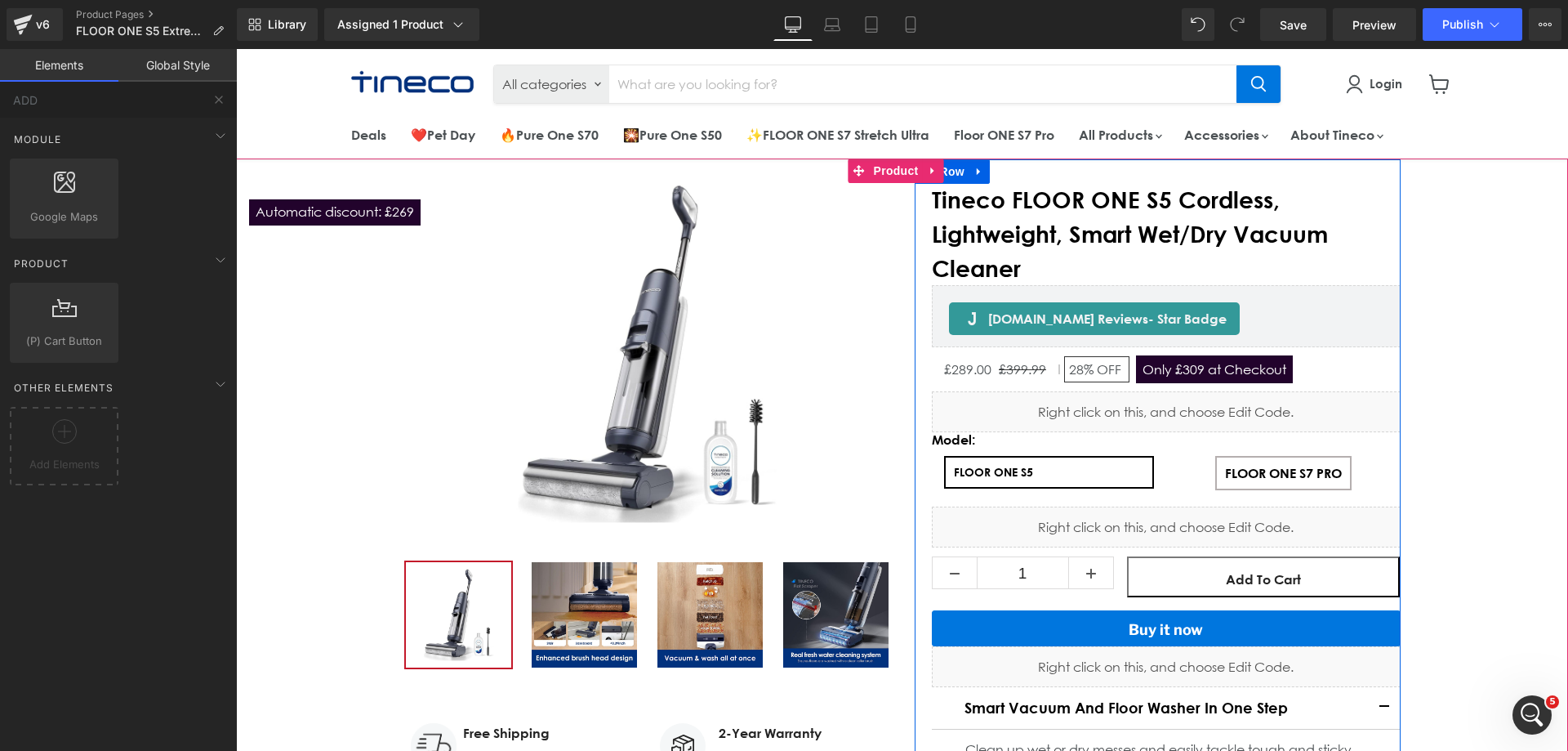
click at [1197, 361] on span "Only £309 at Checkout" at bounding box center [1215, 369] width 157 height 28
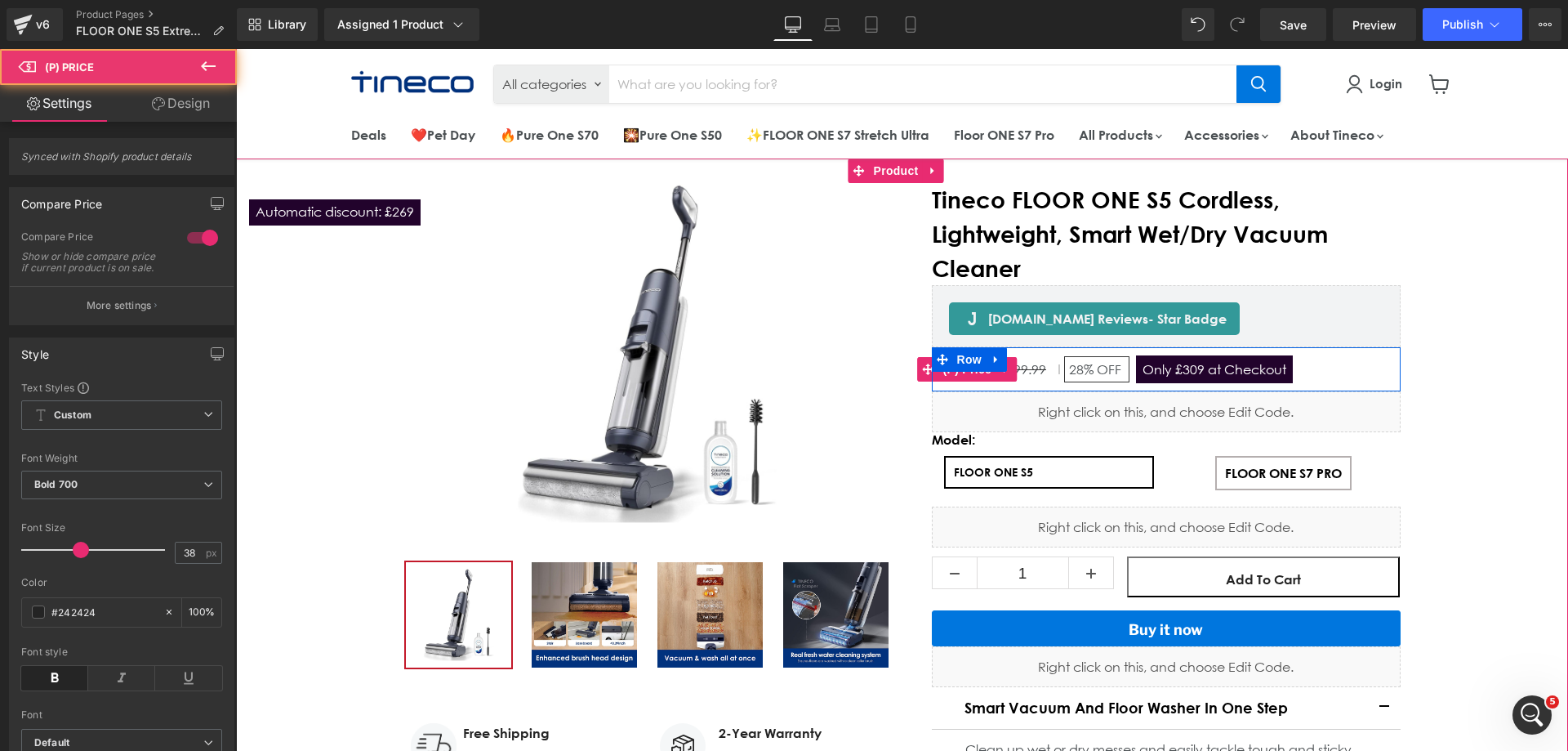
click at [1198, 371] on span "Only £309 at Checkout" at bounding box center [1215, 369] width 157 height 28
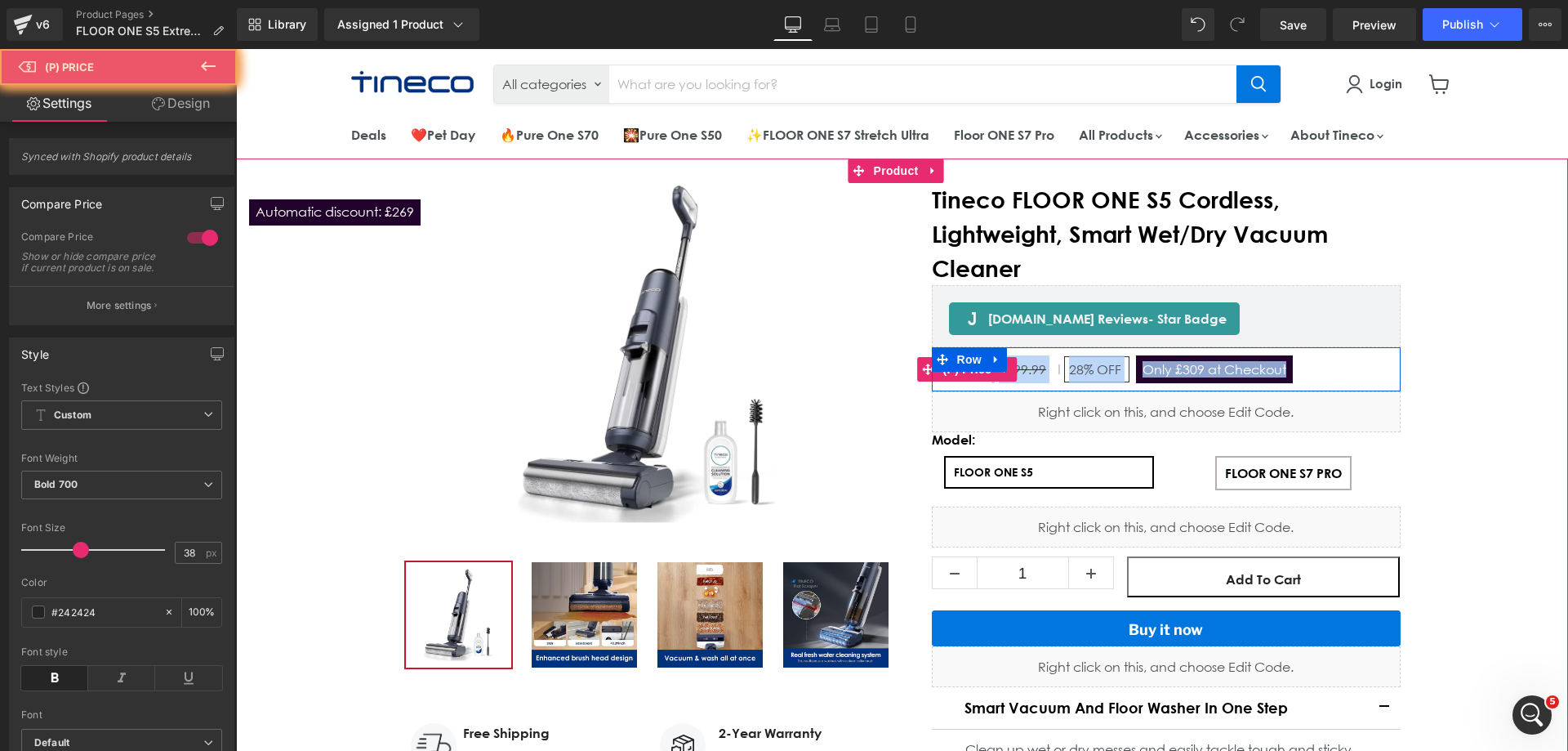
click at [1198, 371] on span "Only £309 at Checkout" at bounding box center [1215, 369] width 157 height 28
click at [1178, 361] on span "Only £309 at Checkout" at bounding box center [1215, 369] width 157 height 28
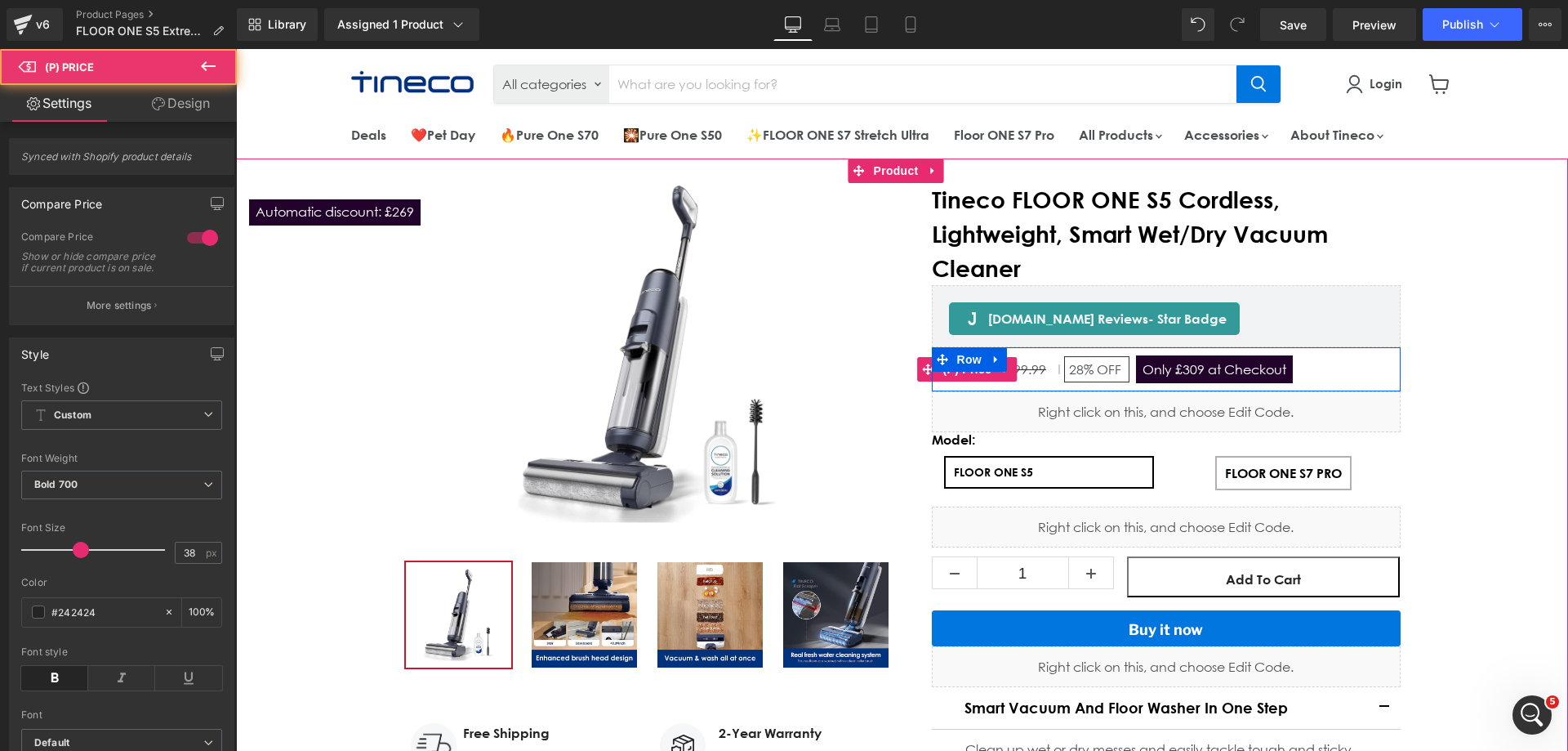
click at [1187, 363] on span "Only £309 at Checkout" at bounding box center [1215, 369] width 157 height 28
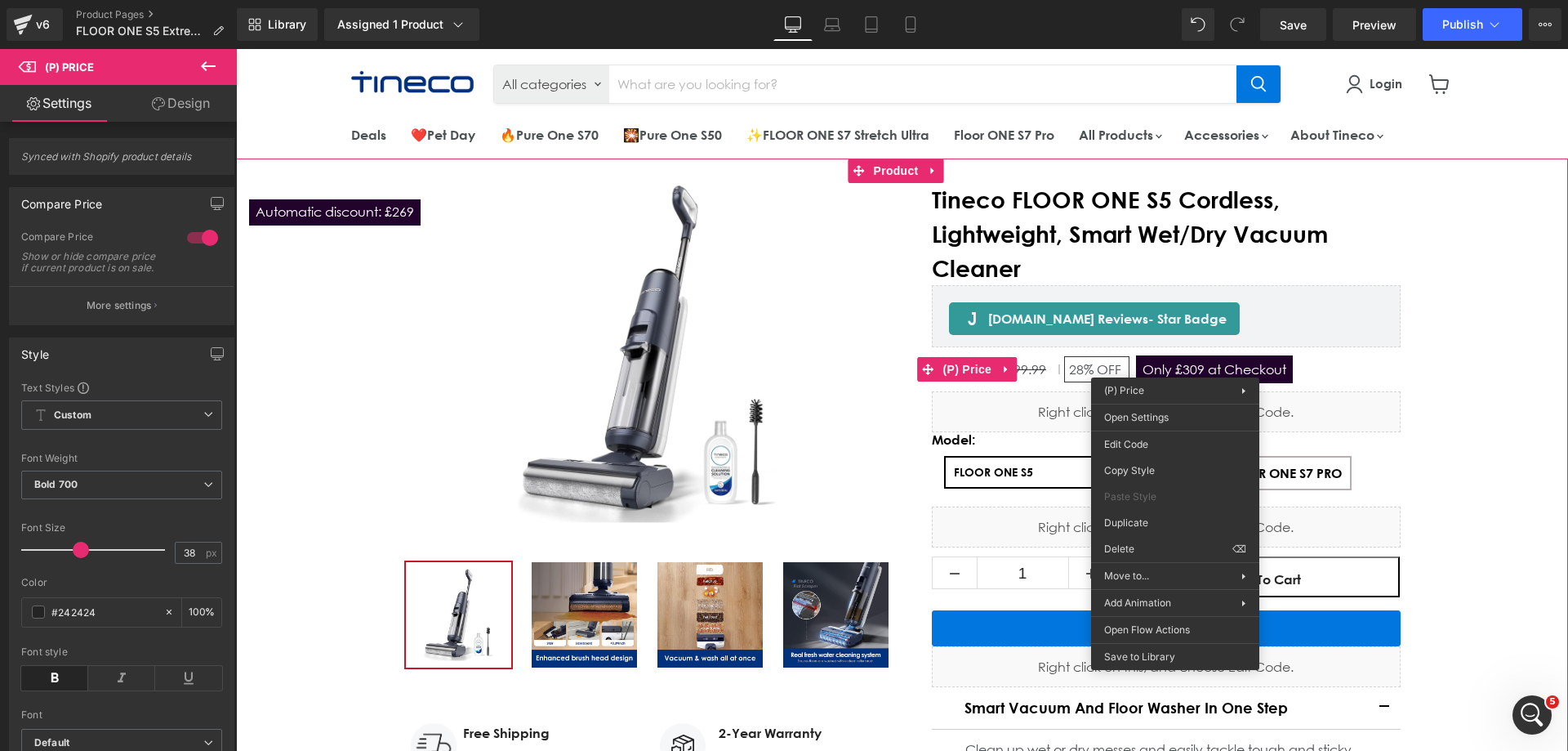
click at [1379, 332] on div "Judge.me Reviews - Star Badge Judge.me Reviews" at bounding box center [1166, 316] width 469 height 62
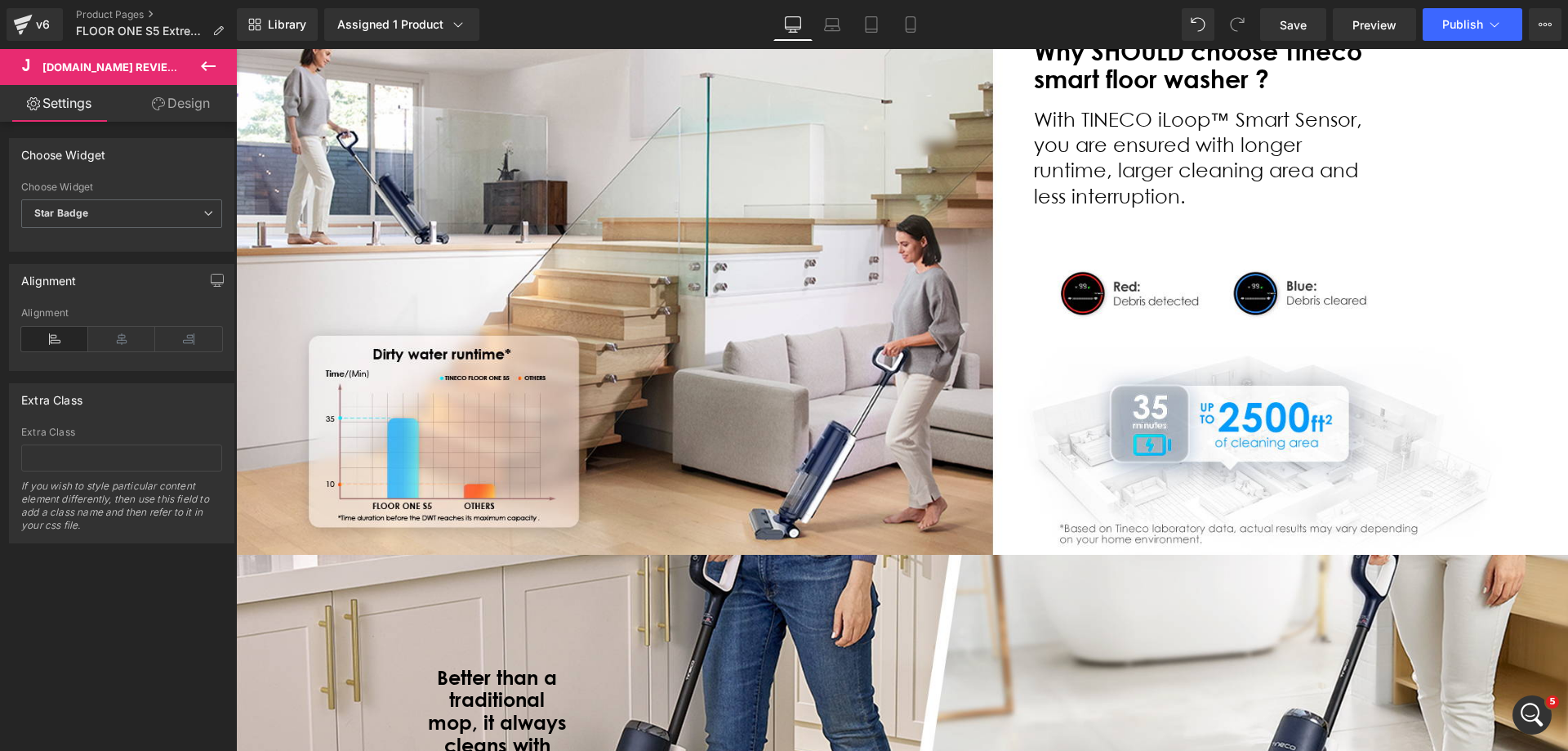
scroll to position [4329, 0]
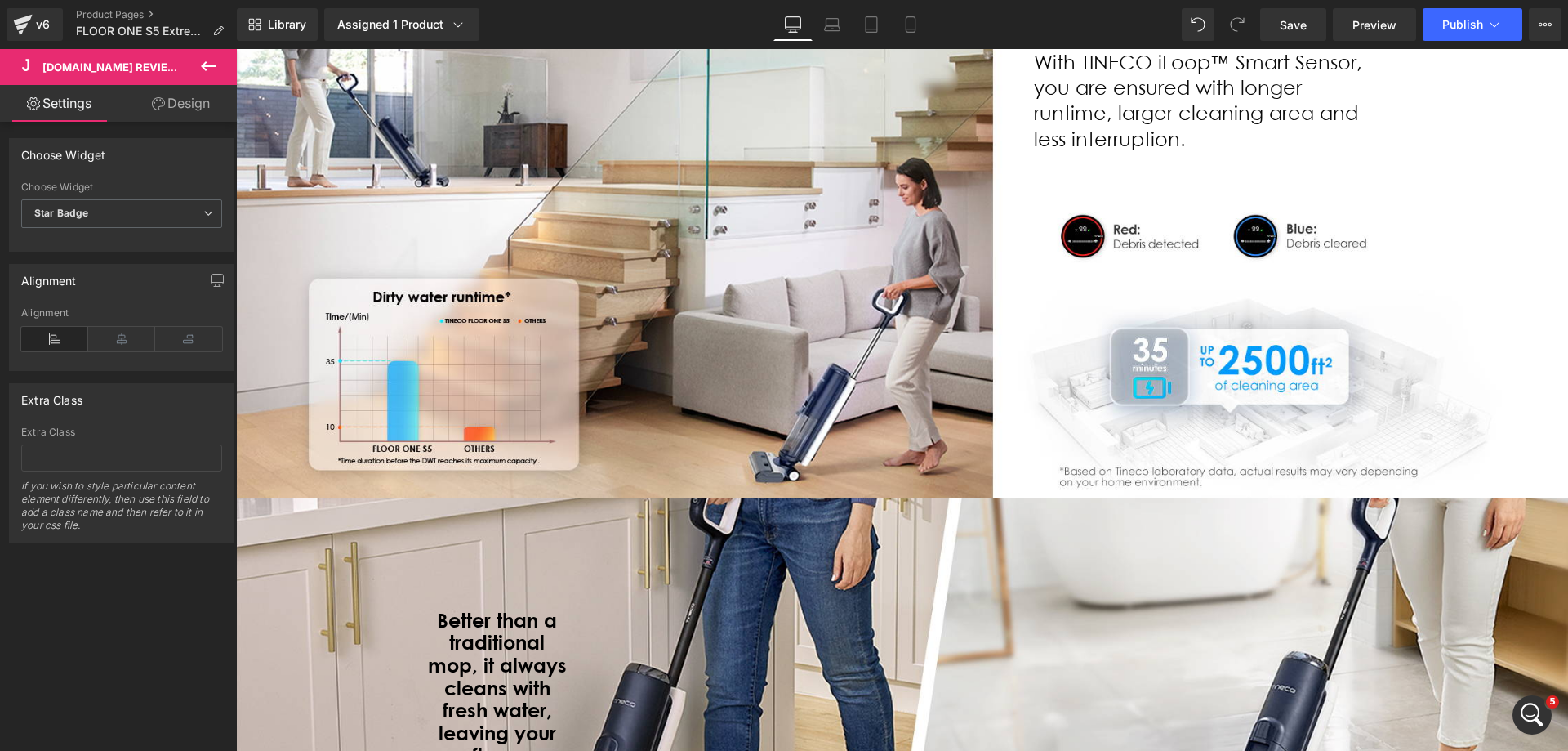
click at [206, 66] on icon at bounding box center [208, 65] width 15 height 10
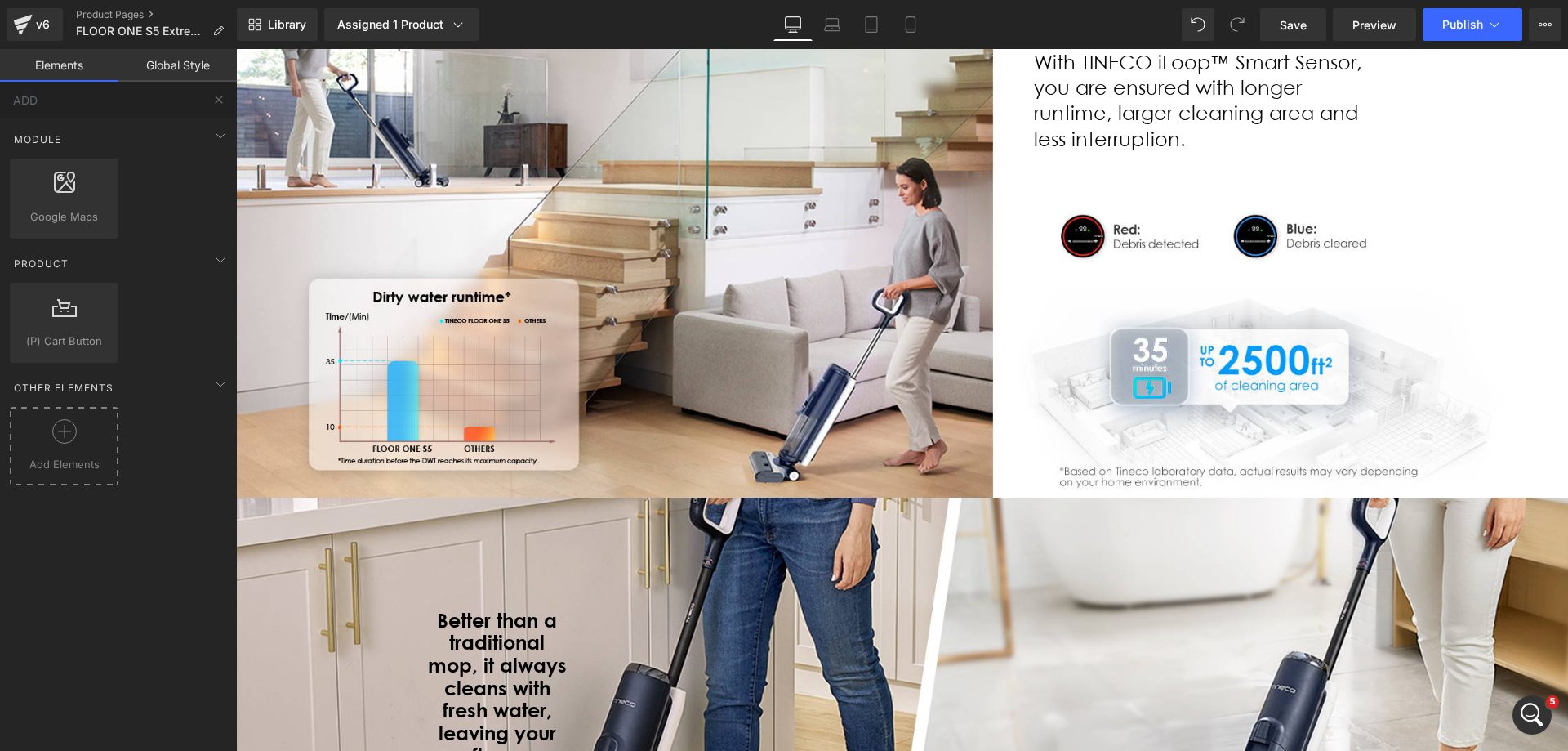
click at [61, 434] on icon at bounding box center [64, 431] width 25 height 25
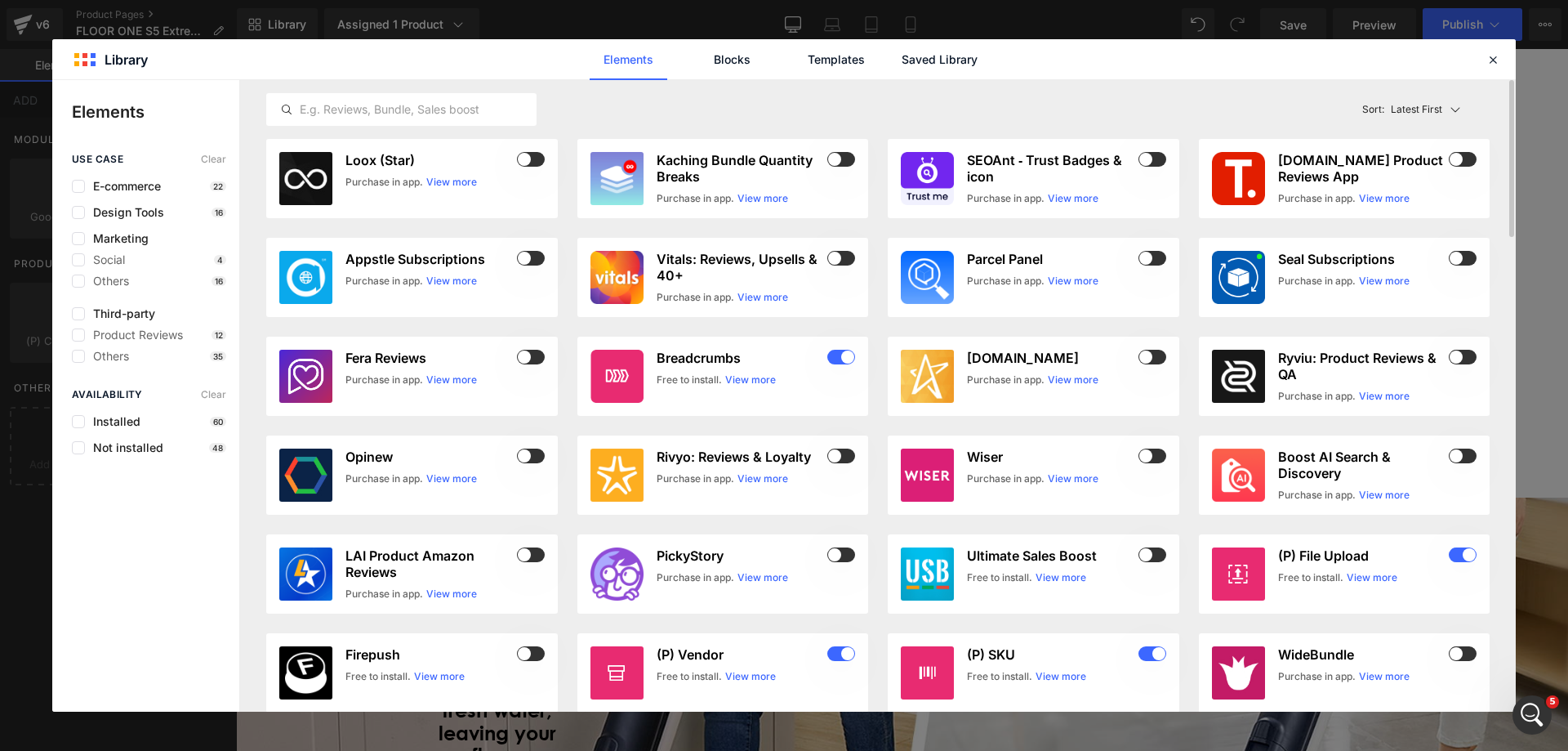
click at [911, 80] on div "Latest First Most View Latest First Sort: Latest First" at bounding box center [878, 109] width 1223 height 59
click at [940, 51] on link "Saved Library" at bounding box center [940, 59] width 78 height 41
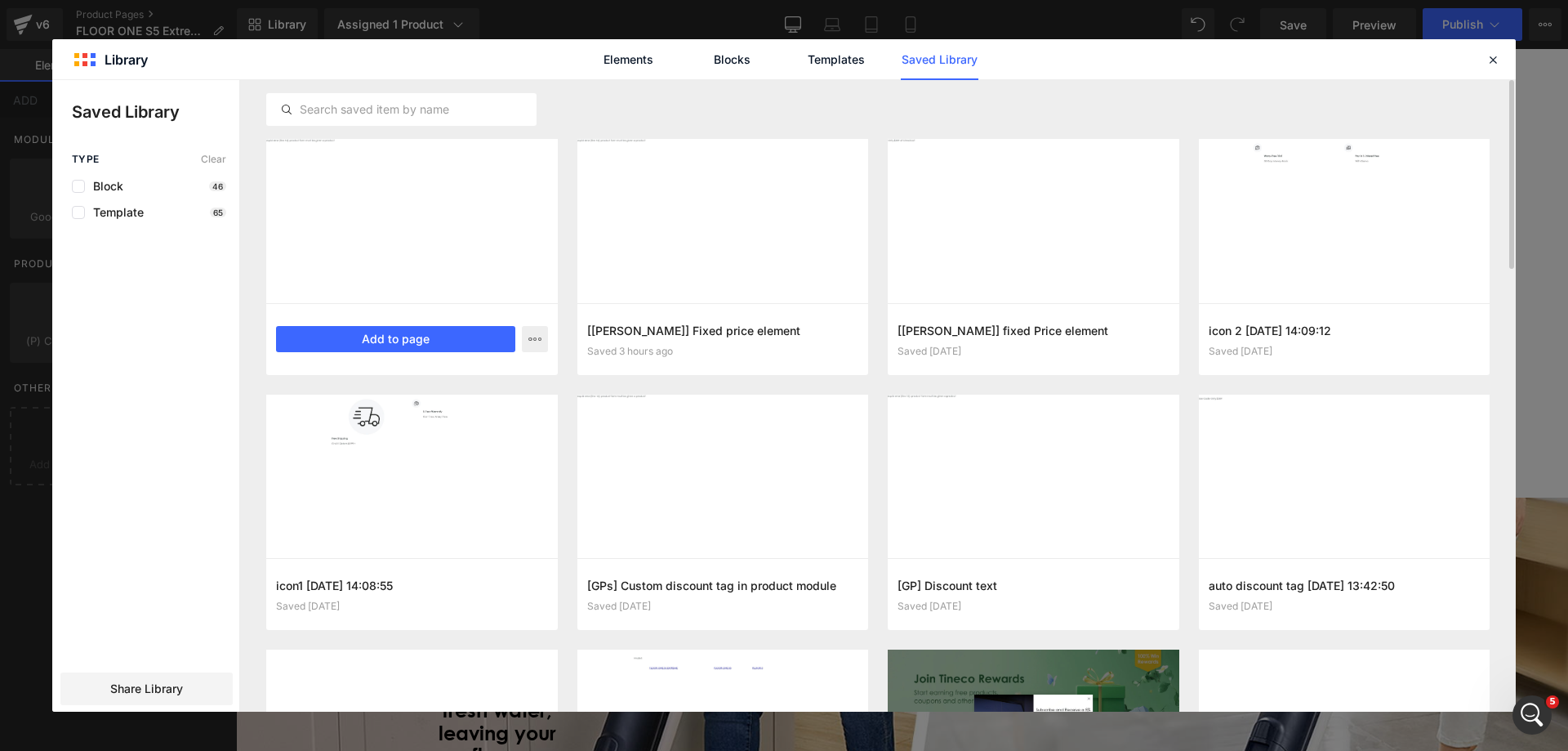
drag, startPoint x: 426, startPoint y: 199, endPoint x: 424, endPoint y: 249, distance: 50.0
click at [427, 199] on div at bounding box center [412, 221] width 292 height 164
click at [405, 338] on button "Add to page" at bounding box center [395, 339] width 239 height 26
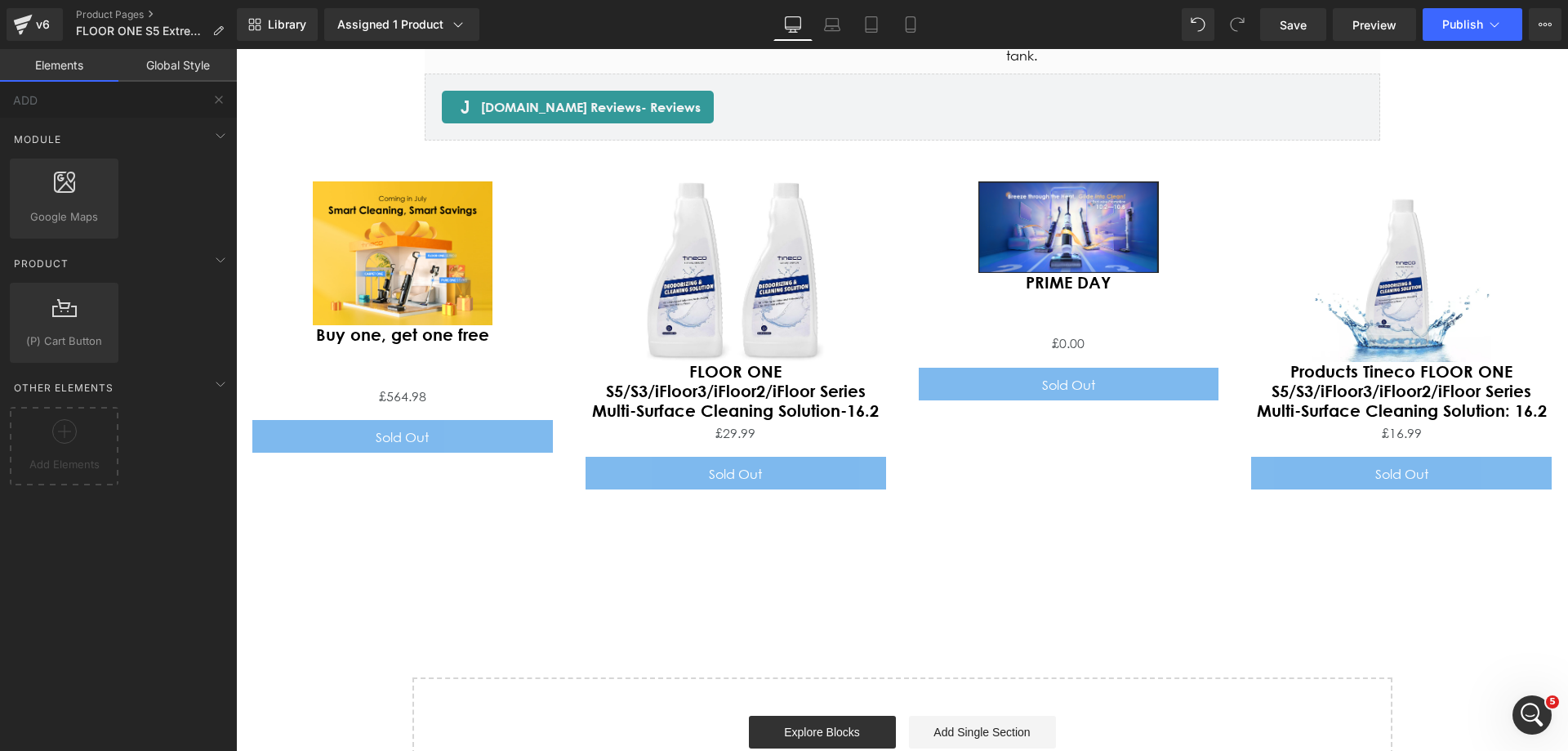
scroll to position [7006, 0]
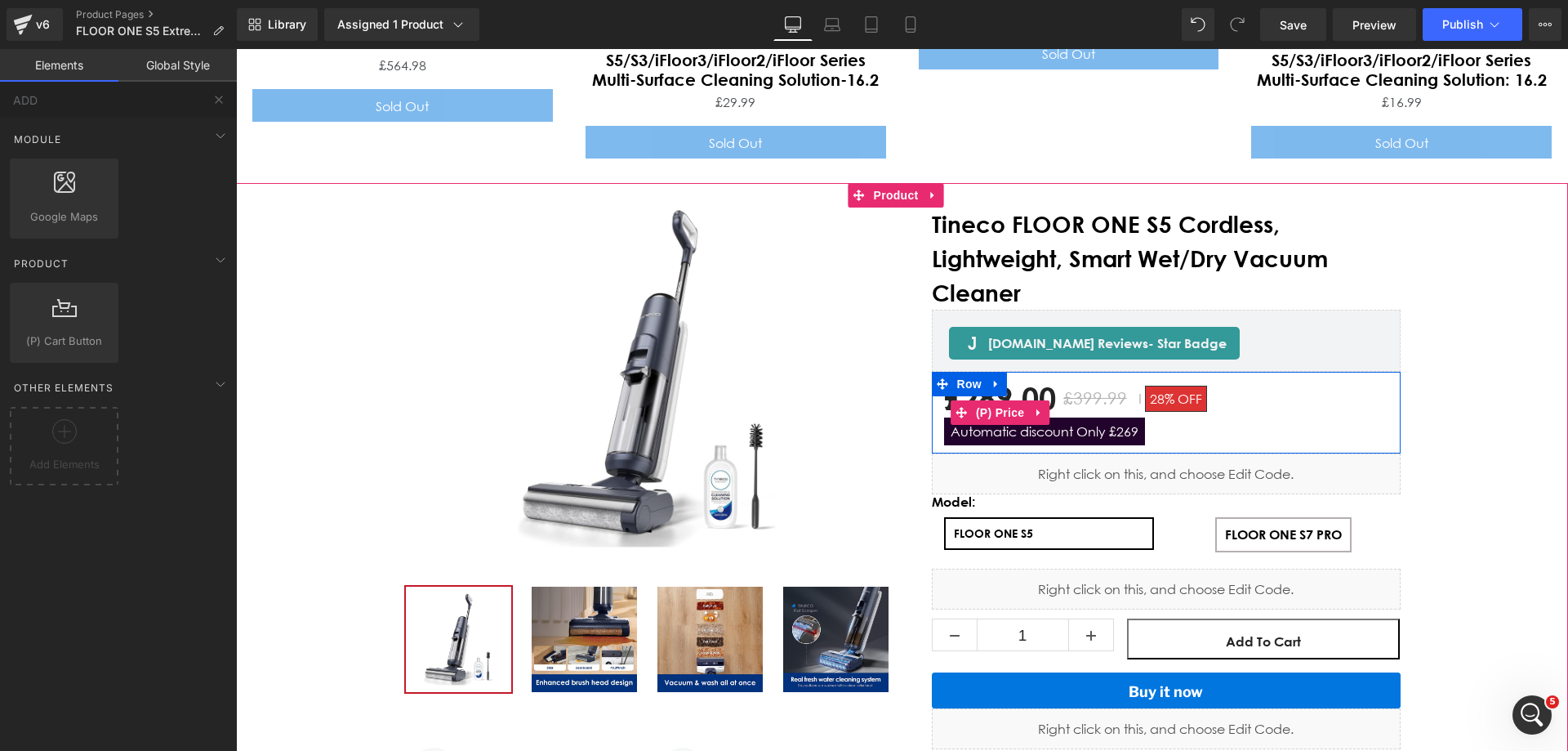
click at [1091, 417] on span "Automatic discount Only £269" at bounding box center [1044, 431] width 201 height 28
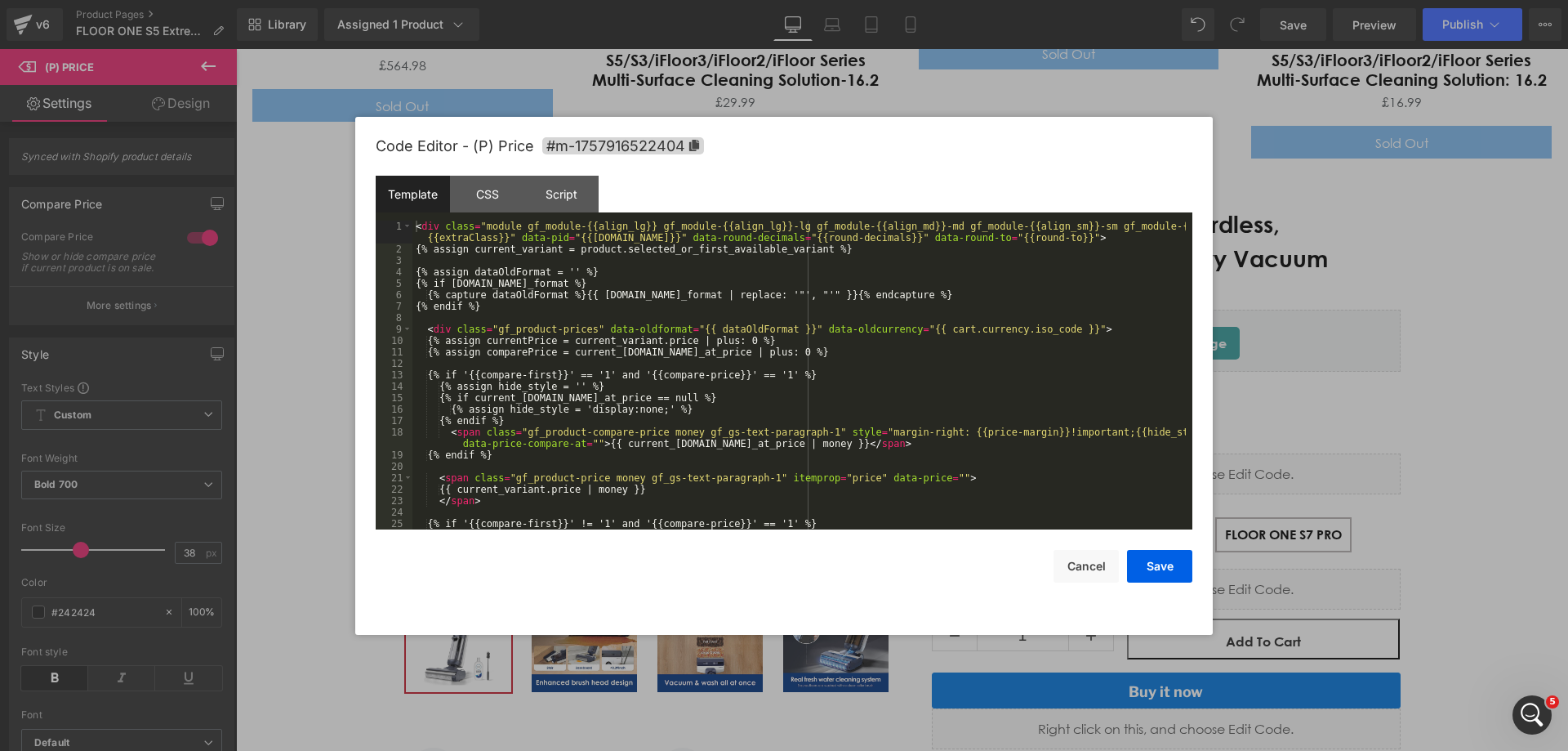
click at [1110, 0] on div "(P) Price You are previewing how the will restyle your page. You can not edit E…" at bounding box center [784, 0] width 1568 height 0
click at [479, 190] on div "CSS" at bounding box center [487, 194] width 74 height 37
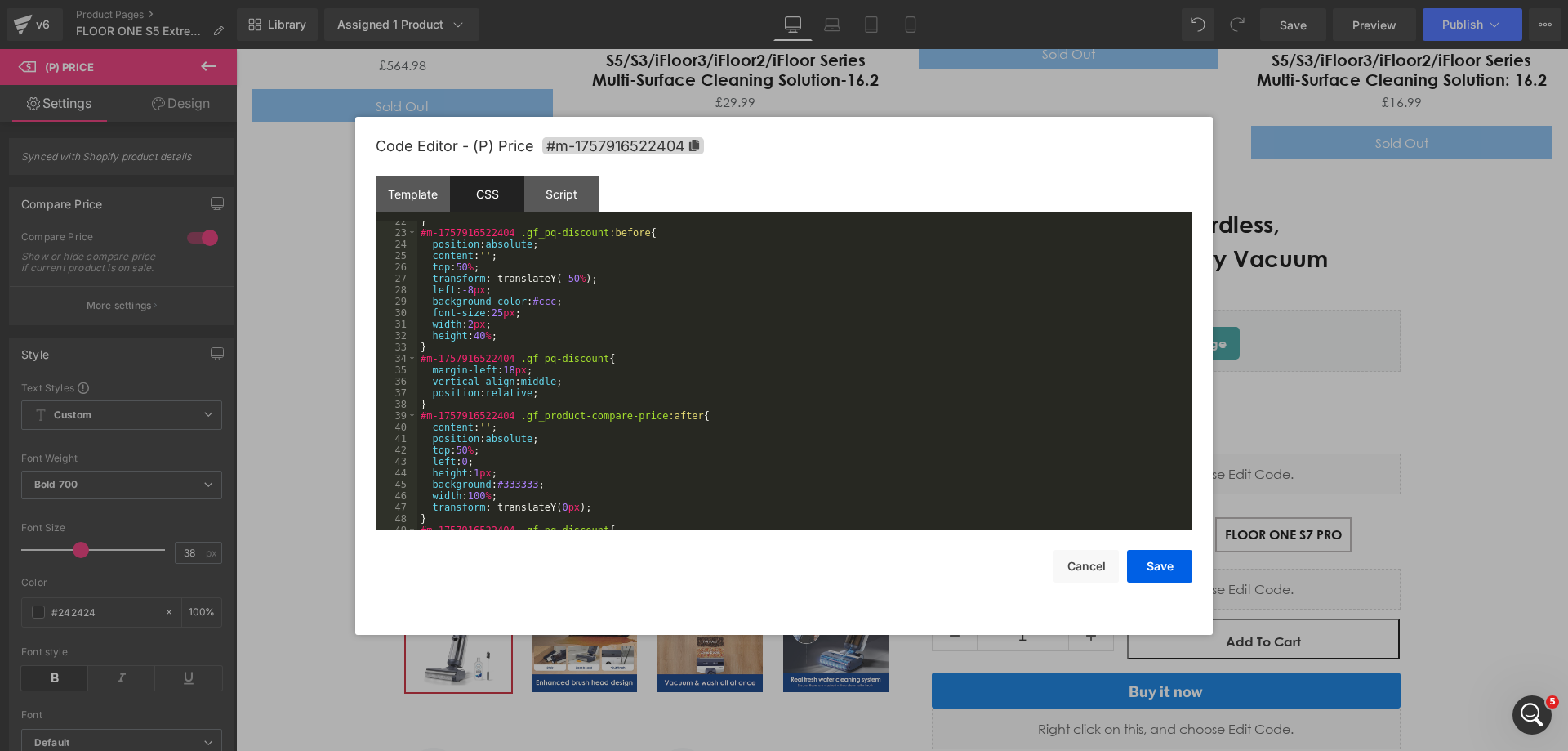
scroll to position [245, 0]
click at [640, 347] on div "} #m-1757916522404 .gf_pq-discount :before { position : absolute ; content : ' …" at bounding box center [801, 382] width 769 height 331
click at [561, 342] on div "} #m-1757916522404 .gf_pq-discount :before { position : absolute ; content : ' …" at bounding box center [801, 382] width 769 height 331
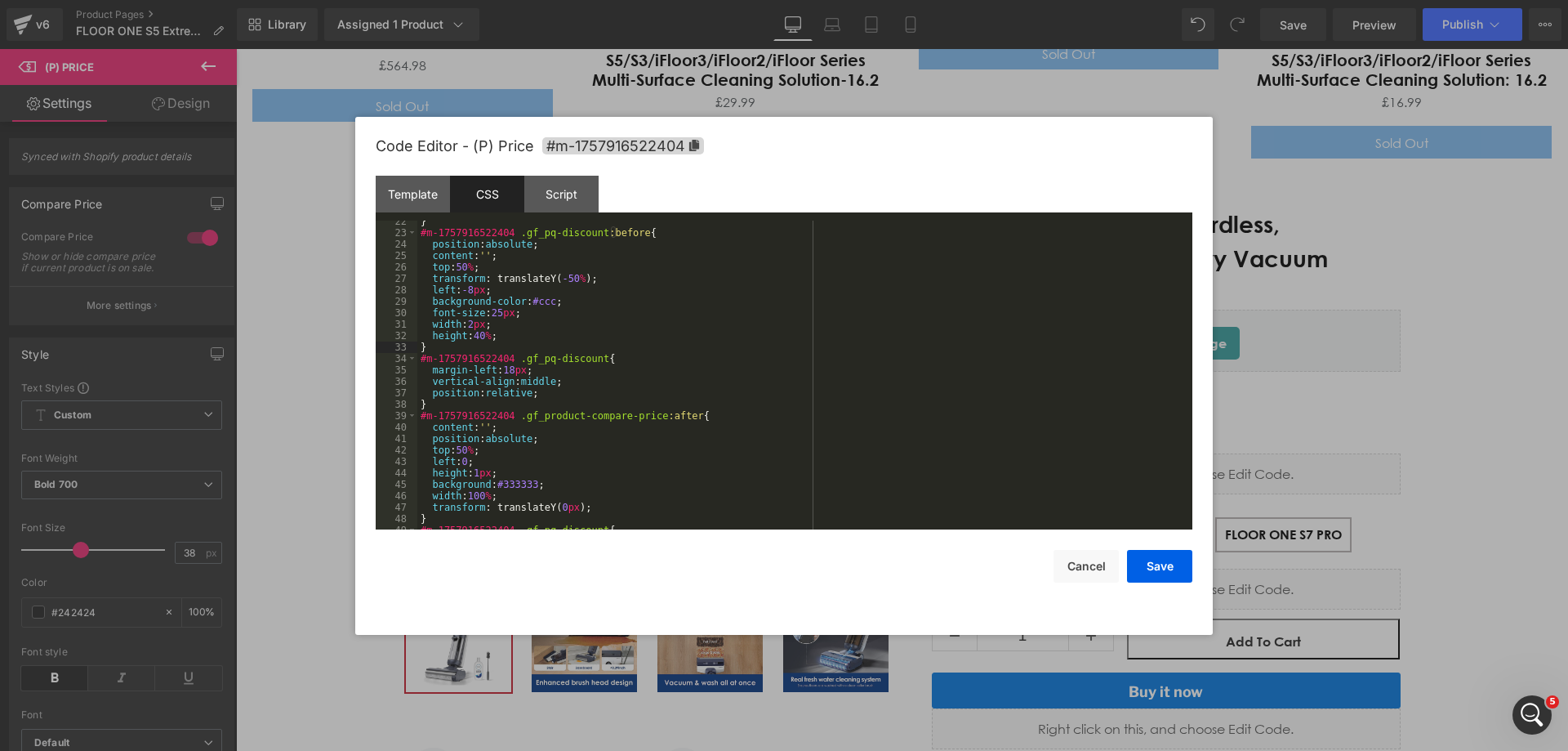
click at [561, 366] on div "} #m-1757916522404 .gf_pq-discount :before { position : absolute ; content : ' …" at bounding box center [801, 382] width 769 height 331
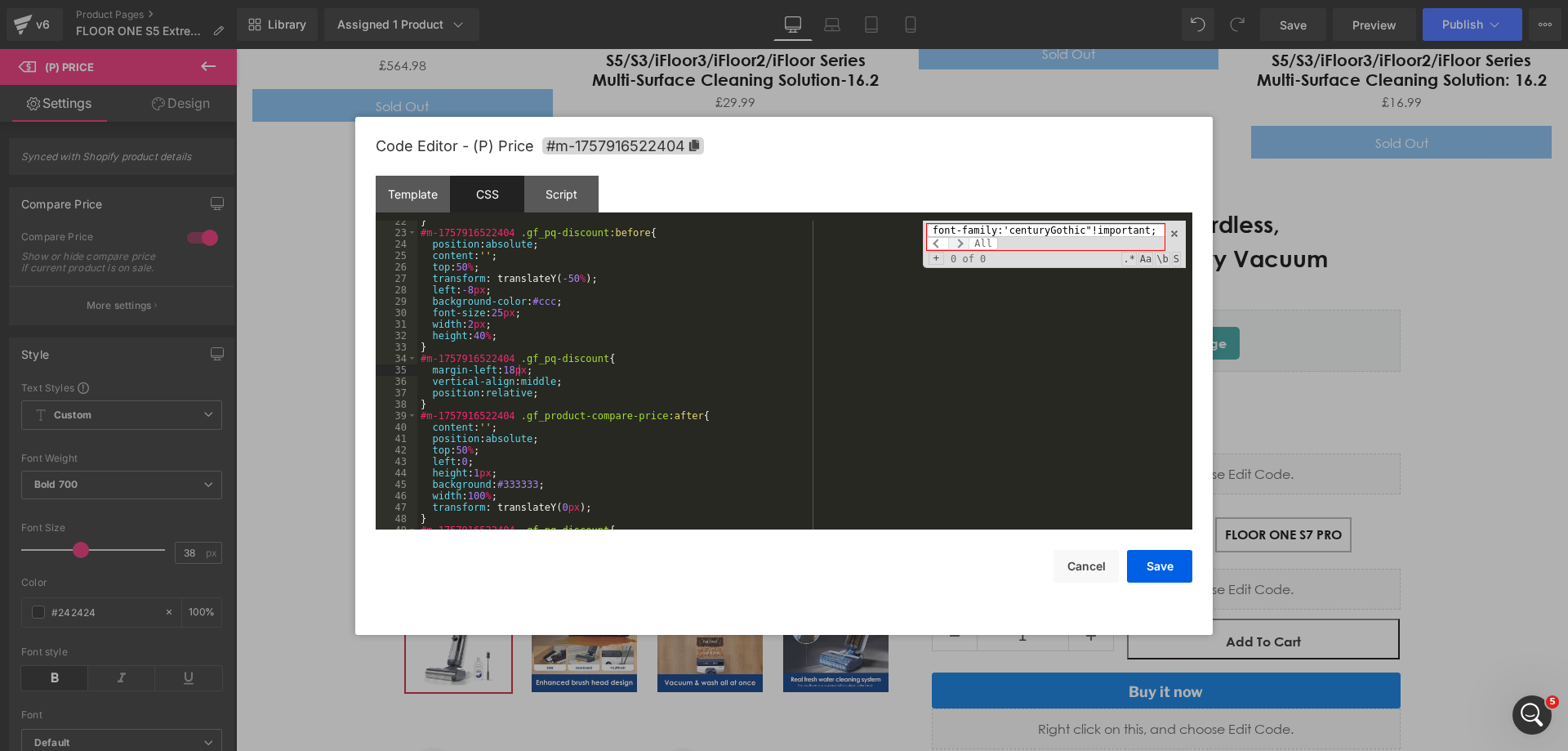
type input "font-family:'centuryGothic"!important;"
click at [968, 238] on span at bounding box center [959, 243] width 21 height 13
click at [965, 243] on span at bounding box center [959, 243] width 21 height 13
click at [967, 243] on span at bounding box center [959, 243] width 21 height 13
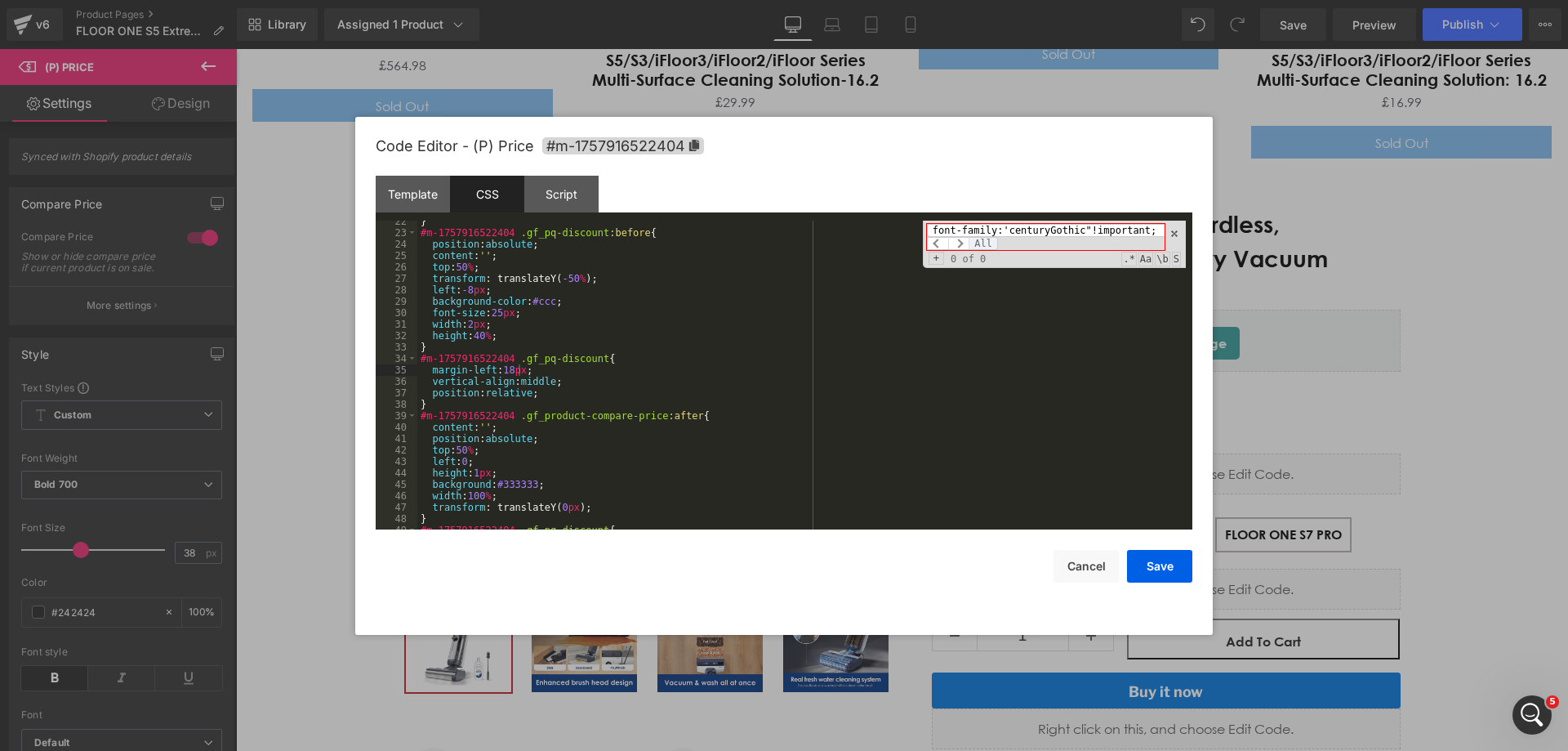
click at [983, 240] on span "All" at bounding box center [983, 243] width 29 height 13
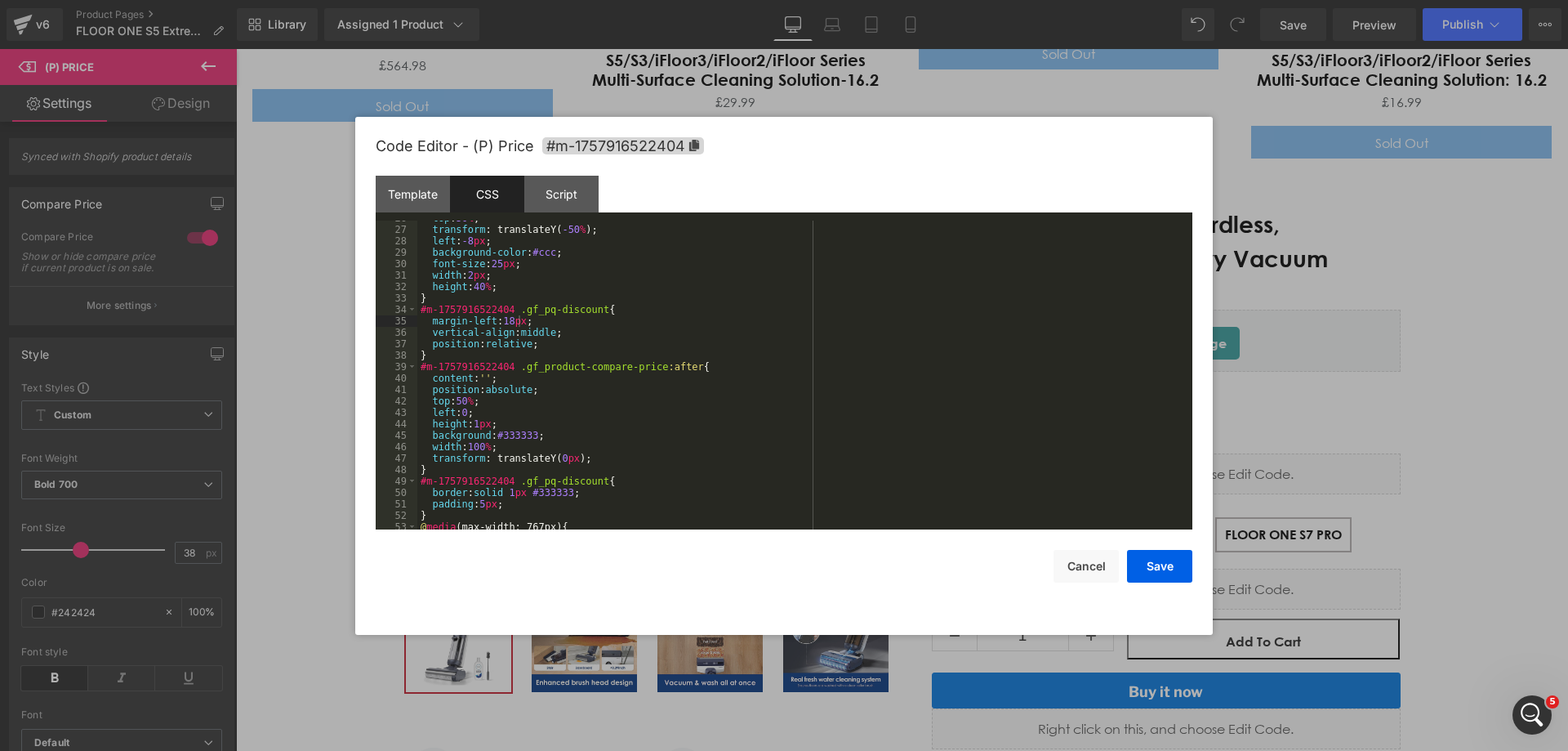
scroll to position [343, 0]
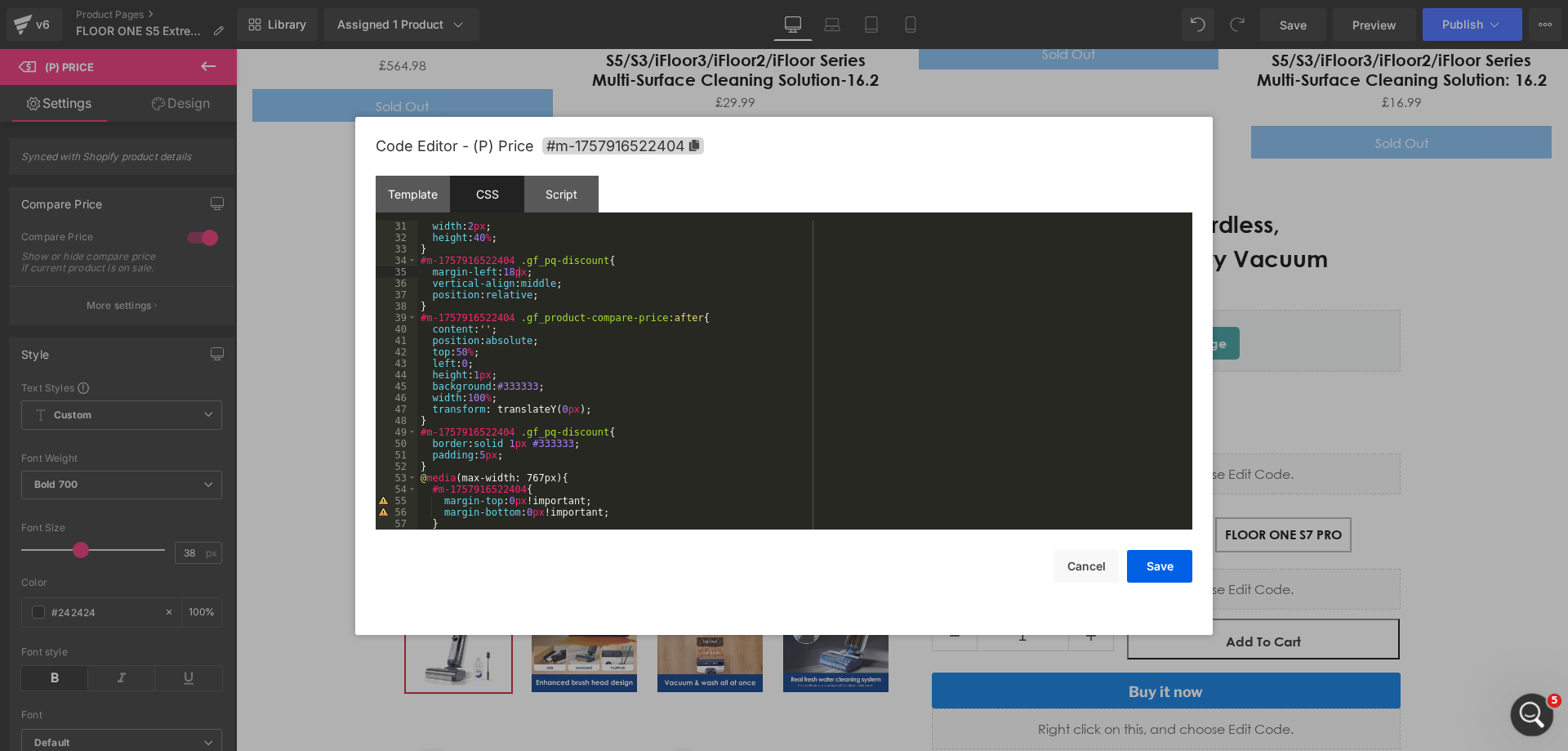
click at [1529, 709] on icon "打开 Intercom Messenger" at bounding box center [1530, 712] width 27 height 27
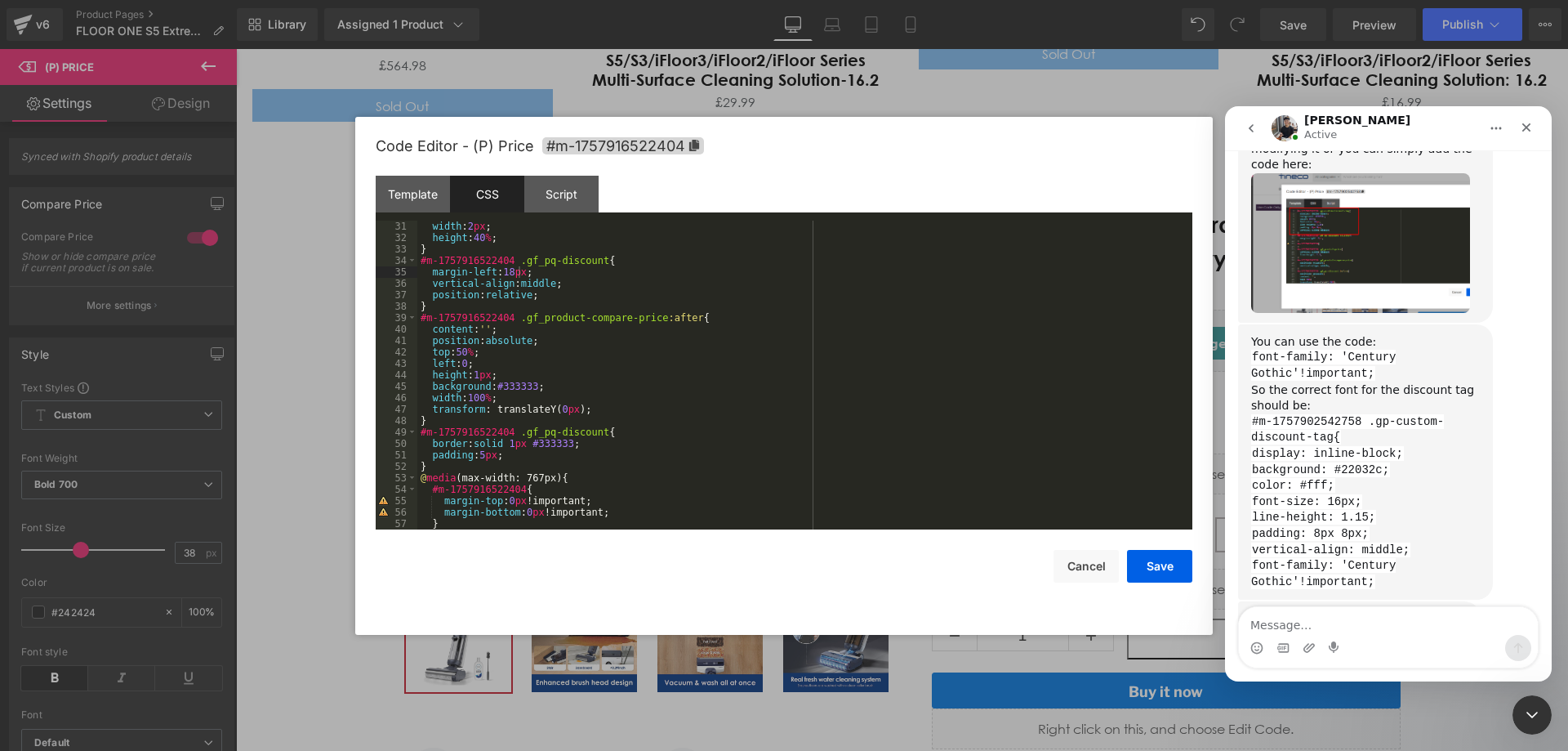
scroll to position [4309, 0]
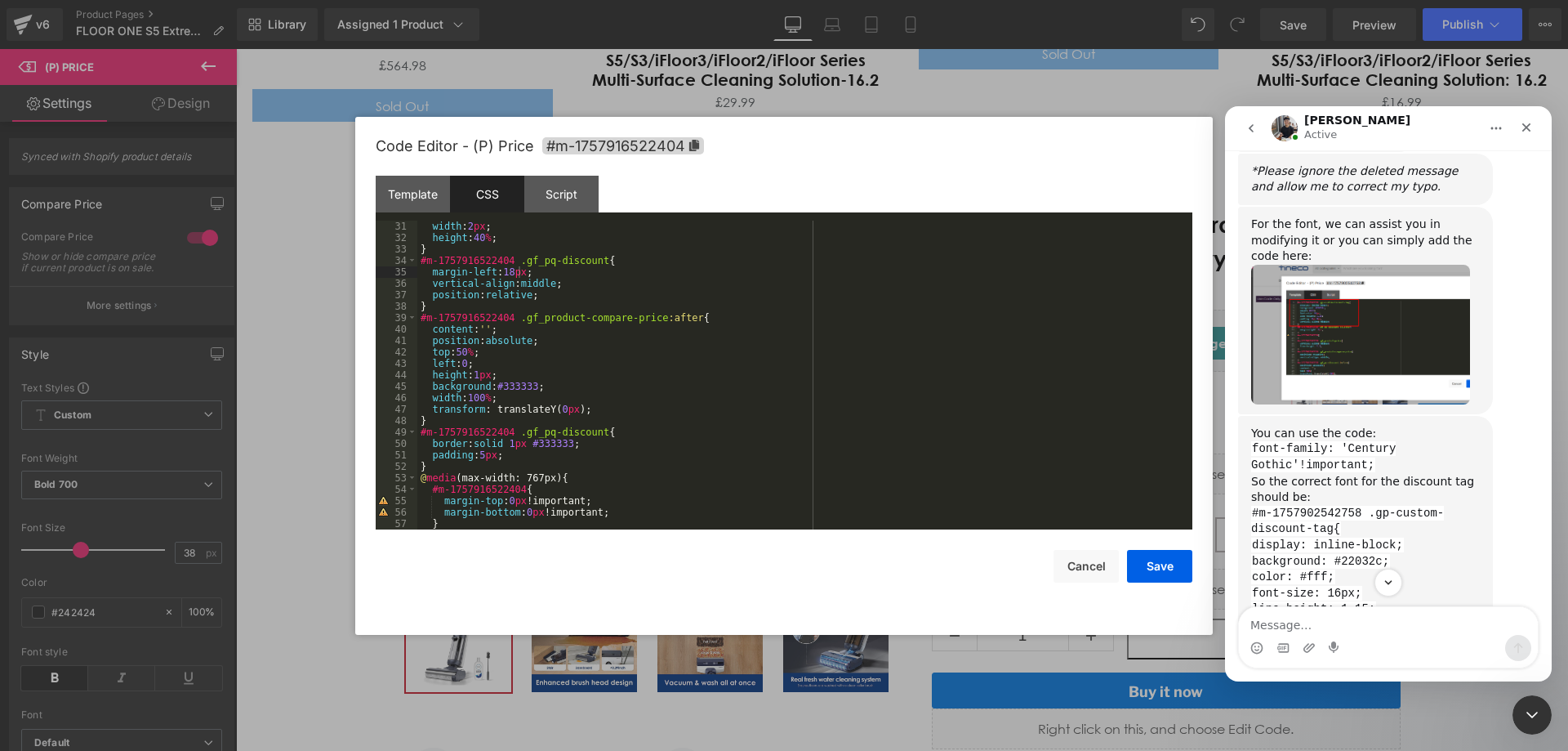
click at [1336, 349] on img "Tony说…" at bounding box center [1361, 334] width 219 height 139
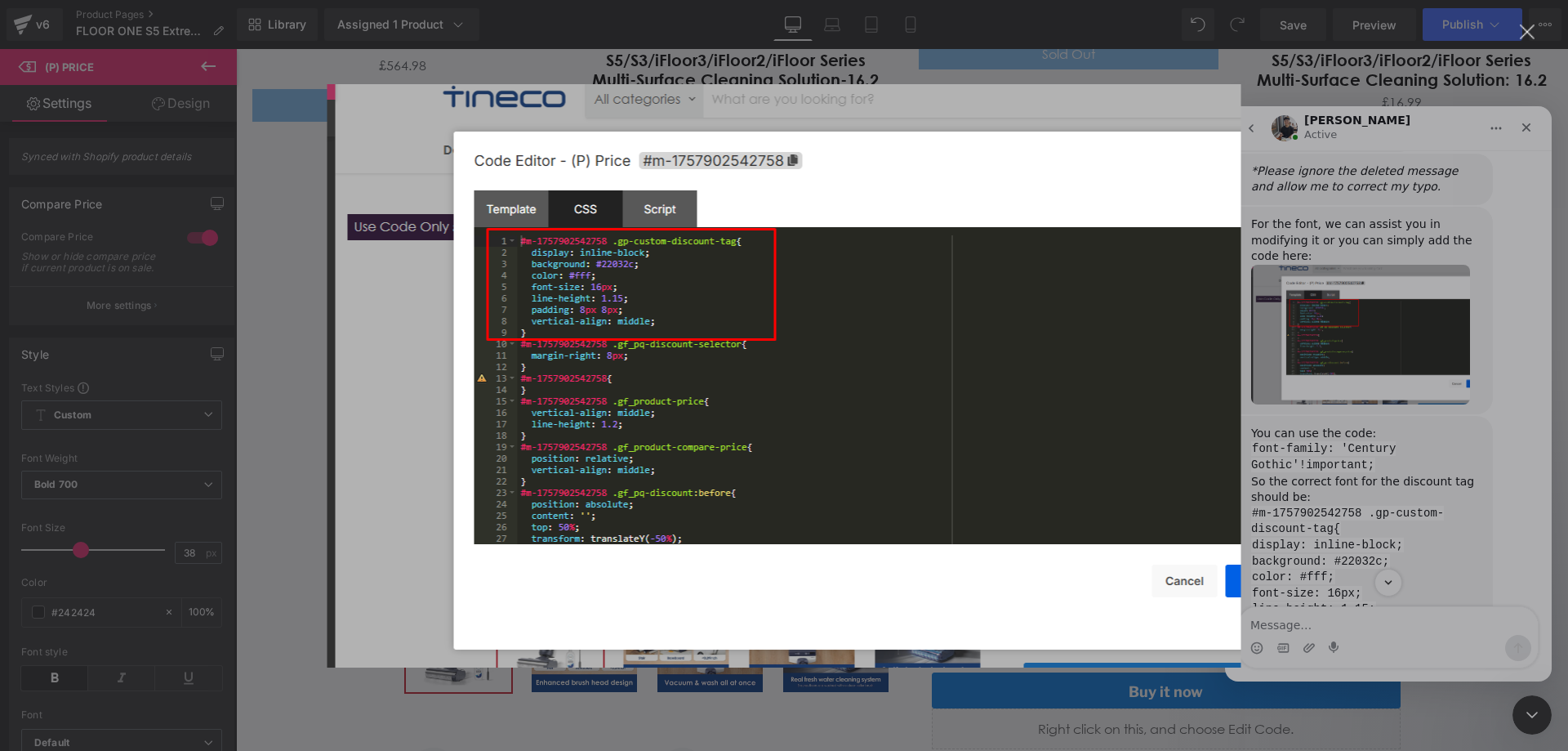
click at [1177, 108] on img "关闭" at bounding box center [784, 376] width 914 height 584
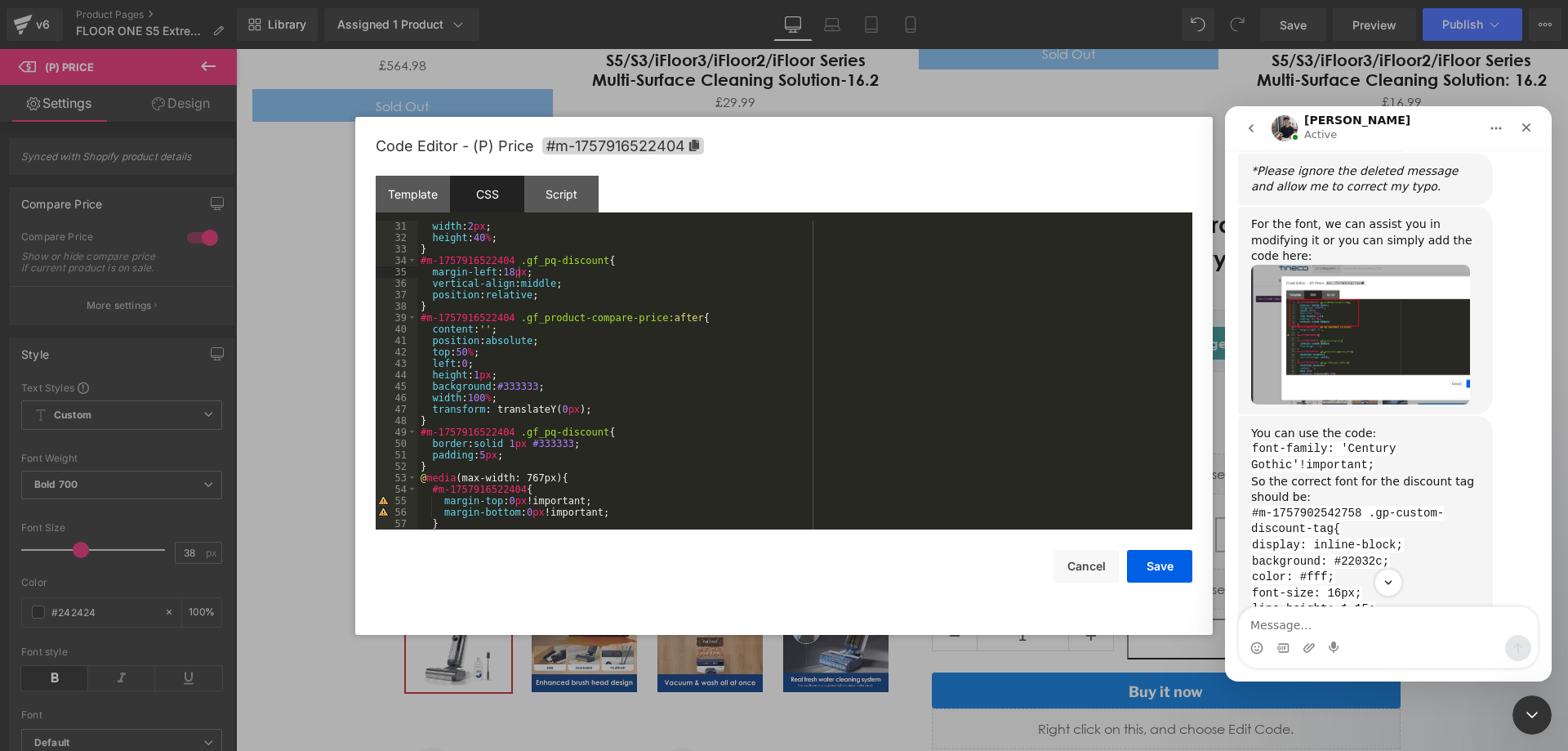
drag, startPoint x: 612, startPoint y: 393, endPoint x: 581, endPoint y: 370, distance: 38.6
click at [605, 402] on div at bounding box center [784, 351] width 1568 height 702
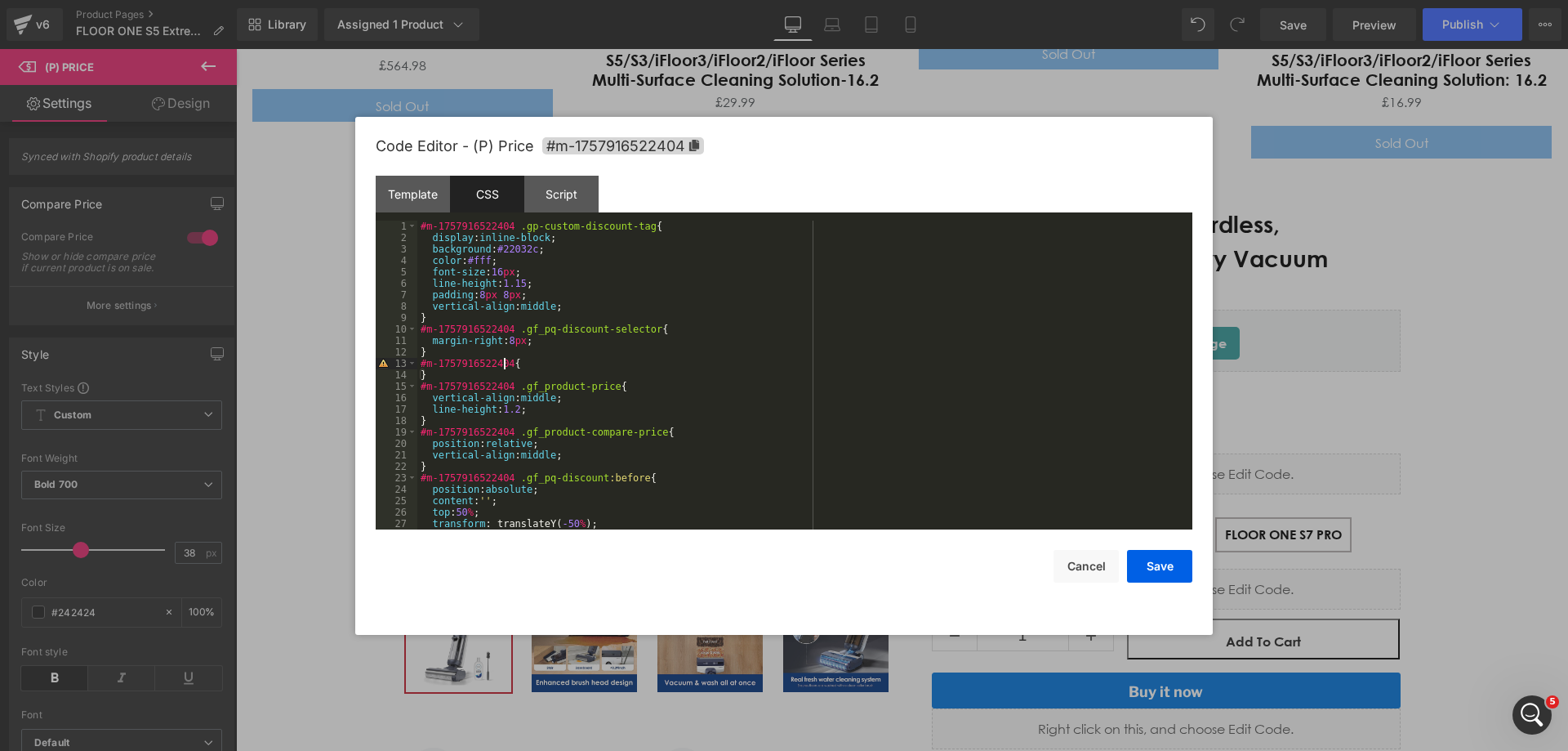
click at [529, 362] on div "#m-1757916522404 .gp-custom-discount-tag { display : inline-block ; background …" at bounding box center [801, 386] width 769 height 331
click at [1541, 708] on icon "打开 Intercom Messenger" at bounding box center [1530, 712] width 27 height 27
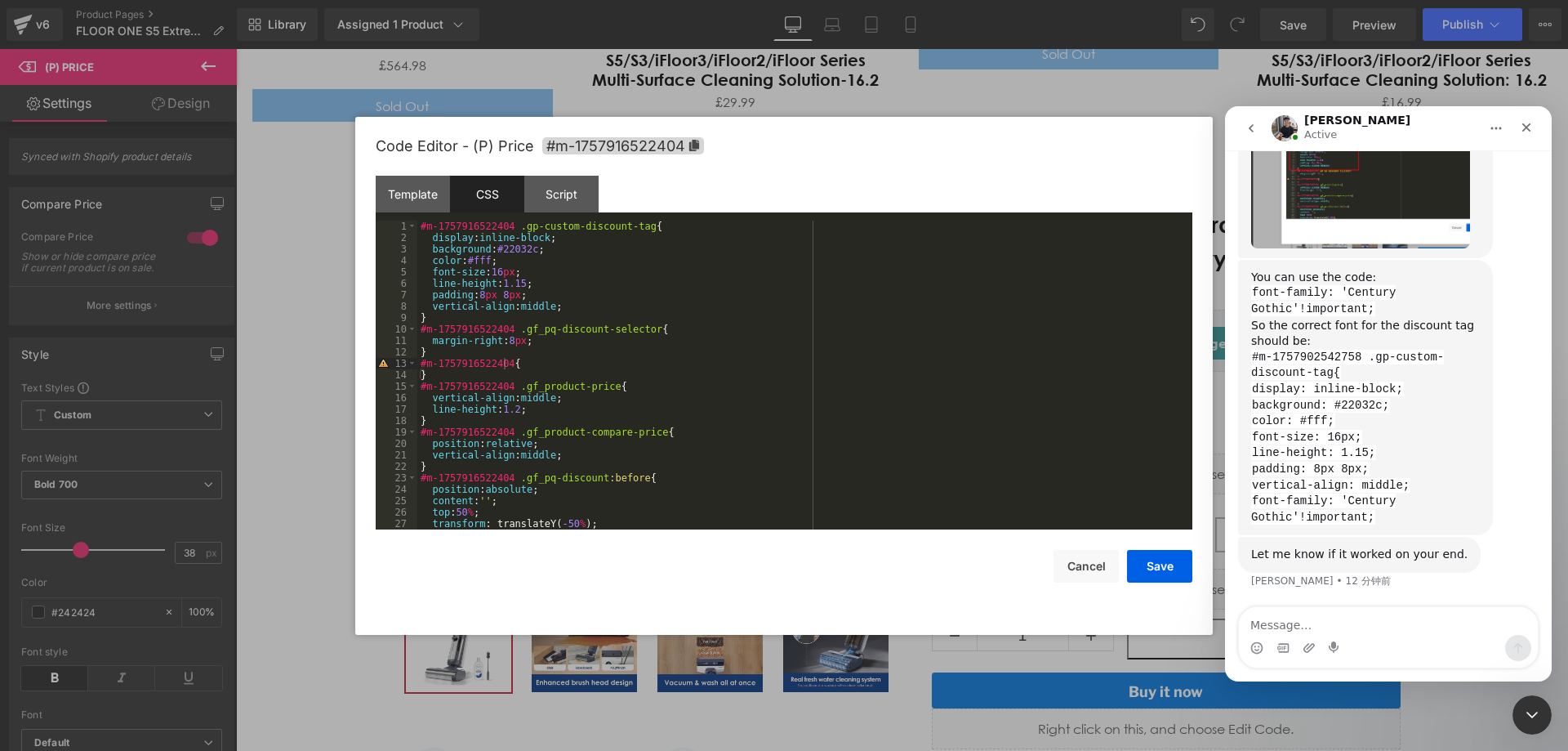
scroll to position [4472, 0]
drag, startPoint x: 506, startPoint y: 265, endPoint x: 497, endPoint y: 267, distance: 9.2
click at [504, 275] on div at bounding box center [784, 351] width 1568 height 702
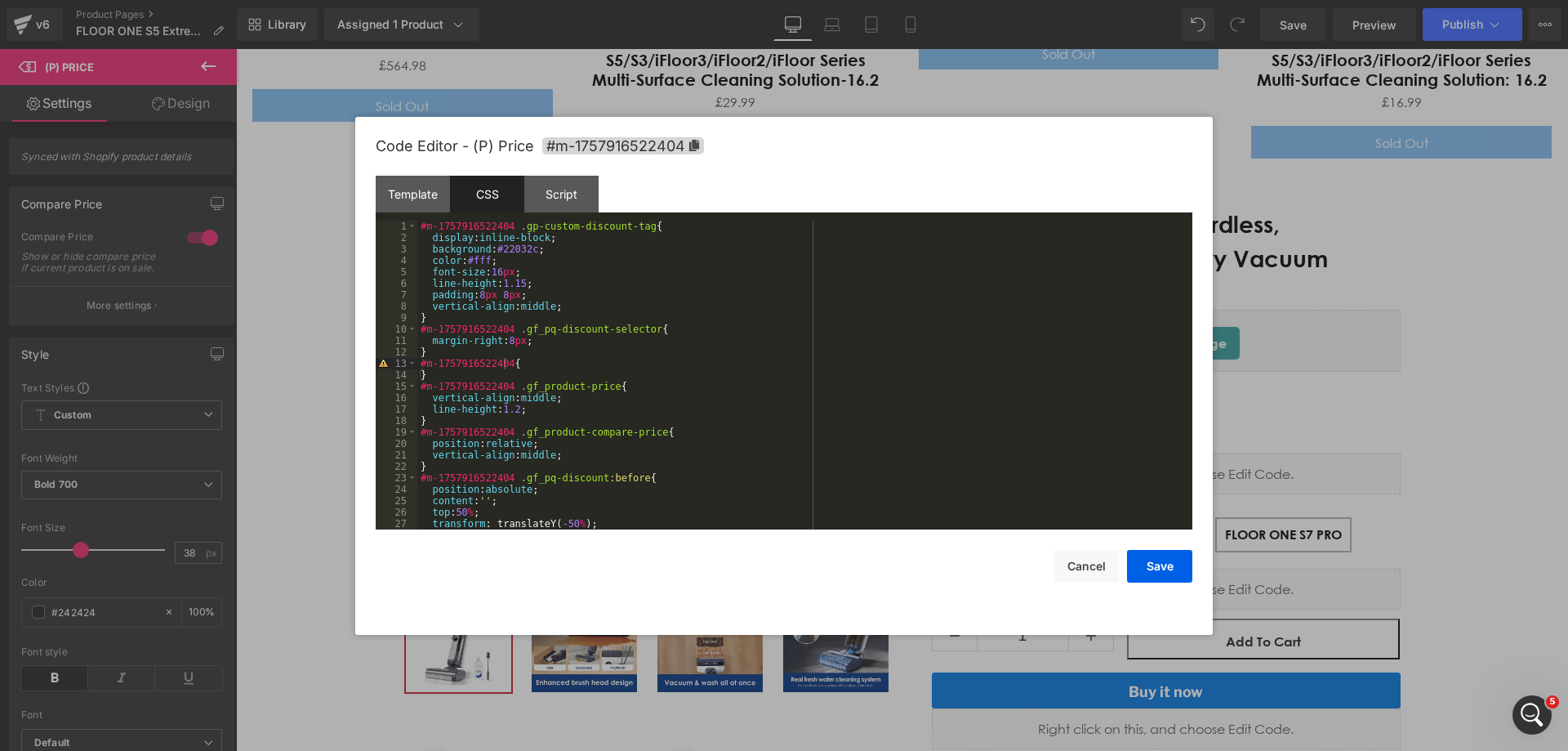
drag, startPoint x: 471, startPoint y: 254, endPoint x: 510, endPoint y: 247, distance: 39.6
click at [471, 254] on div "#m-1757916522404 .gp-custom-discount-tag { display : inline-block ; background …" at bounding box center [801, 386] width 769 height 331
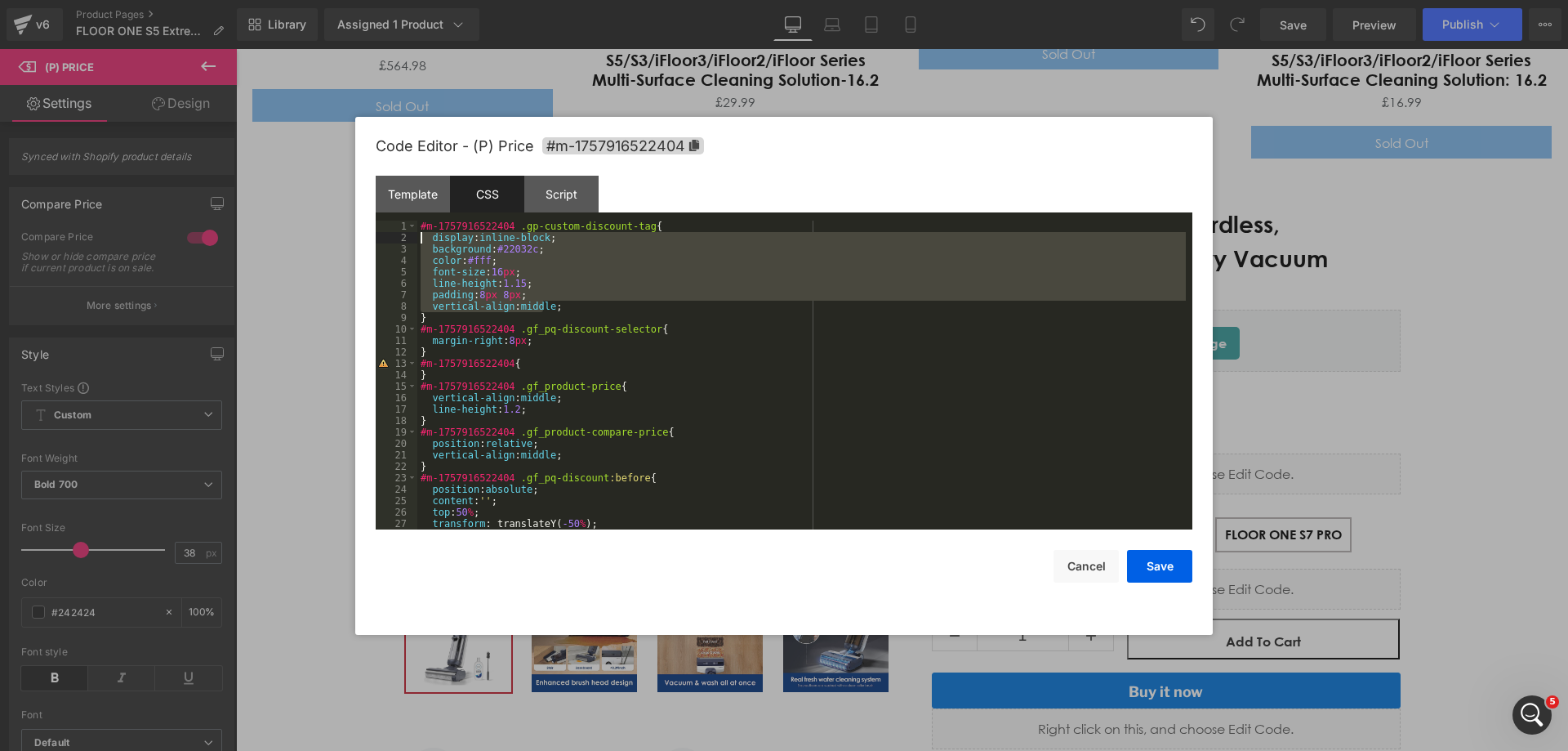
drag, startPoint x: 548, startPoint y: 311, endPoint x: 425, endPoint y: 234, distance: 145.1
click at [425, 234] on div "#m-1757916522404 .gp-custom-discount-tag { display : inline-block ; background …" at bounding box center [801, 386] width 769 height 331
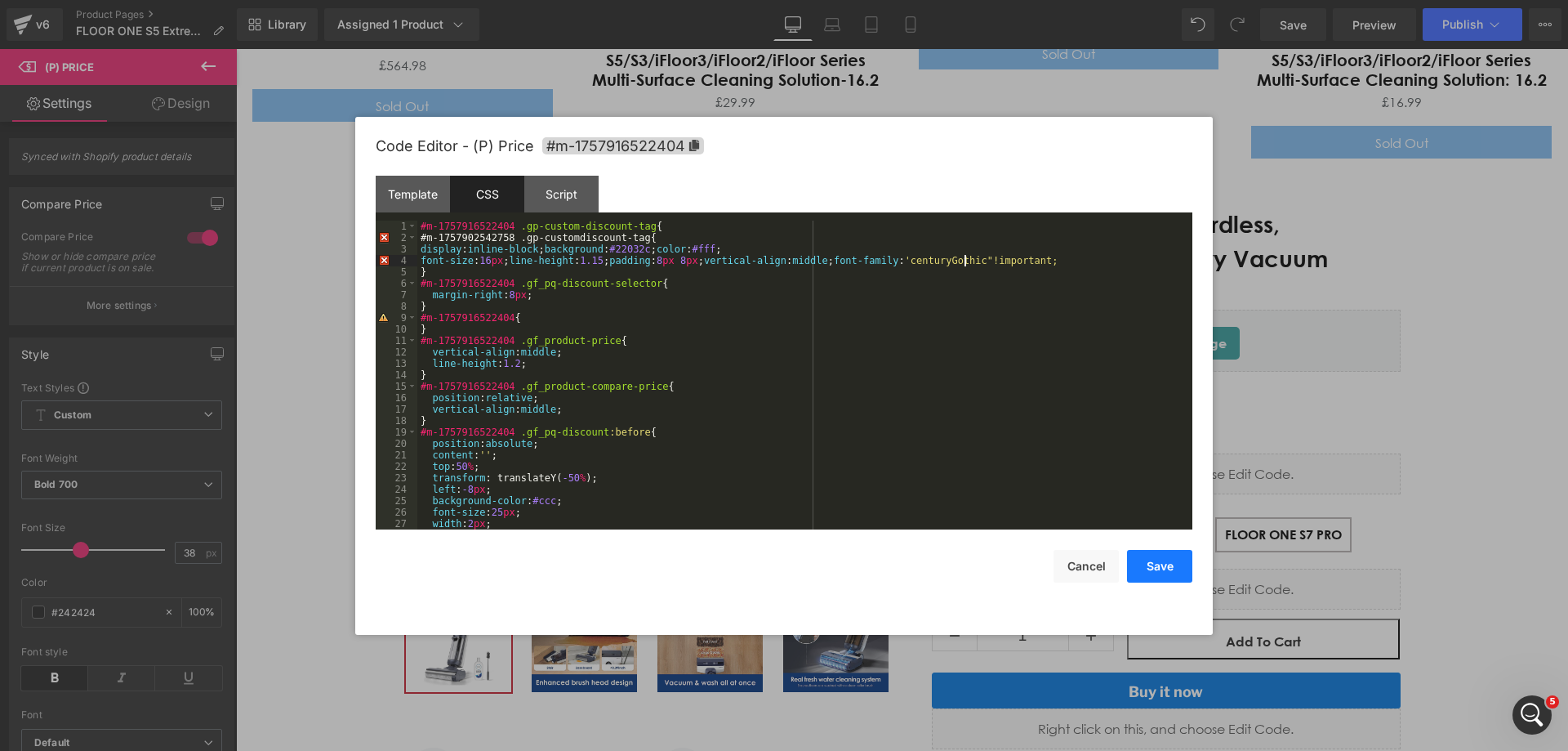
click at [1163, 570] on button "Save" at bounding box center [1160, 566] width 65 height 33
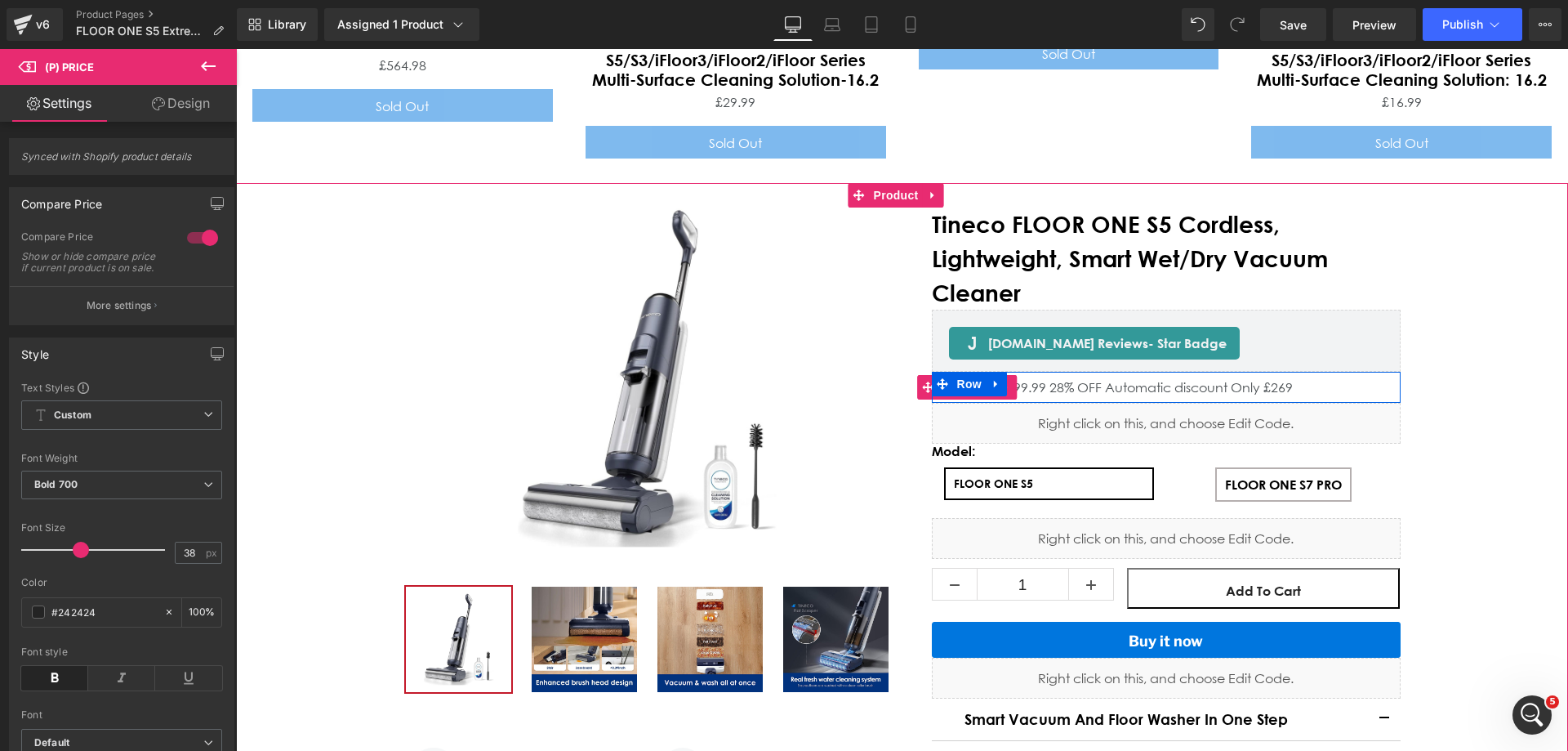
click at [1195, 379] on span "Automatic discount Only £269" at bounding box center [1199, 387] width 188 height 17
click at [1148, 379] on span "Automatic discount Only £269" at bounding box center [1199, 387] width 188 height 17
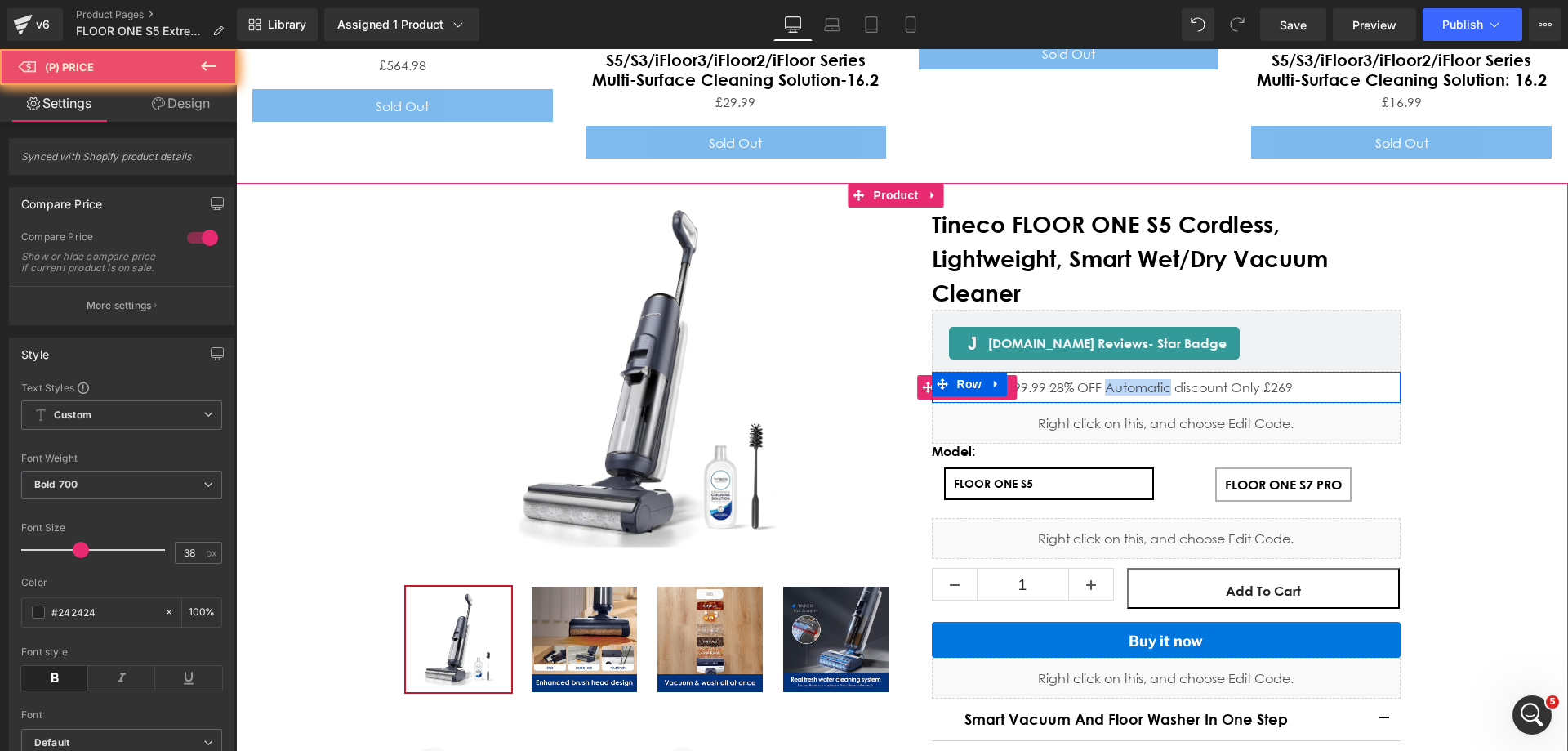
click at [1148, 379] on span "Automatic discount Only £269" at bounding box center [1199, 387] width 188 height 17
click at [1141, 379] on span "Automatic discount Only £269" at bounding box center [1199, 387] width 188 height 17
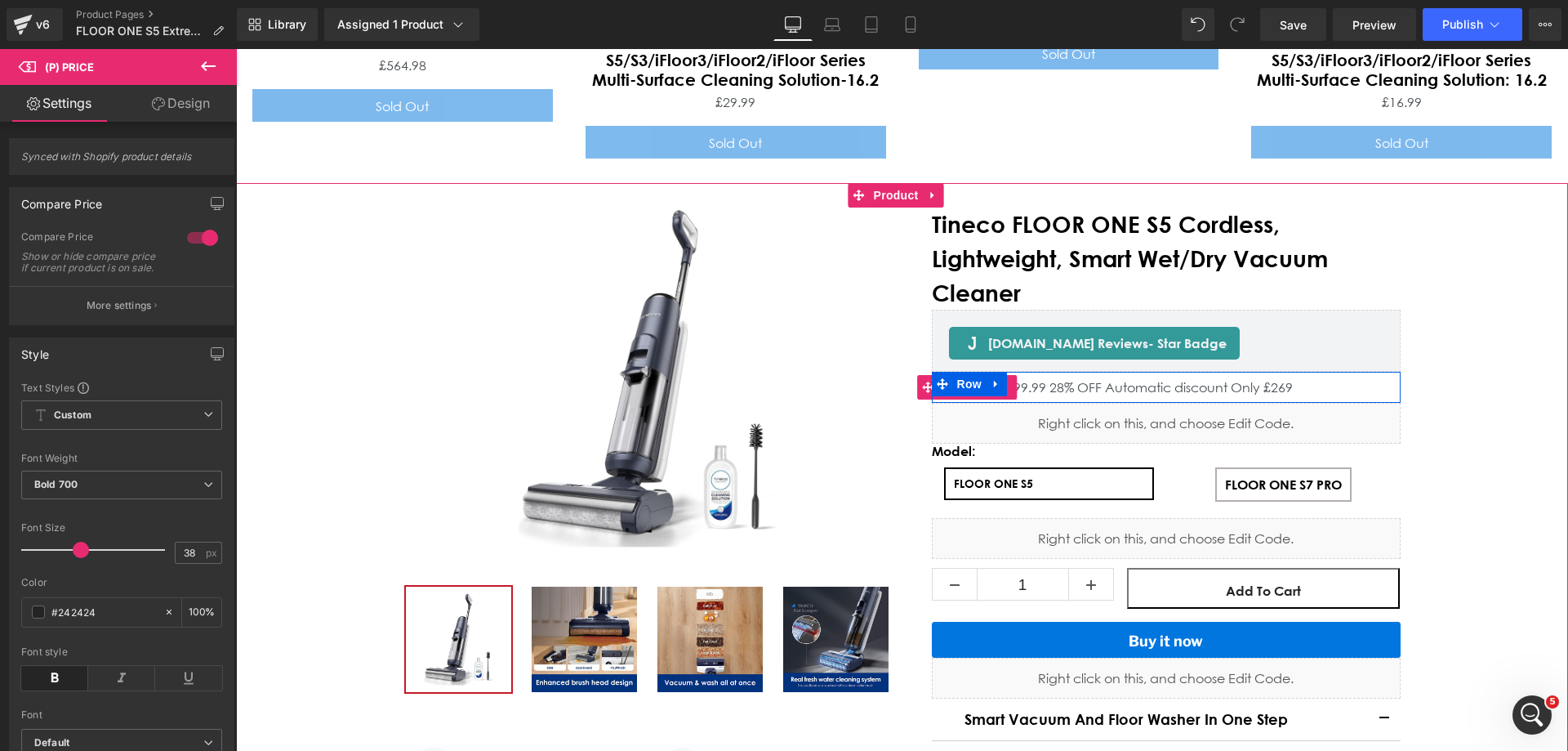
click at [1178, 379] on span "Automatic discount Only £269" at bounding box center [1199, 387] width 188 height 17
click at [1208, 379] on span "Automatic discount Only £269" at bounding box center [1199, 387] width 188 height 17
click at [1176, 379] on span "Automatic discount Only £269" at bounding box center [1199, 387] width 188 height 17
click at [1154, 379] on span "Automatic discount Only £269" at bounding box center [1199, 387] width 188 height 17
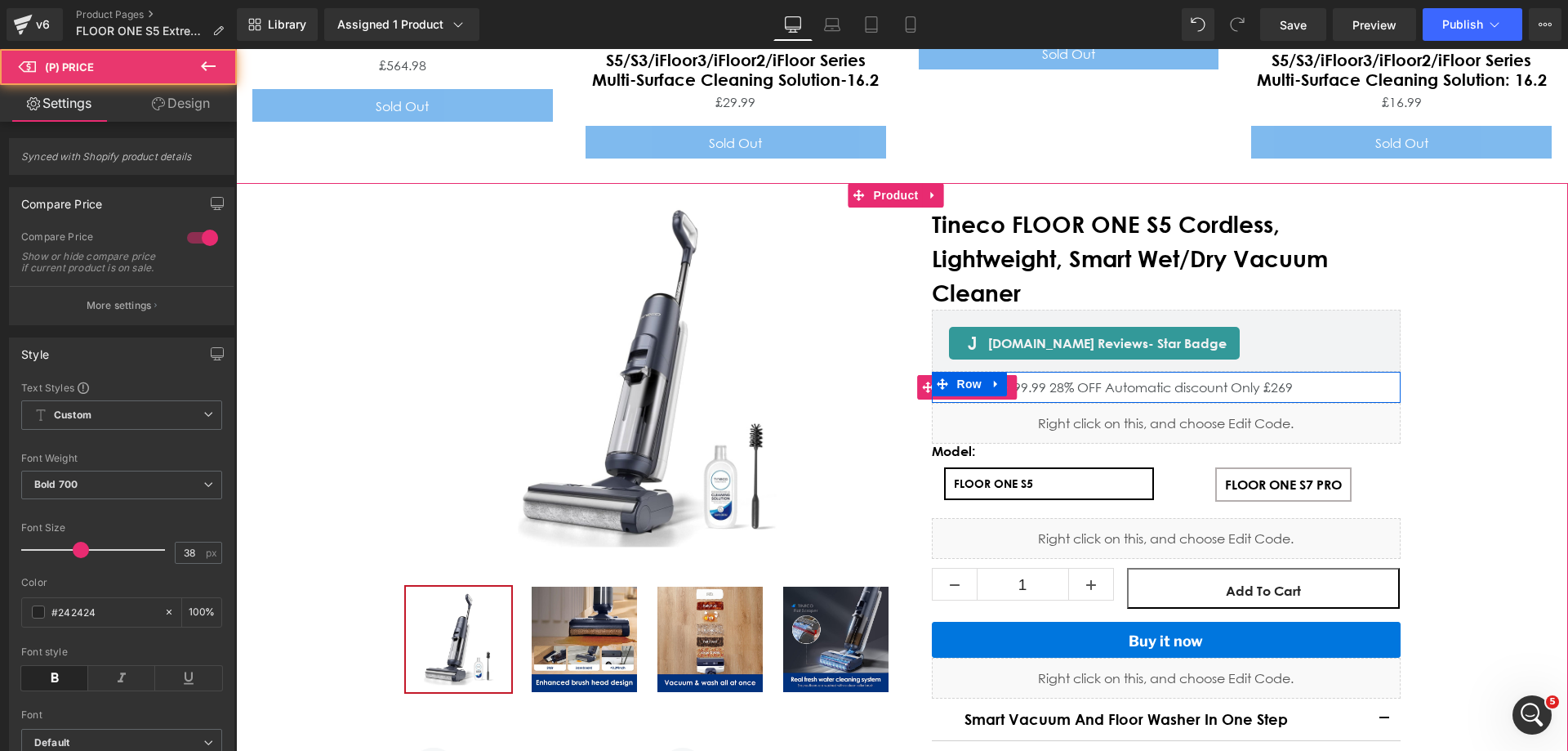
click at [1112, 379] on span "Automatic discount Only £269" at bounding box center [1199, 387] width 188 height 17
click at [1077, 379] on span "OFF" at bounding box center [1089, 387] width 25 height 17
click at [1137, 379] on span "Automatic discount Only £269" at bounding box center [1199, 387] width 188 height 17
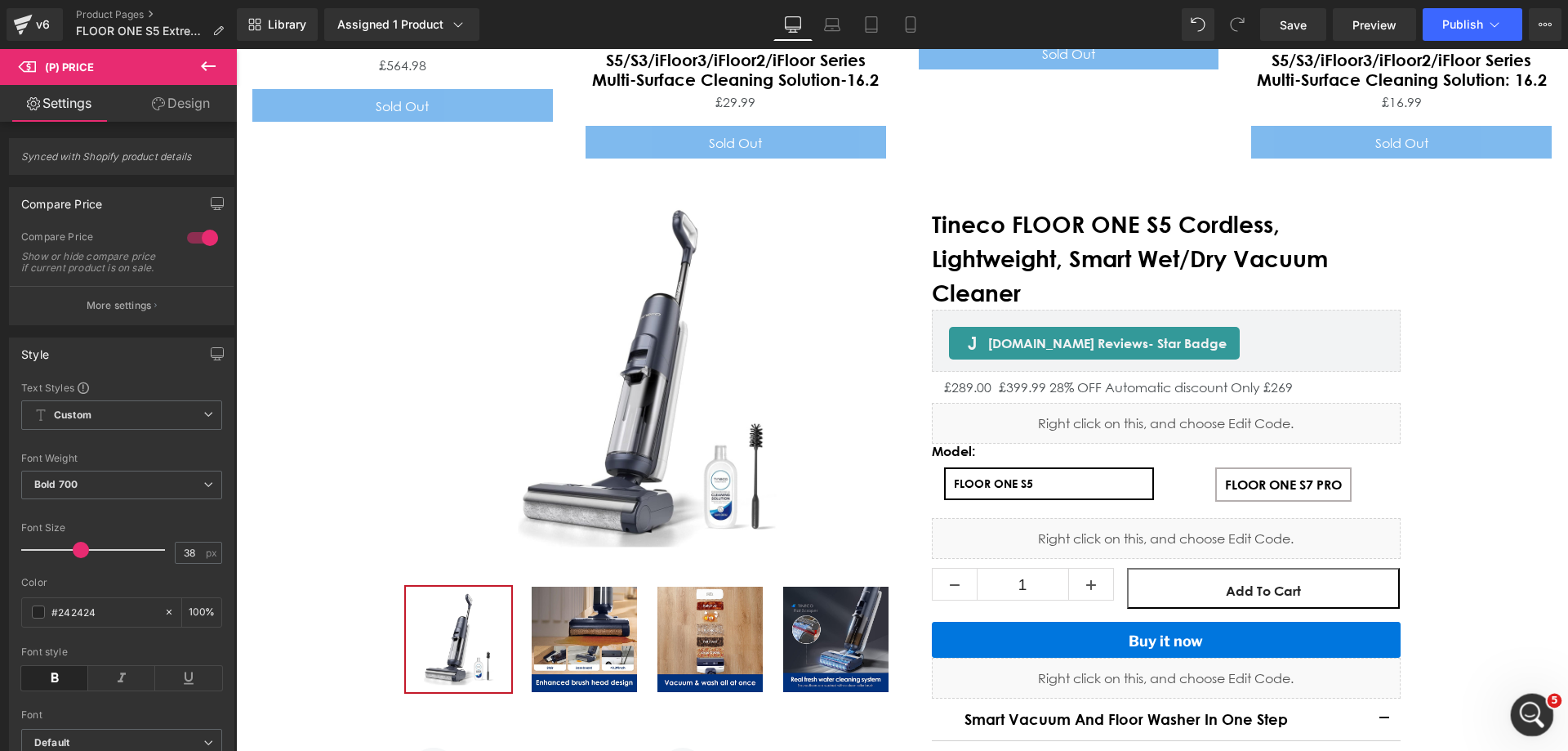
scroll to position [7619, 0]
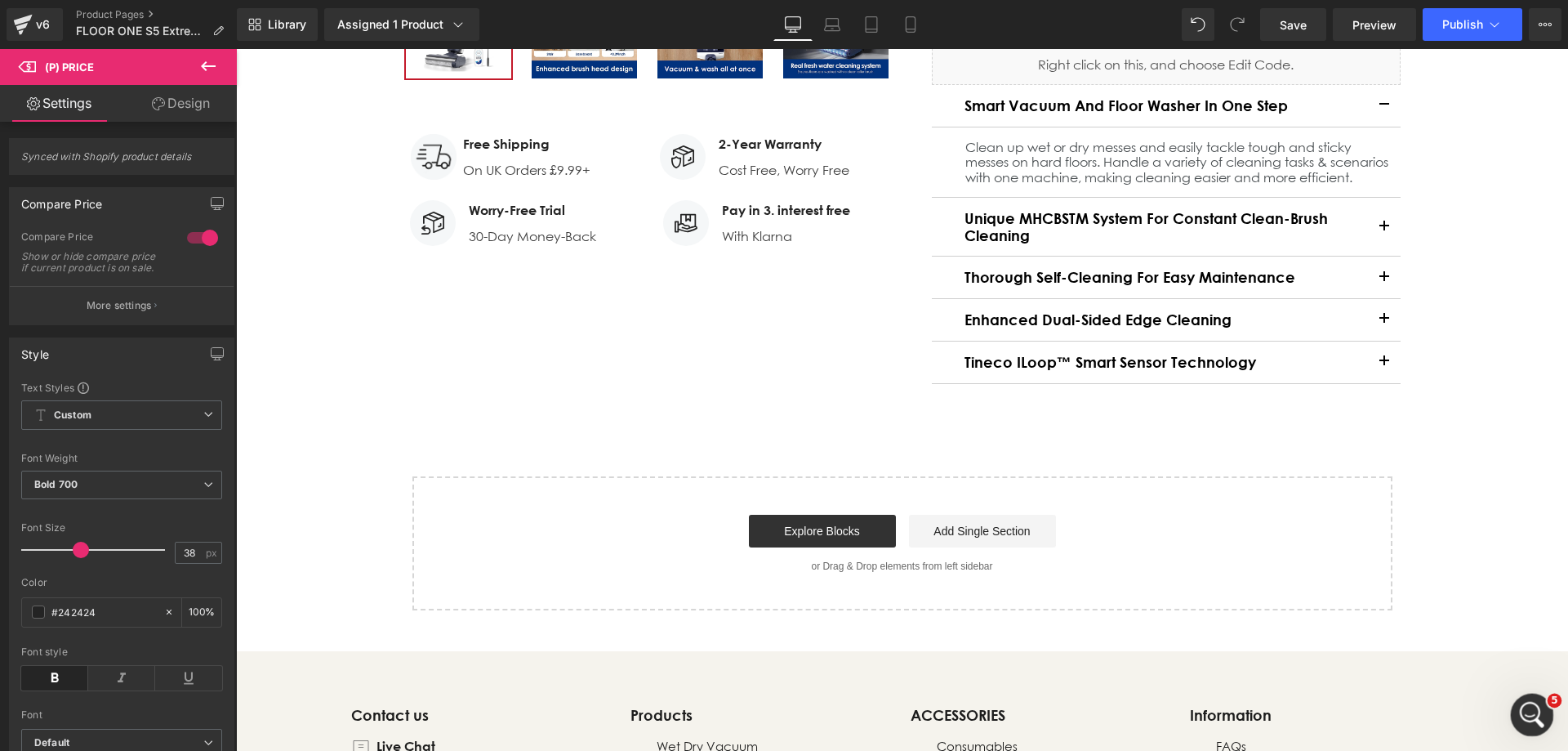
click at [1517, 697] on div "打开 Intercom Messenger" at bounding box center [1529, 711] width 54 height 54
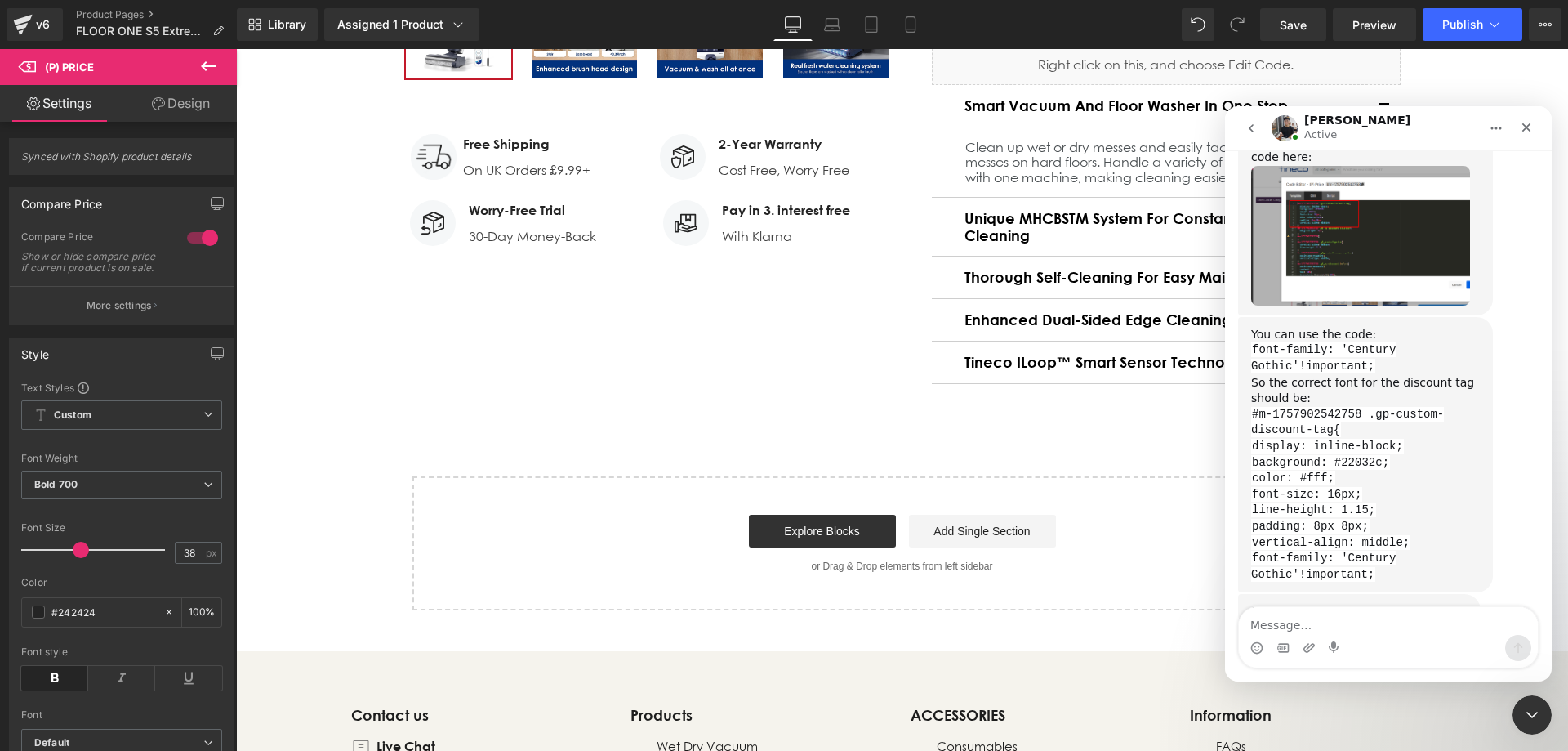
scroll to position [4472, 0]
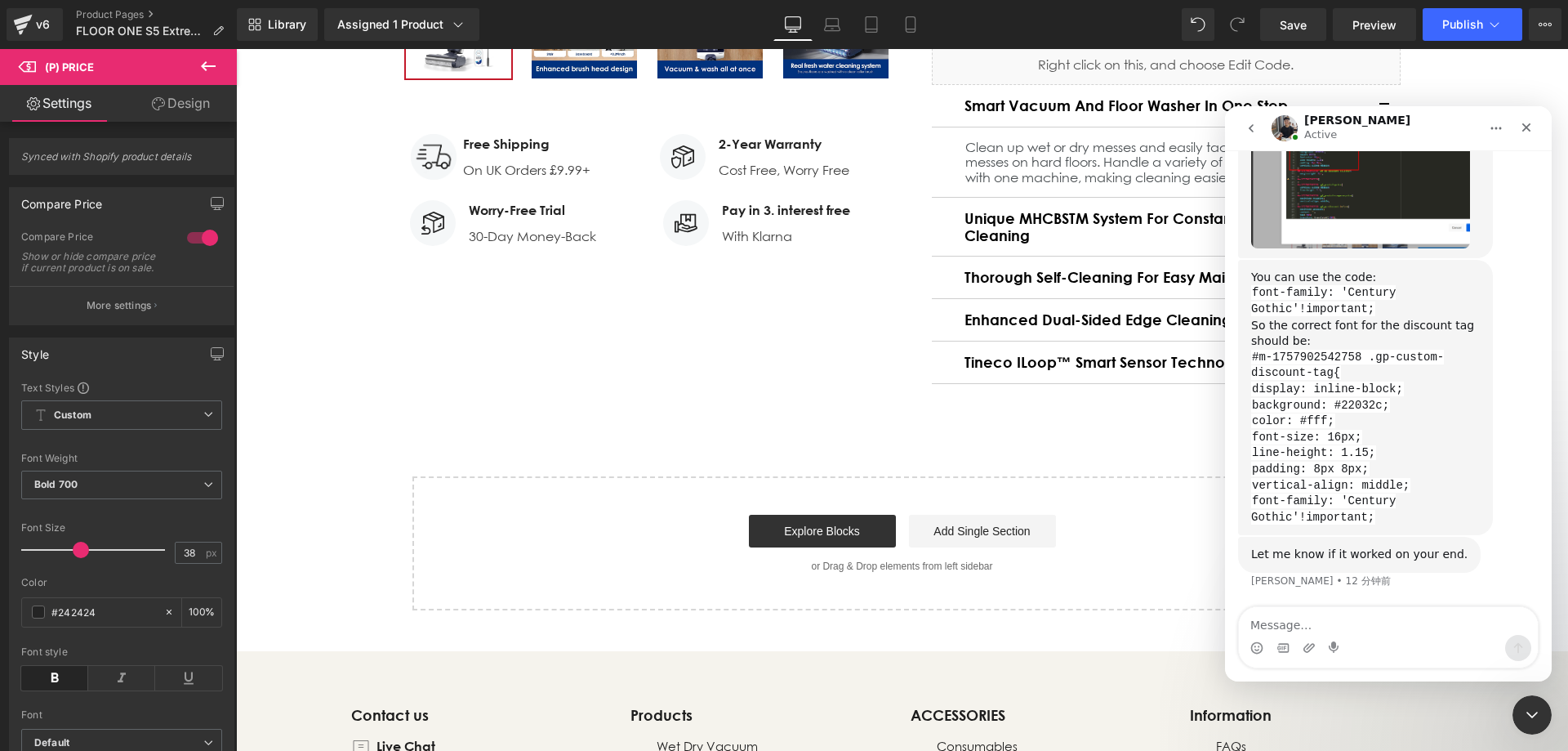
click at [1322, 619] on textarea "Message…" at bounding box center [1388, 621] width 299 height 28
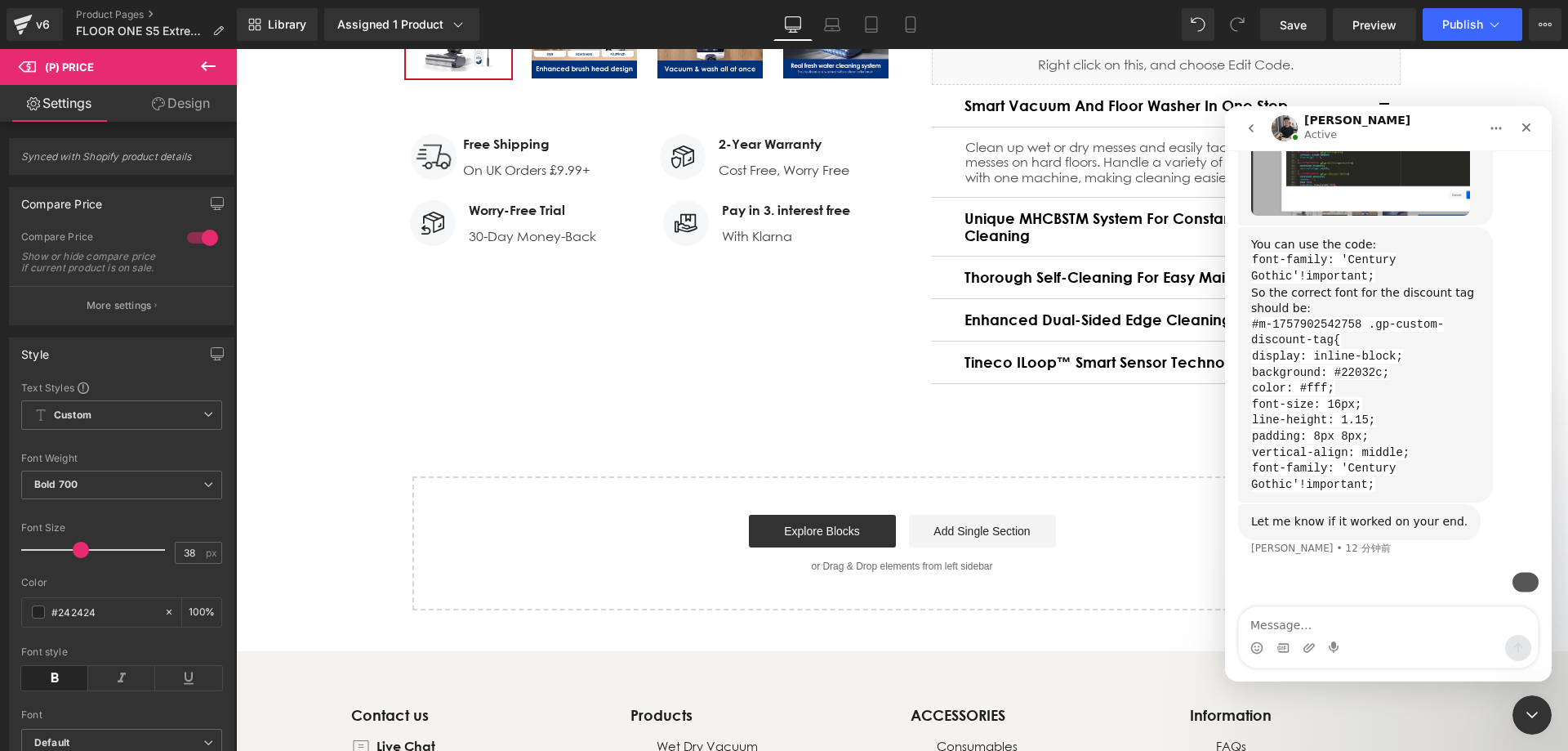
scroll to position [4600, 0]
type textarea "i have try it"
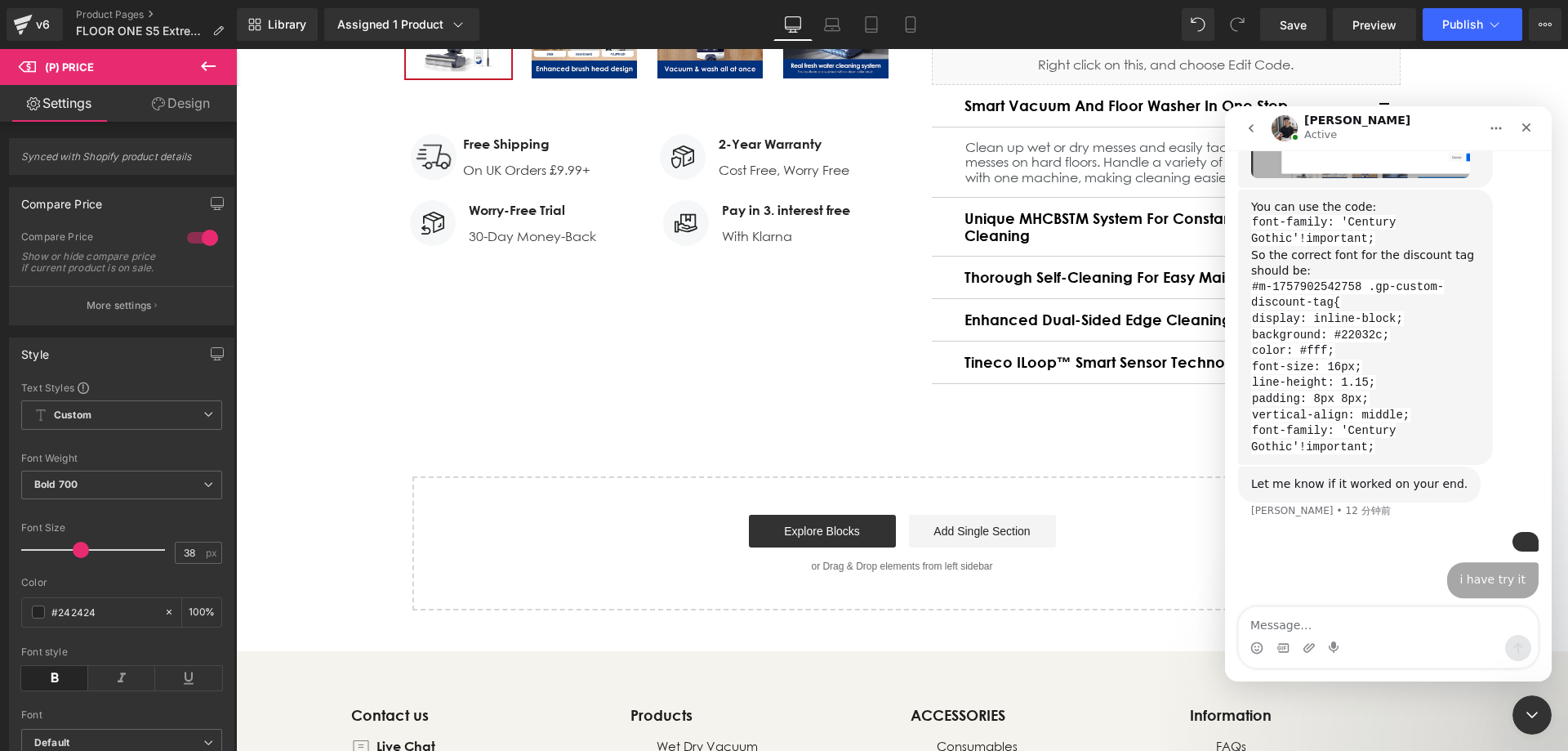
scroll to position [4636, 0]
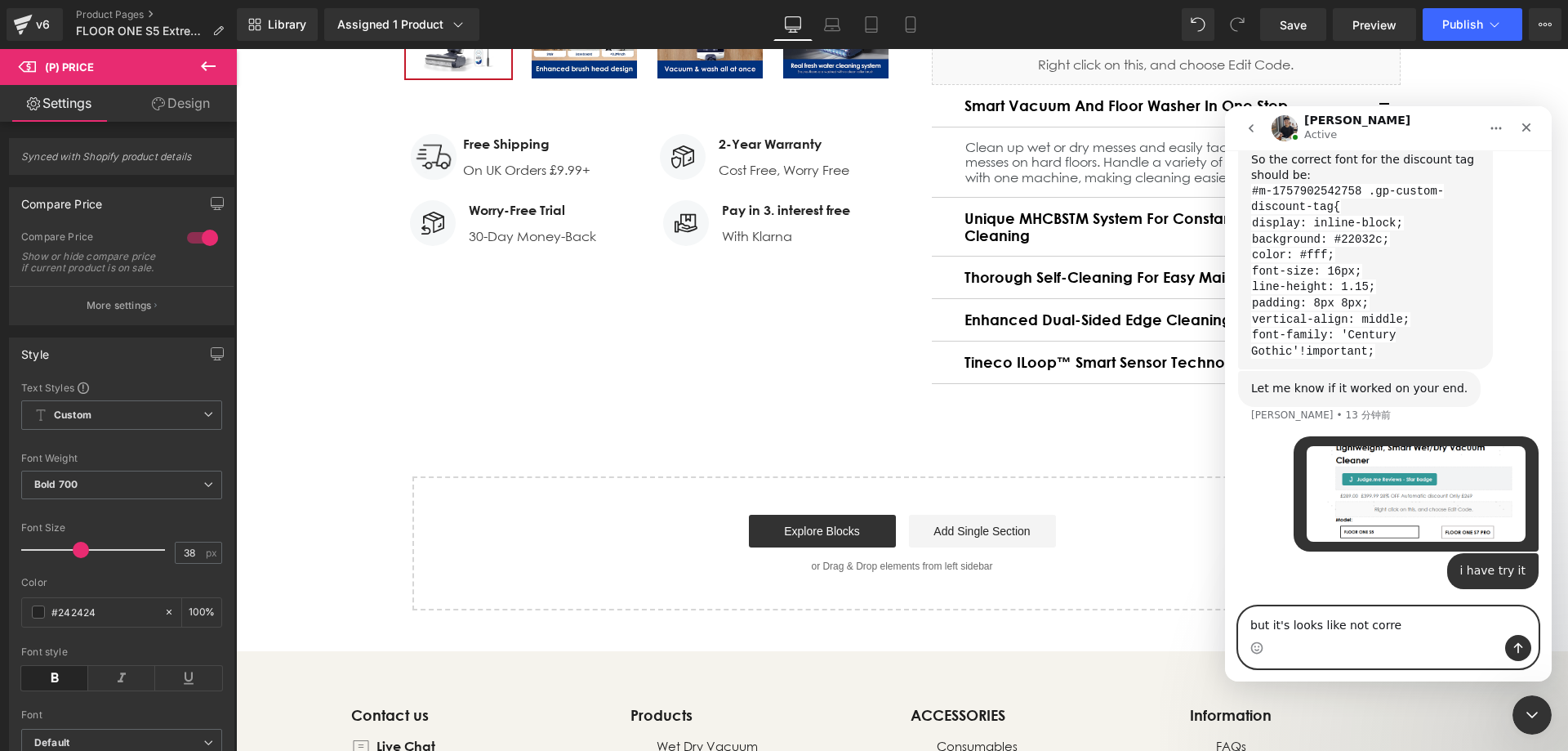
type textarea "but it's looks like not corret"
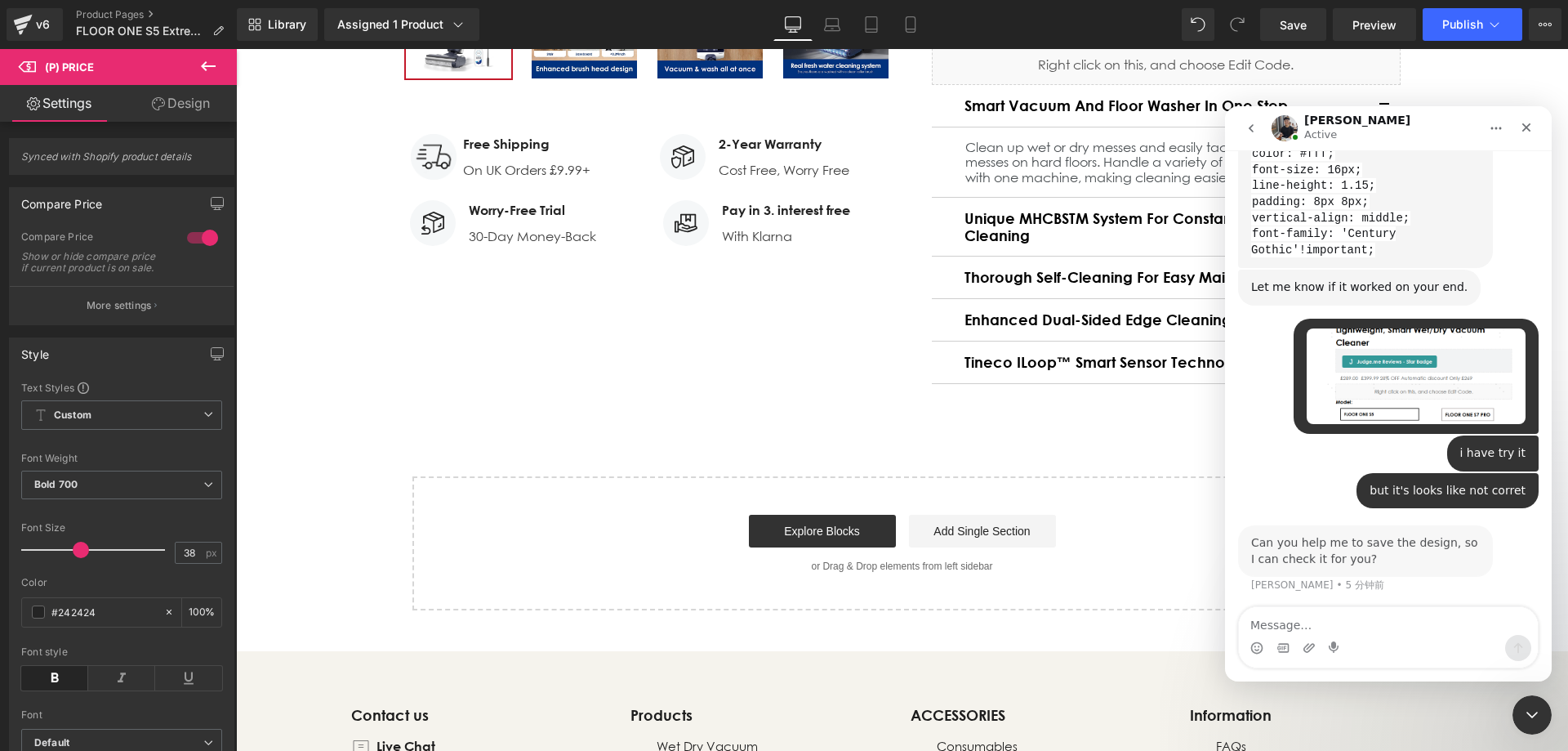
scroll to position [4739, 0]
click at [1072, 417] on div at bounding box center [784, 351] width 1568 height 702
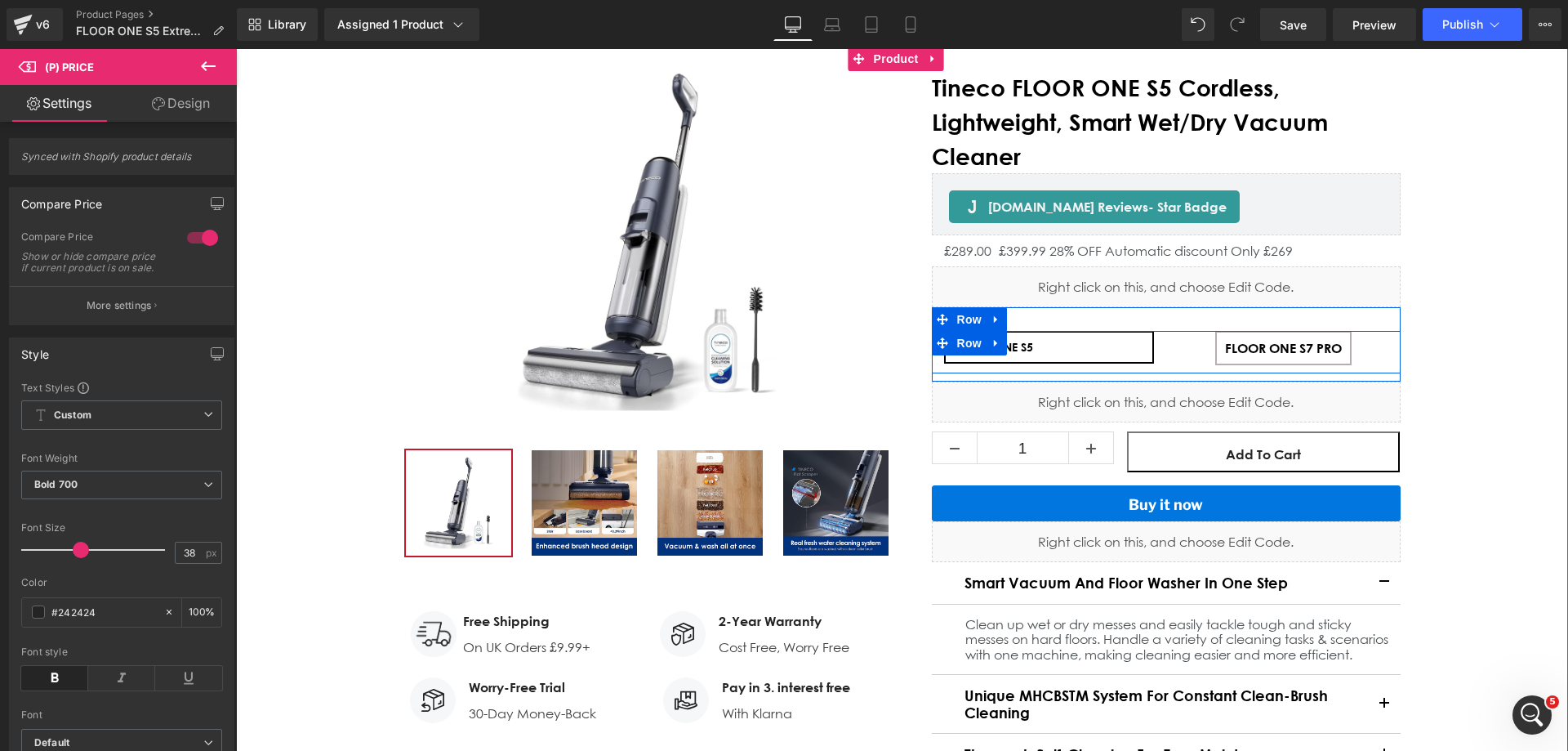
scroll to position [7048, 0]
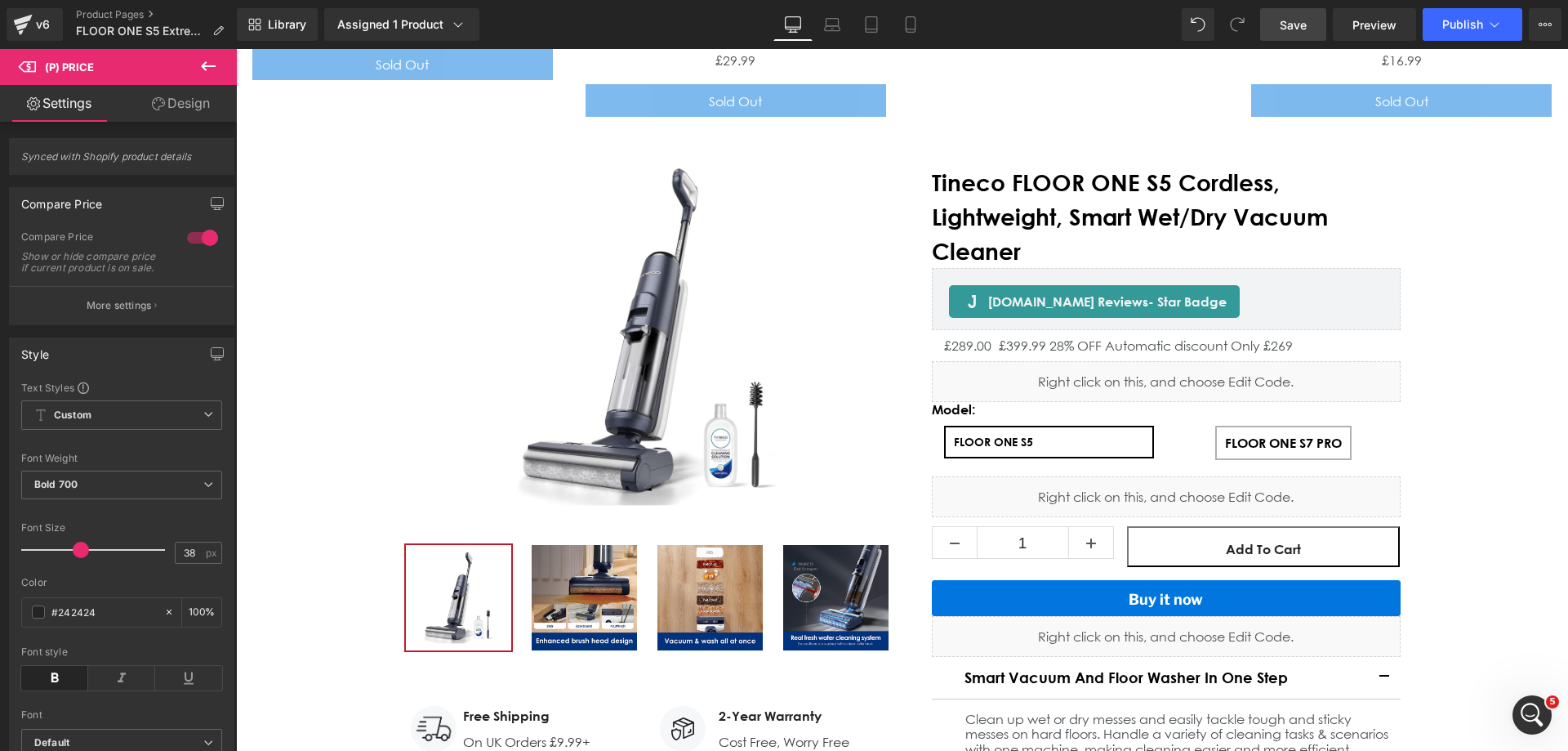
click at [1285, 24] on span "Save" at bounding box center [1293, 25] width 27 height 17
click at [1535, 708] on icon "打开 Intercom Messenger" at bounding box center [1530, 712] width 27 height 27
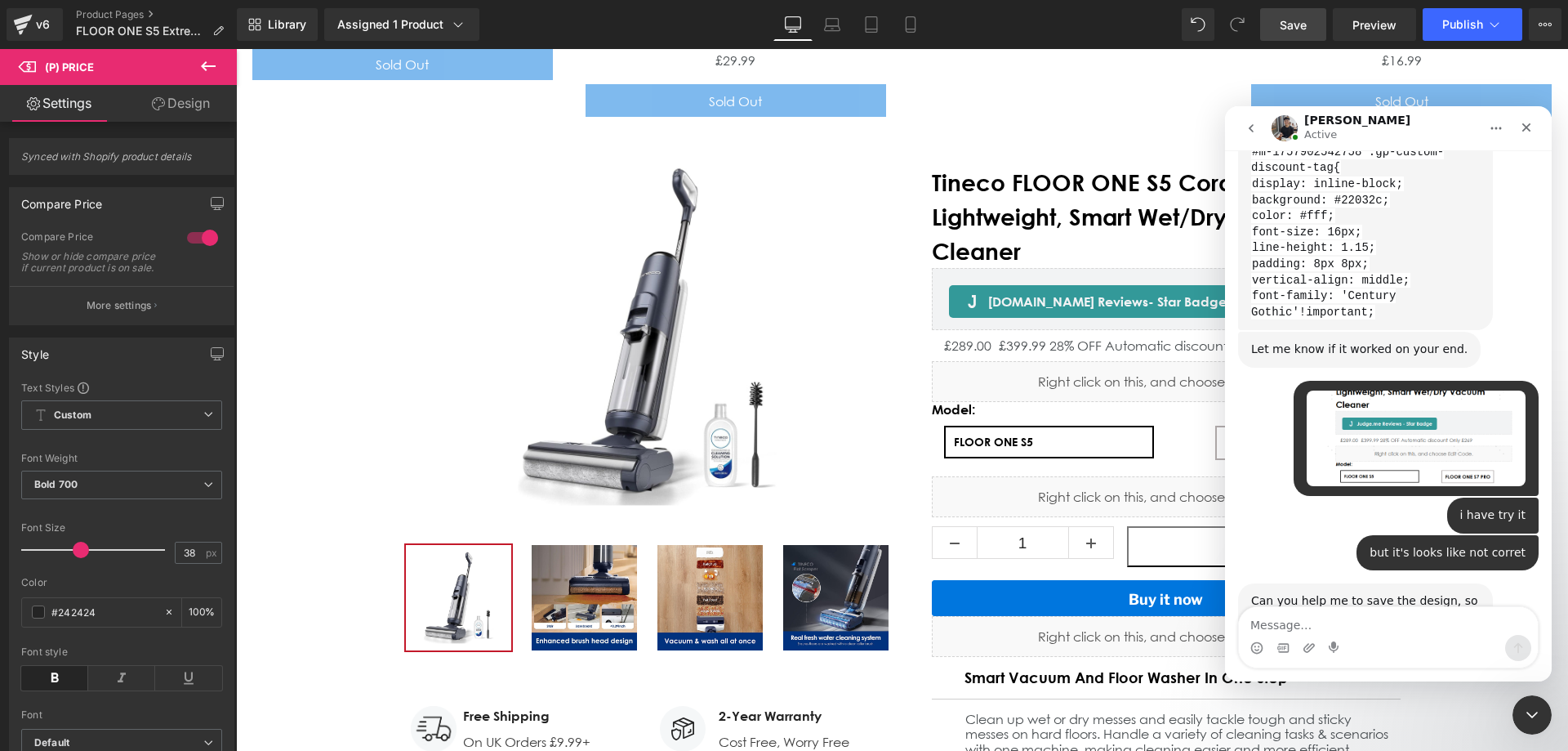
scroll to position [4739, 0]
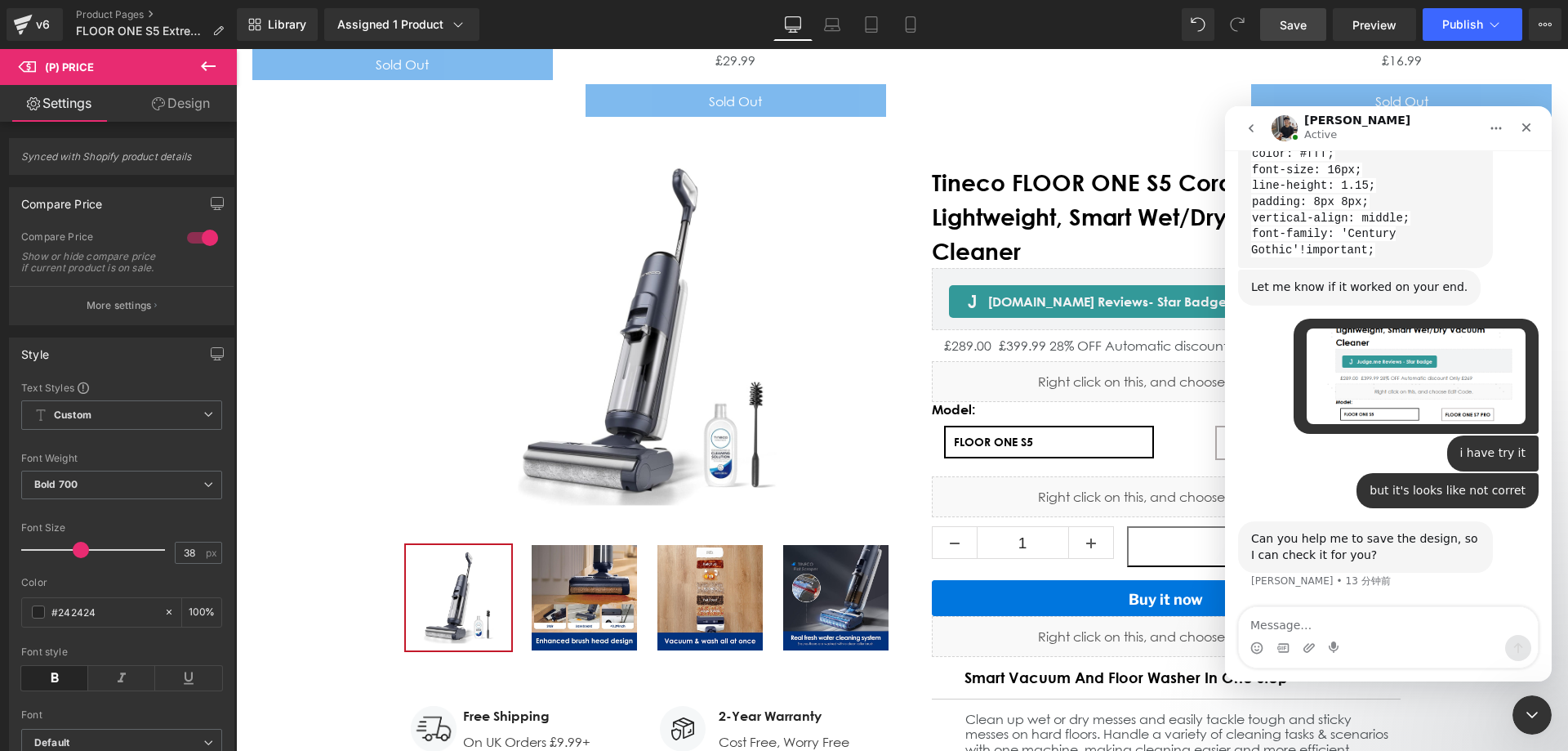
click at [1353, 625] on textarea "Message…" at bounding box center [1388, 621] width 299 height 28
type textarea "yrs"
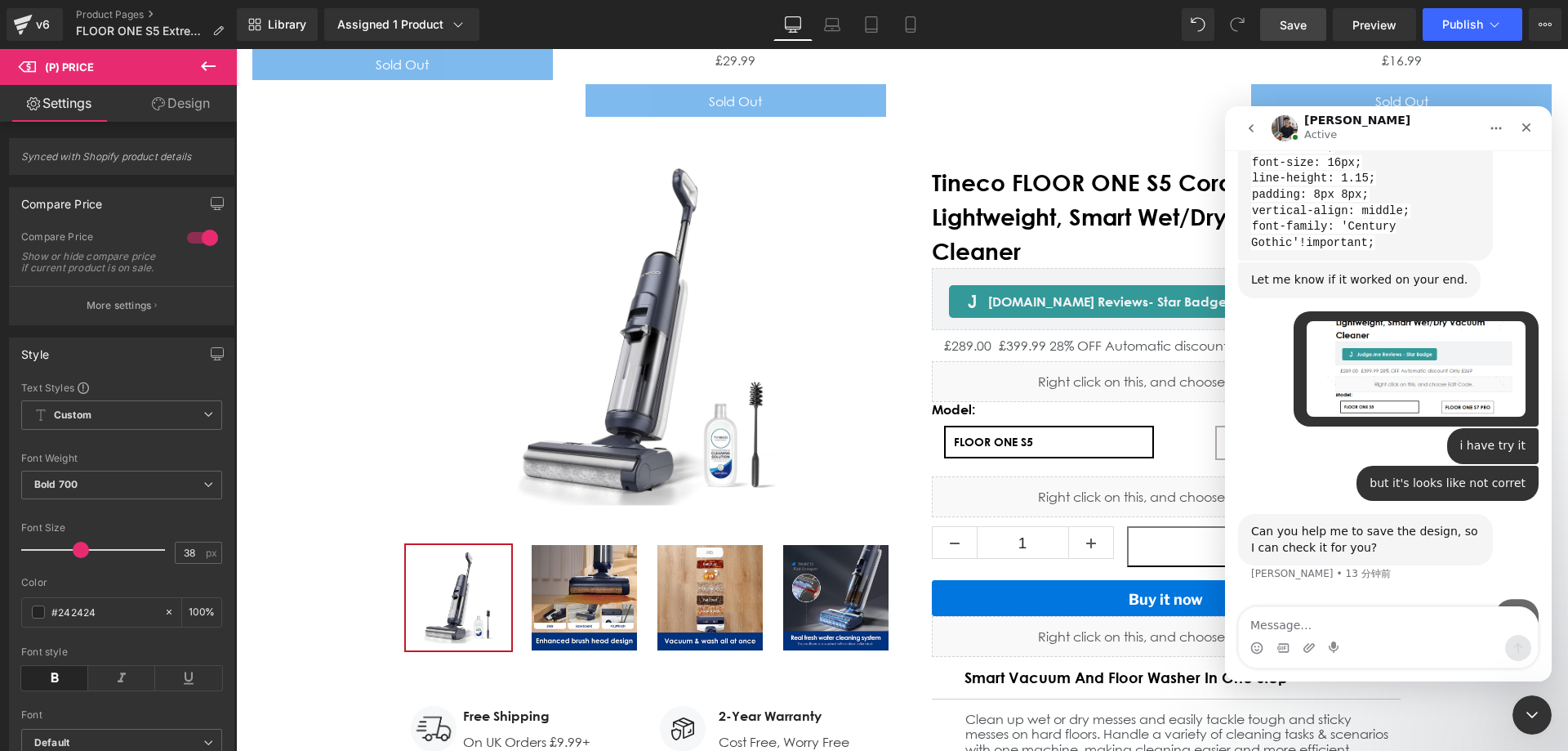
scroll to position [4788, 0]
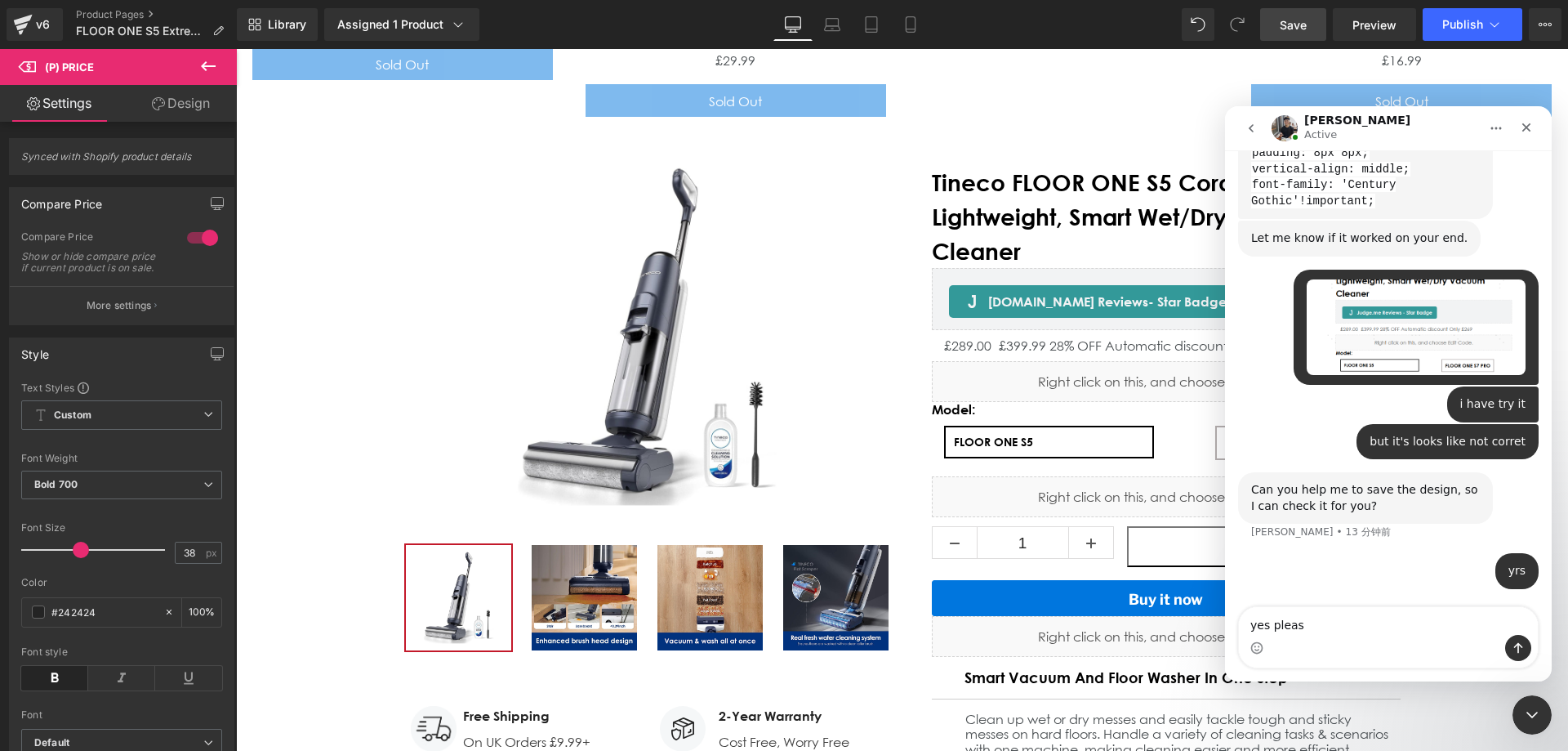
type textarea "yes please"
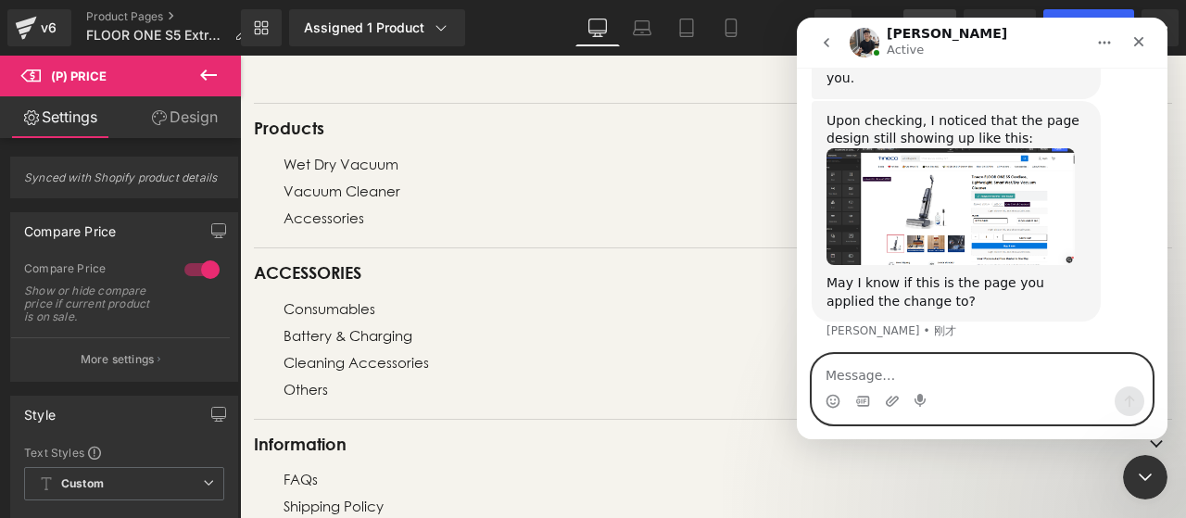
scroll to position [6030, 0]
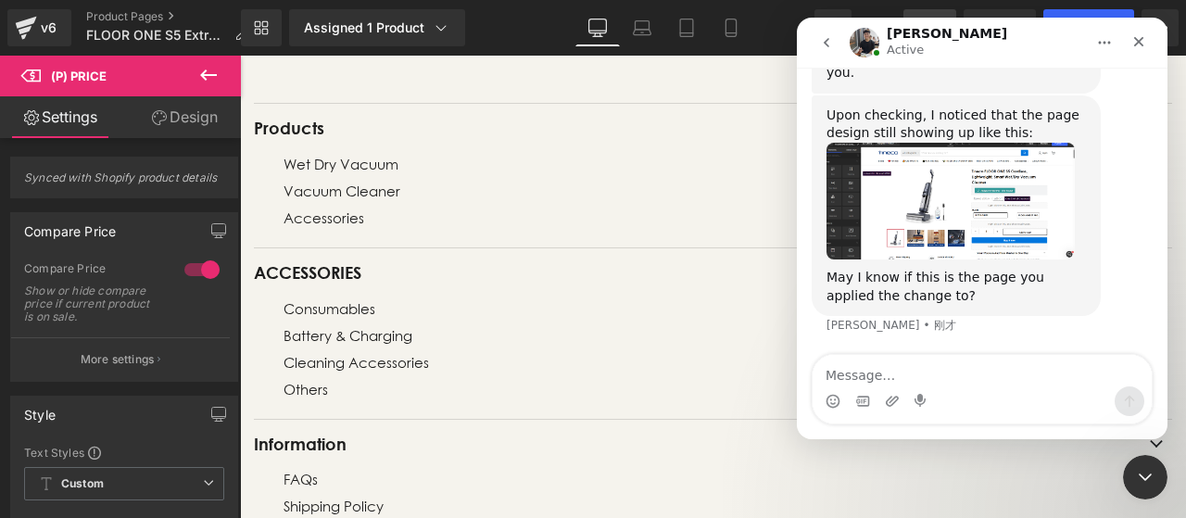
click at [1005, 214] on img "Tony说…" at bounding box center [951, 201] width 248 height 117
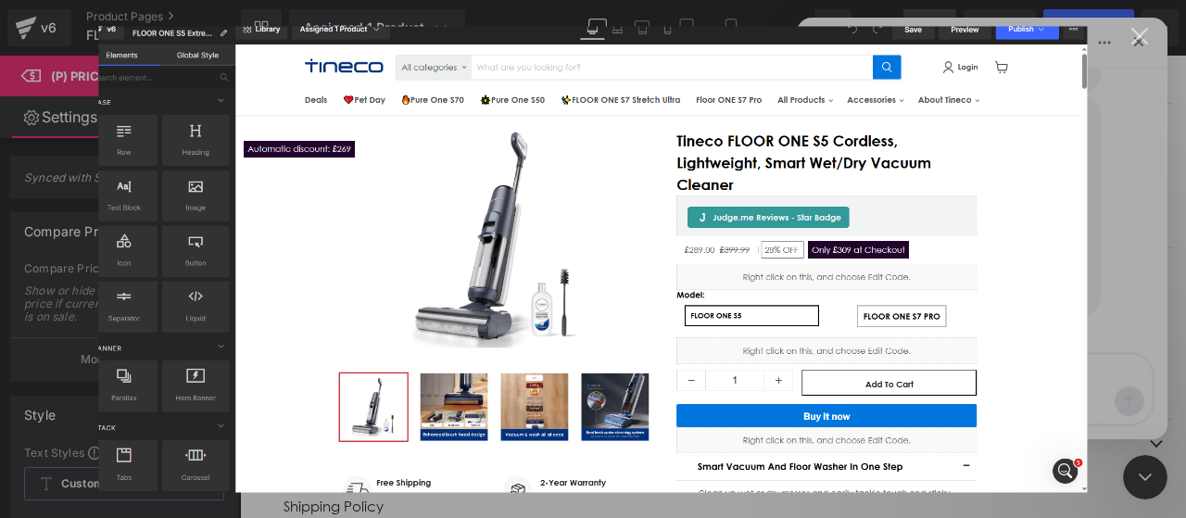
click at [1124, 36] on div "Intercom Messenger" at bounding box center [593, 259] width 1186 height 518
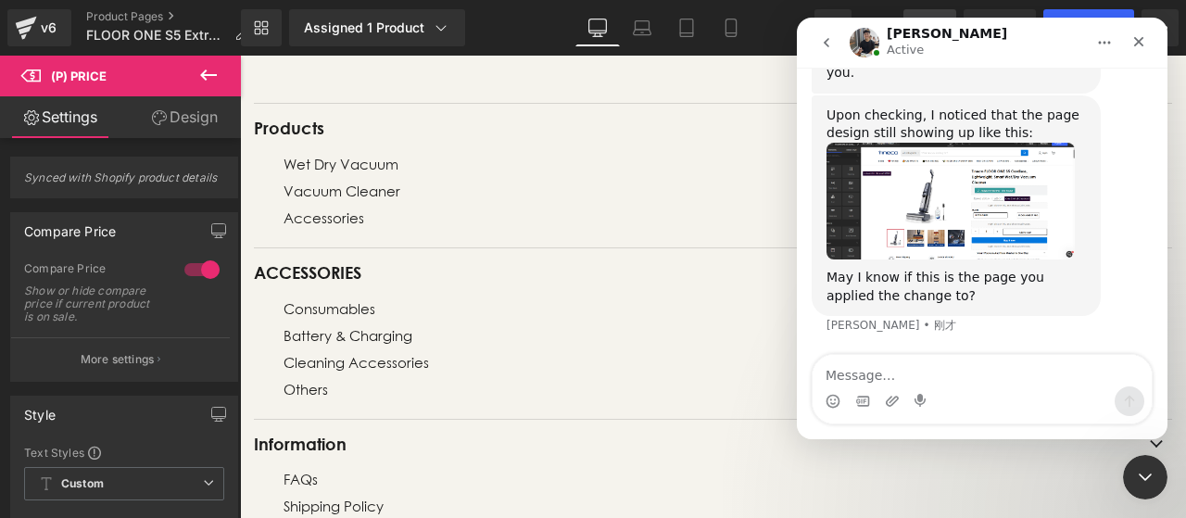
click at [963, 208] on img "Tony说…" at bounding box center [951, 201] width 248 height 117
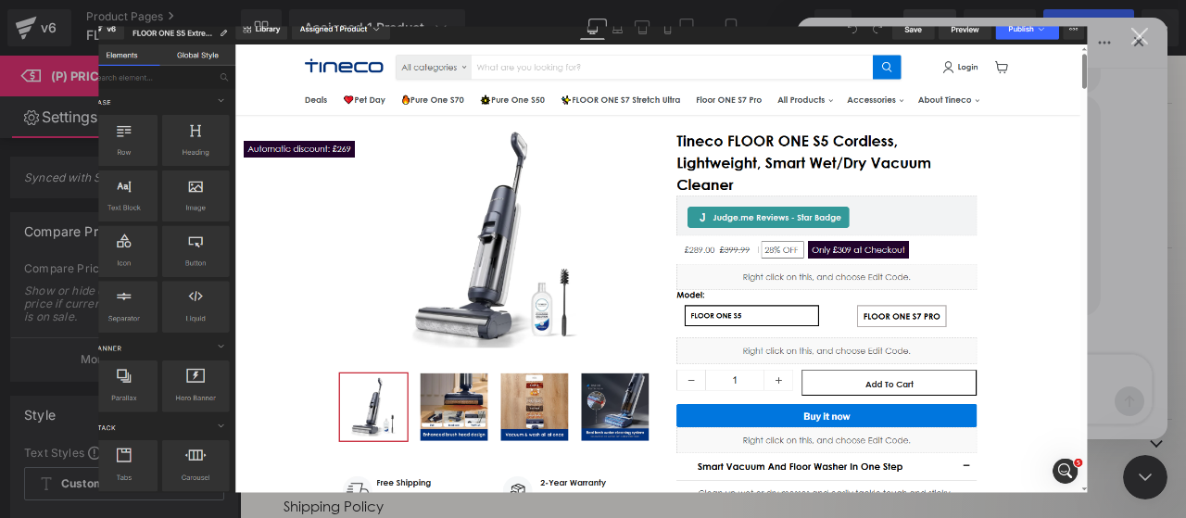
click at [1143, 34] on div "关闭" at bounding box center [1140, 37] width 18 height 18
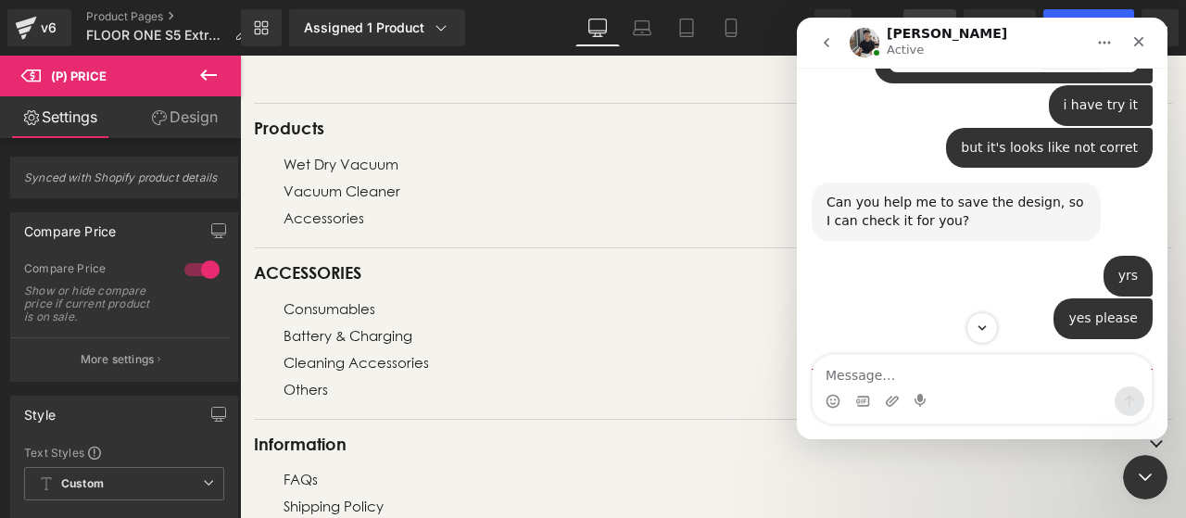
scroll to position [5752, 0]
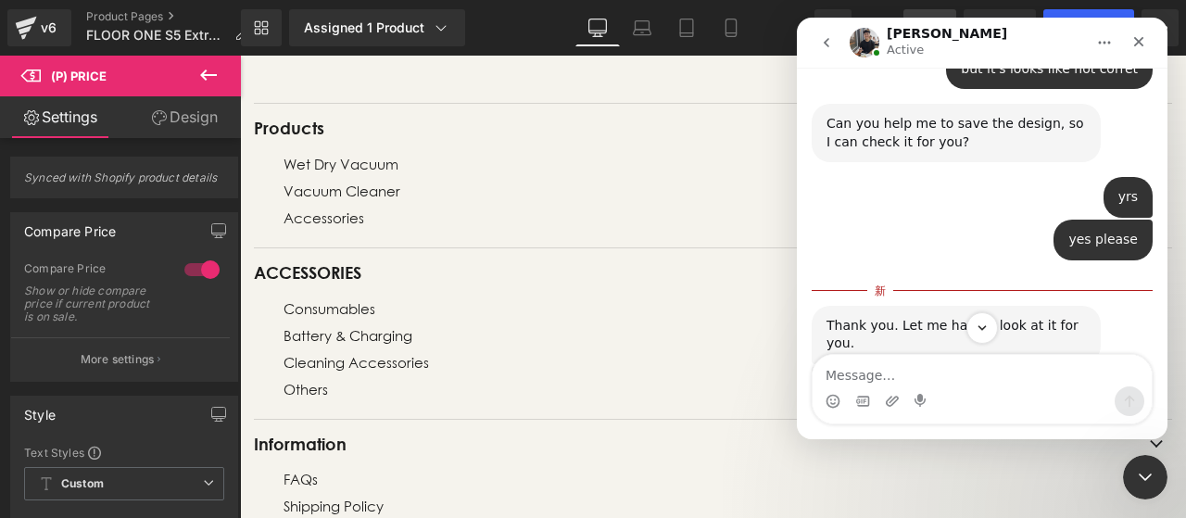
click at [583, 276] on div at bounding box center [593, 231] width 1186 height 462
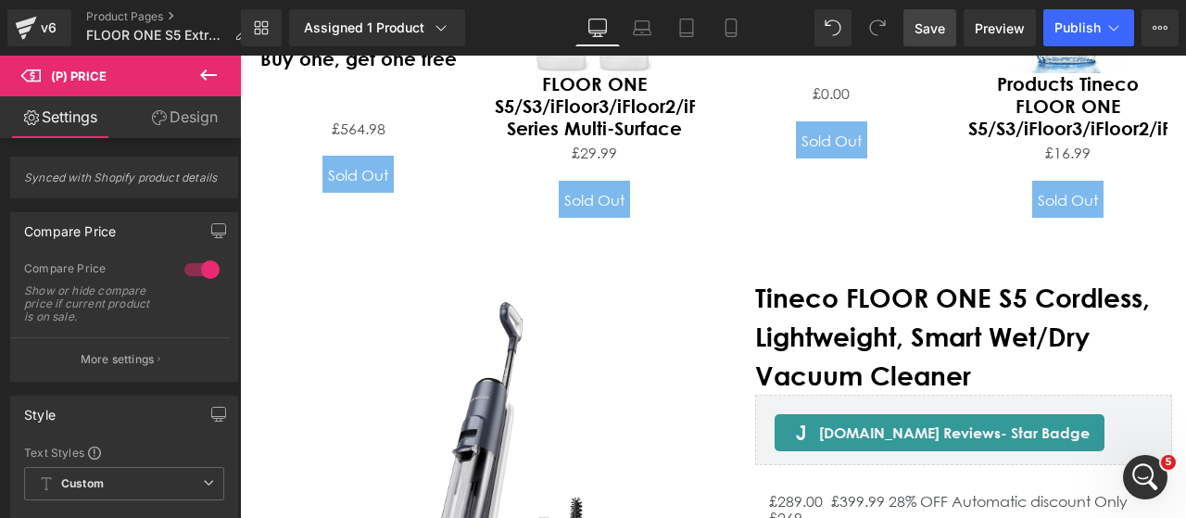
scroll to position [5889, 0]
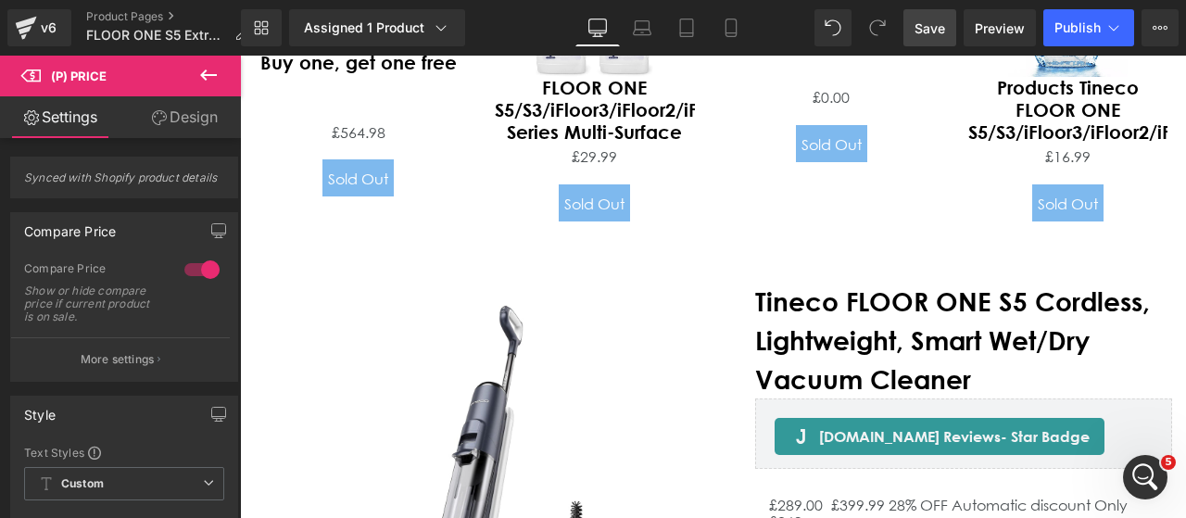
drag, startPoint x: 217, startPoint y: 75, endPoint x: 206, endPoint y: 74, distance: 11.2
click at [217, 77] on icon at bounding box center [208, 75] width 22 height 22
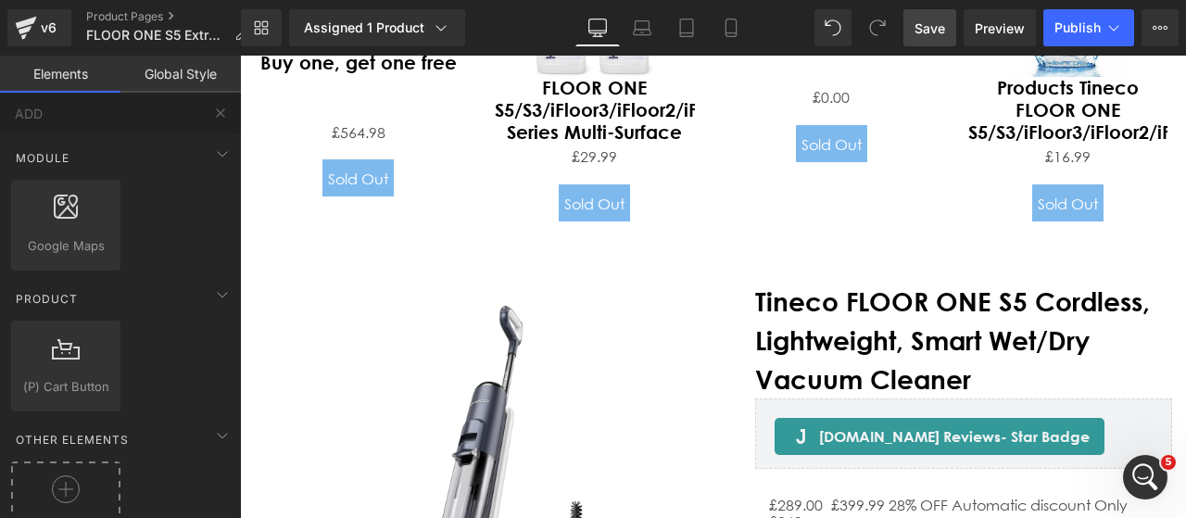
click at [65, 487] on icon at bounding box center [66, 489] width 28 height 28
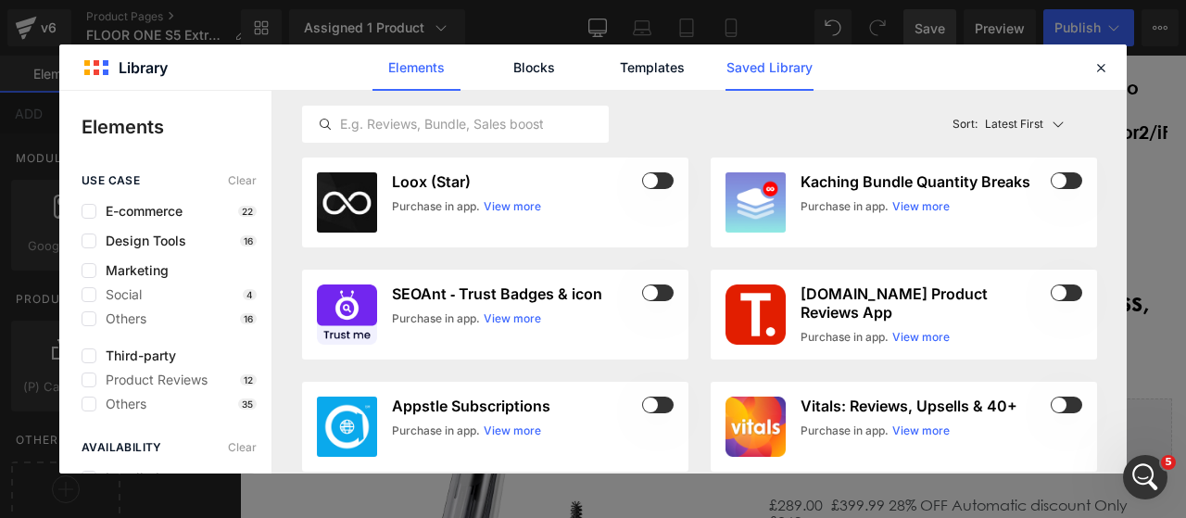
click at [802, 55] on link "Saved Library" at bounding box center [770, 67] width 88 height 46
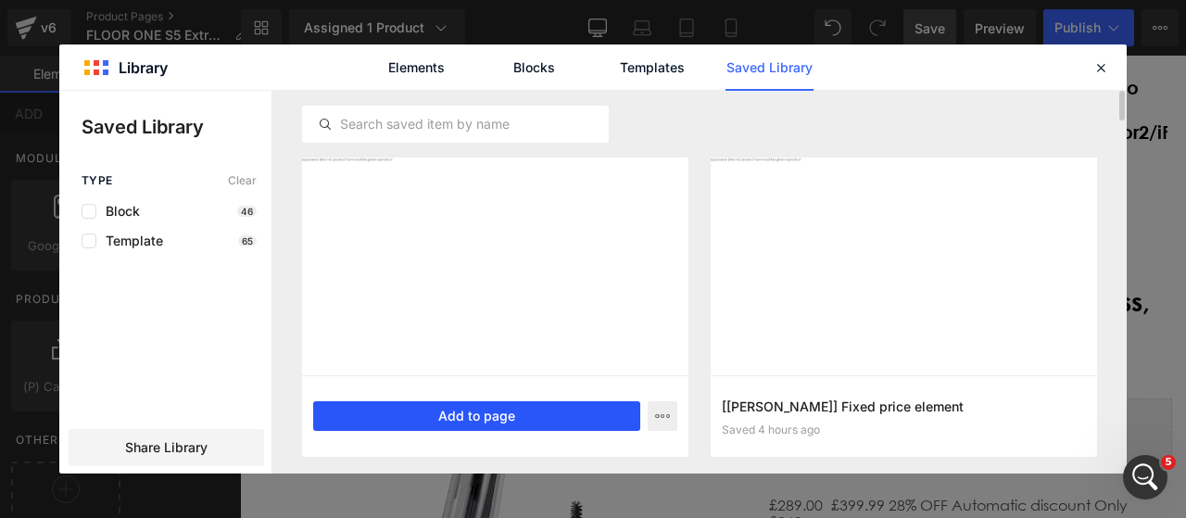
click at [461, 420] on button "Add to page" at bounding box center [476, 416] width 327 height 30
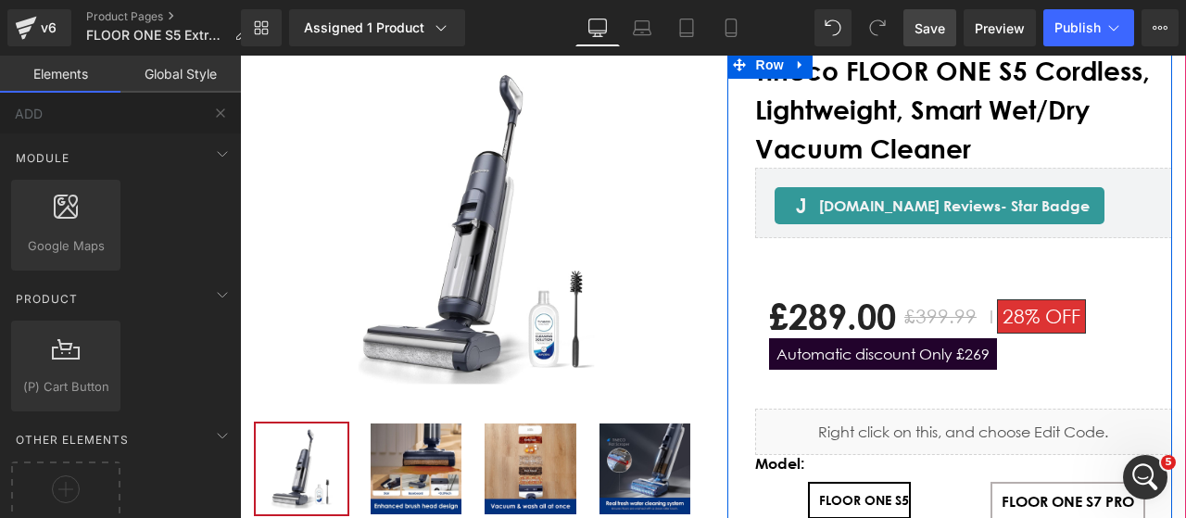
scroll to position [7243, 0]
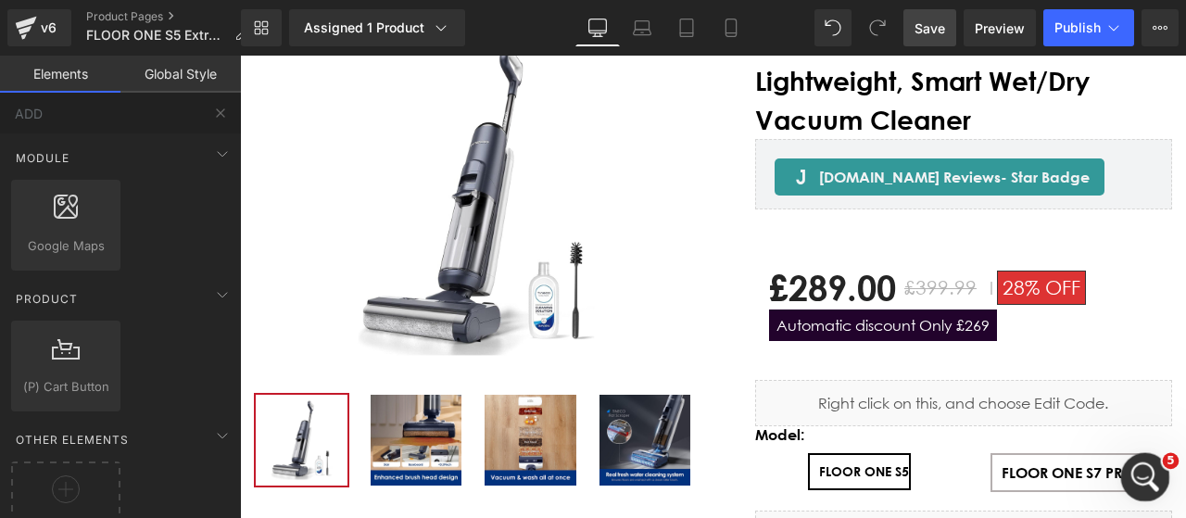
click at [1130, 473] on icon "打开 Intercom Messenger" at bounding box center [1143, 475] width 31 height 31
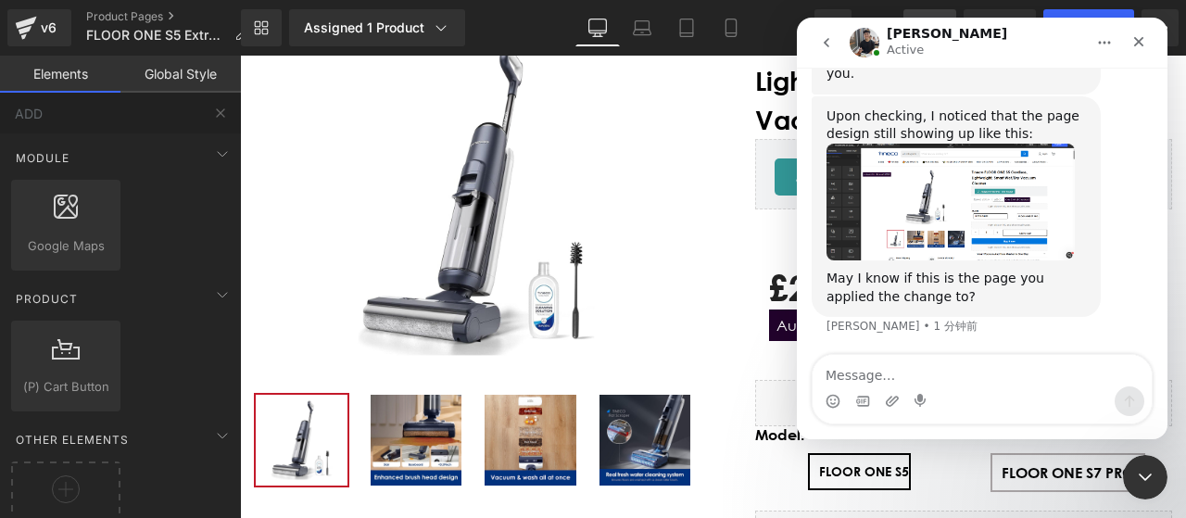
click at [939, 373] on textarea "Message…" at bounding box center [982, 371] width 339 height 32
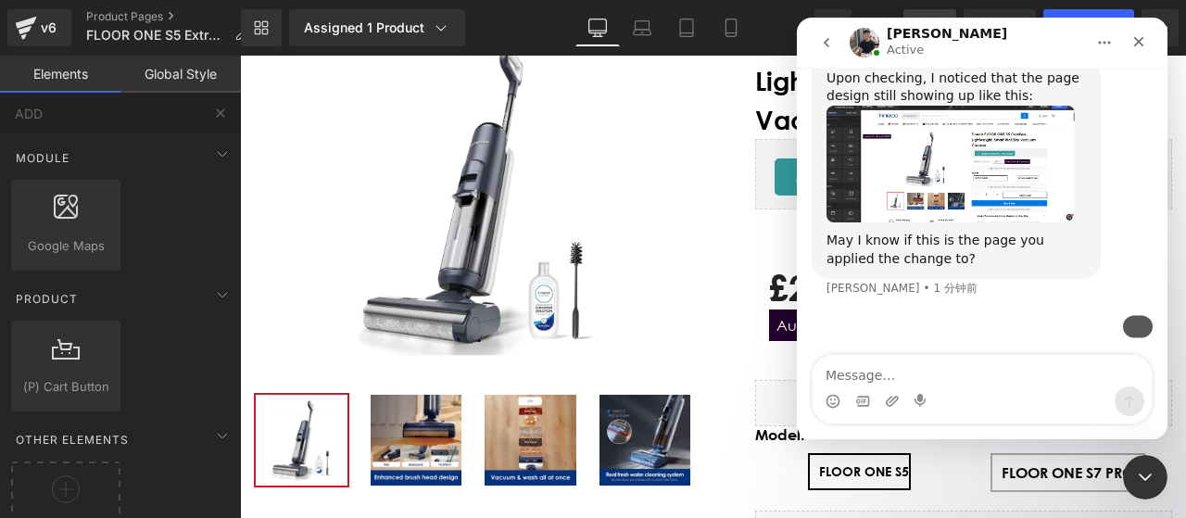
scroll to position [6160, 0]
type textarea "t"
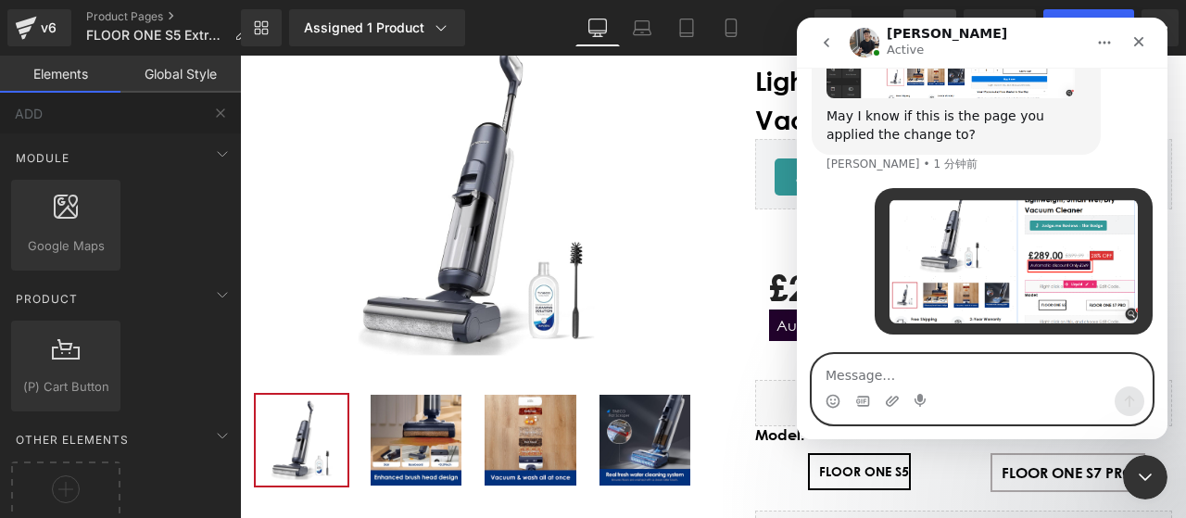
click at [920, 366] on textarea "Message…" at bounding box center [982, 371] width 339 height 32
paste textarea ""This is the style before I made the changes.""
type textarea ""This is the style before I made the changes.""
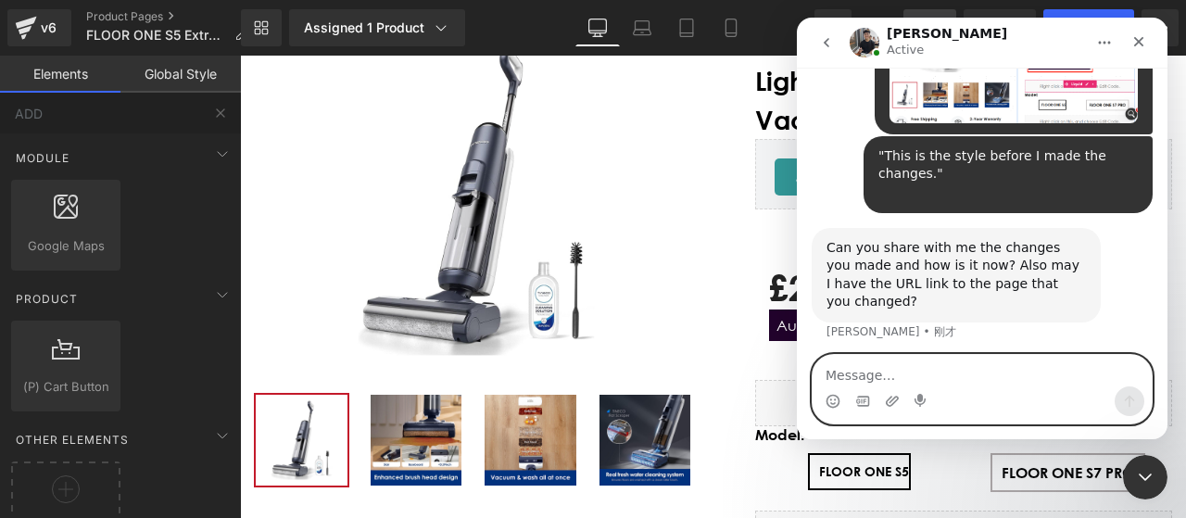
scroll to position [6348, 0]
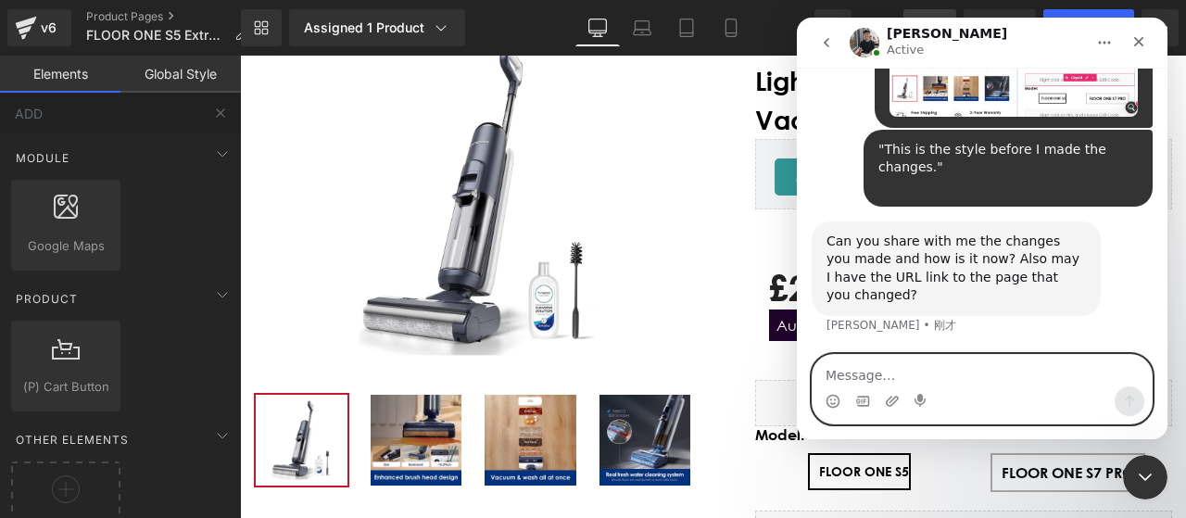
click at [929, 366] on textarea "Message…" at bounding box center [982, 371] width 339 height 32
paste textarea "https://app.gempages.net/editor?id=1698717533&type=template-product&page=produc…"
type textarea "https://app.gempages.net/editor?id=1698717533&type=template-product&page=produc…"
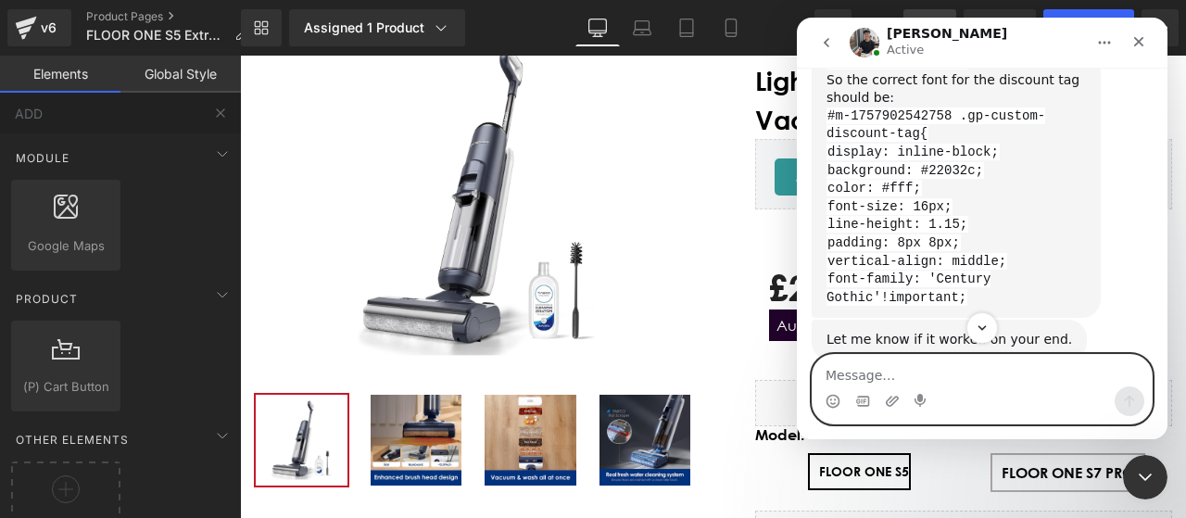
scroll to position [5253, 0]
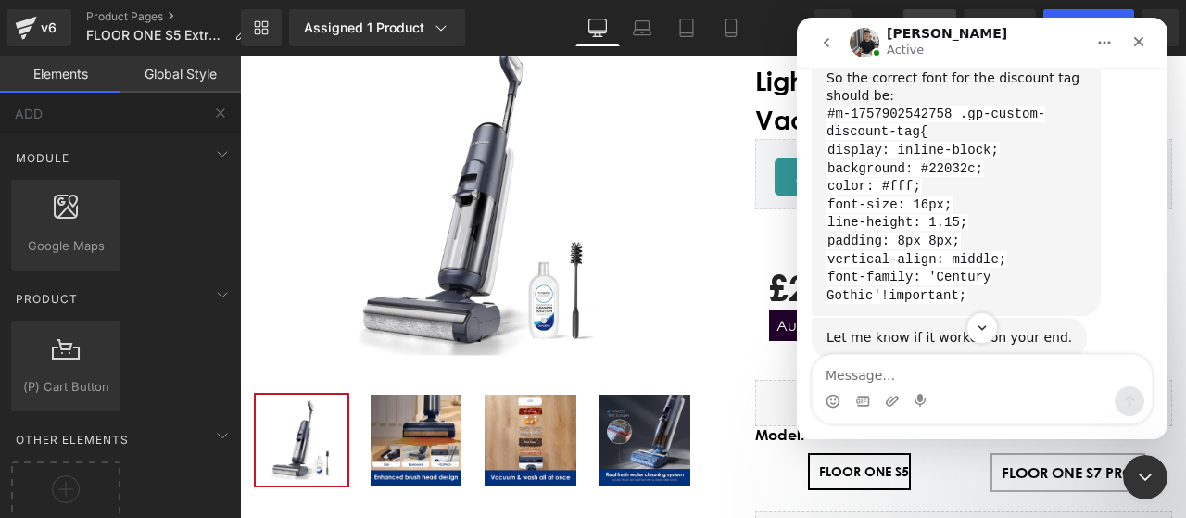
drag, startPoint x: 1008, startPoint y: 192, endPoint x: 1056, endPoint y: 226, distance: 59.1
click at [1056, 226] on div "line-height: 1.15;" at bounding box center [956, 223] width 259 height 19
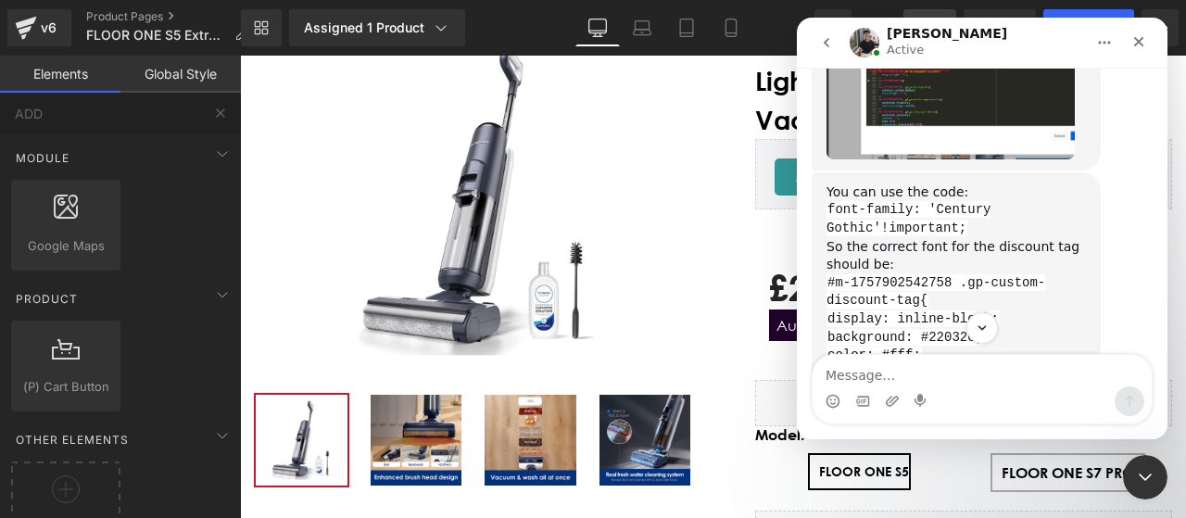
scroll to position [5068, 0]
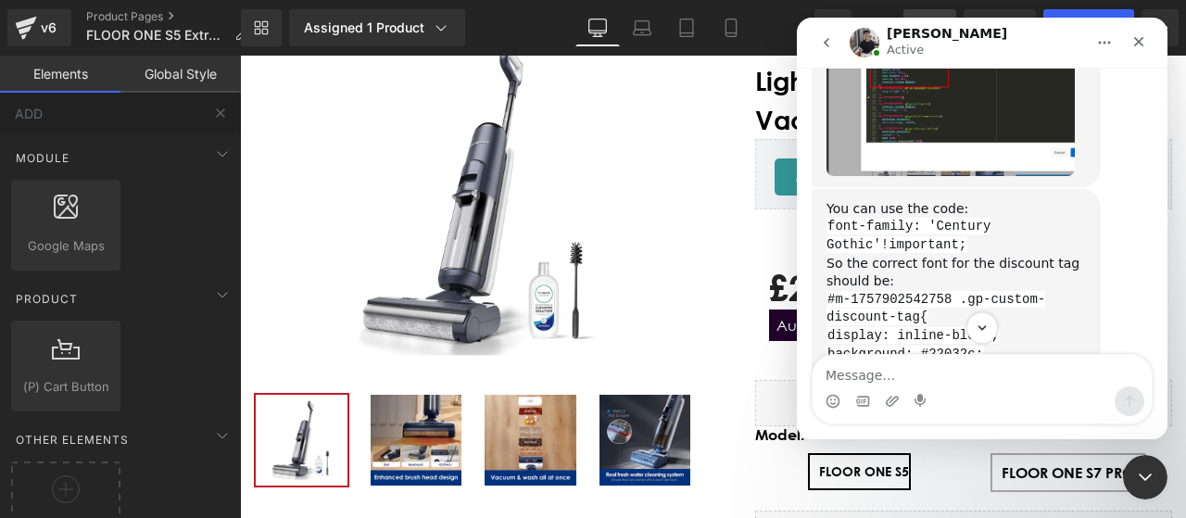
drag, startPoint x: 985, startPoint y: 296, endPoint x: 822, endPoint y: 218, distance: 180.7
click at [822, 218] on div "You can use the code: font-family: 'Century Gothic'!important; So the correct f…" at bounding box center [956, 345] width 289 height 313
copy div "You can use the code: font-family: 'Century Gothic'!important; So the correct f…"
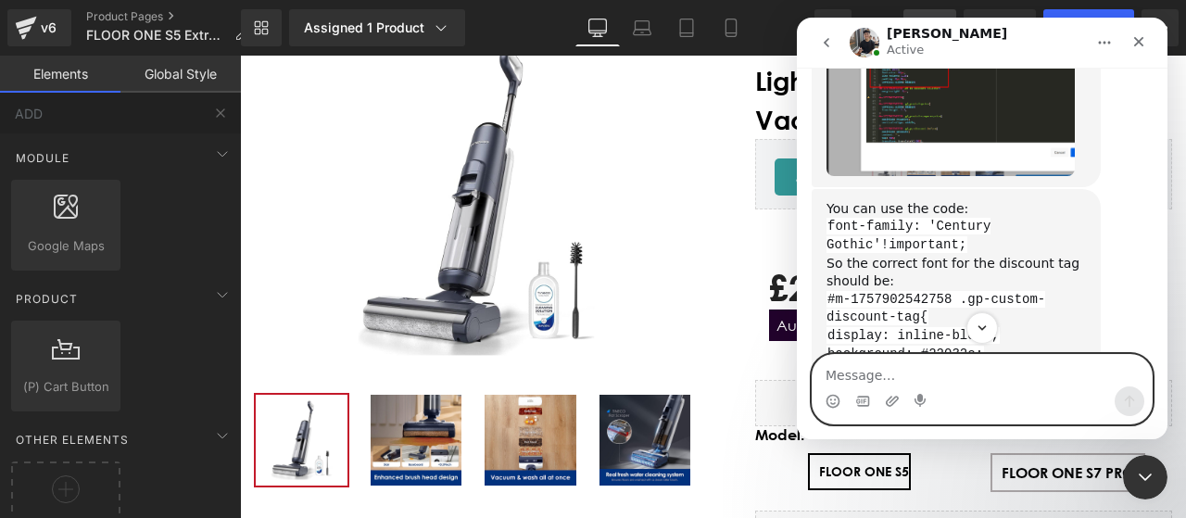
click at [982, 385] on textarea "Message…" at bounding box center [982, 371] width 339 height 32
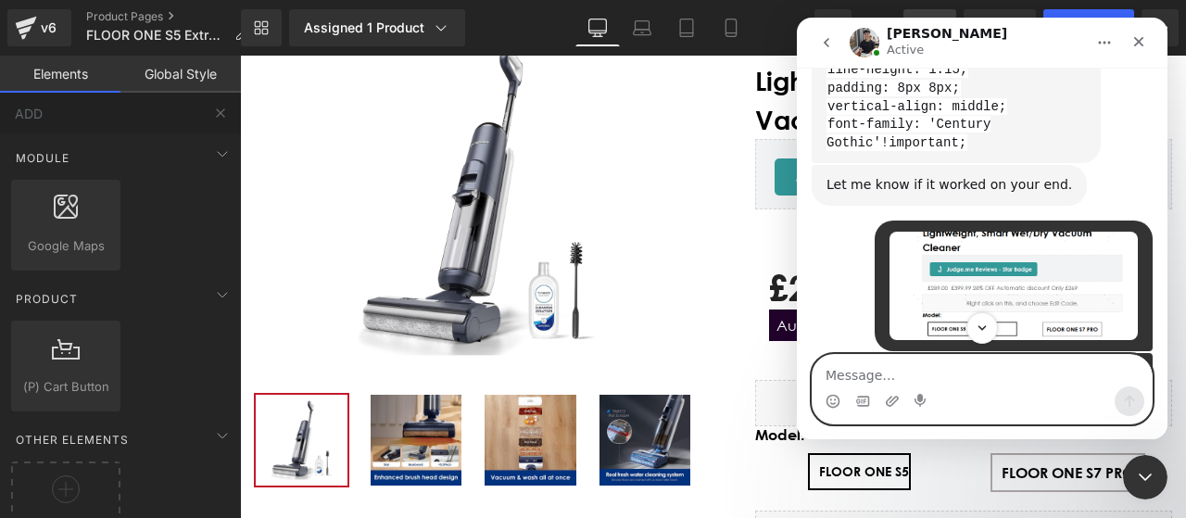
scroll to position [5438, 0]
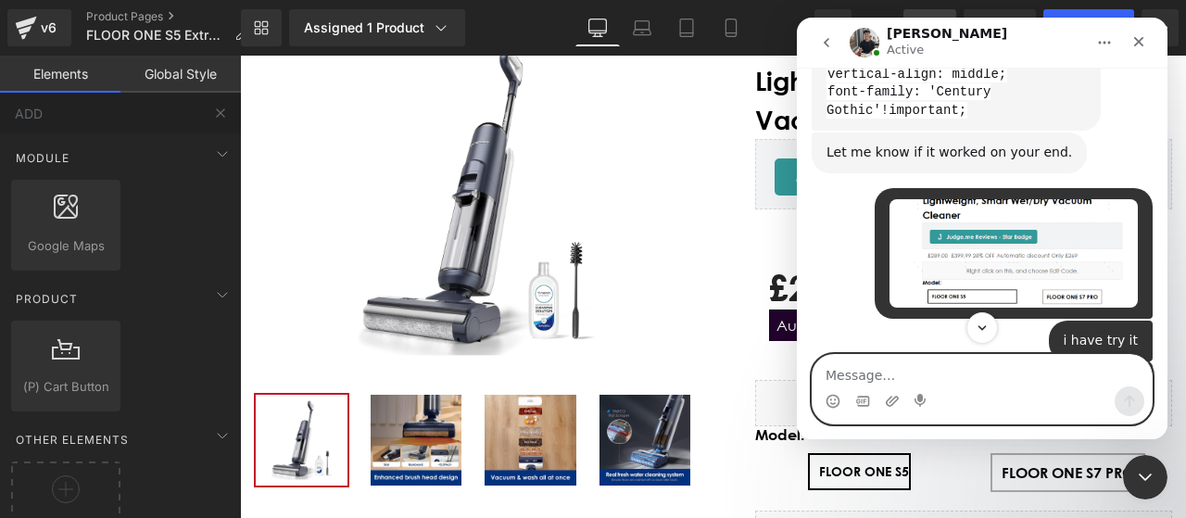
click at [960, 368] on textarea "Message…" at bounding box center [982, 371] width 339 height 32
type textarea "i"
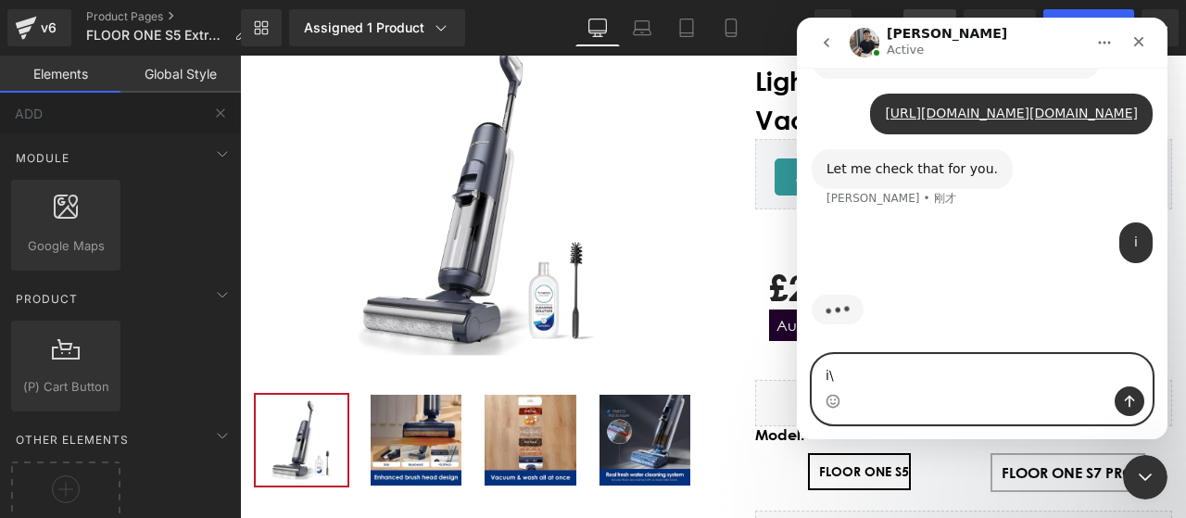
scroll to position [6640, 0]
type textarea "i\"
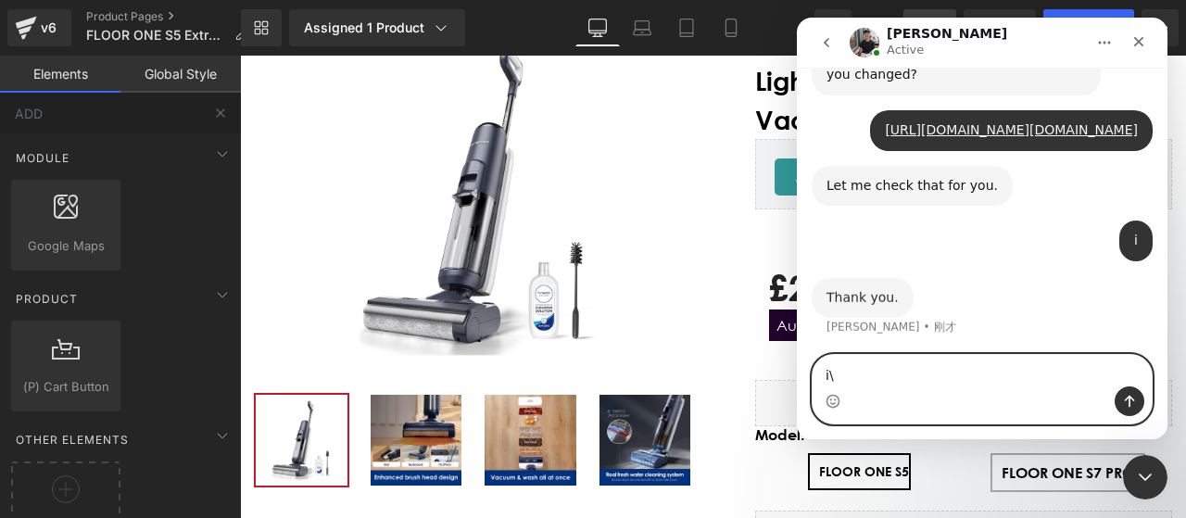
scroll to position [6623, 0]
drag, startPoint x: 928, startPoint y: 384, endPoint x: 1564, endPoint y: 369, distance: 636.7
click at [797, 374] on html "Tony Active We're on GMT + 7 timezone and may get back to you shortly! Normally…" at bounding box center [982, 229] width 371 height 422
click at [877, 366] on textarea "Message…" at bounding box center [982, 371] width 339 height 32
